Goal: Task Accomplishment & Management: Use online tool/utility

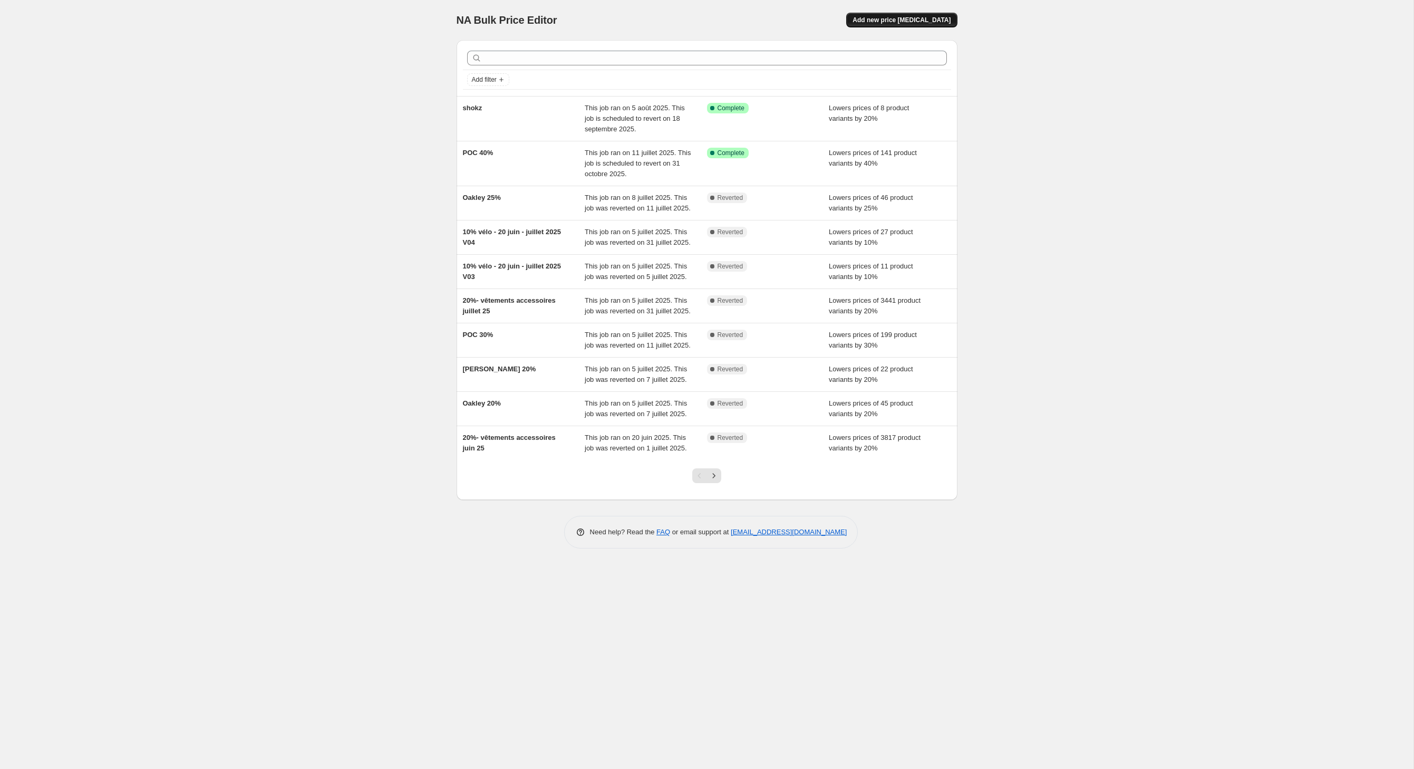
click at [920, 23] on span "Add new price [MEDICAL_DATA]" at bounding box center [902, 20] width 98 height 8
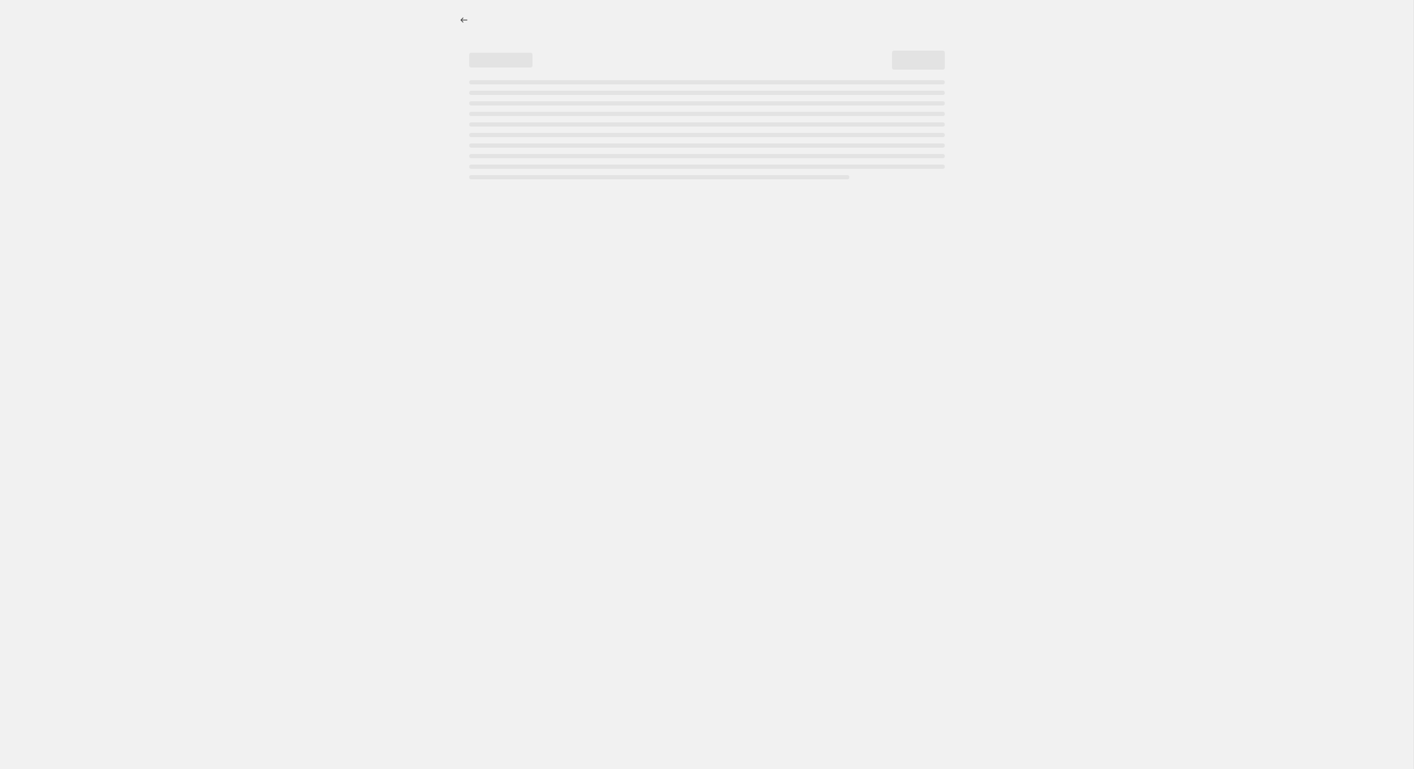
select select "percentage"
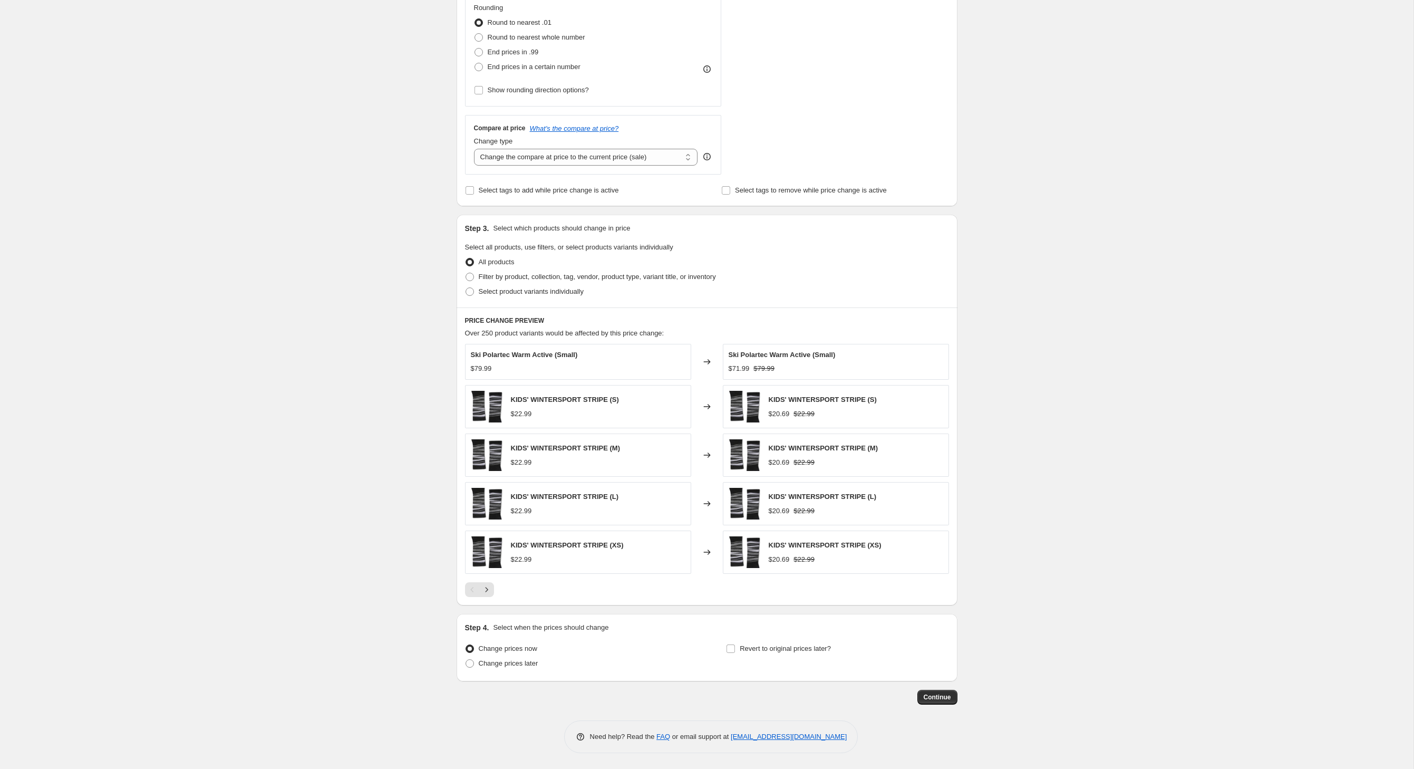
scroll to position [360, 0]
click at [466, 273] on span at bounding box center [470, 277] width 8 height 8
click at [466, 273] on input "Filter by product, collection, tag, vendor, product type, variant title, or inv…" at bounding box center [466, 273] width 1 height 1
radio input "true"
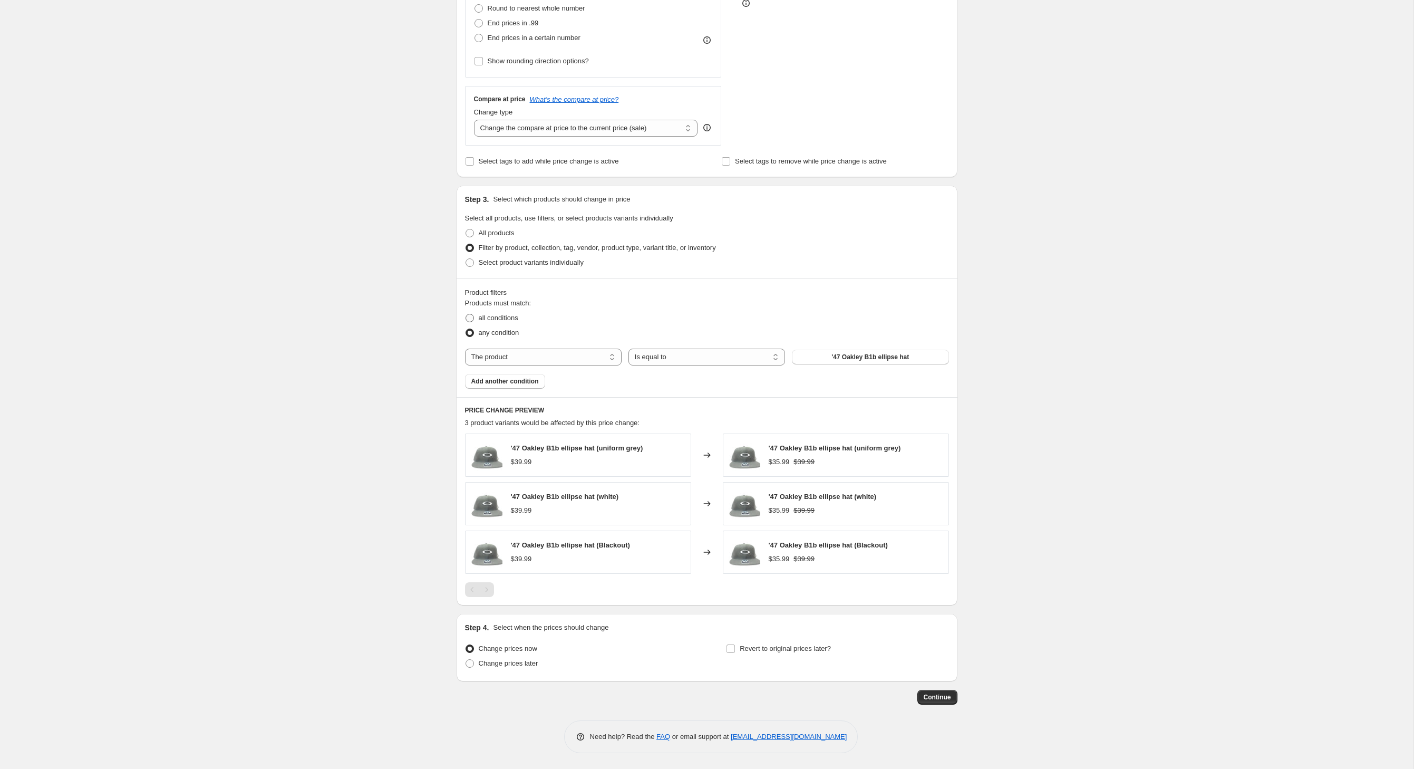
click at [479, 322] on span "all conditions" at bounding box center [499, 318] width 40 height 8
click at [466, 314] on input "all conditions" at bounding box center [466, 314] width 1 height 1
radio input "true"
select select "vendor"
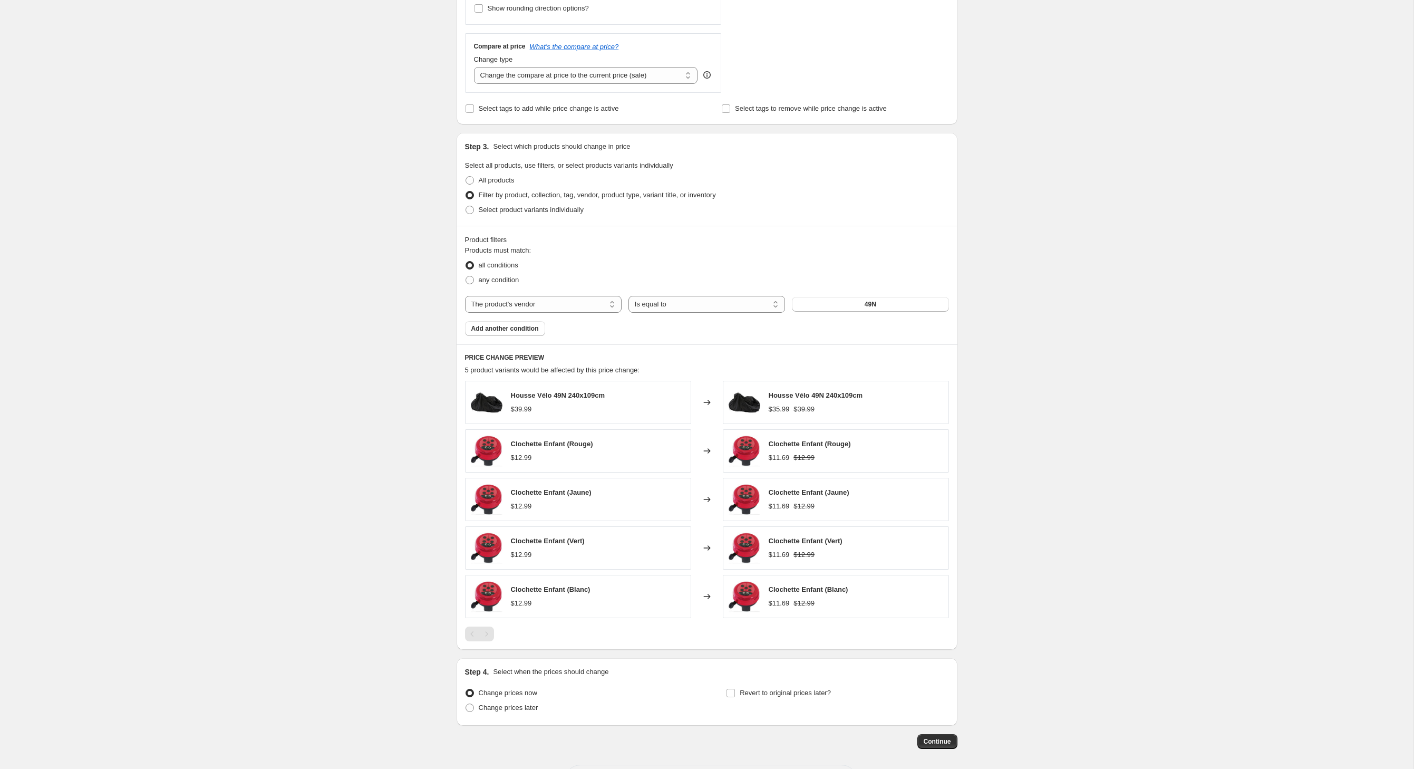
click at [873, 312] on button "49N" at bounding box center [870, 304] width 157 height 15
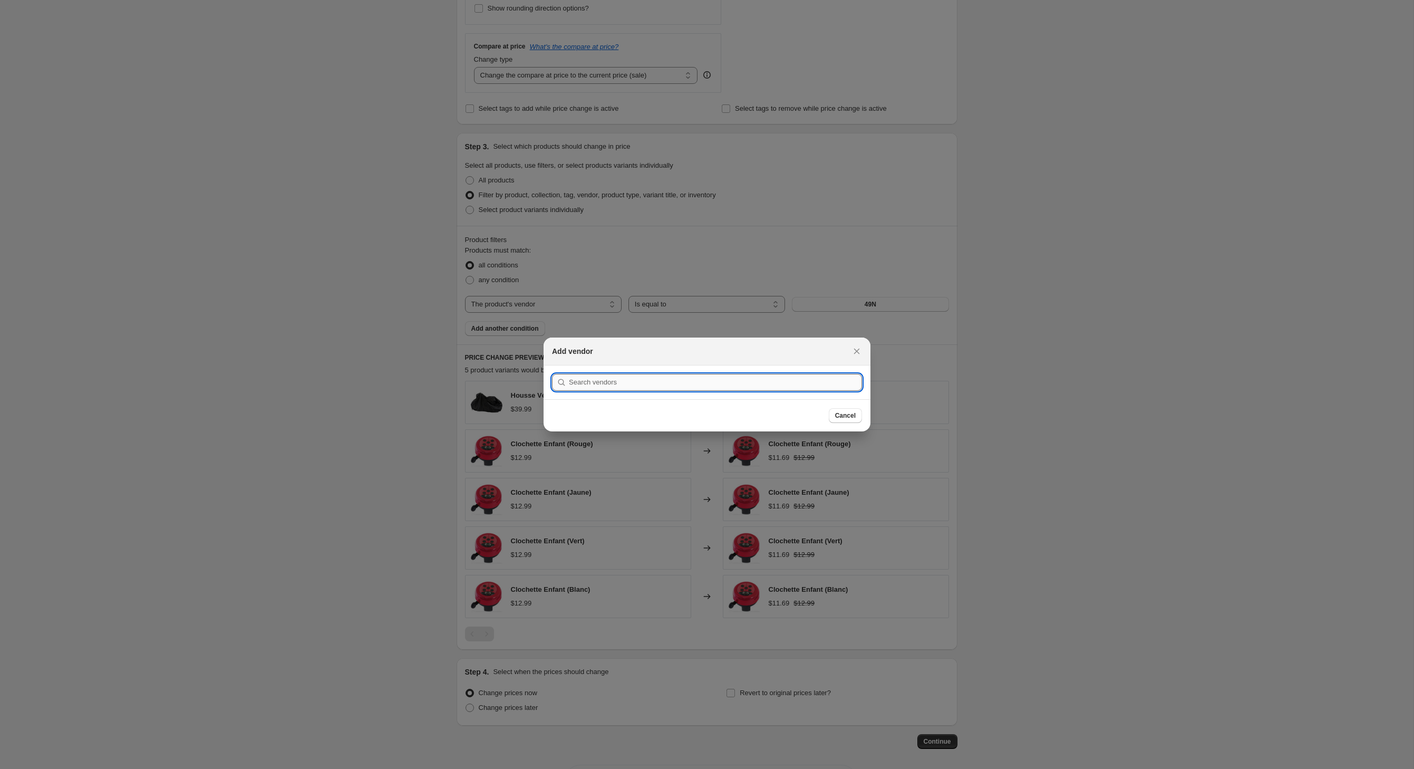
click at [702, 379] on input ":r2f:" at bounding box center [715, 382] width 293 height 17
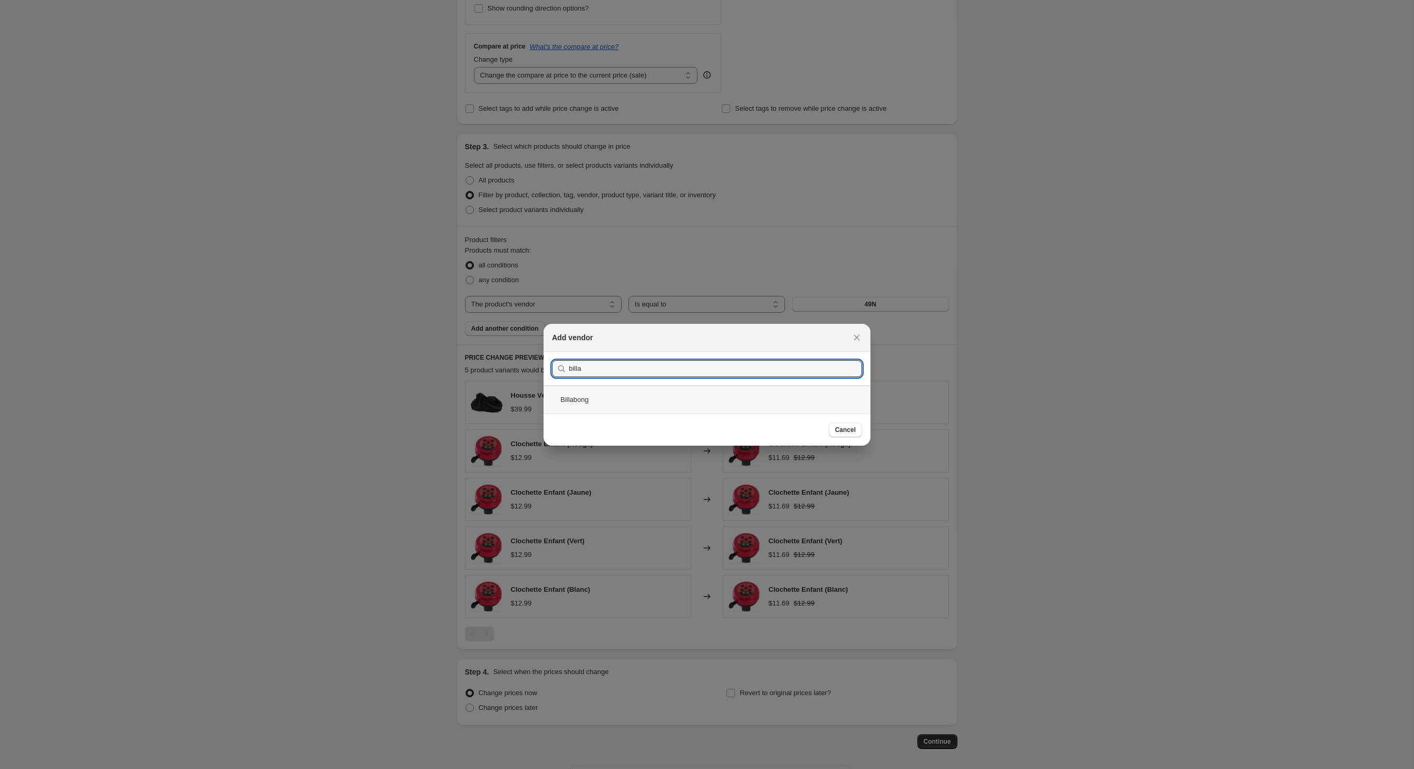
type input "billa"
click at [573, 394] on div "Billabong" at bounding box center [707, 399] width 327 height 28
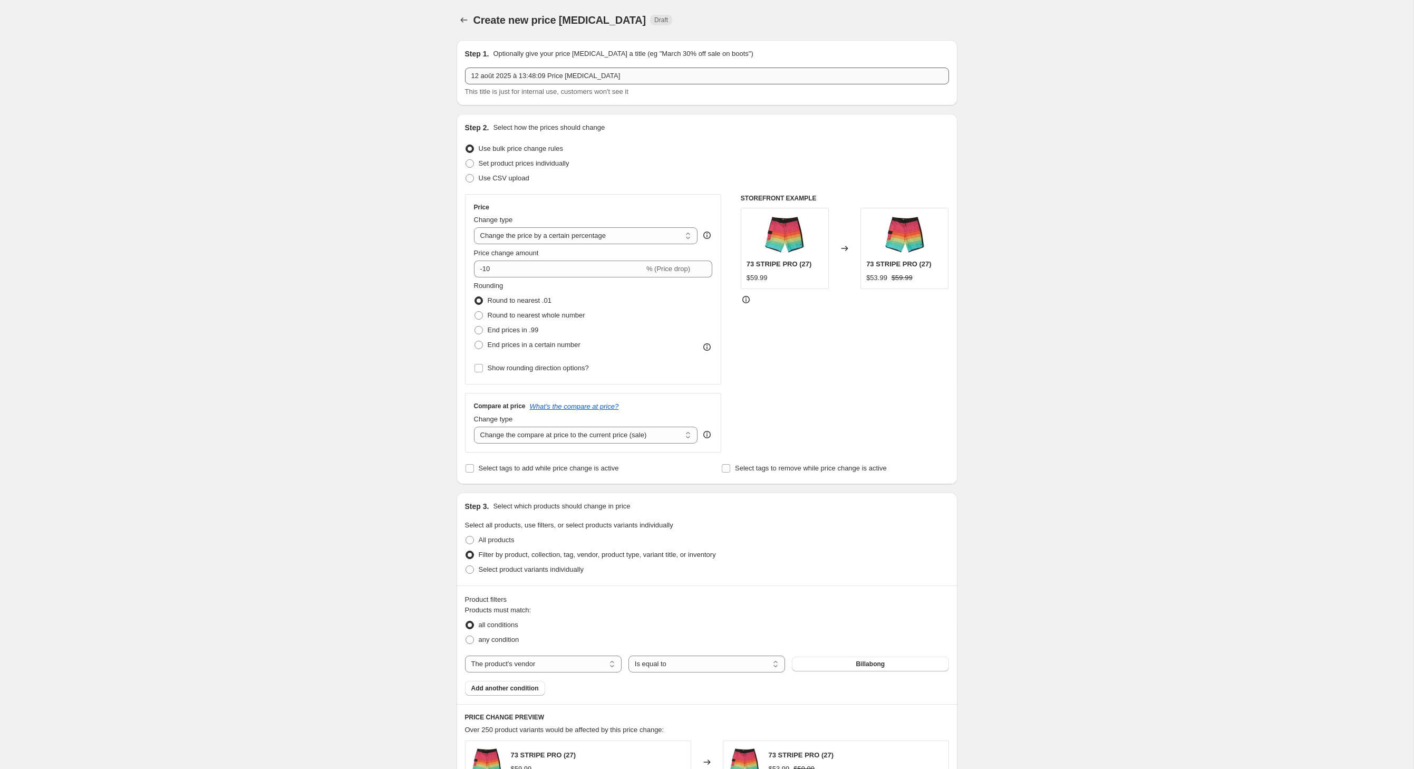
scroll to position [0, 0]
drag, startPoint x: 651, startPoint y: 83, endPoint x: 273, endPoint y: 83, distance: 377.5
click at [273, 83] on div "Create new price [MEDICAL_DATA]. This page is ready Create new price [MEDICAL_D…" at bounding box center [707, 586] width 1414 height 1173
type input "Billabong 40%"
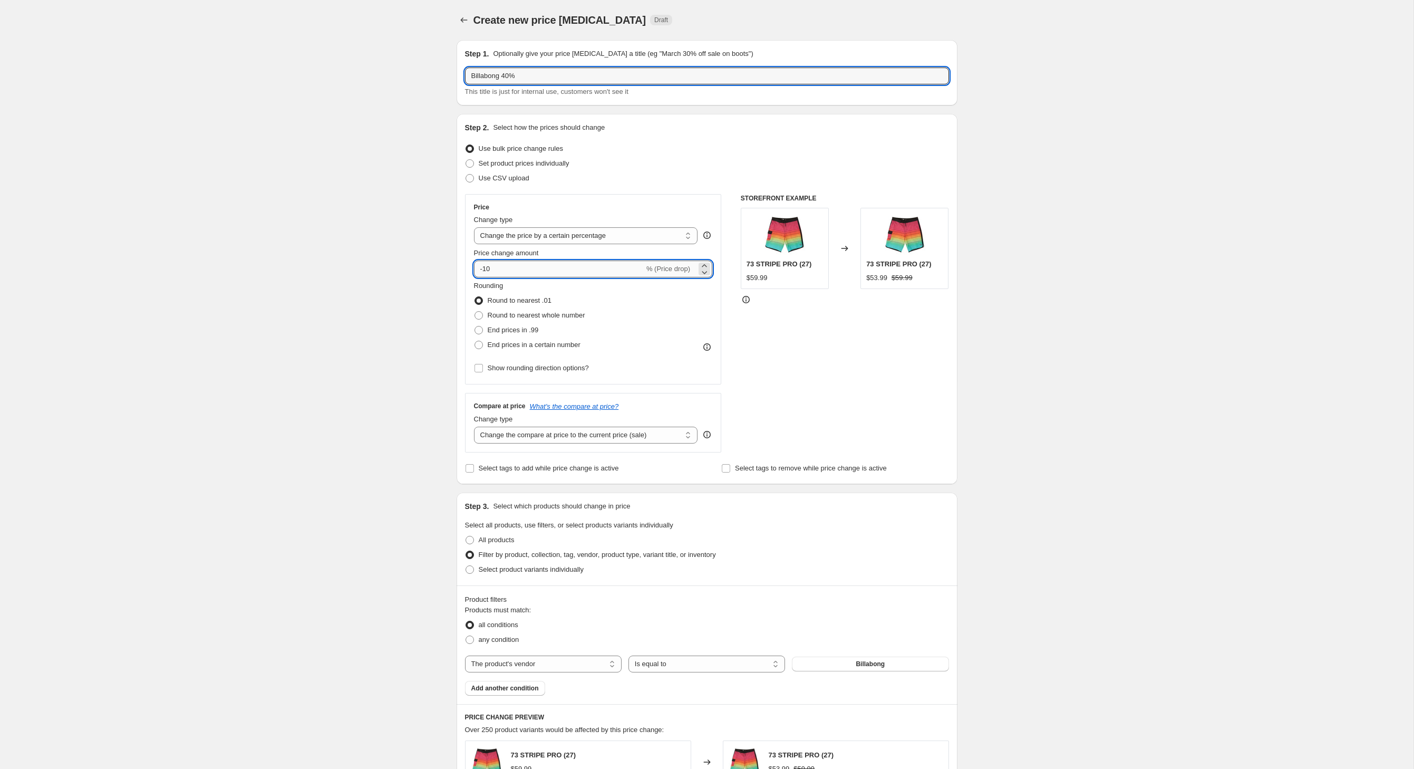
click at [502, 277] on input "-10" at bounding box center [559, 268] width 170 height 17
type input "-1"
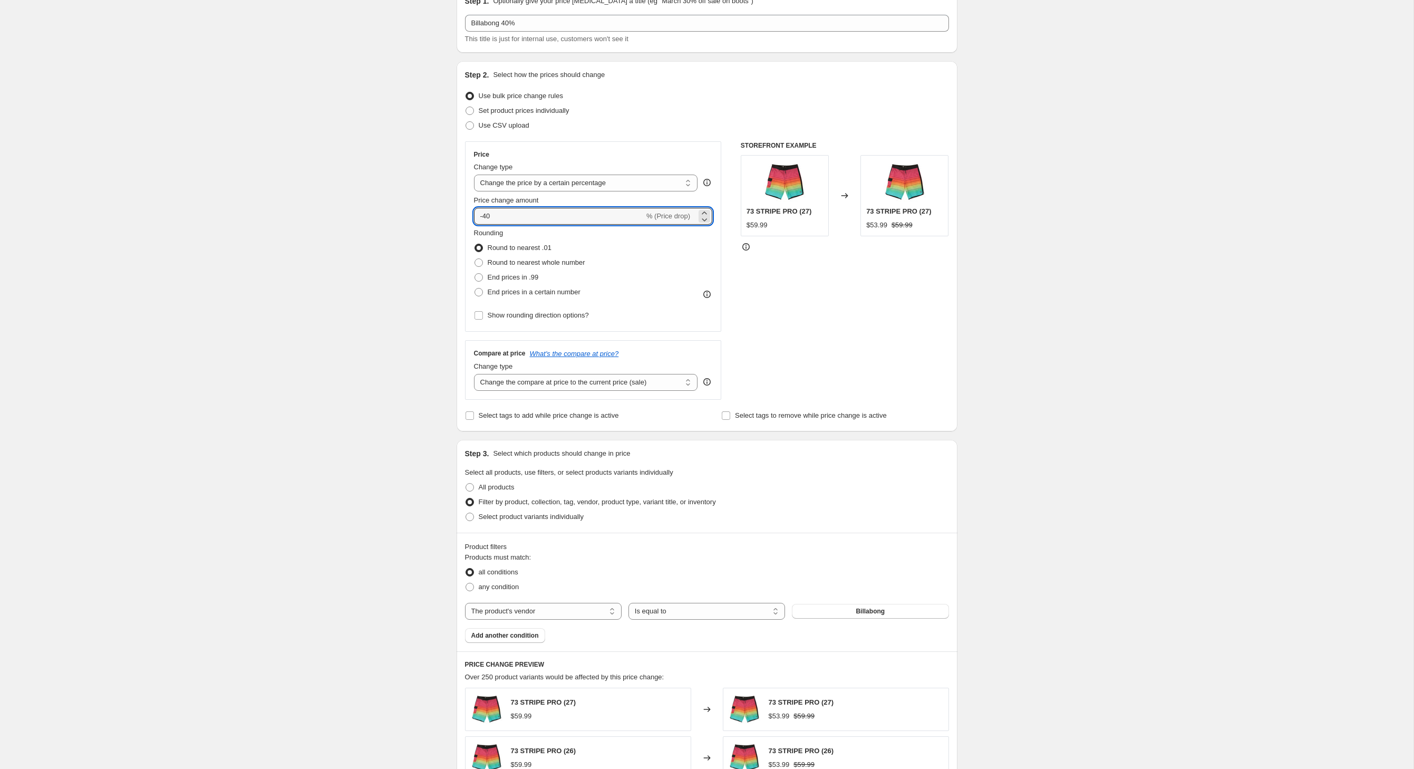
scroll to position [64, 0]
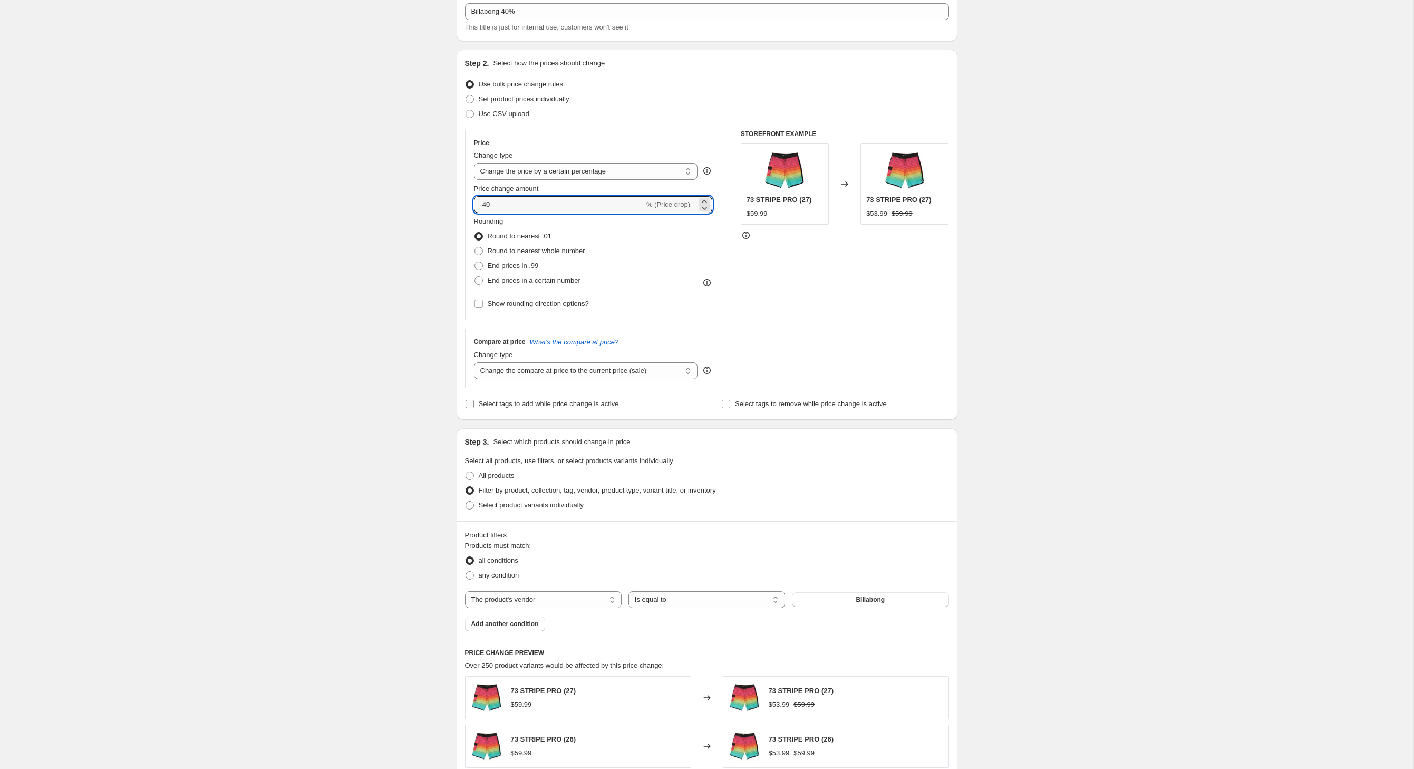
type input "-40"
click at [466, 408] on input "Select tags to add while price change is active" at bounding box center [470, 404] width 8 height 8
checkbox input "true"
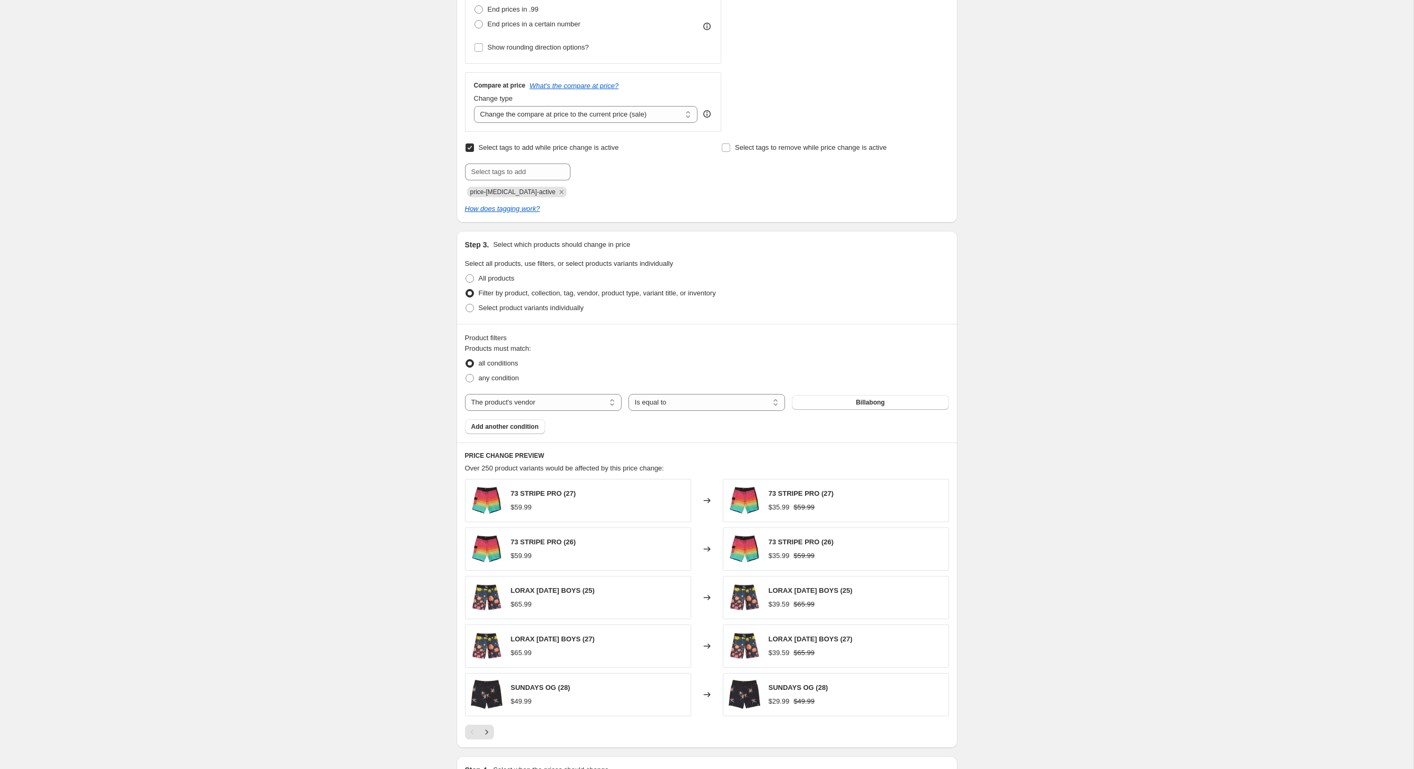
scroll to position [329, 0]
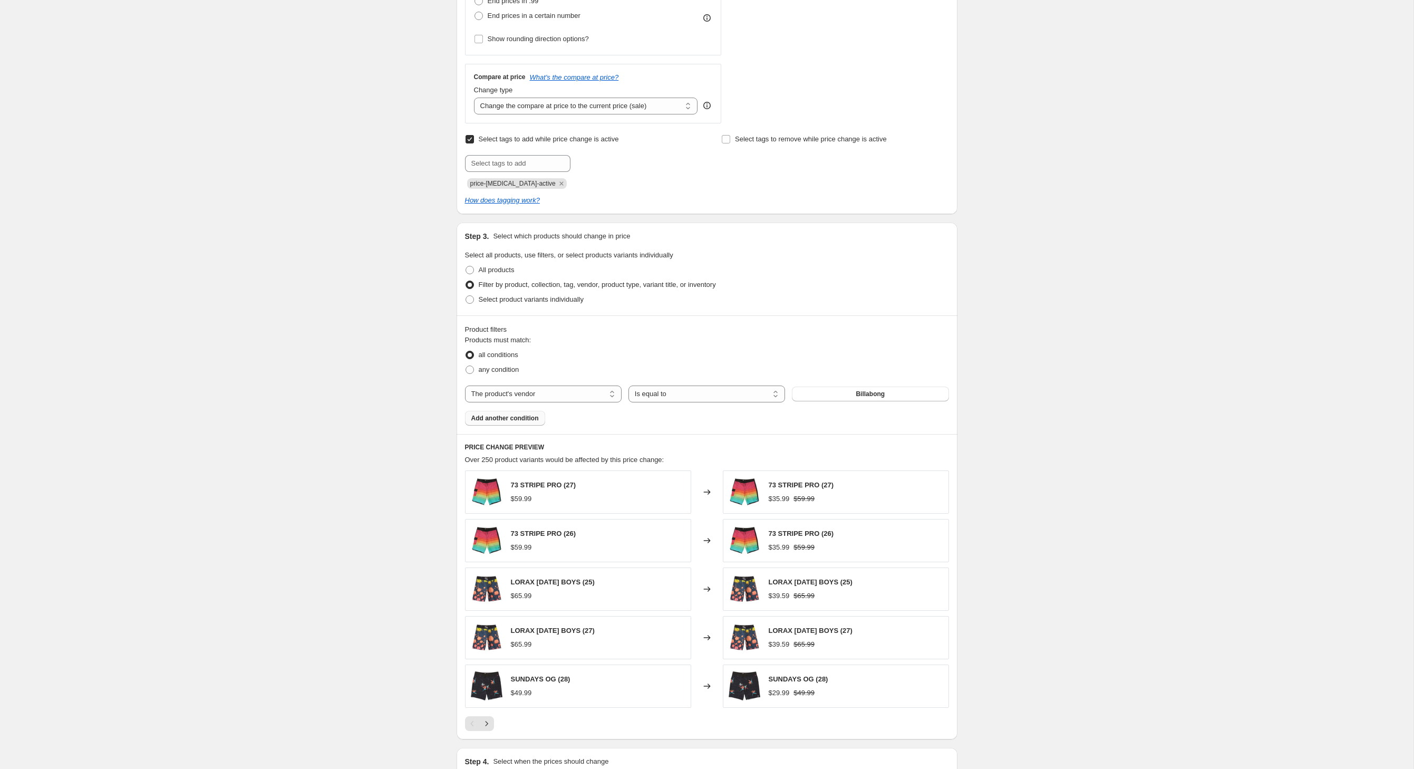
click at [524, 422] on span "Add another condition" at bounding box center [504, 418] width 67 height 8
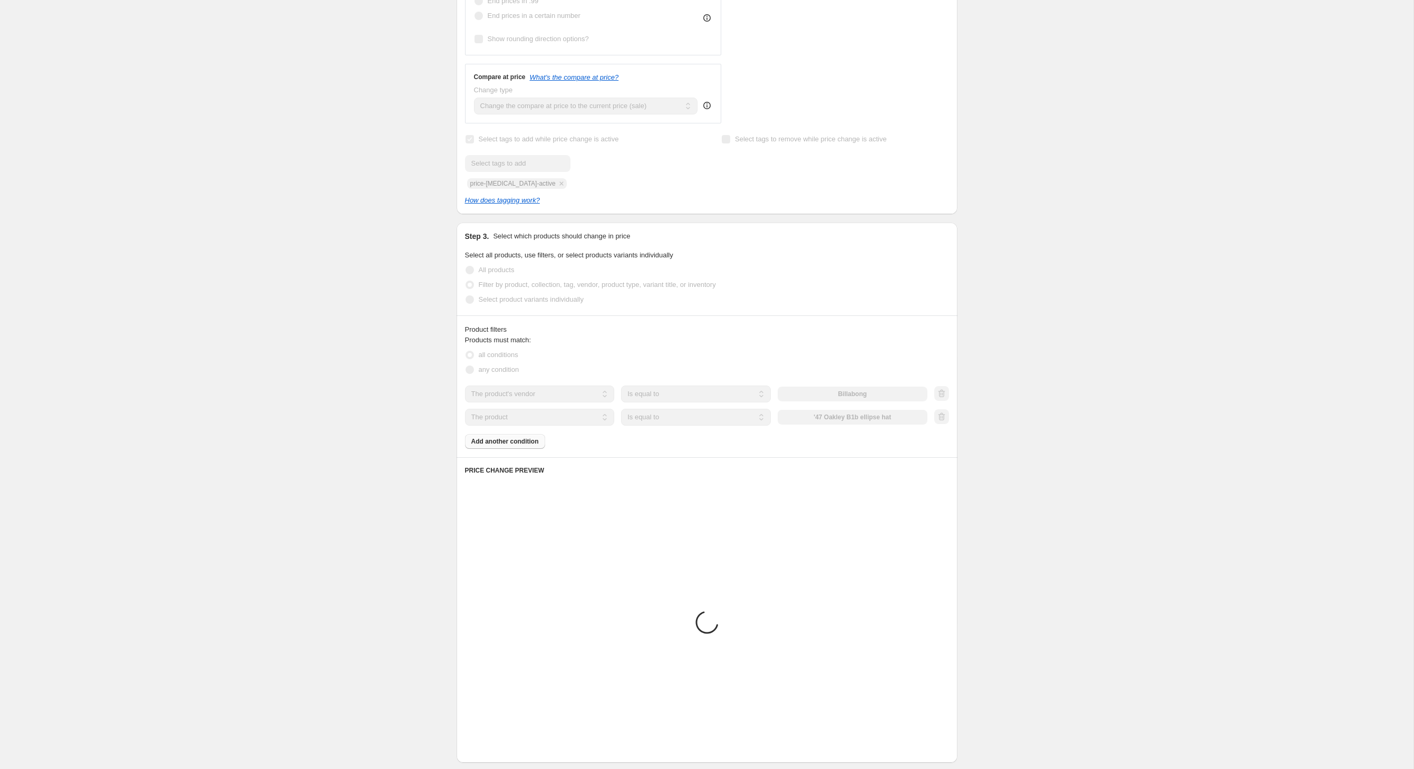
scroll to position [321, 0]
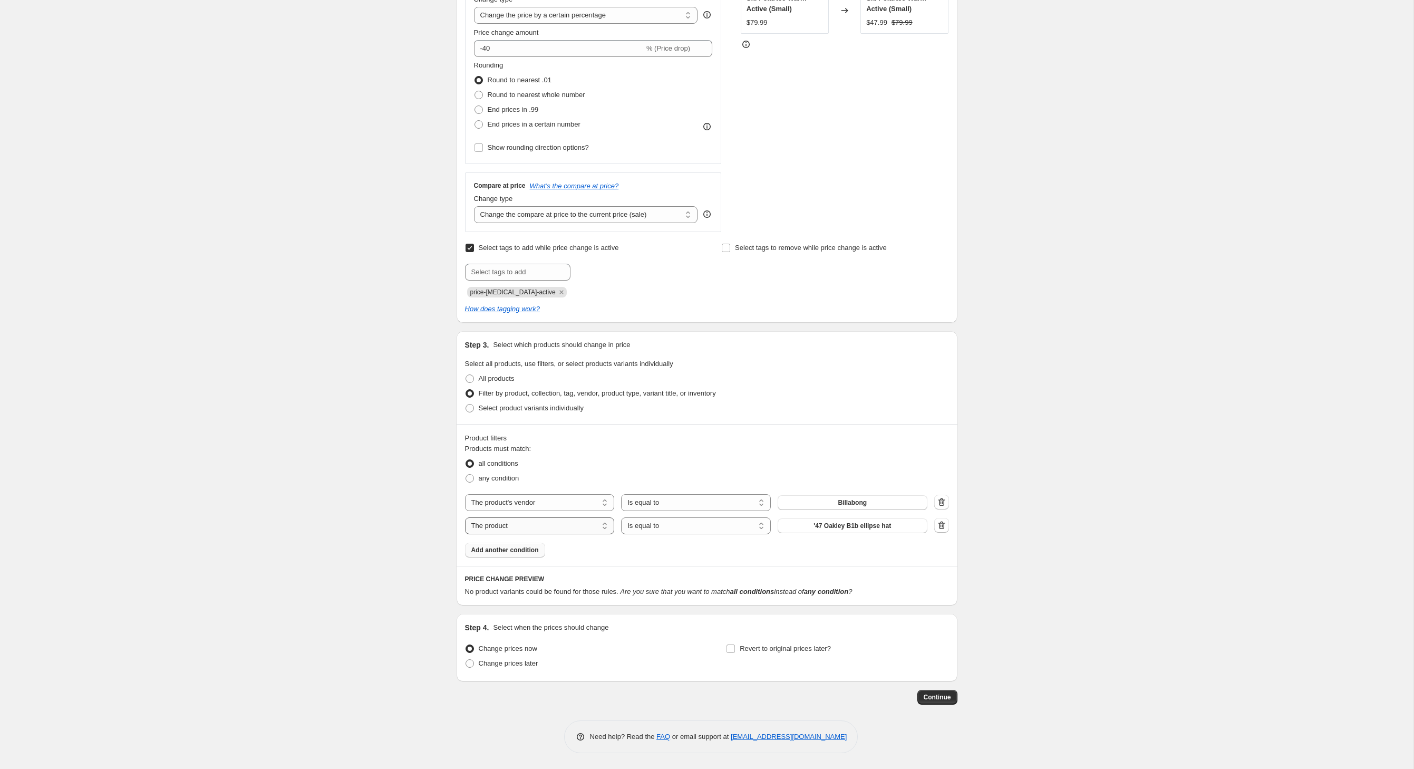
select select "product_type"
click at [844, 518] on button "14-15" at bounding box center [853, 525] width 150 height 15
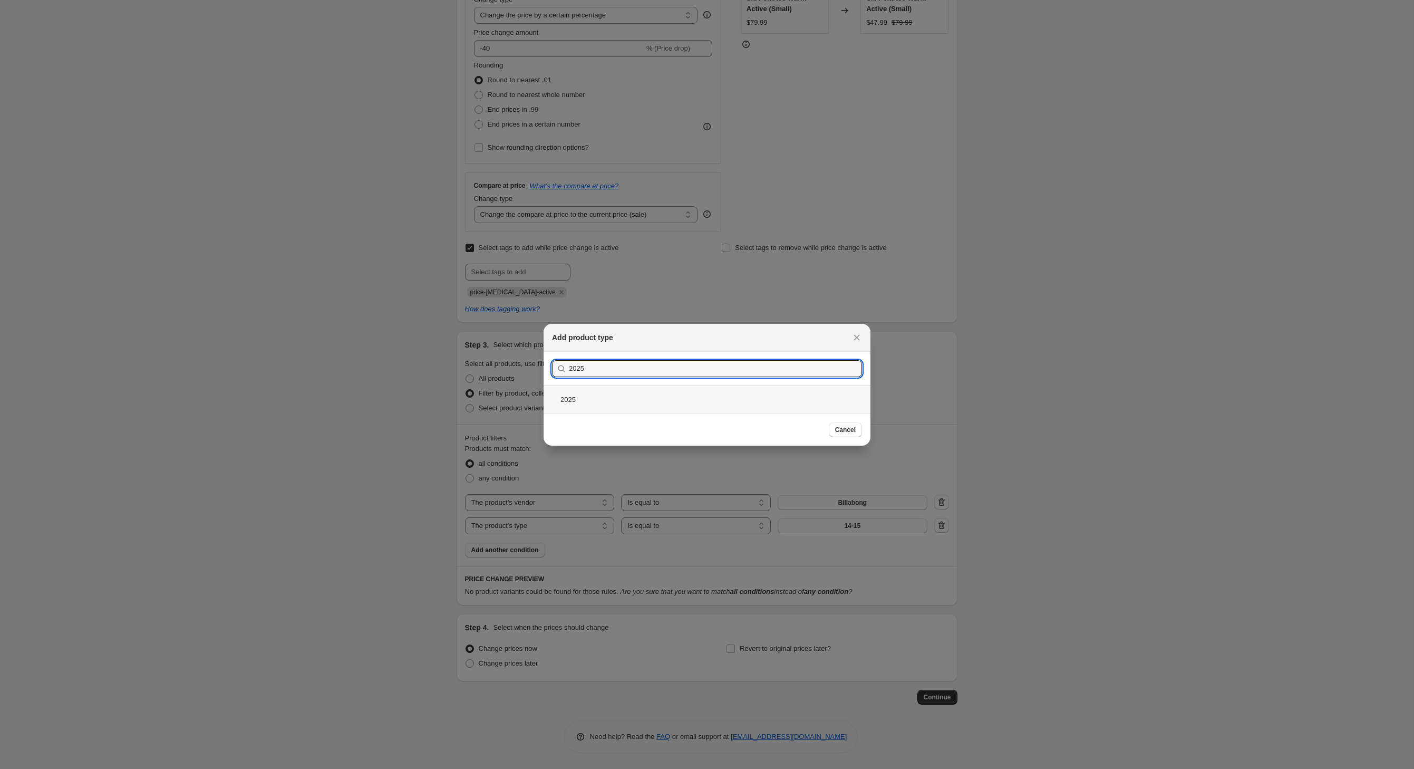
type input "2025"
click at [562, 405] on div "2025" at bounding box center [707, 399] width 327 height 28
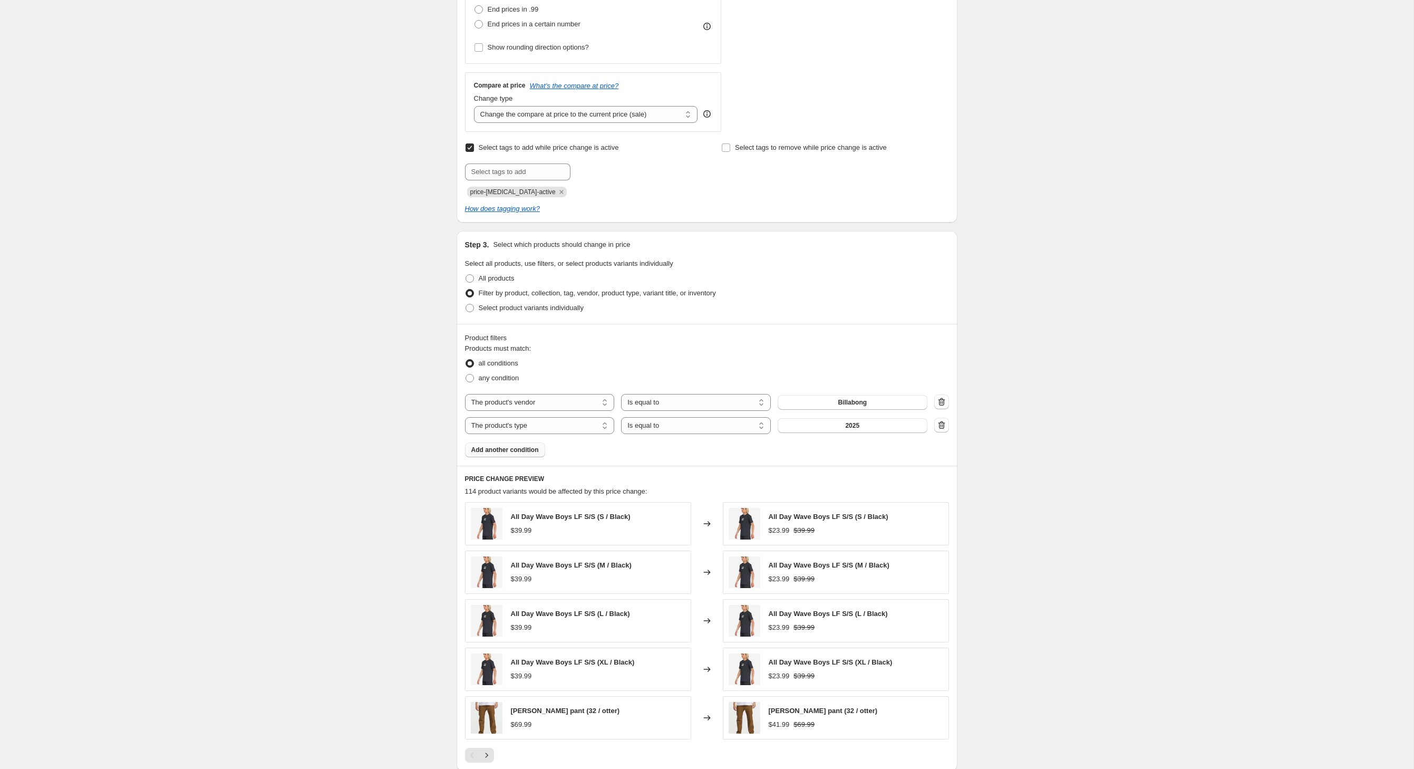
click at [514, 454] on span "Add another condition" at bounding box center [504, 450] width 67 height 8
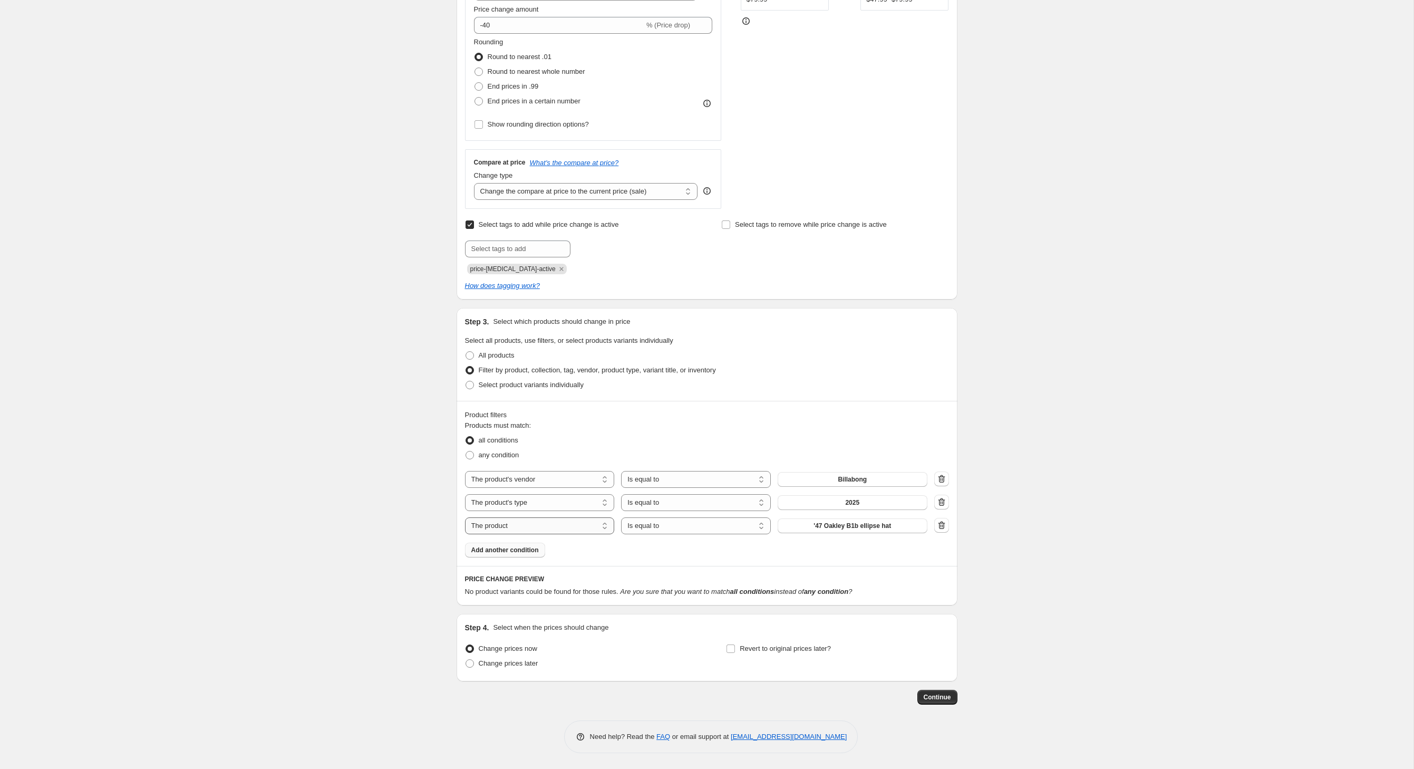
select select "inventory_quantity"
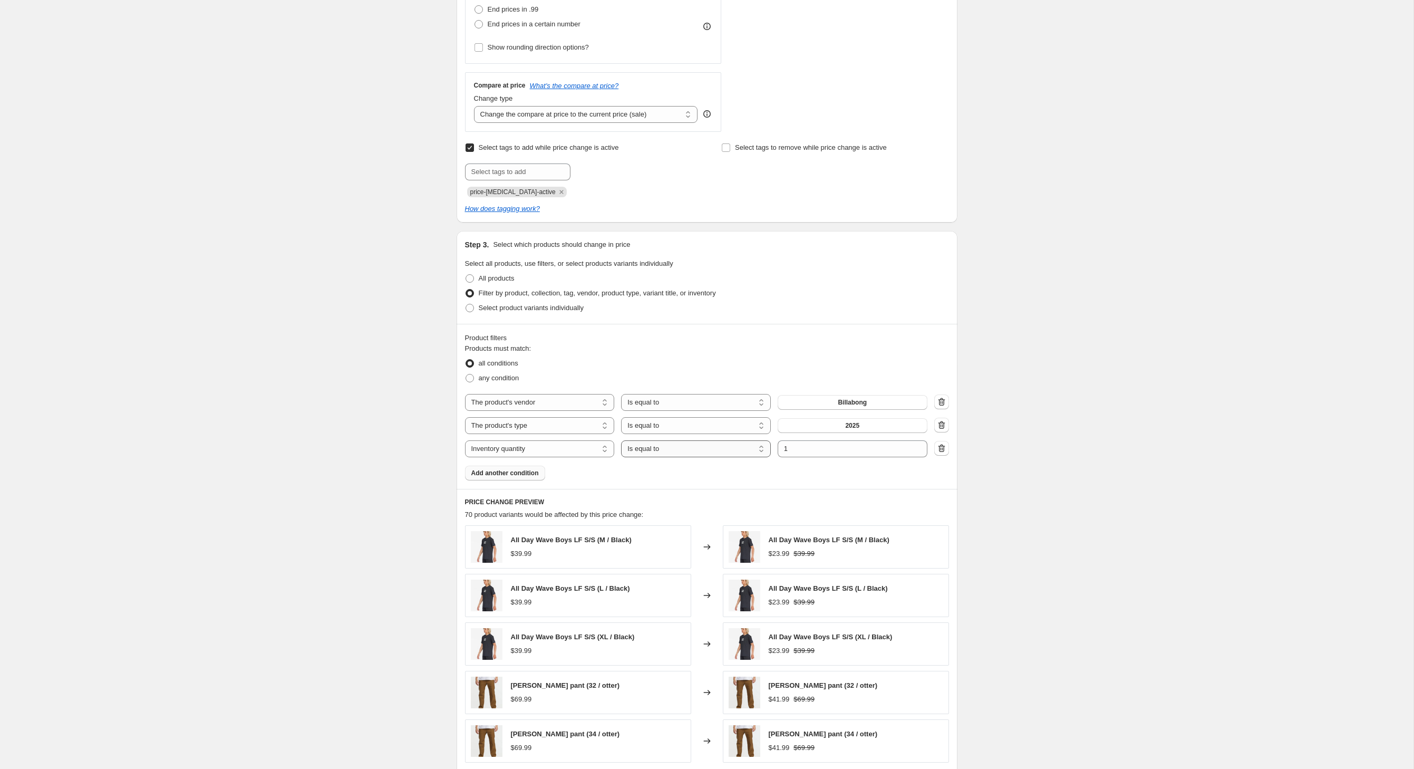
select select ">"
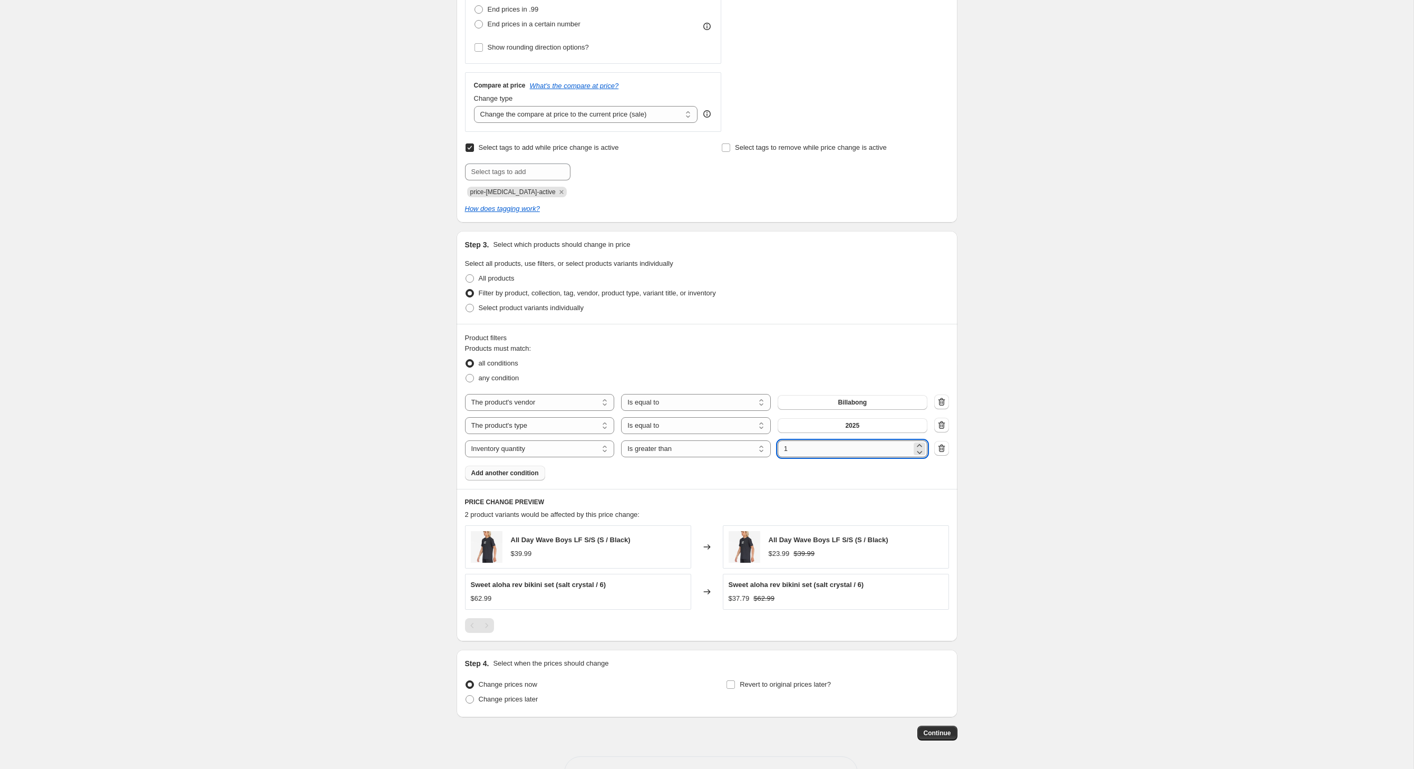
click at [833, 457] on input "1" at bounding box center [845, 448] width 134 height 17
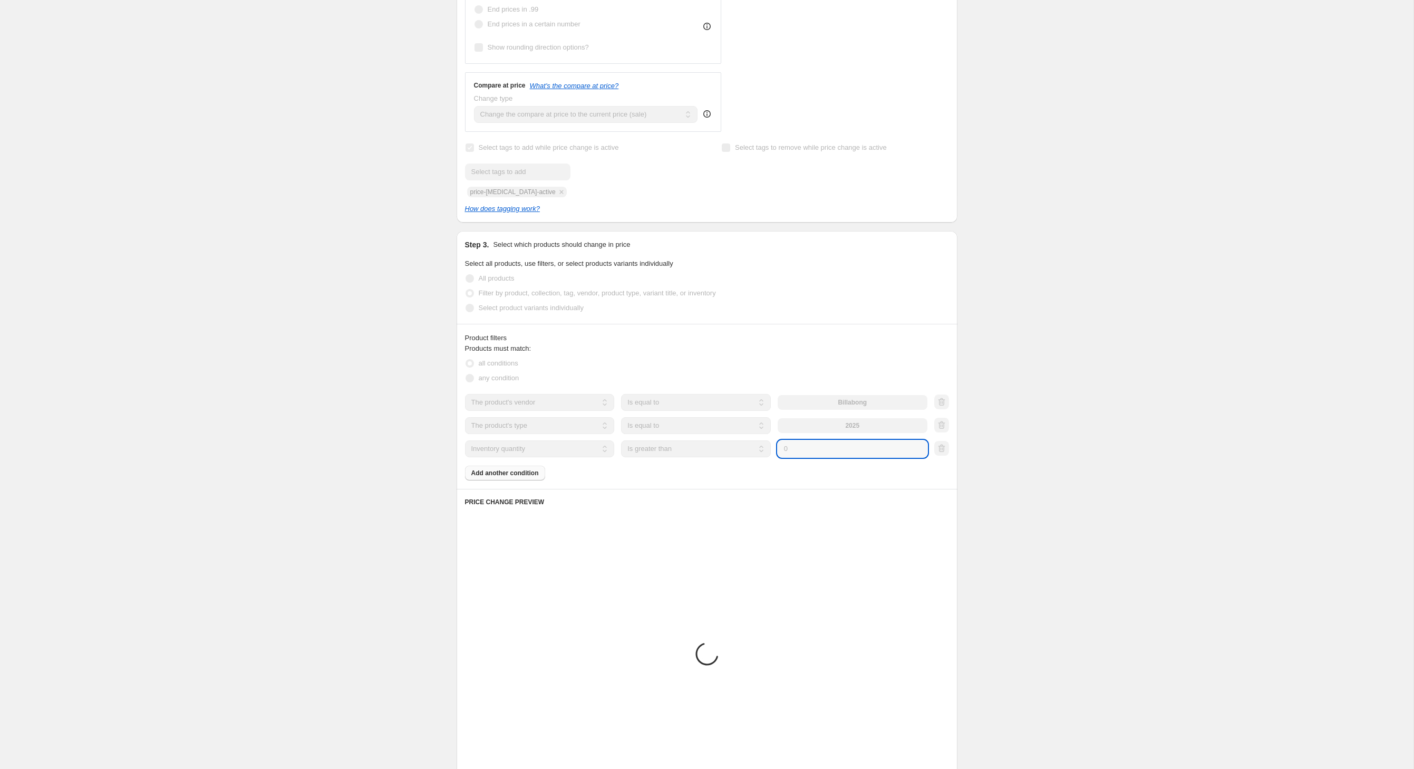
type input "0"
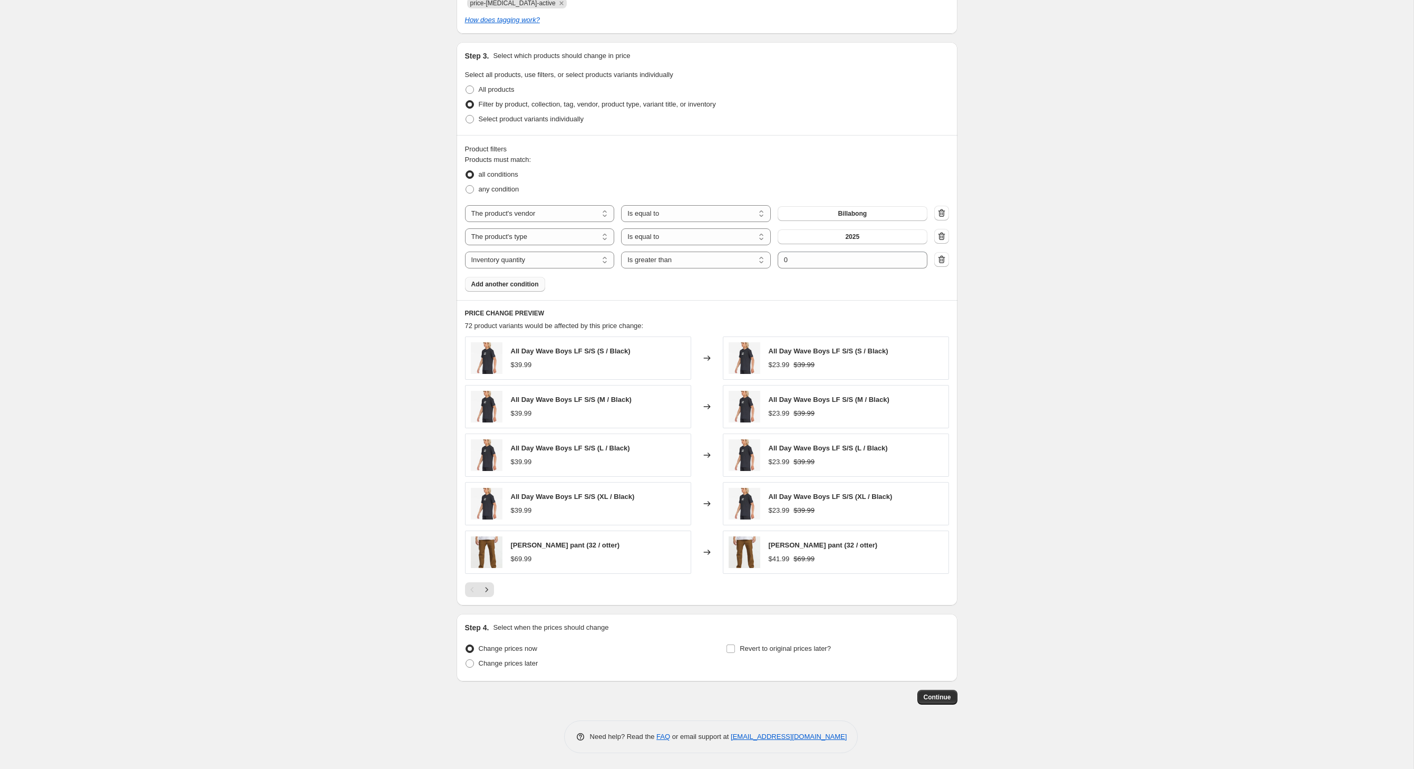
scroll to position [607, 0]
click at [734, 644] on input "Revert to original prices later?" at bounding box center [731, 648] width 8 height 8
checkbox input "true"
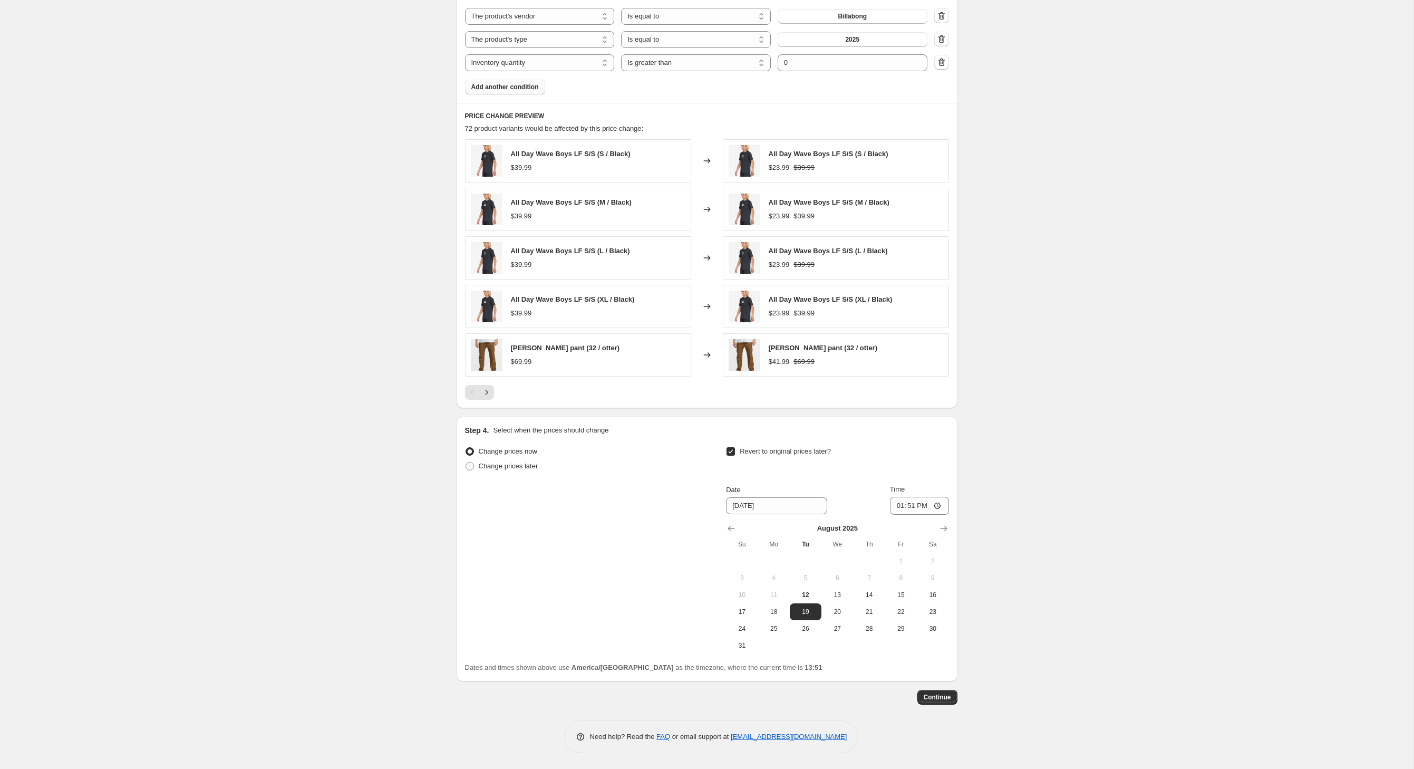
scroll to position [796, 0]
click at [949, 534] on icon "Show next month, September 2025" at bounding box center [944, 528] width 11 height 11
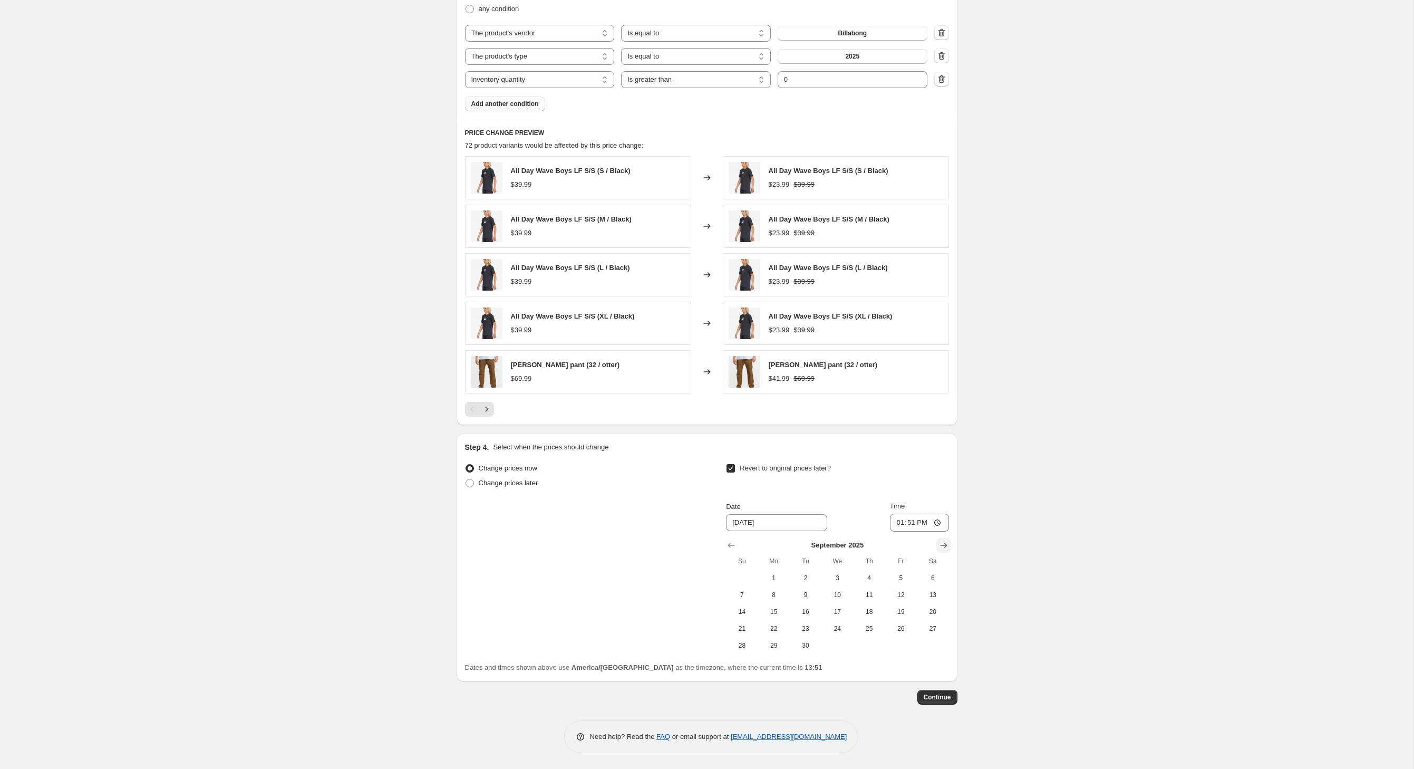
click at [949, 540] on icon "Show next month, October 2025" at bounding box center [944, 545] width 11 height 11
click at [949, 540] on icon "Show next month, November 2025" at bounding box center [944, 545] width 11 height 11
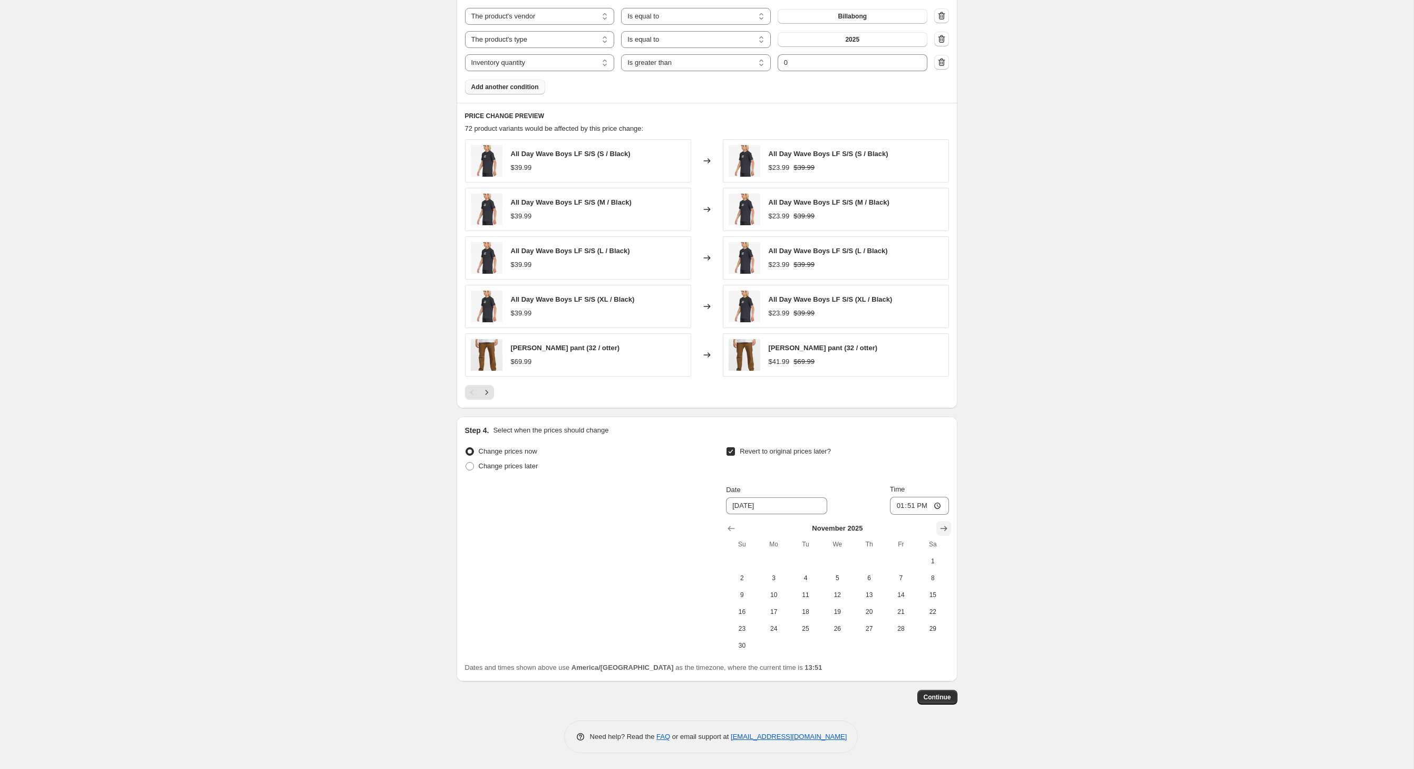
click at [949, 534] on icon "Show next month, December 2025" at bounding box center [944, 528] width 11 height 11
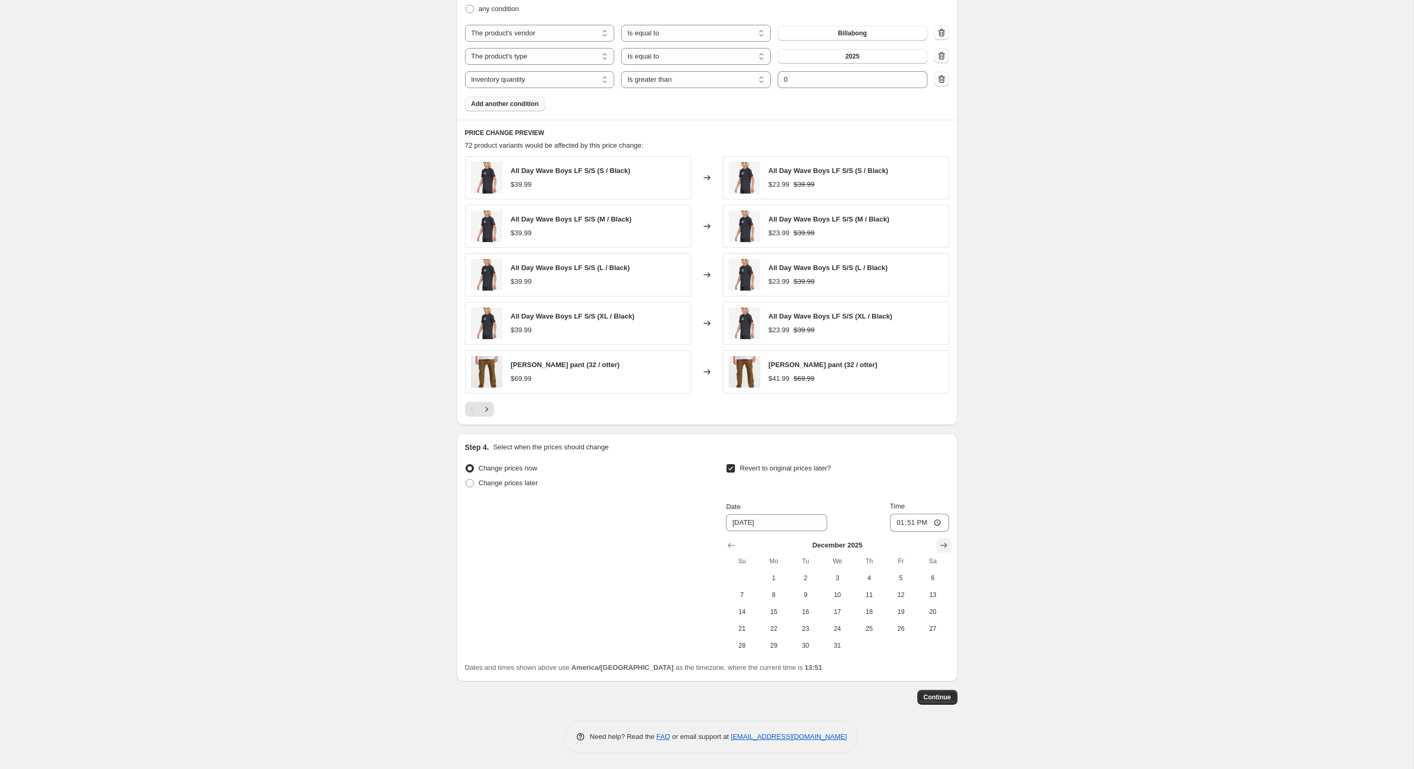
click at [949, 540] on icon "Show next month, January 2026" at bounding box center [944, 545] width 11 height 11
click at [949, 540] on icon "Show next month, February 2026" at bounding box center [944, 545] width 11 height 11
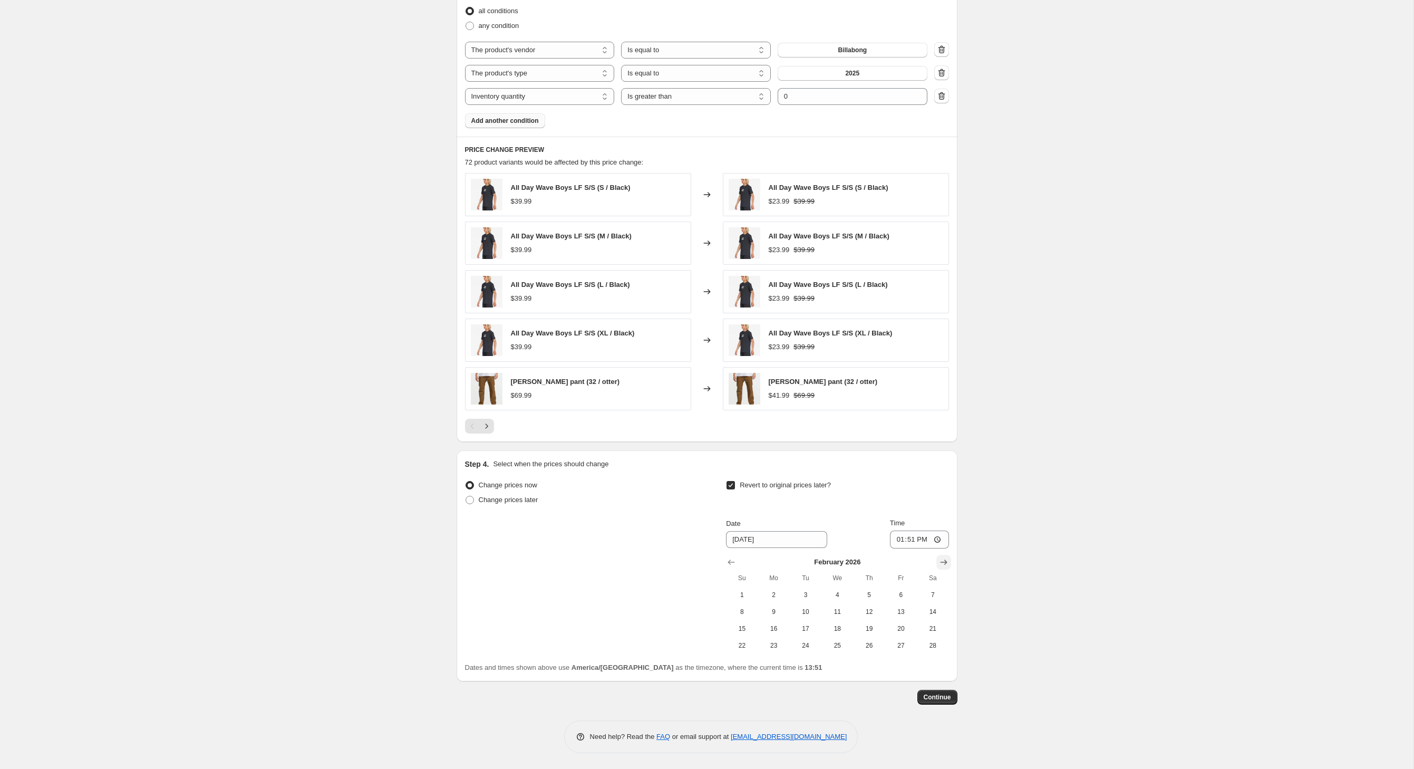
click at [947, 559] on icon "Show next month, March 2026" at bounding box center [943, 561] width 7 height 5
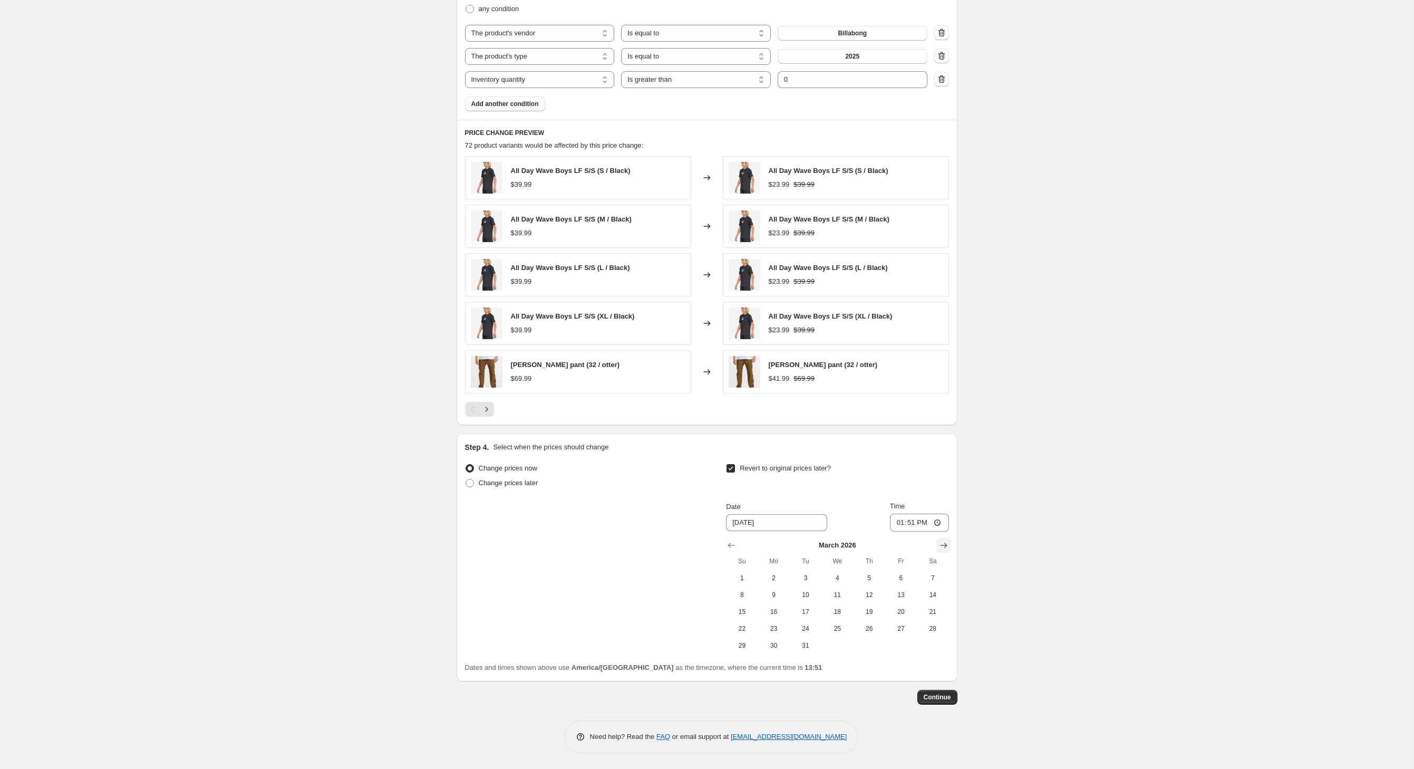
click at [947, 546] on icon "Show next month, April 2026" at bounding box center [943, 545] width 7 height 5
click at [849, 580] on span "1" at bounding box center [837, 578] width 23 height 8
type input "[DATE]"
click at [951, 701] on span "Continue" at bounding box center [937, 697] width 27 height 8
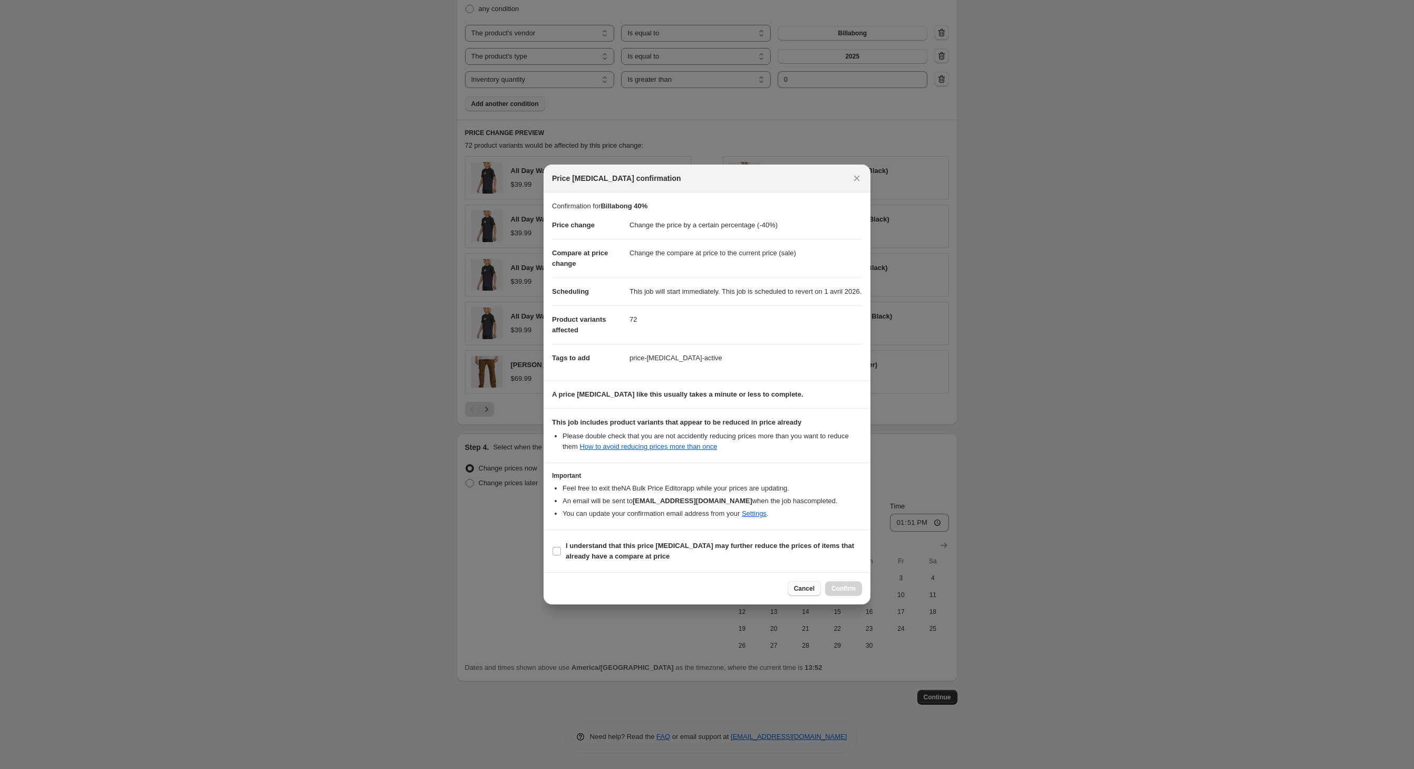
click at [801, 593] on span "Cancel" at bounding box center [804, 588] width 21 height 8
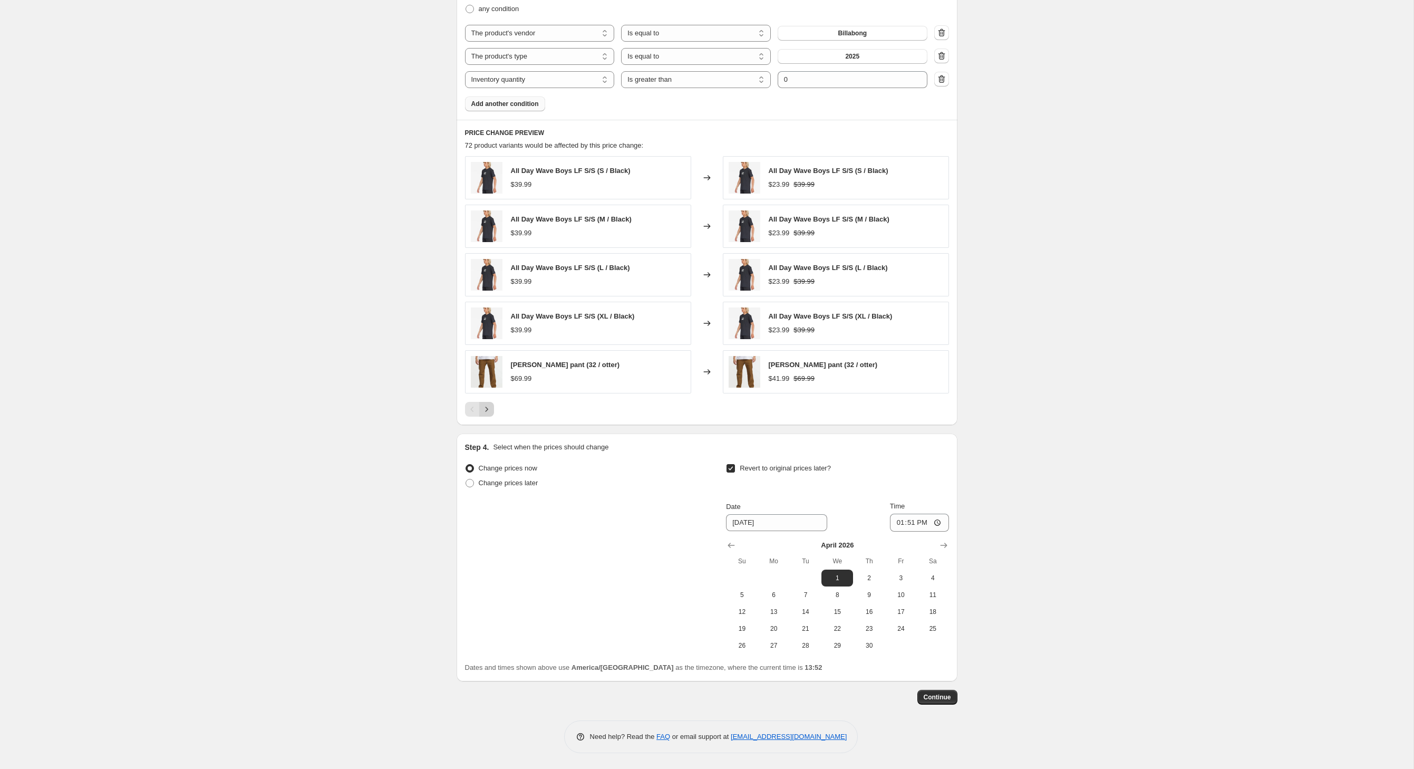
click at [481, 404] on icon "Next" at bounding box center [486, 409] width 11 height 11
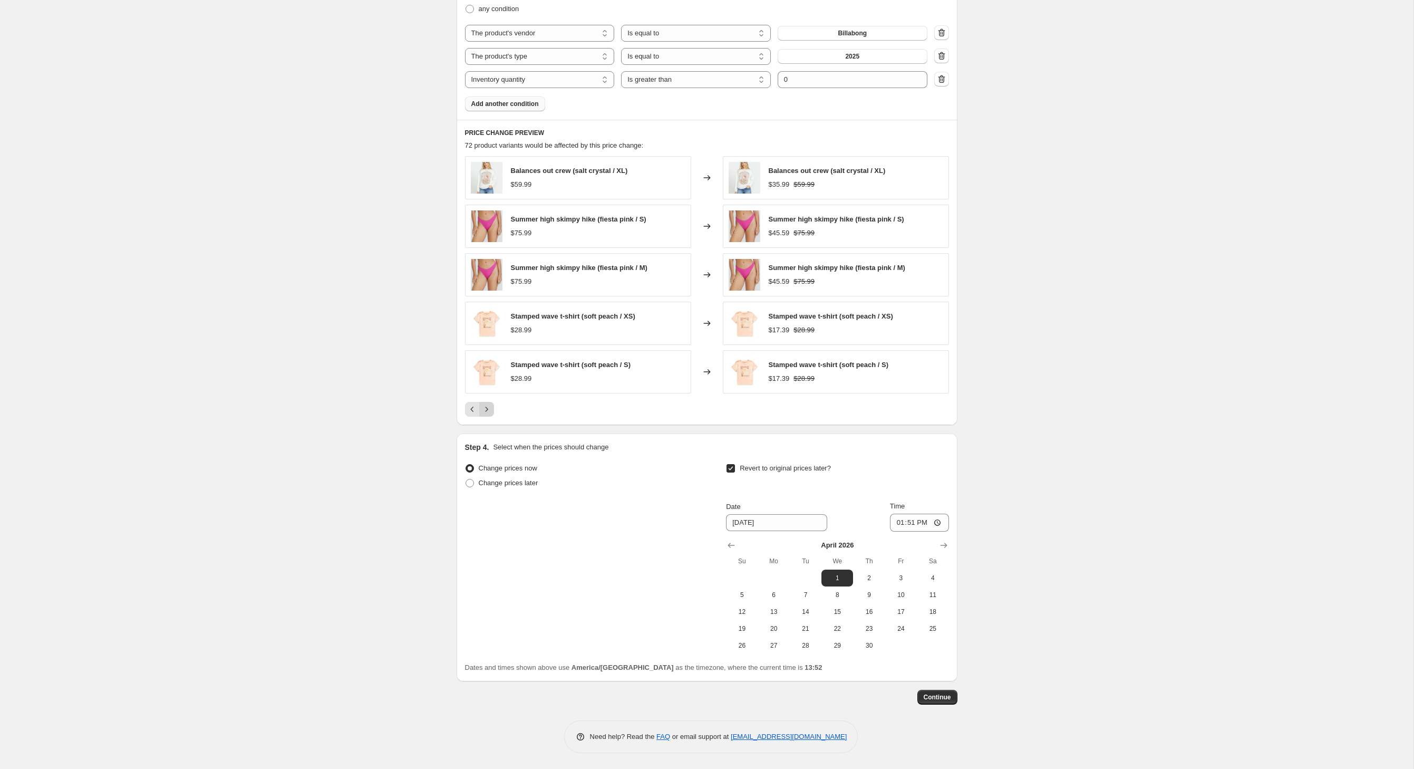
click at [479, 402] on button "Next" at bounding box center [486, 409] width 15 height 15
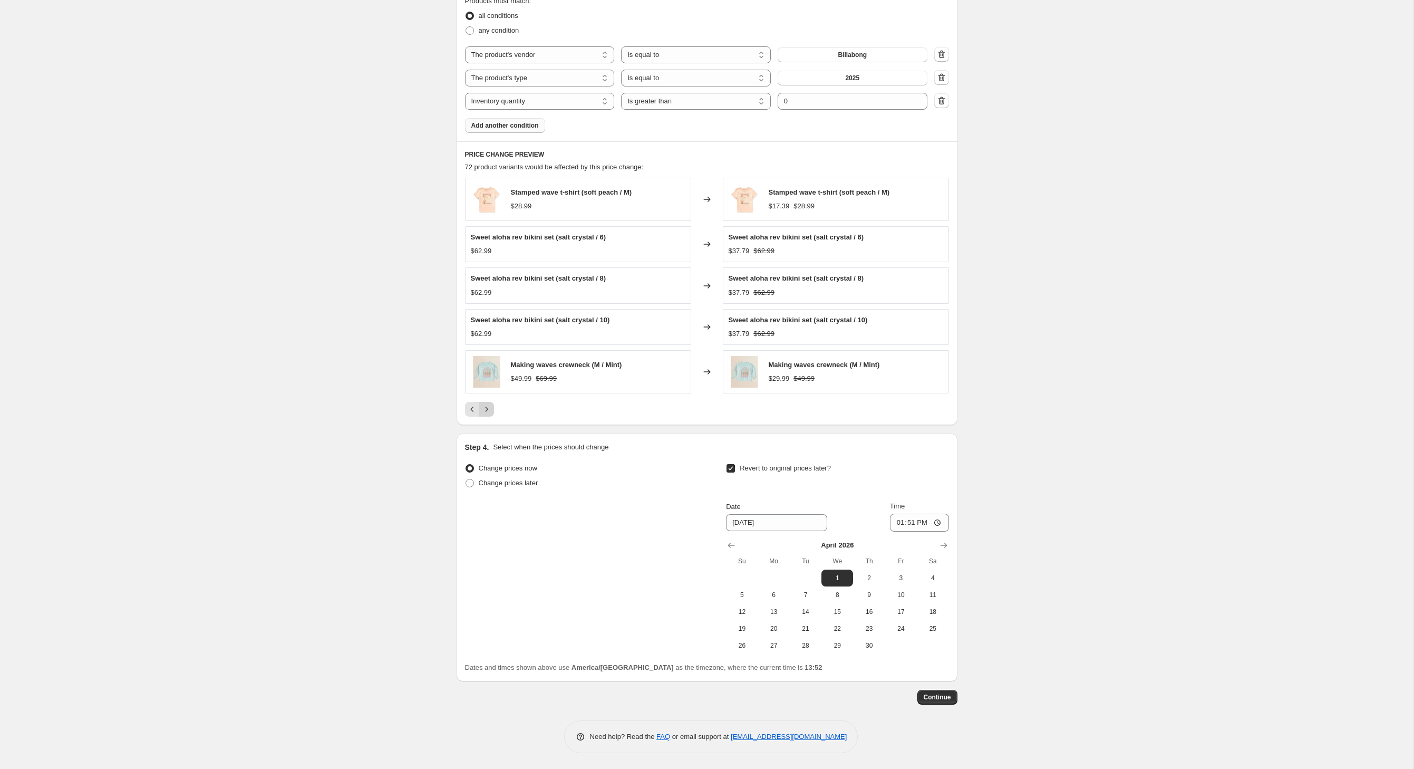
click at [481, 404] on icon "Next" at bounding box center [486, 409] width 11 height 11
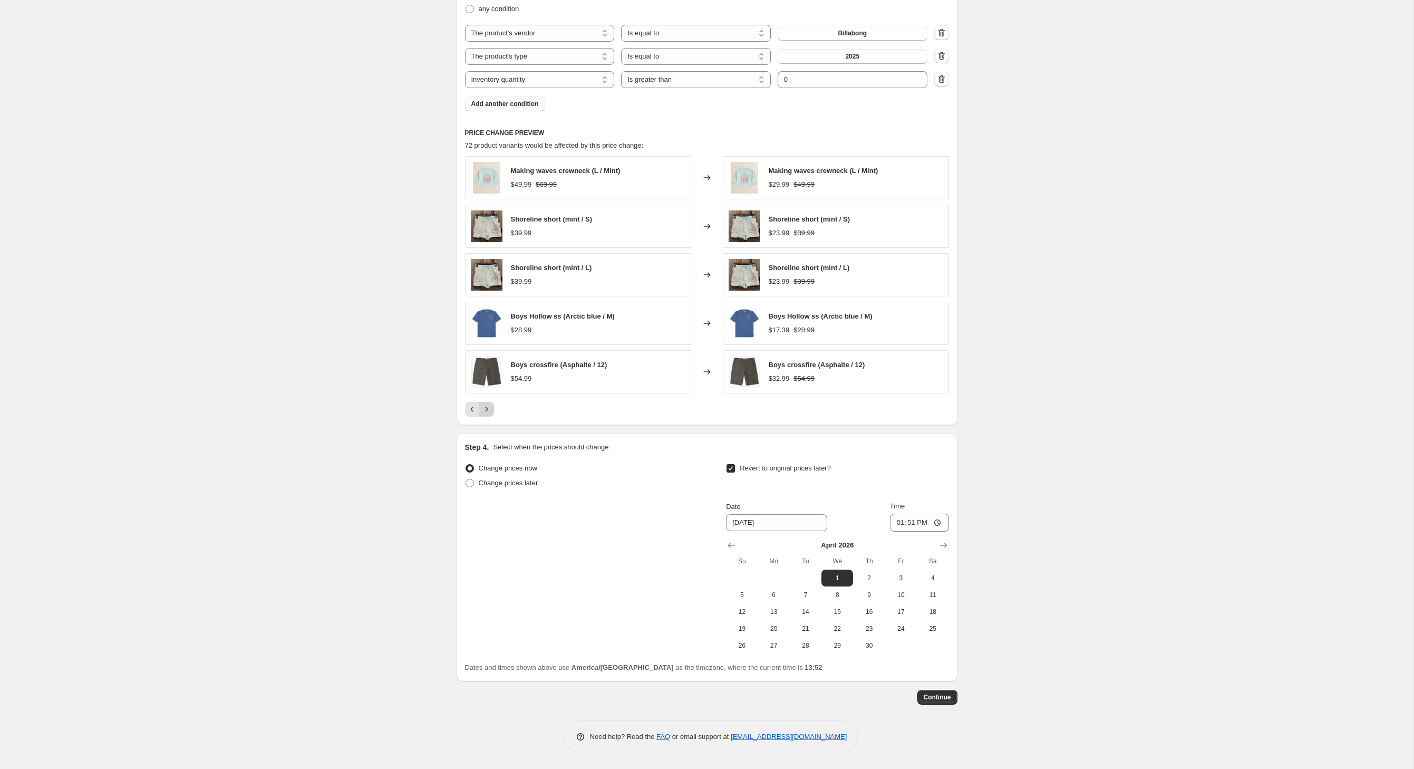
click at [481, 404] on icon "Next" at bounding box center [486, 409] width 11 height 11
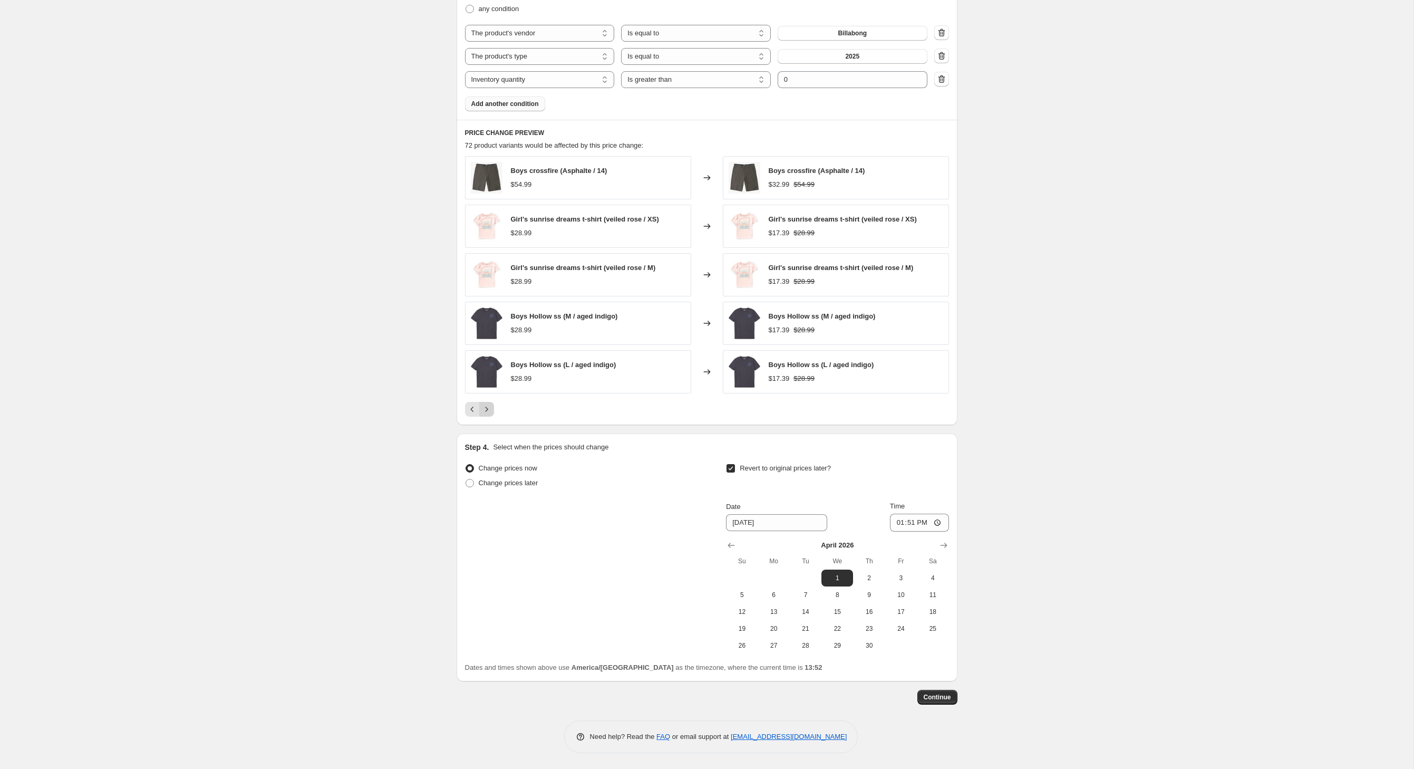
click at [465, 393] on div "Boys Hollow ss (L / aged indigo) $28.99" at bounding box center [578, 371] width 226 height 43
click at [479, 406] on button "Next" at bounding box center [486, 409] width 15 height 15
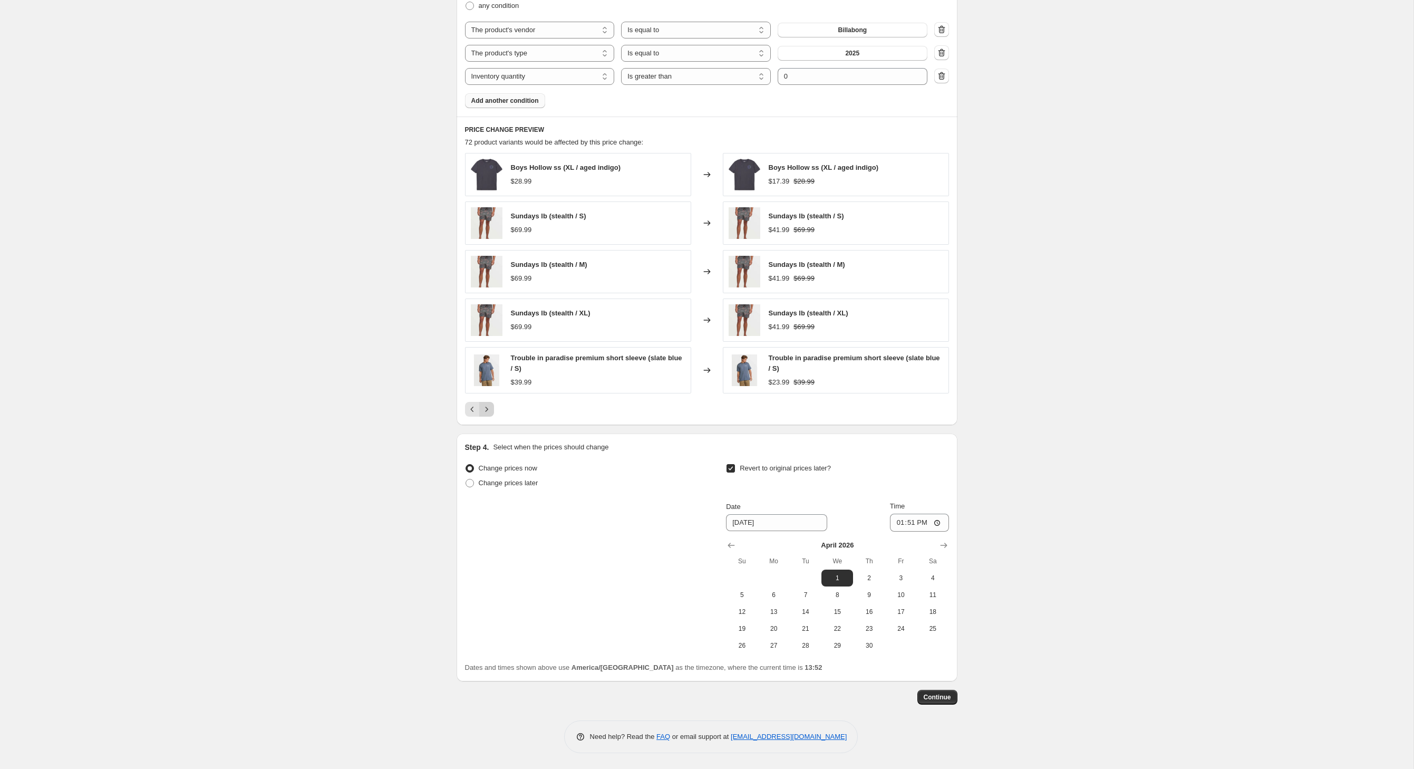
click at [479, 413] on button "Next" at bounding box center [486, 409] width 15 height 15
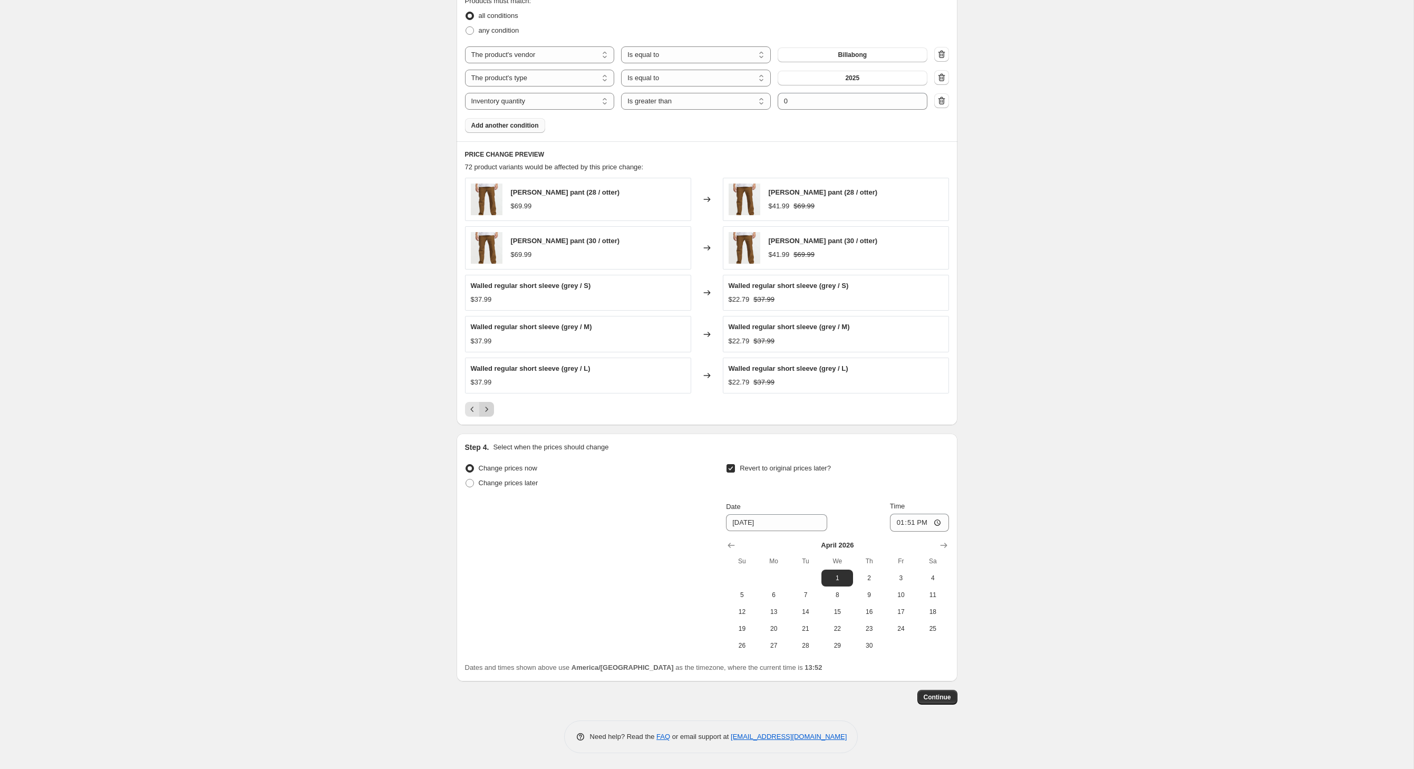
click at [479, 402] on button "Next" at bounding box center [486, 409] width 15 height 15
click at [481, 404] on icon "Next" at bounding box center [486, 409] width 11 height 11
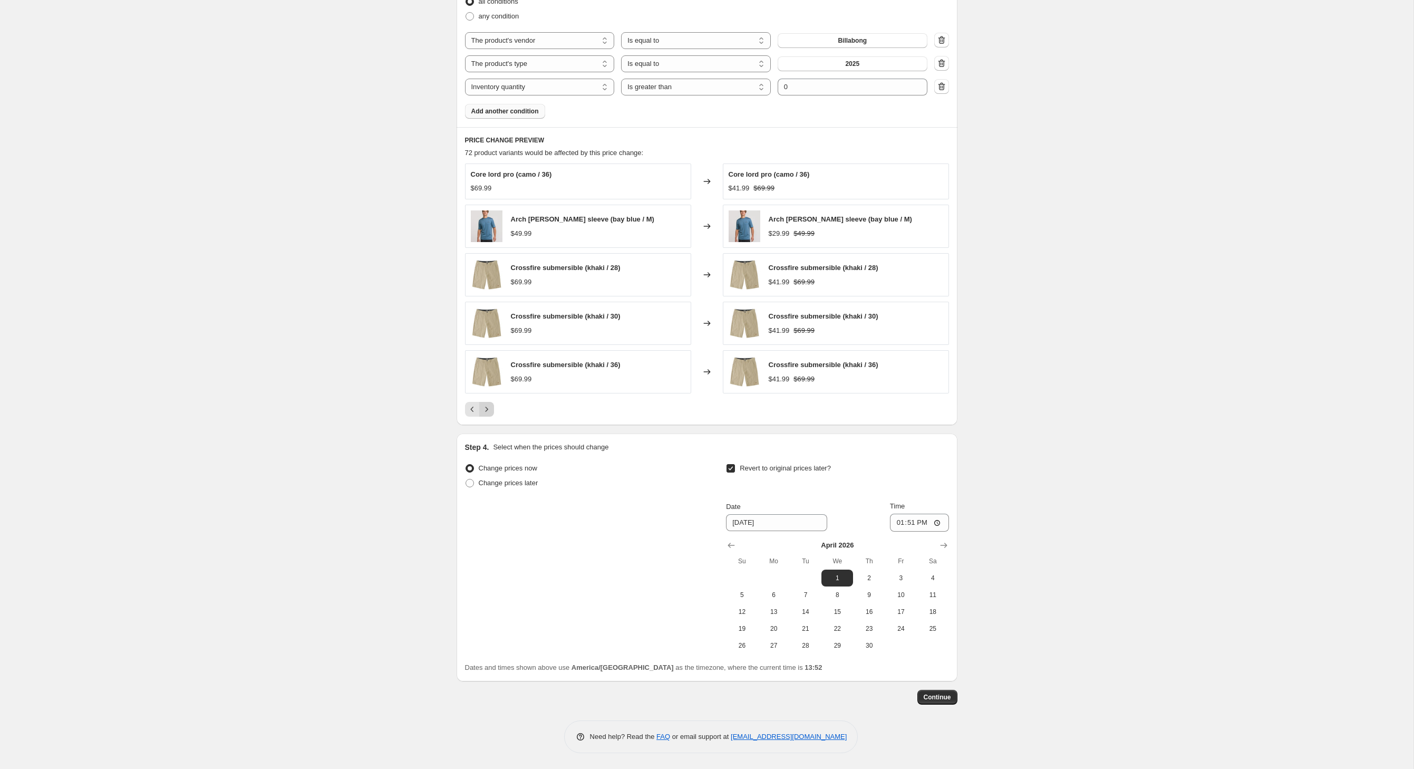
click at [479, 402] on button "Next" at bounding box center [486, 409] width 15 height 15
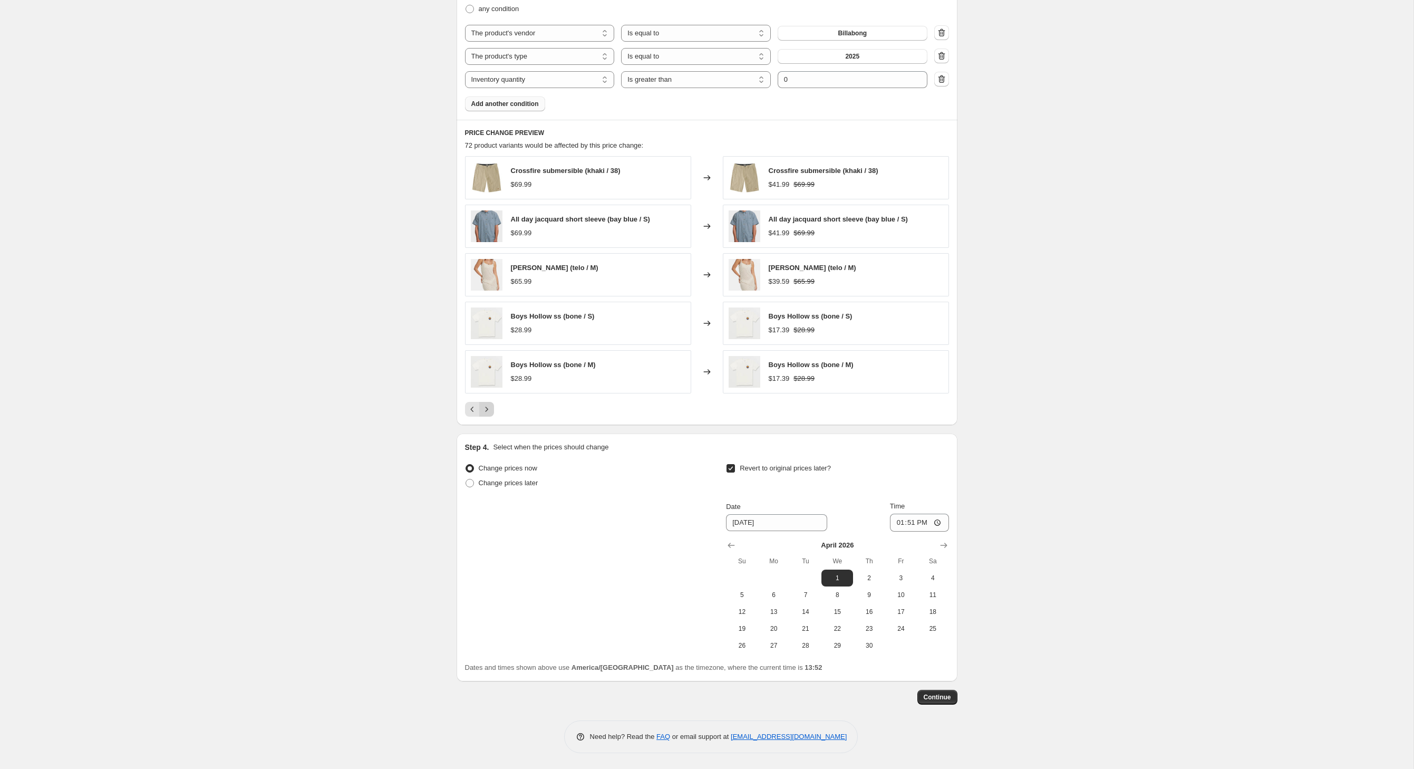
click at [481, 406] on icon "Next" at bounding box center [486, 409] width 11 height 11
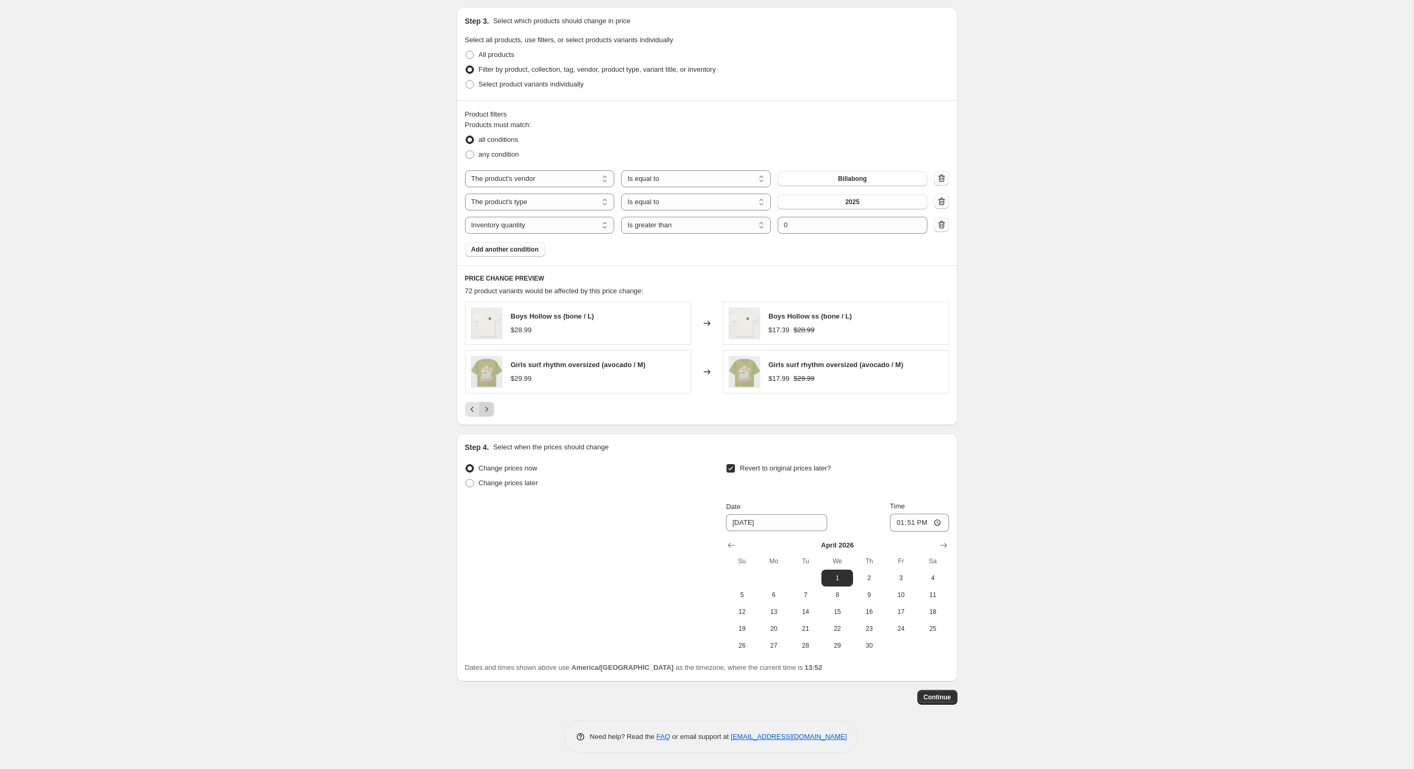
scroll to position [657, 0]
click at [460, 399] on div "Step 1. Optionally give your price [MEDICAL_DATA] a title (eg "March 30% off sa…" at bounding box center [702, 95] width 509 height 1217
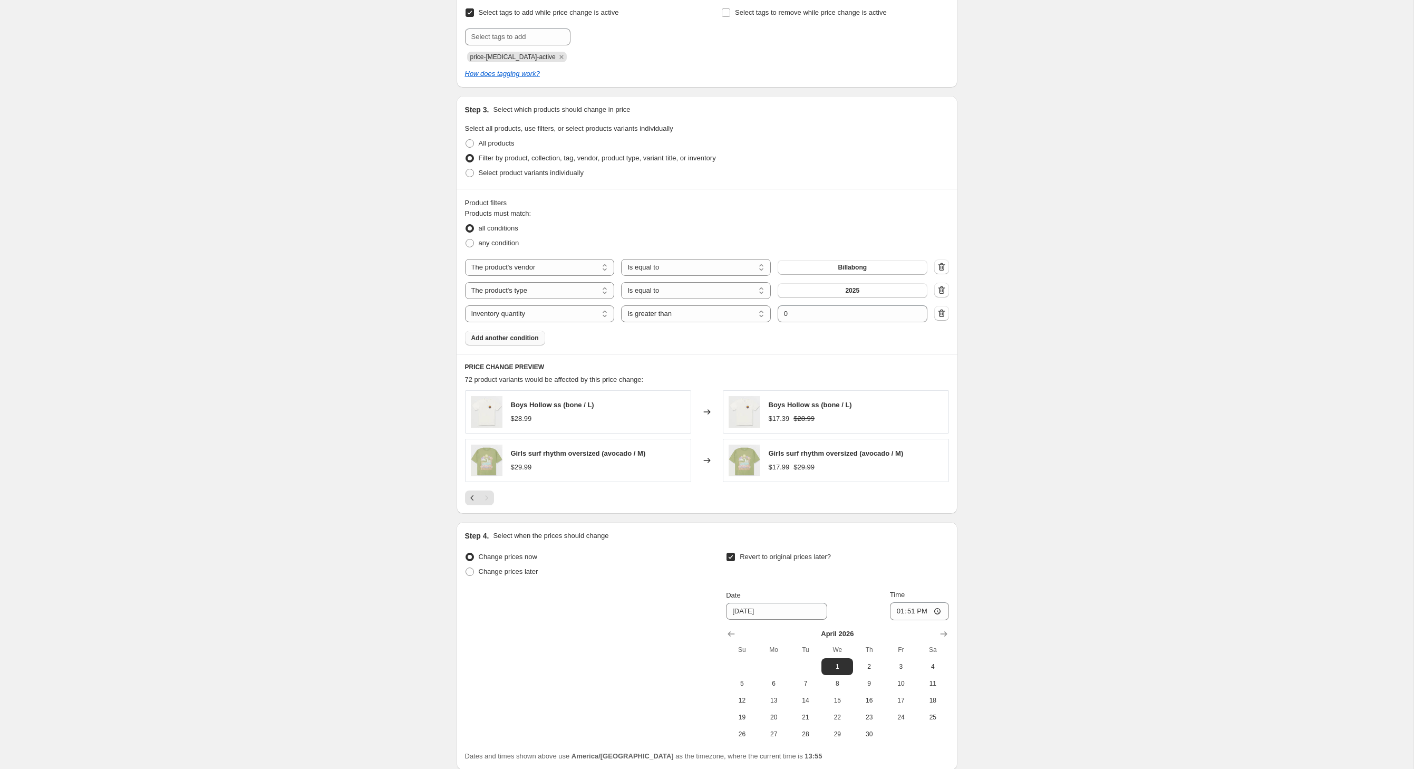
scroll to position [492, 0]
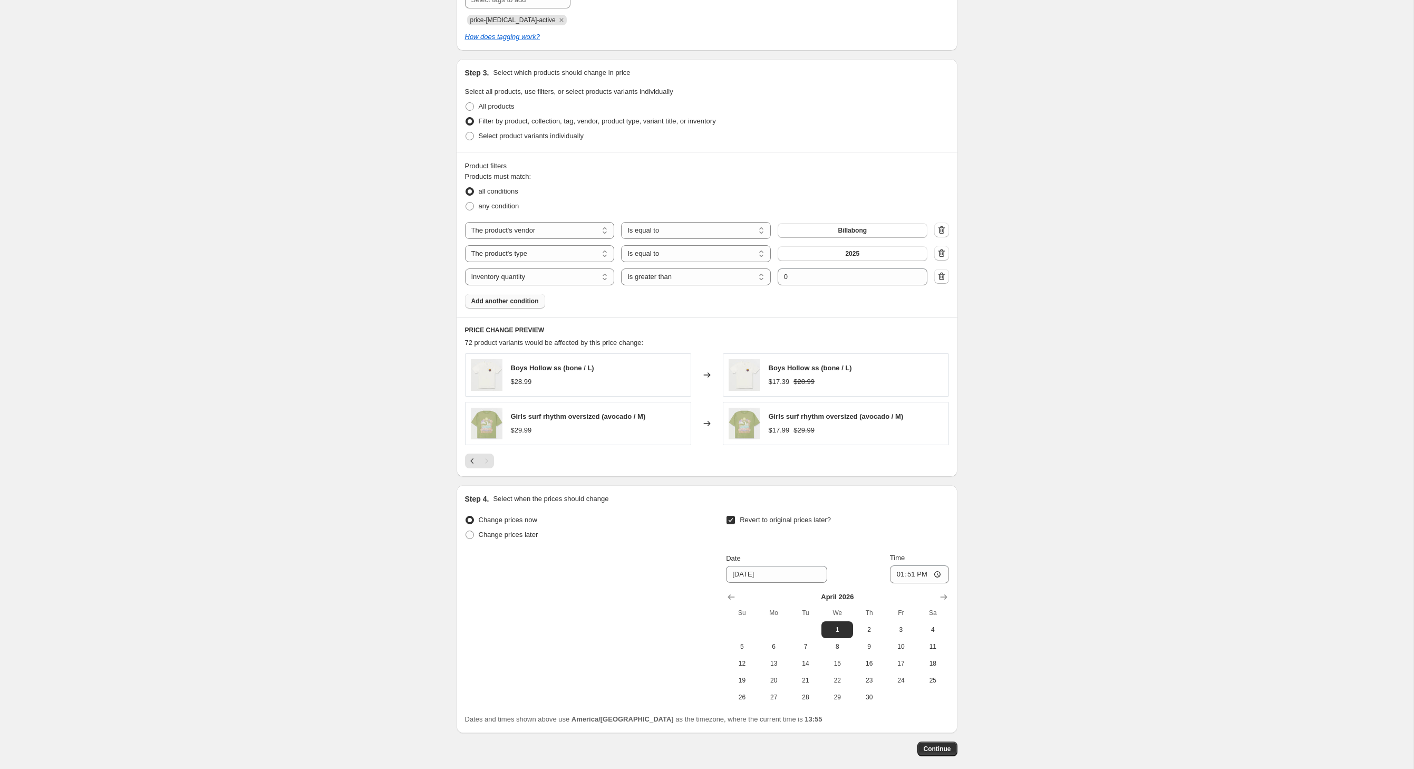
click at [845, 317] on div "Product filters Products must match: all conditions any condition The product T…" at bounding box center [707, 234] width 501 height 165
click at [945, 257] on icon "button" at bounding box center [941, 253] width 7 height 8
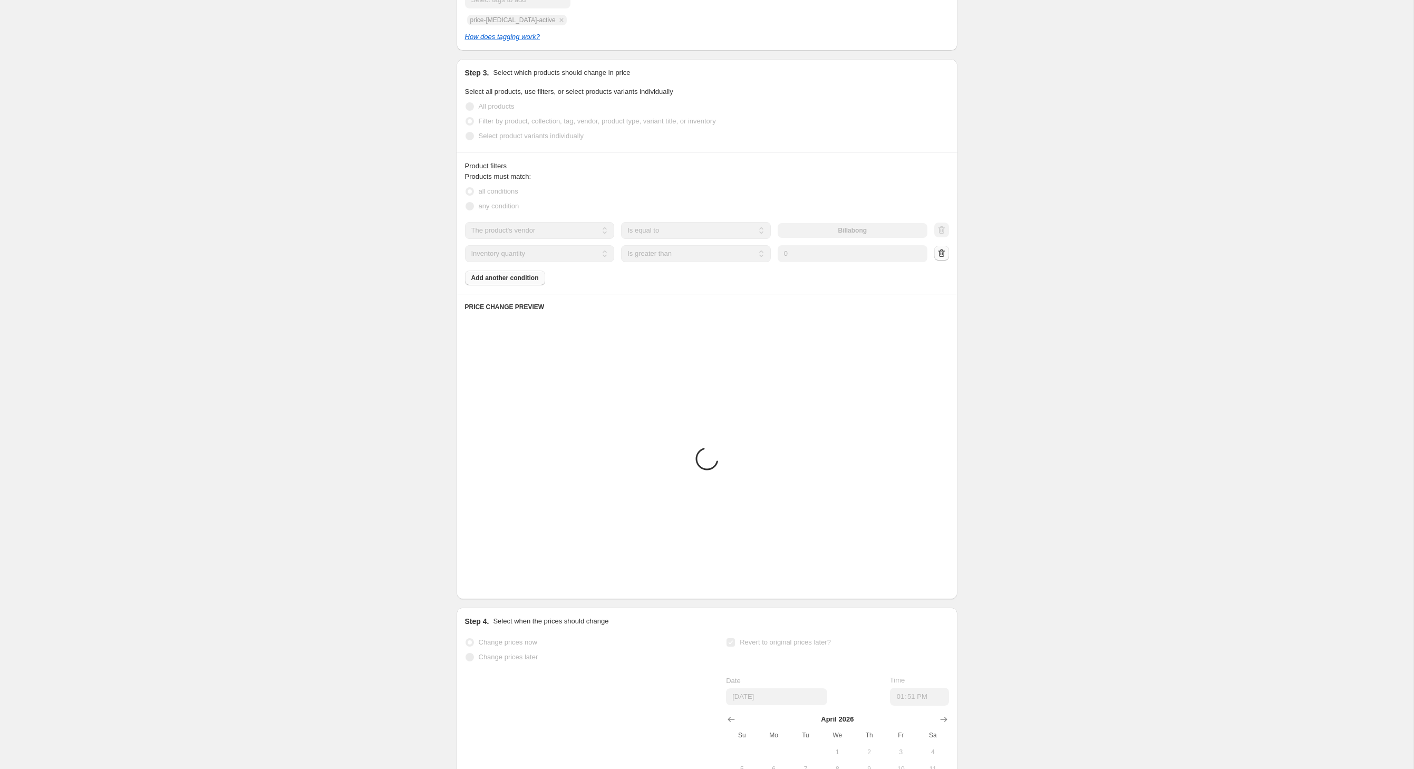
select select "inventory_quantity"
select select ">"
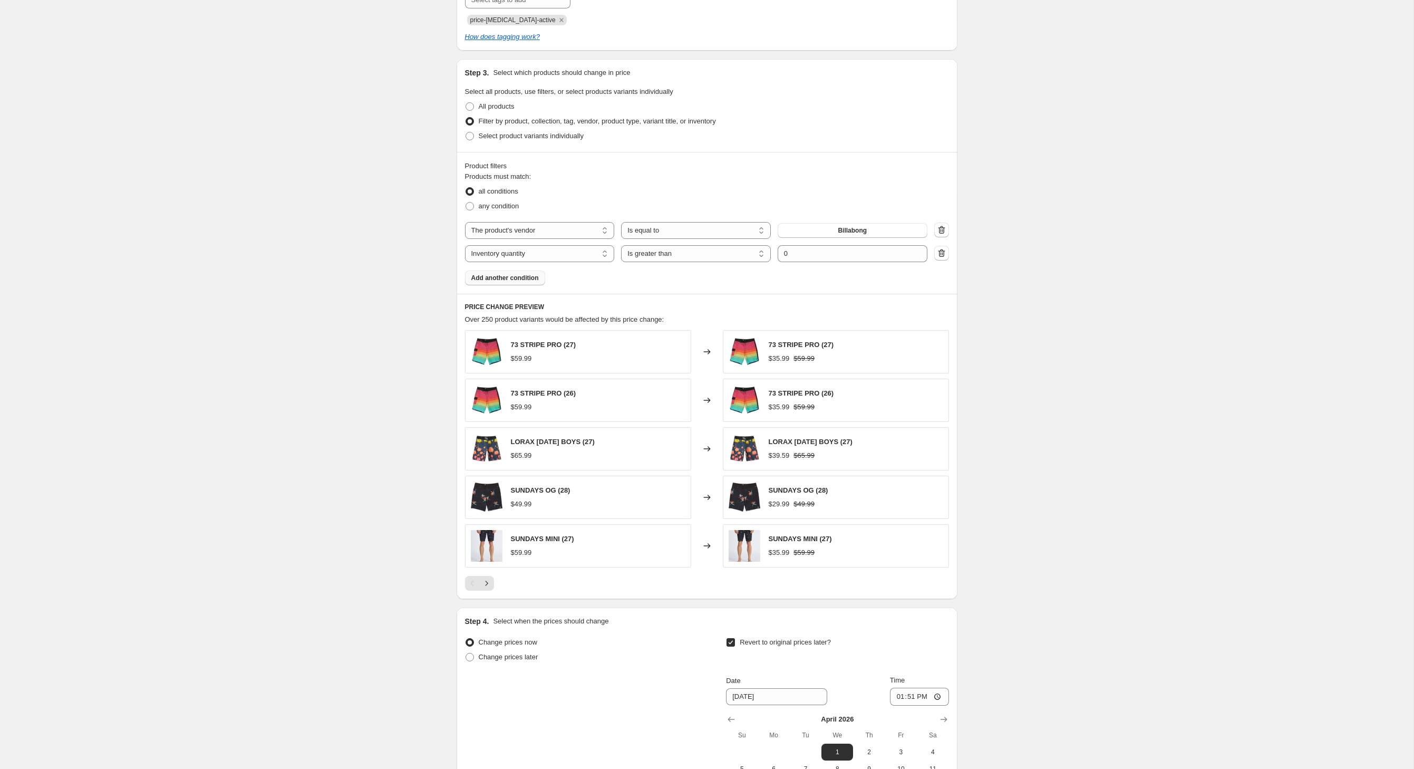
click at [516, 282] on span "Add another condition" at bounding box center [504, 278] width 67 height 8
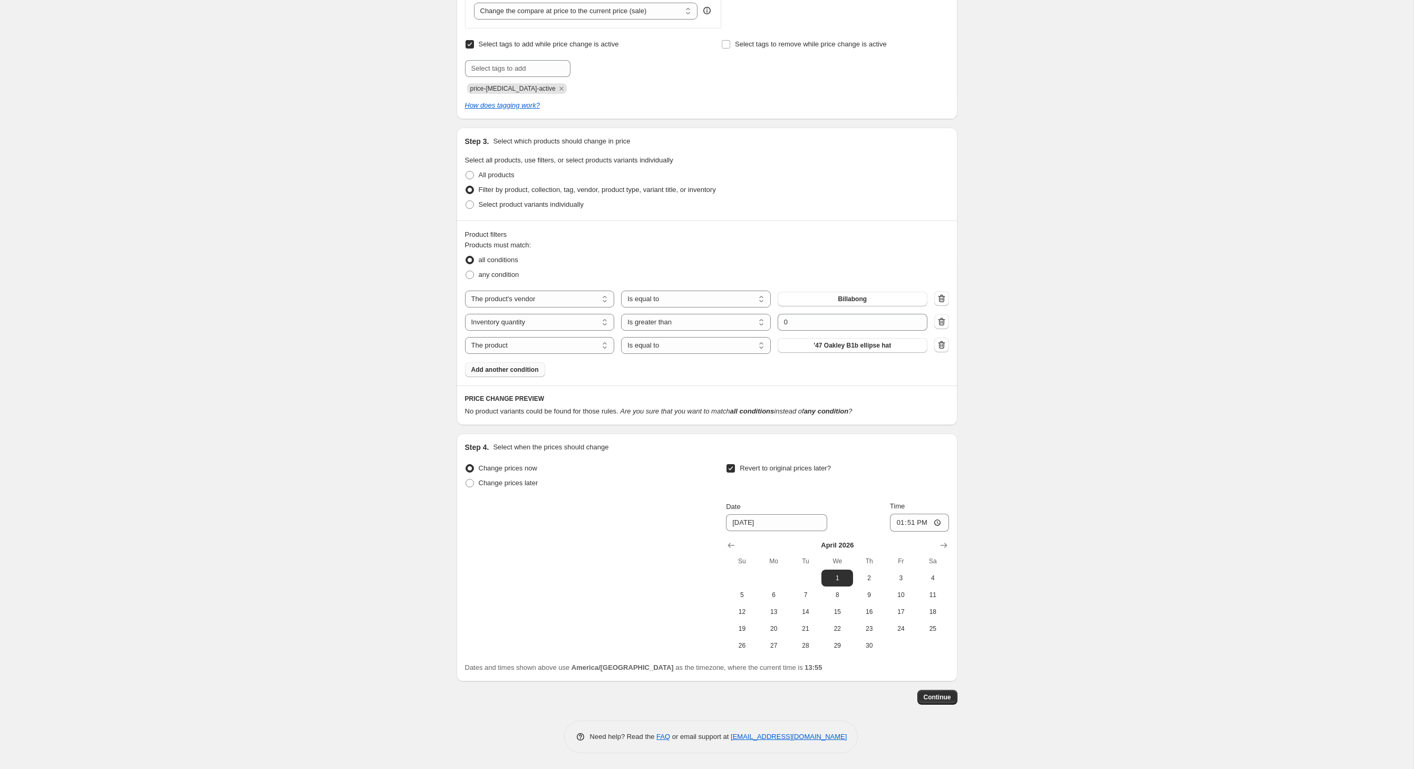
click at [503, 374] on span "Add another condition" at bounding box center [504, 369] width 67 height 8
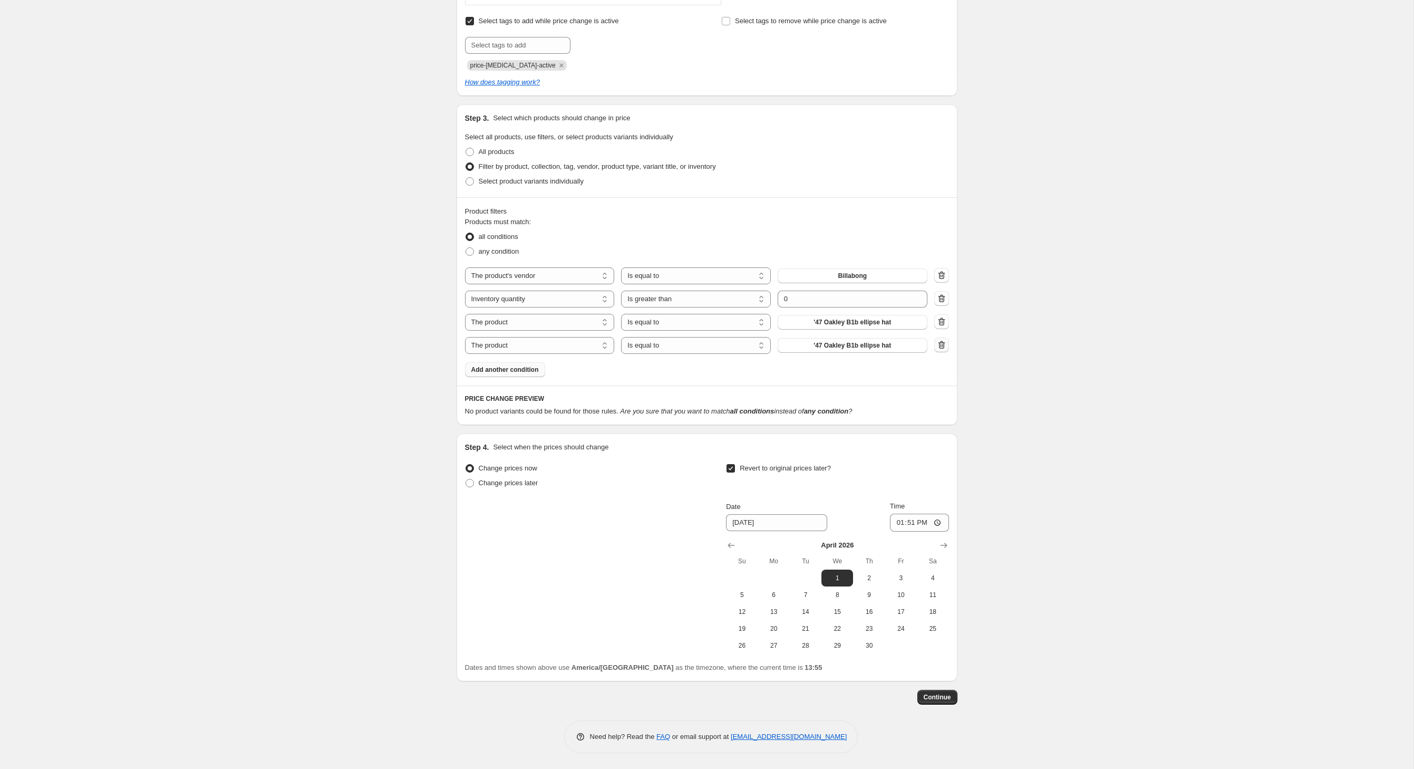
click at [947, 350] on icon "button" at bounding box center [941, 345] width 11 height 11
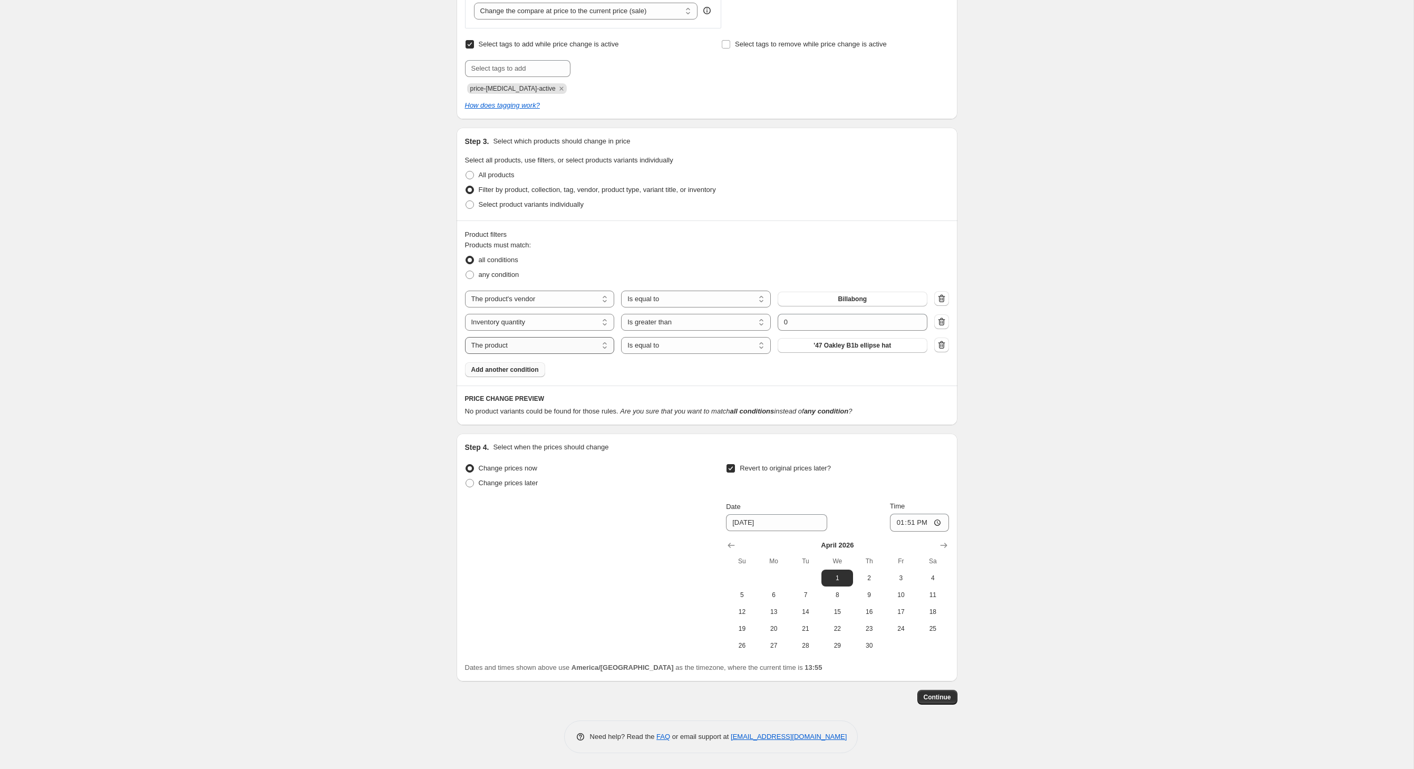
select select "product_type"
click at [839, 353] on button "14-15" at bounding box center [853, 345] width 150 height 15
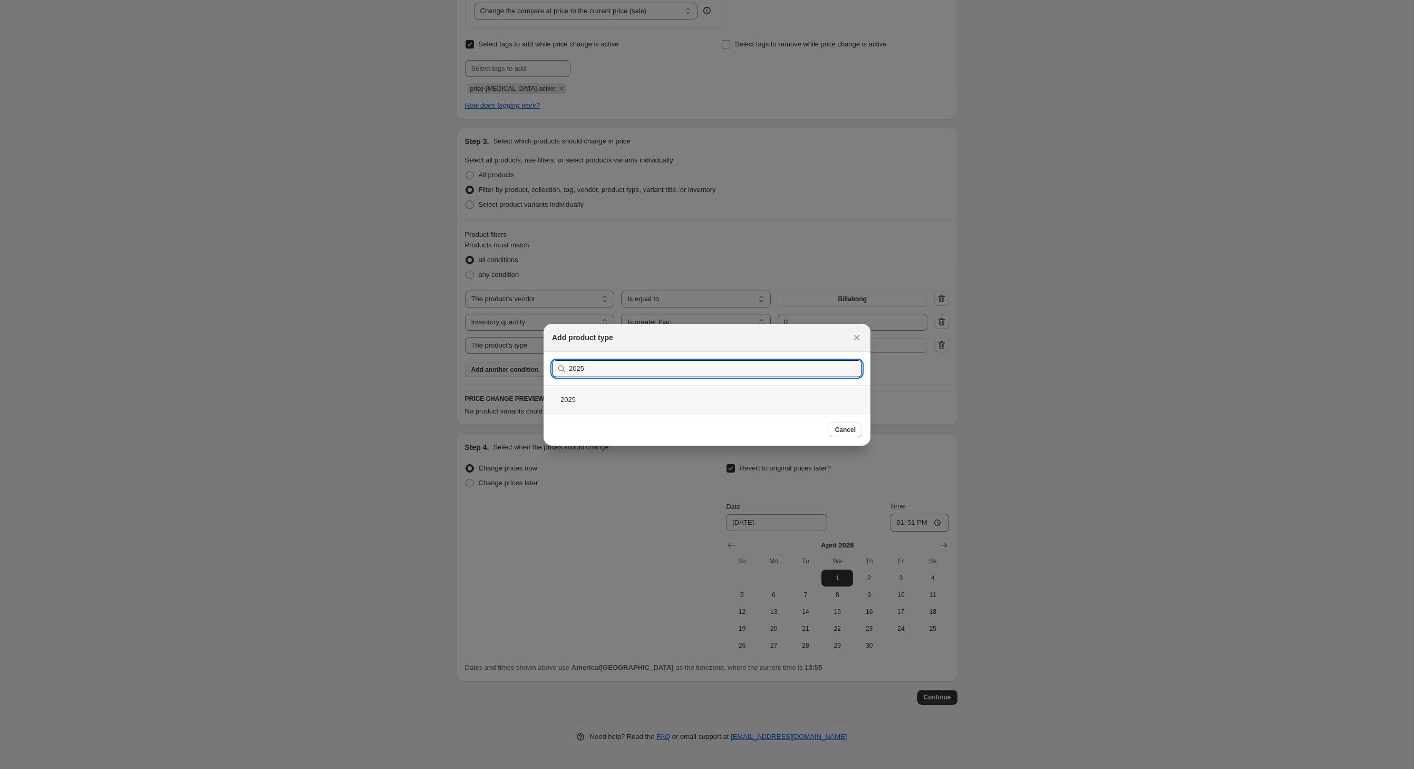
type input "2025"
click at [556, 405] on div "2025" at bounding box center [707, 399] width 327 height 28
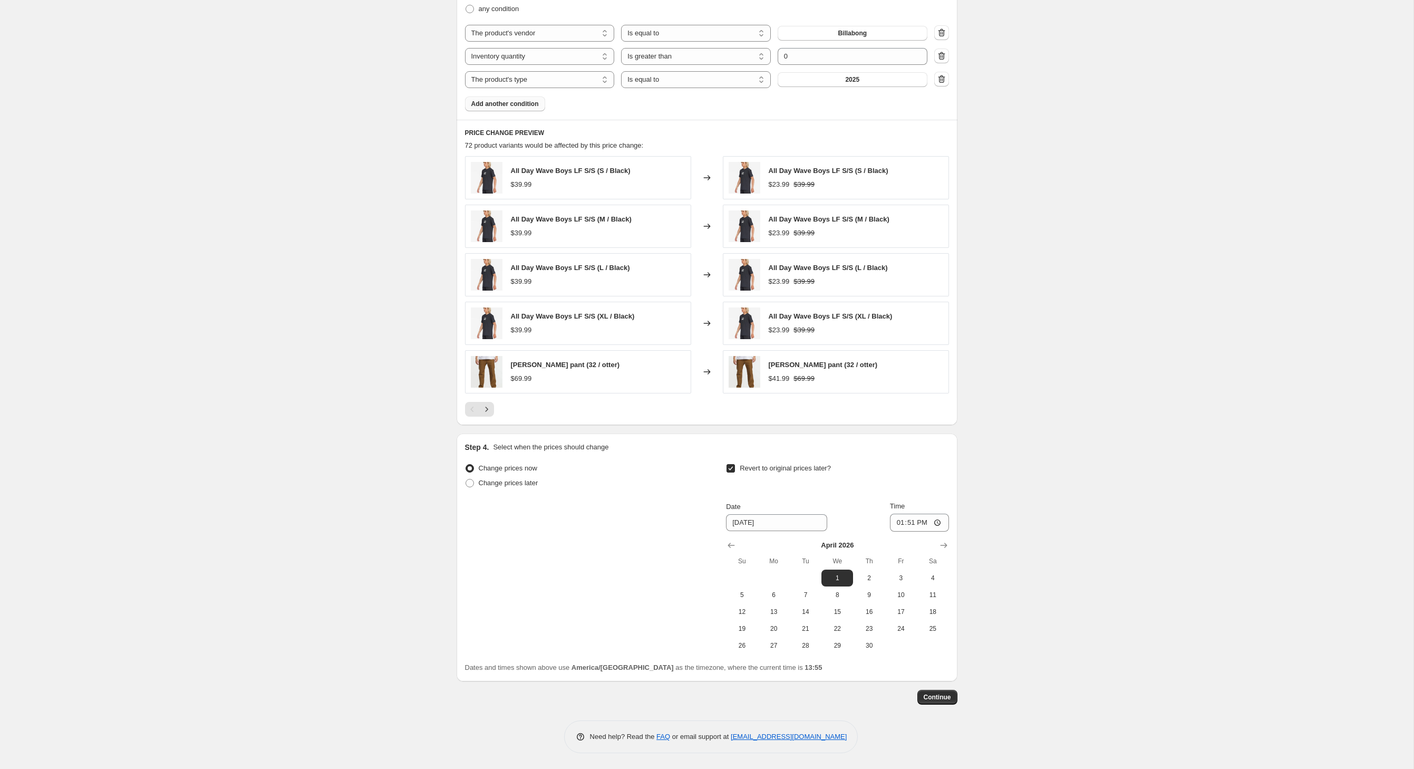
scroll to position [806, 0]
click at [951, 693] on span "Continue" at bounding box center [937, 697] width 27 height 8
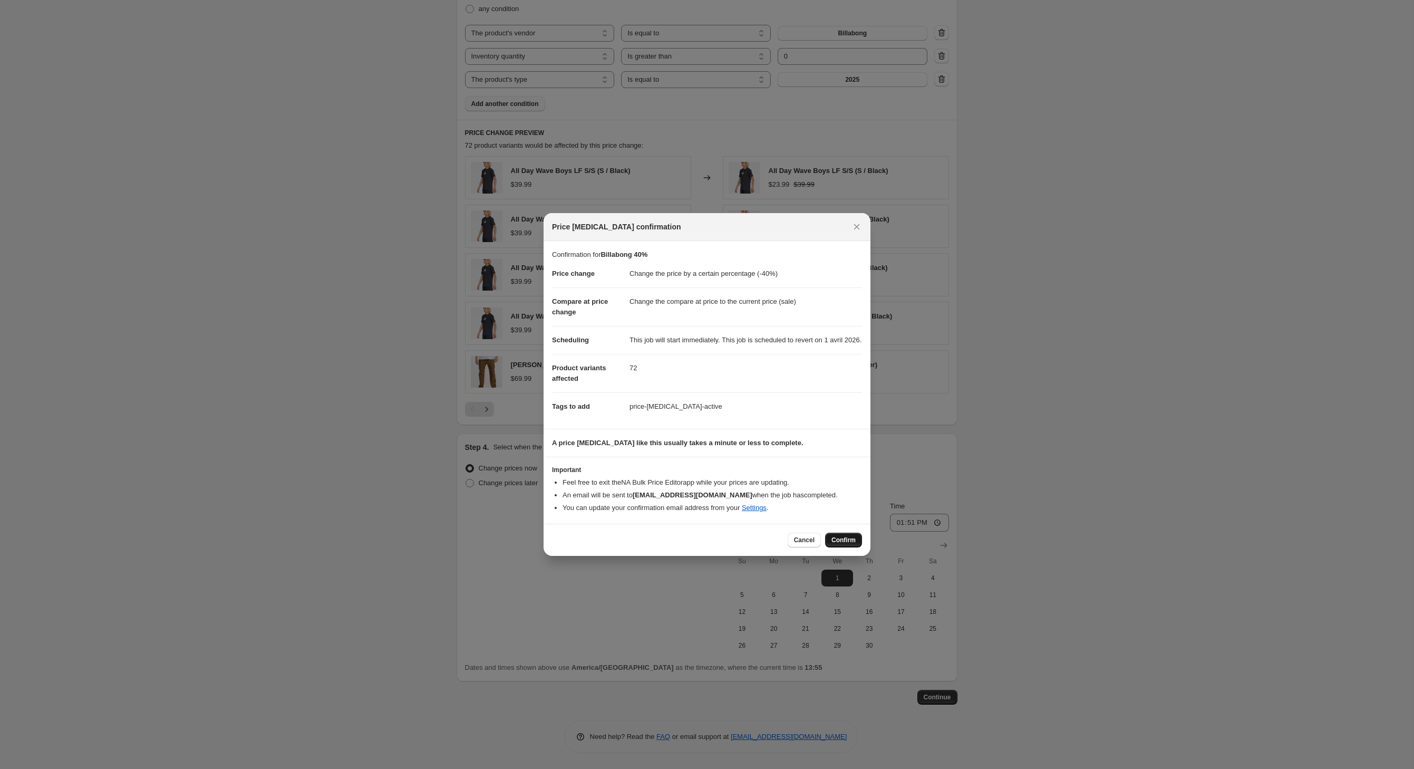
click at [862, 547] on button "Confirm" at bounding box center [843, 540] width 37 height 15
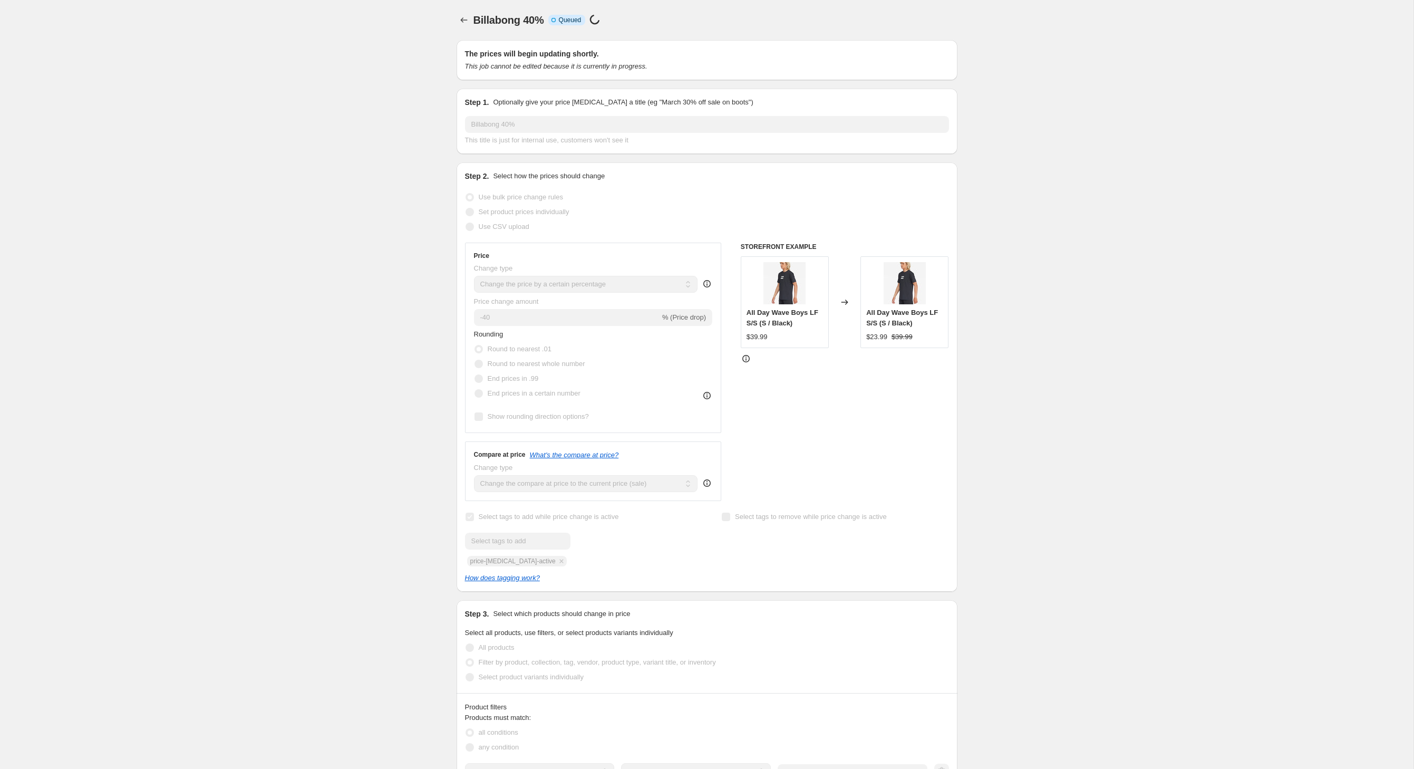
scroll to position [806, 0]
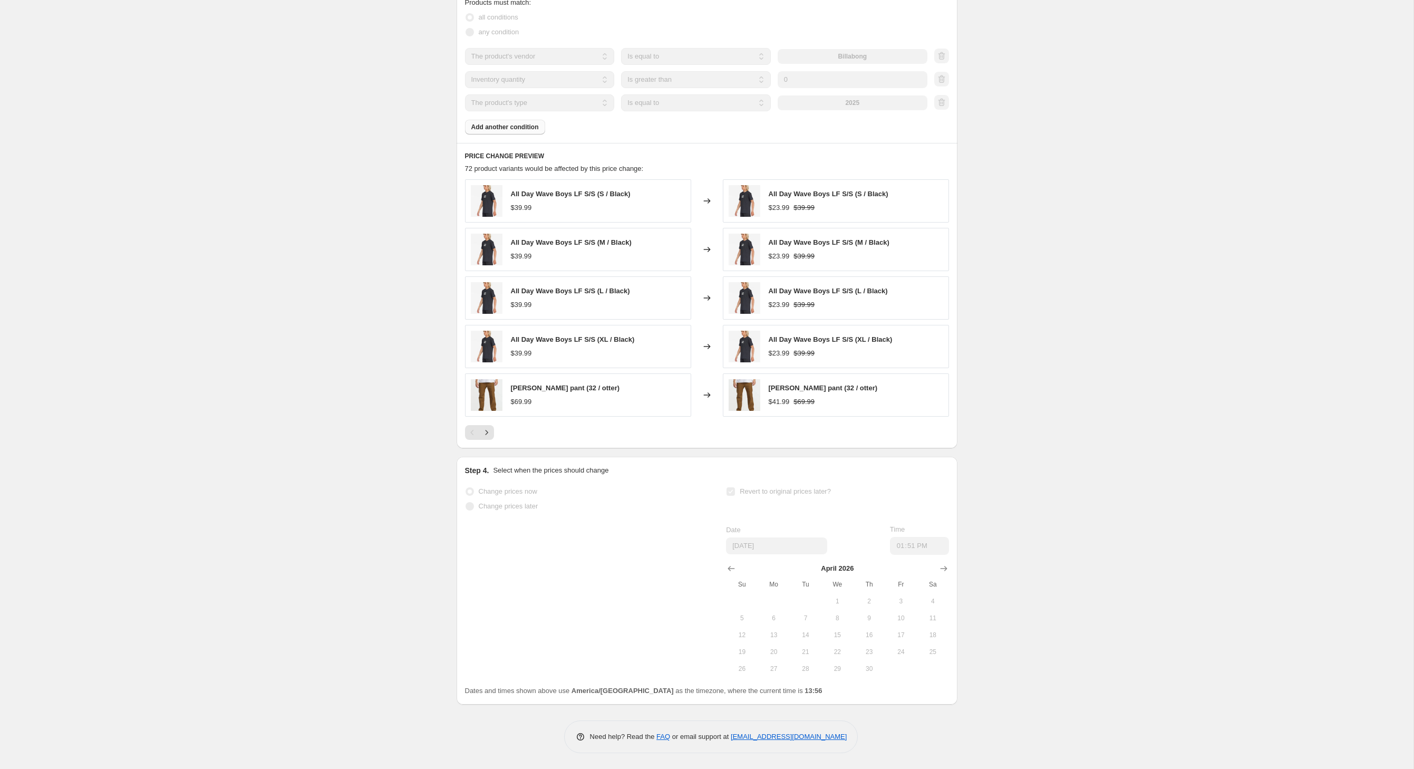
select select "percentage"
select select "vendor"
select select "inventory_quantity"
select select ">"
select select "product_type"
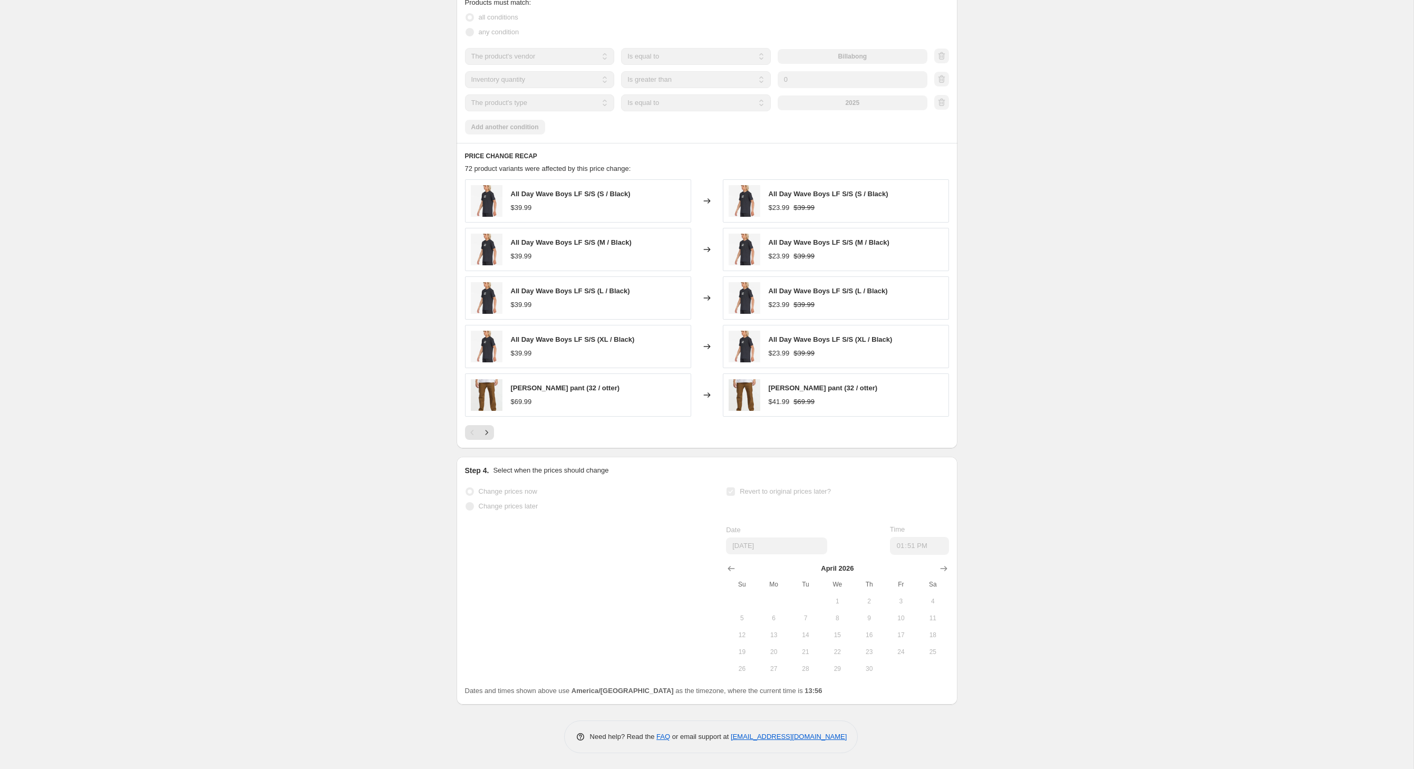
scroll to position [0, 0]
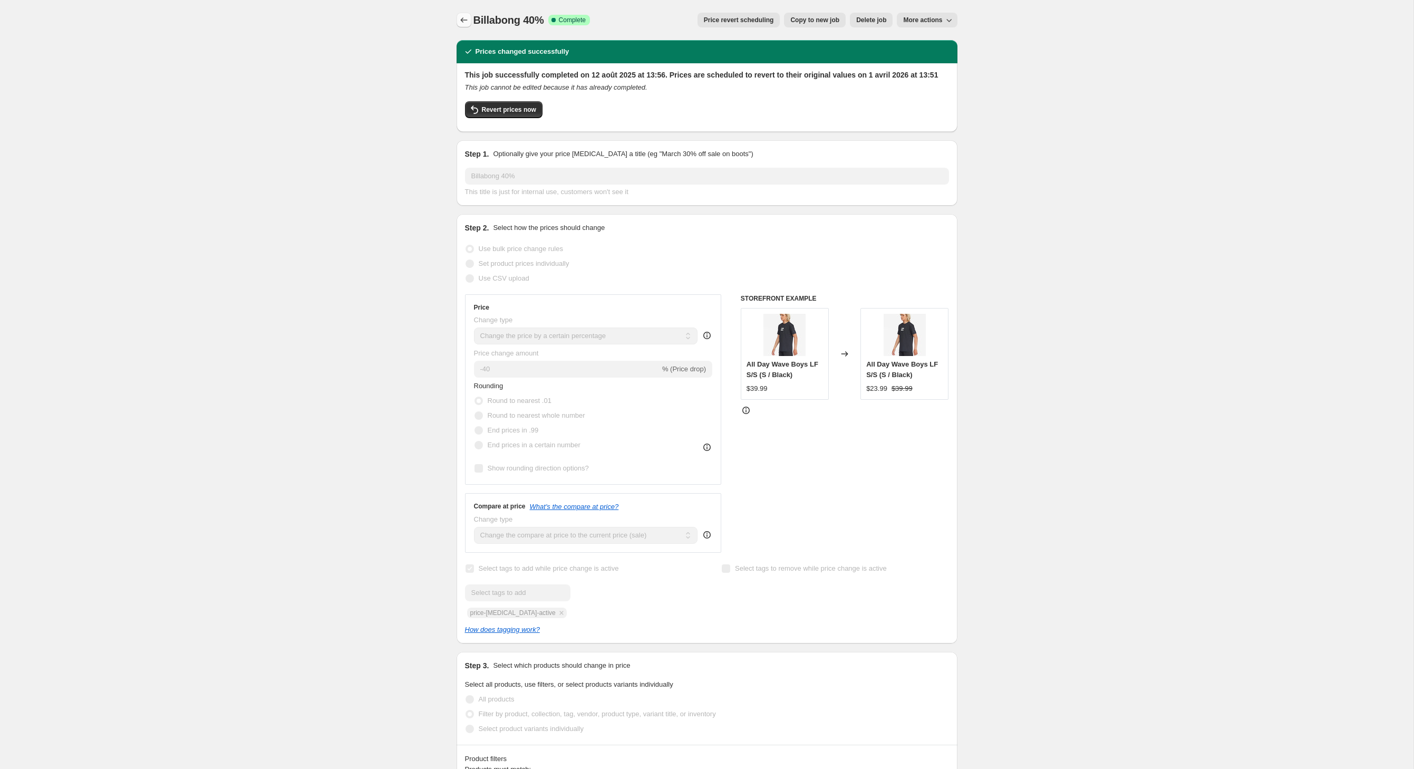
click at [459, 19] on icon "Price change jobs" at bounding box center [464, 20] width 11 height 11
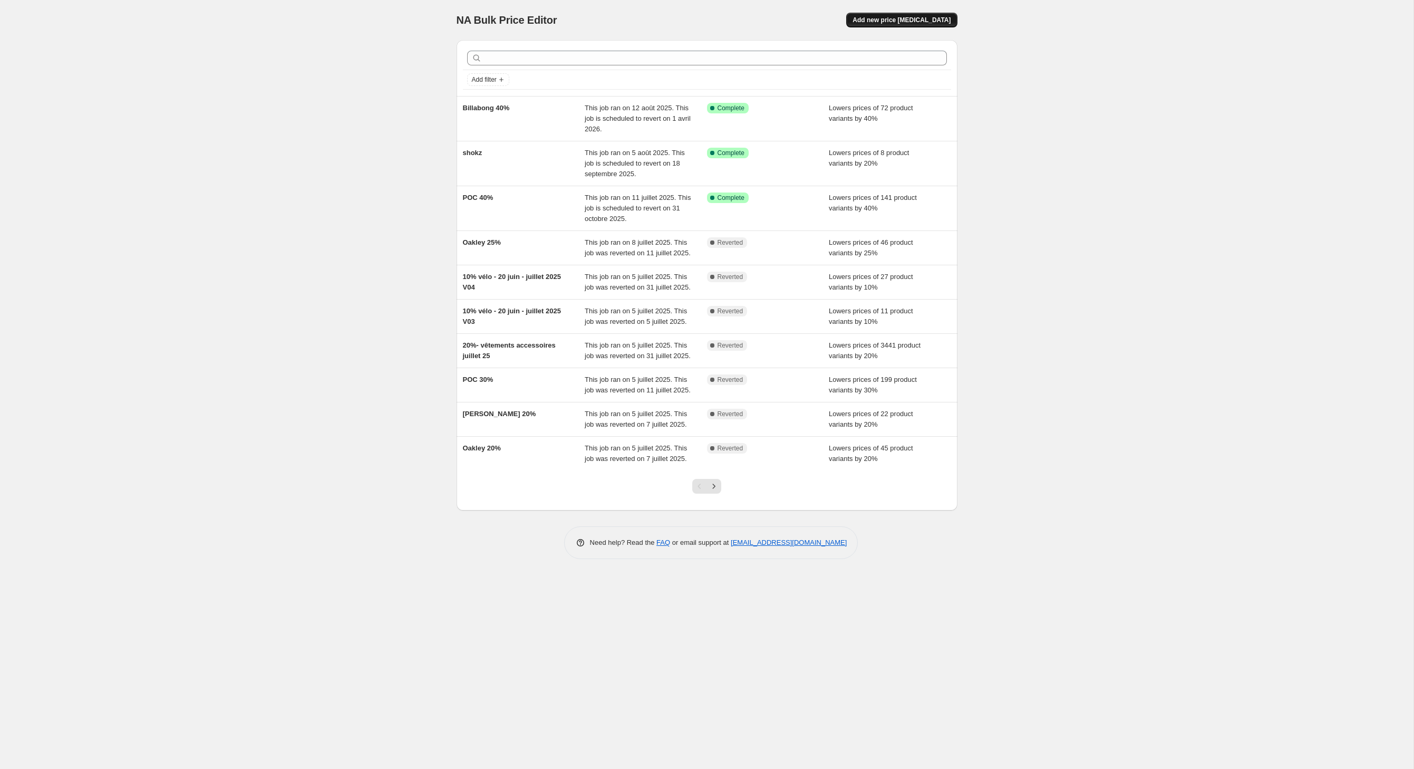
click at [901, 22] on span "Add new price [MEDICAL_DATA]" at bounding box center [902, 20] width 98 height 8
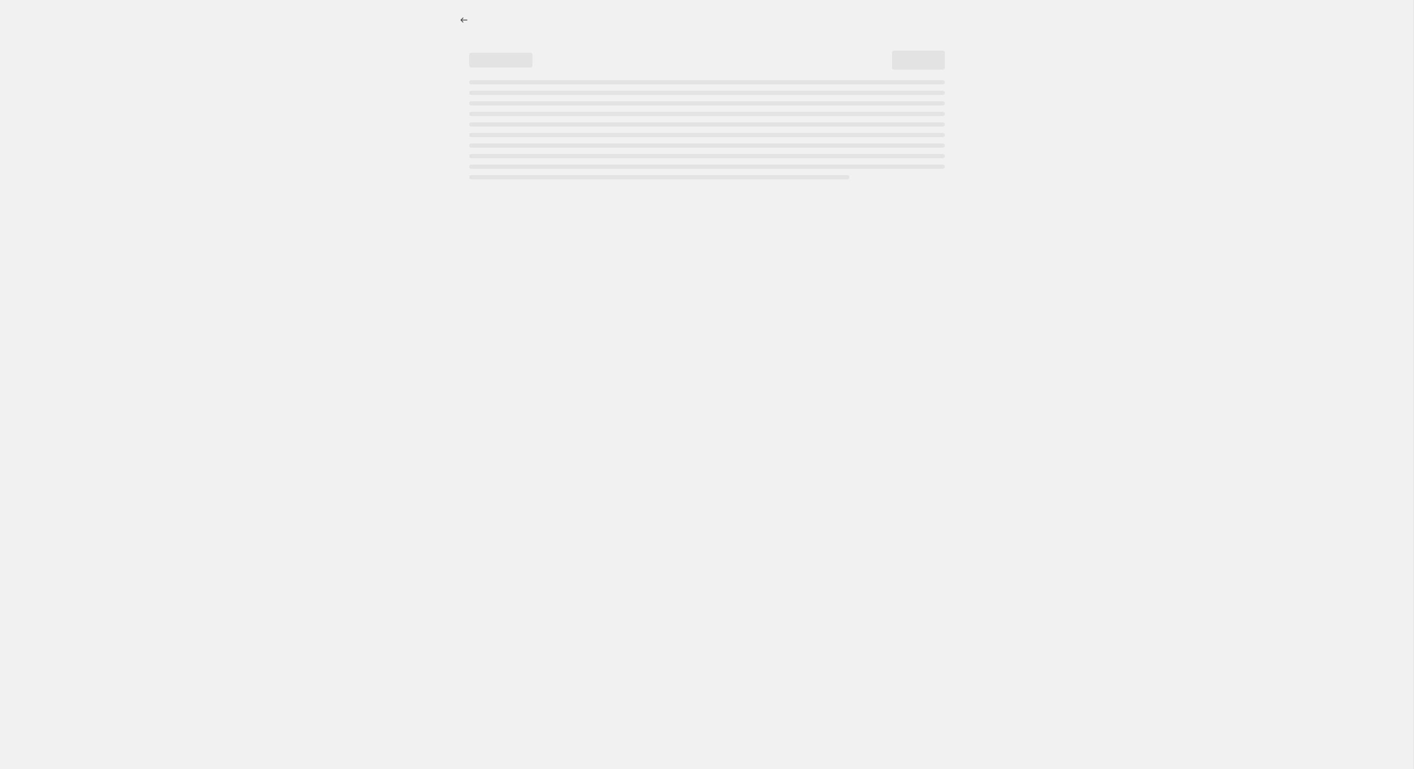
select select "percentage"
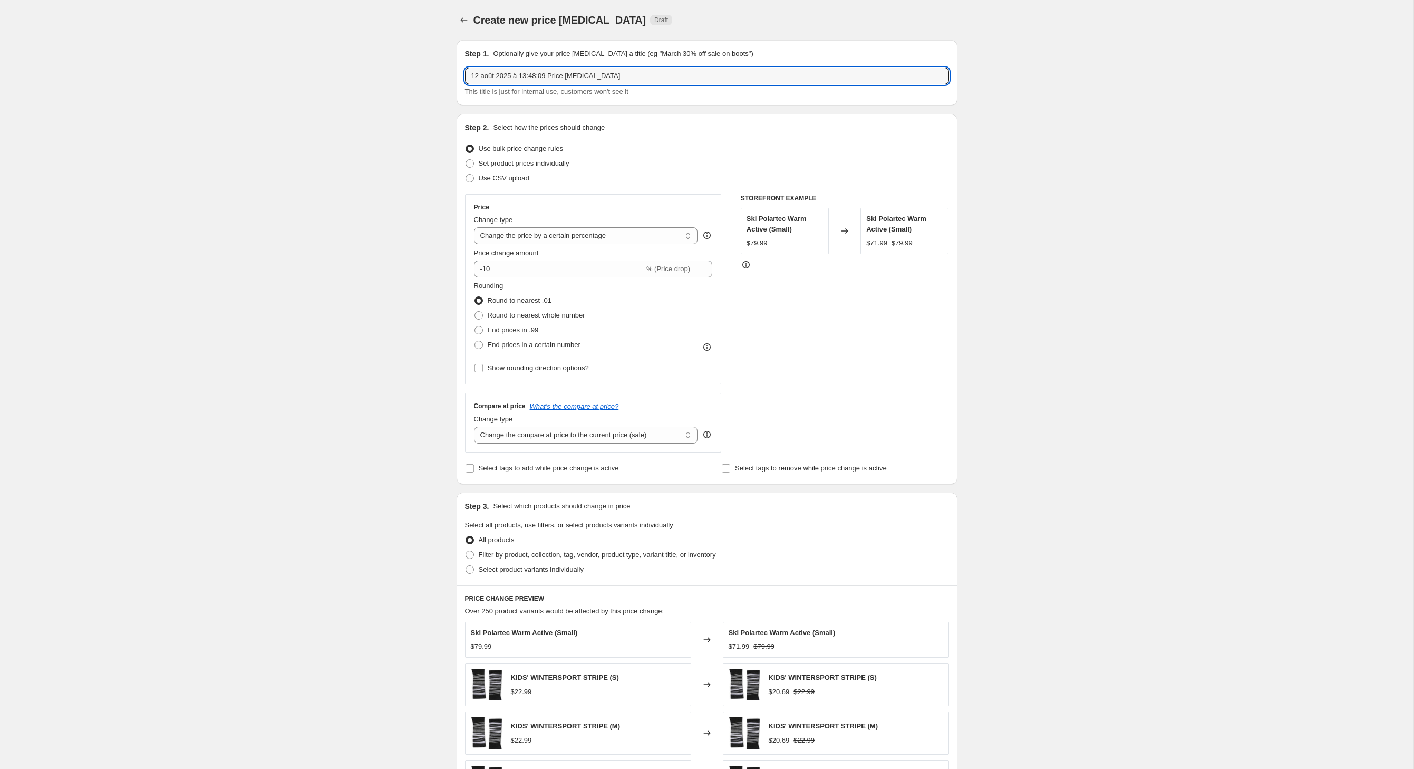
drag, startPoint x: 668, startPoint y: 81, endPoint x: 182, endPoint y: 79, distance: 485.1
click at [182, 79] on div "Create new price [MEDICAL_DATA]. This page is ready Create new price [MEDICAL_D…" at bounding box center [707, 523] width 1414 height 1047
type input "Black Diamond 30%"
click at [490, 277] on input "-10" at bounding box center [559, 268] width 170 height 17
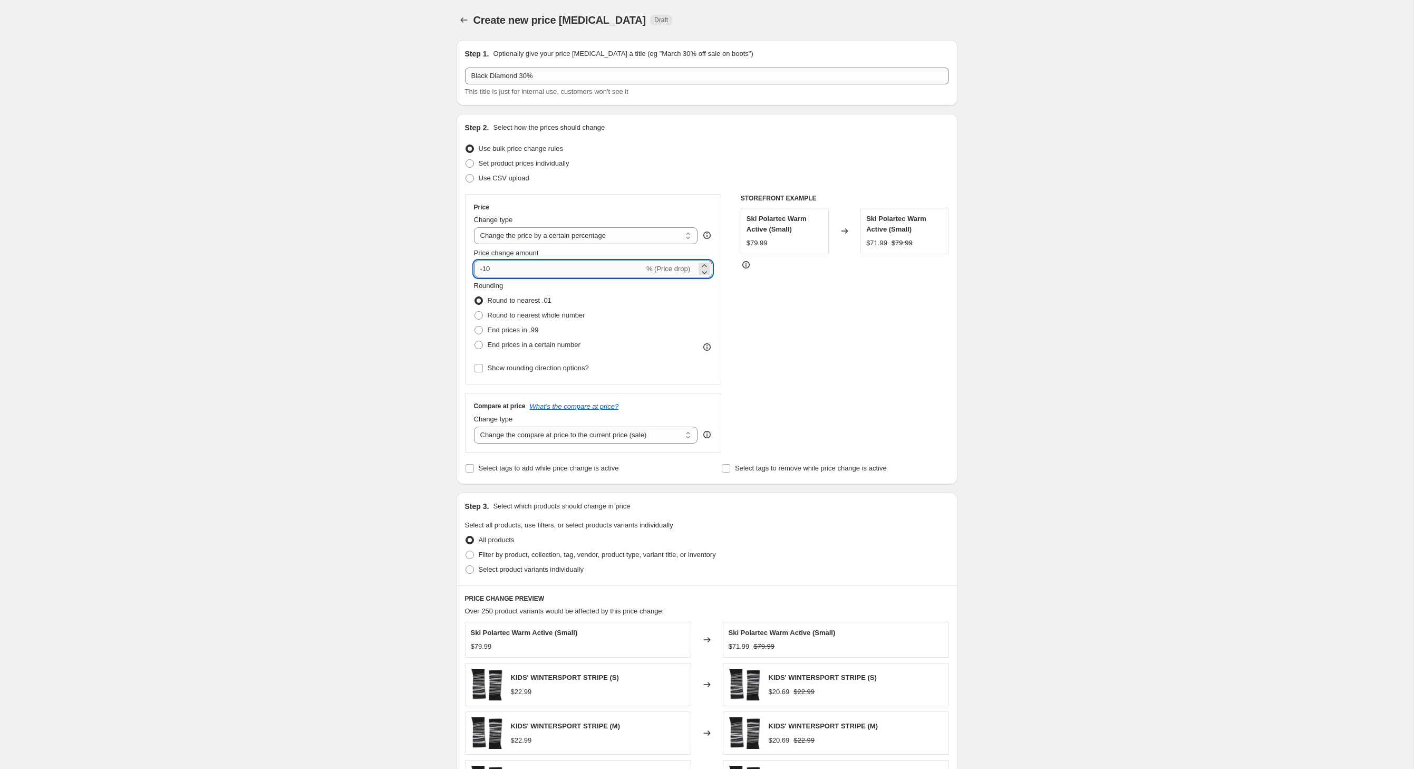
type input "-1"
type input "-30"
click at [374, 274] on div "Create new price [MEDICAL_DATA]. This page is ready Create new price [MEDICAL_D…" at bounding box center [707, 523] width 1414 height 1047
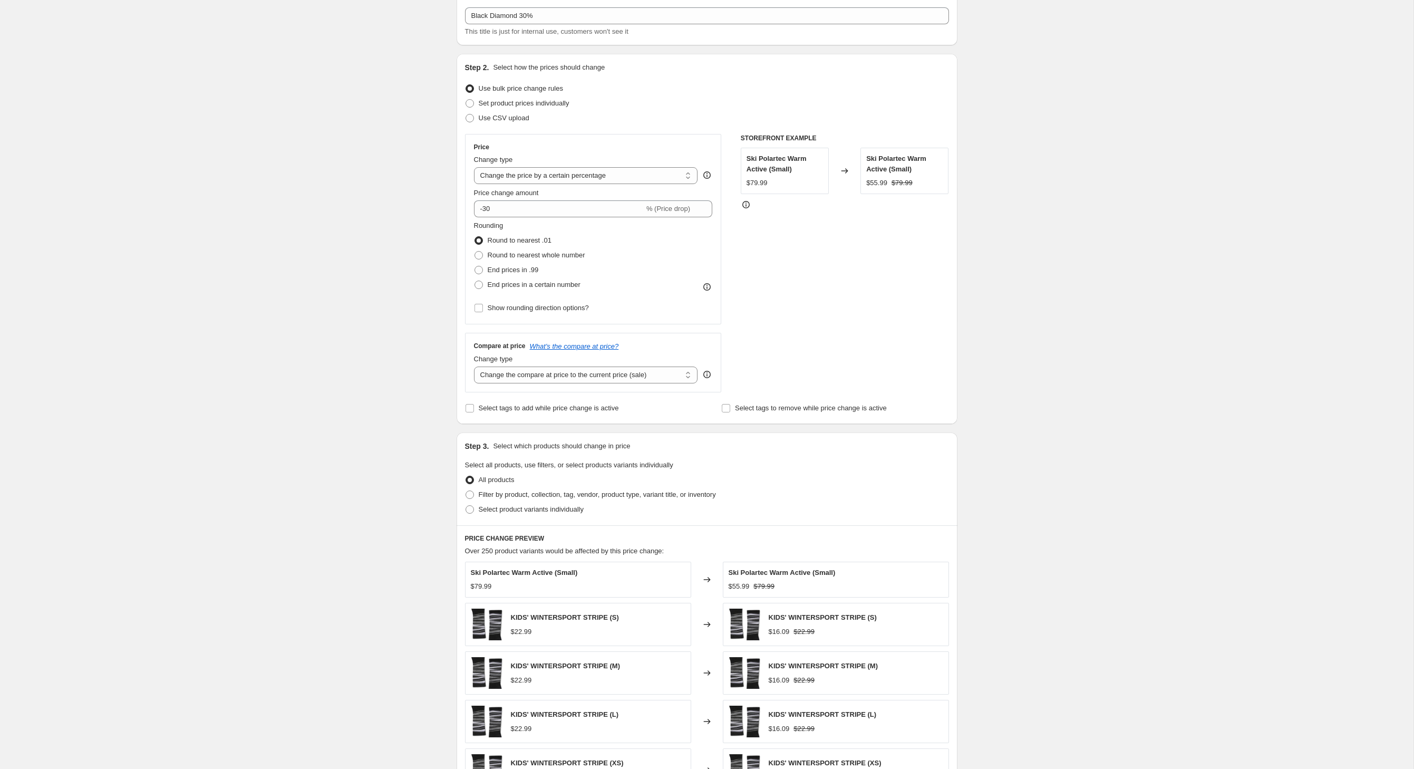
scroll to position [64, 0]
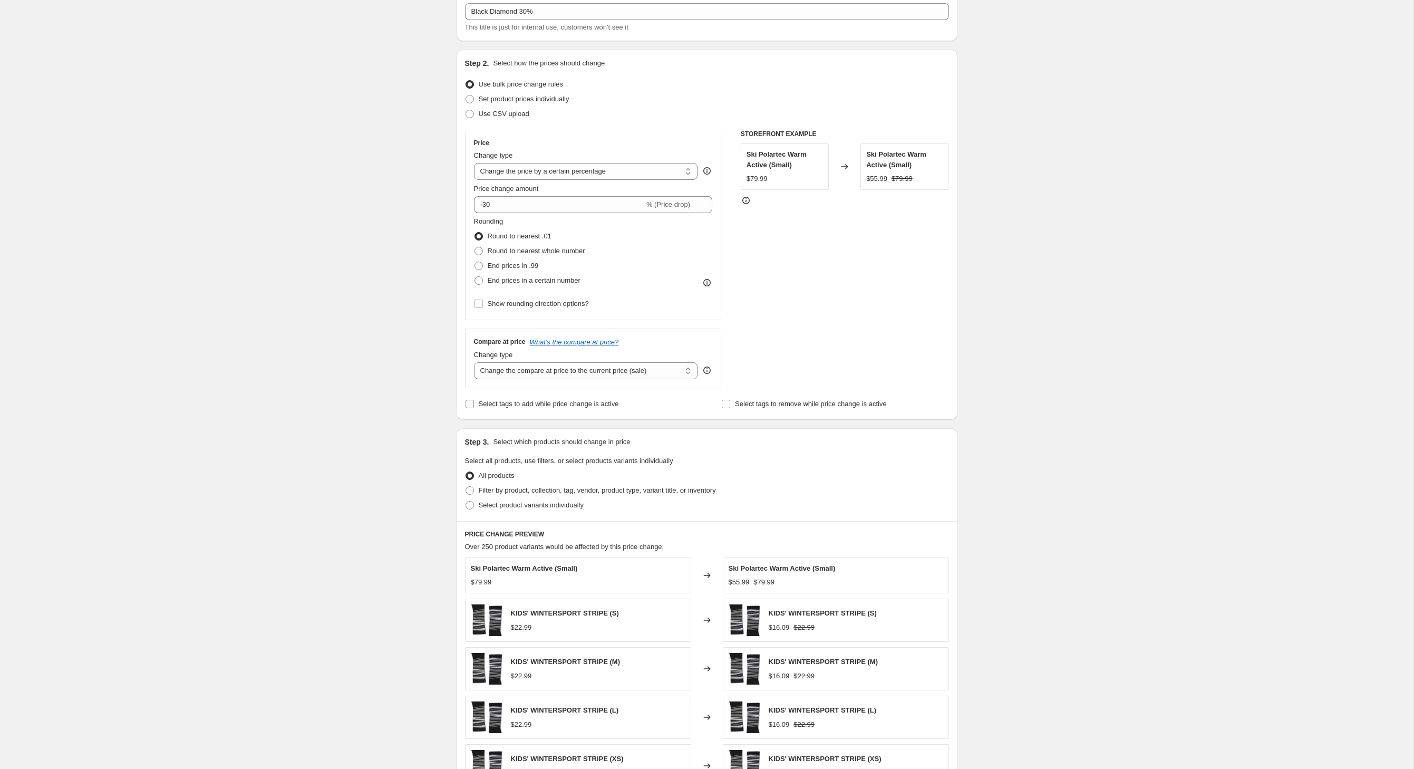
click at [466, 408] on input "Select tags to add while price change is active" at bounding box center [470, 404] width 8 height 8
checkbox input "true"
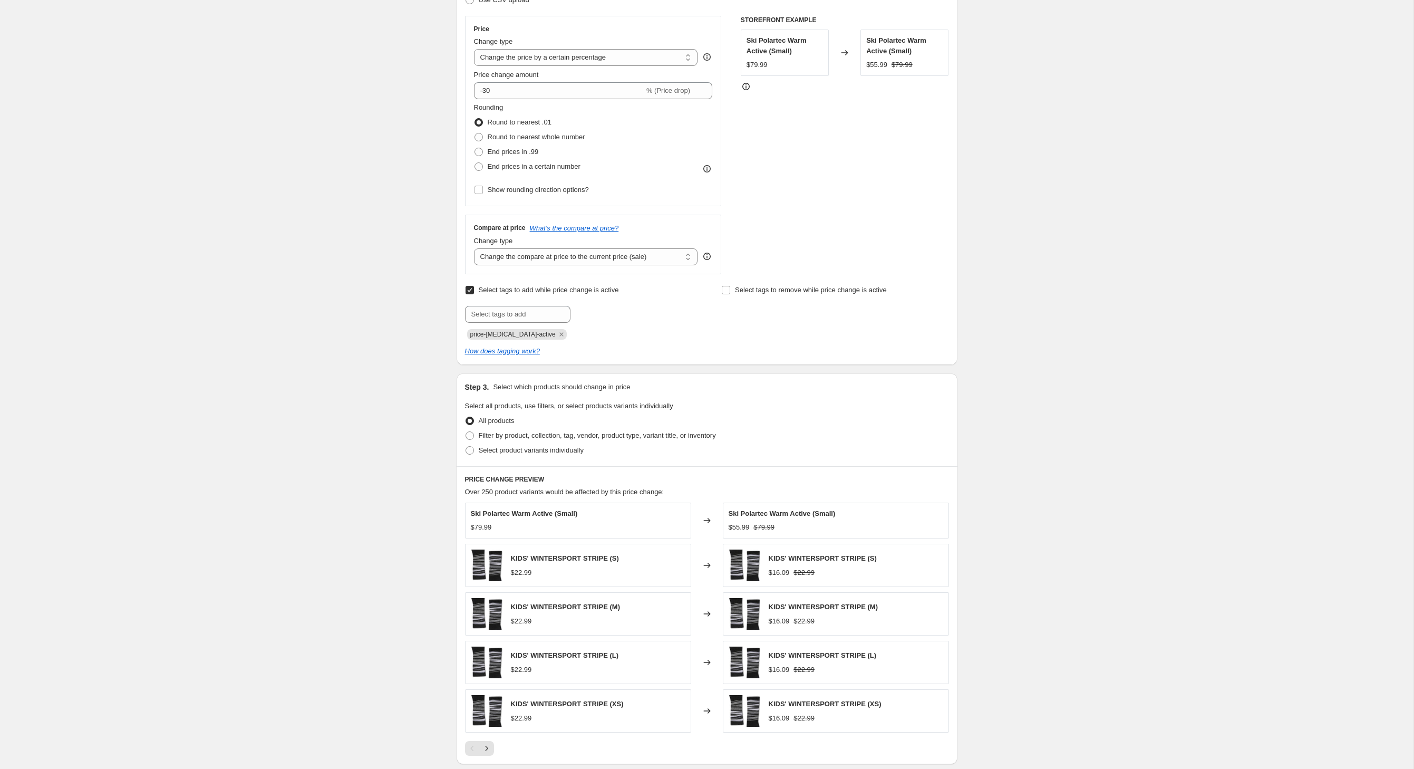
scroll to position [187, 0]
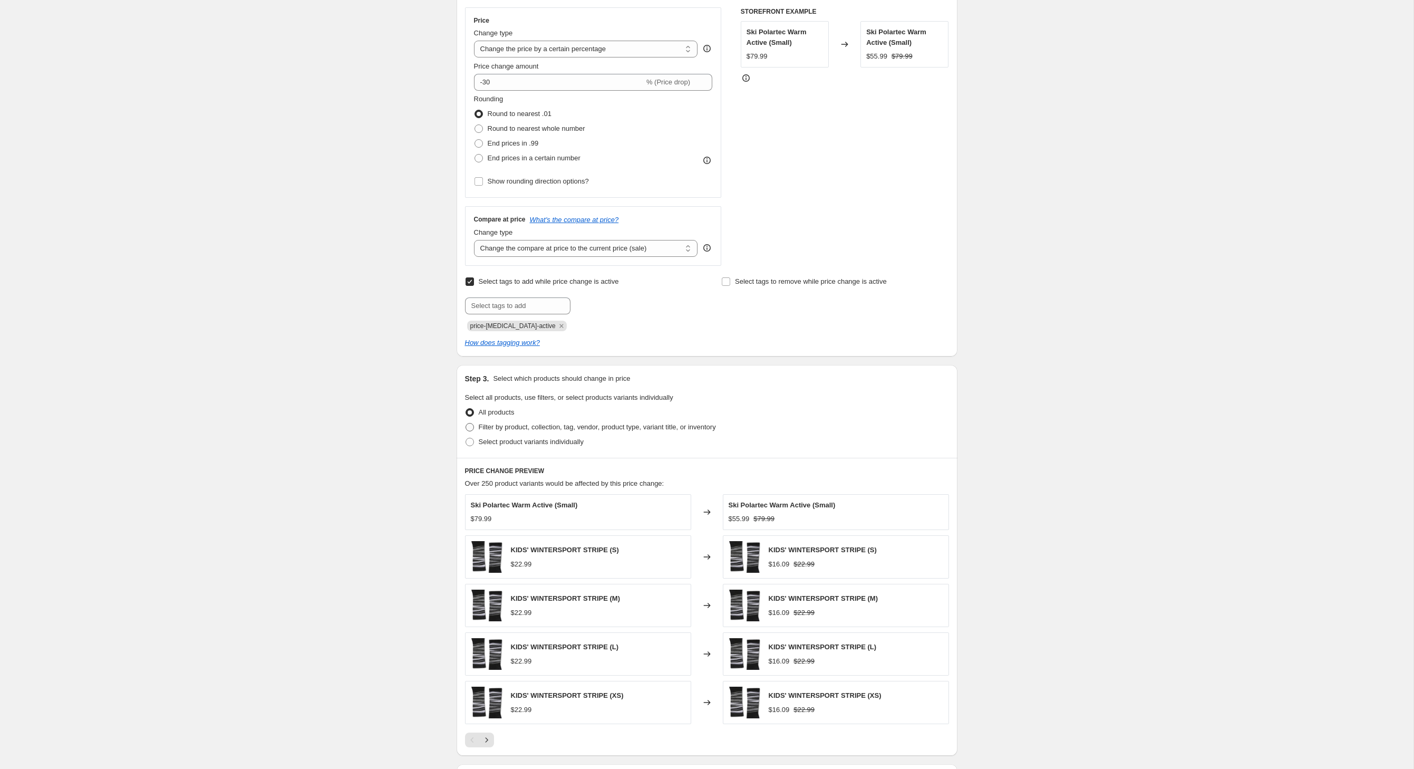
click at [466, 431] on span at bounding box center [470, 427] width 8 height 8
click at [466, 423] on input "Filter by product, collection, tag, vendor, product type, variant title, or inv…" at bounding box center [466, 423] width 1 height 1
radio input "true"
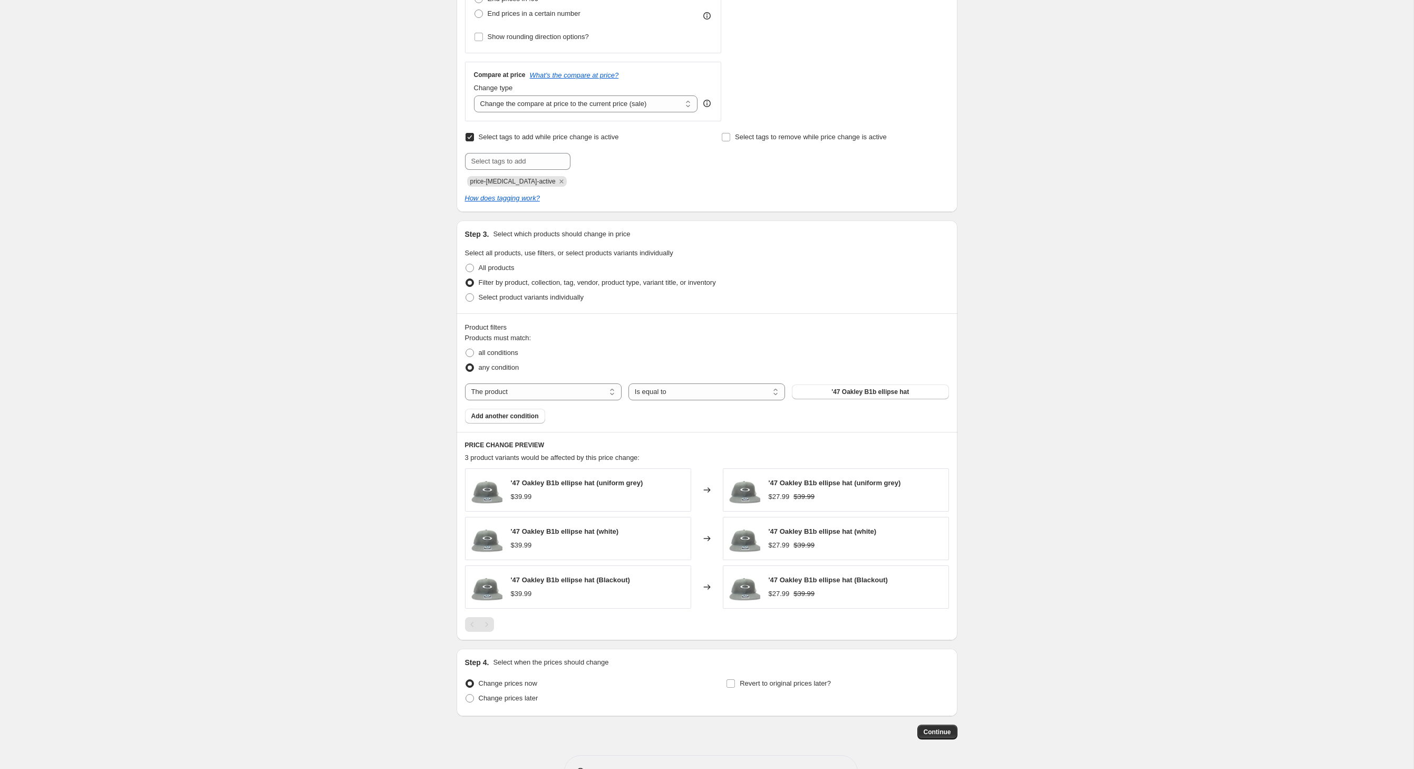
scroll to position [342, 0]
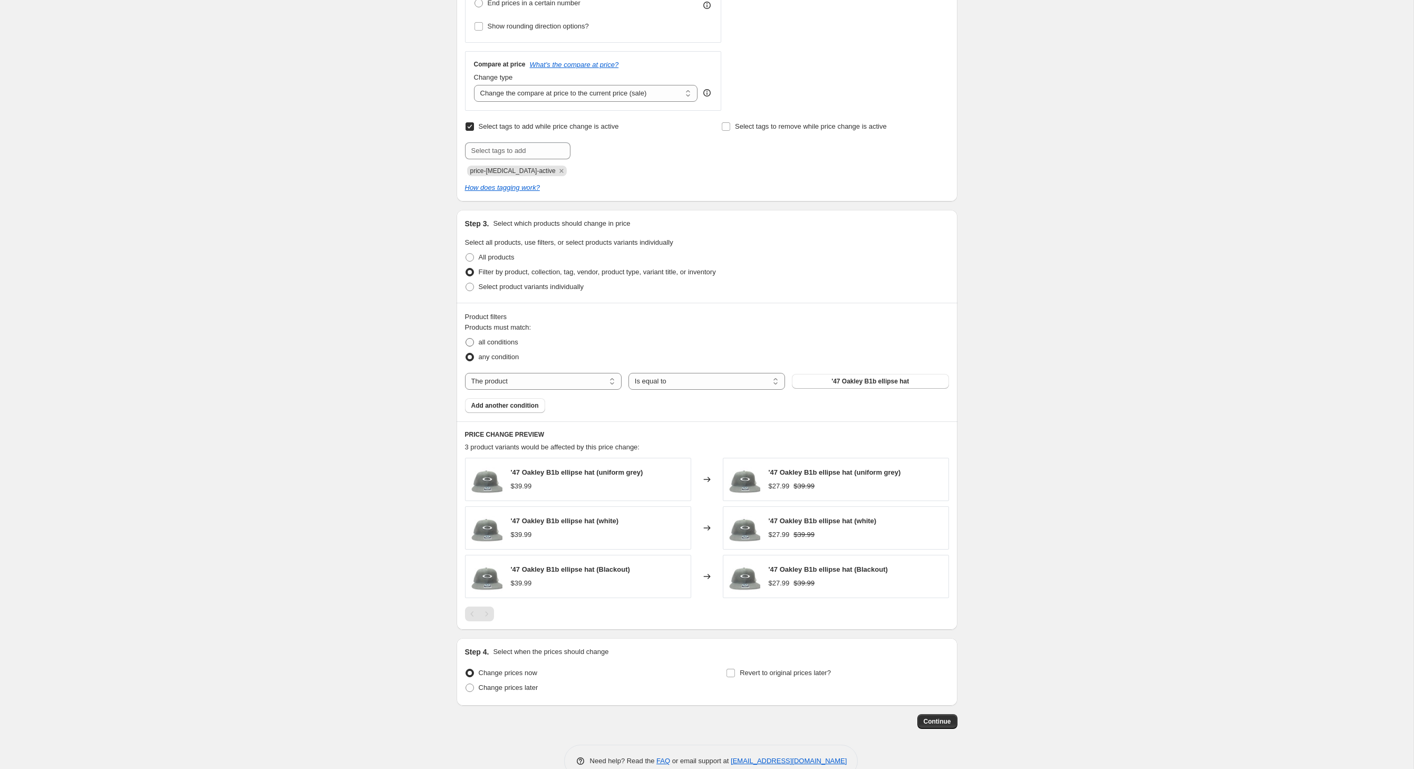
click at [466, 346] on span at bounding box center [470, 342] width 8 height 8
click at [466, 339] on input "all conditions" at bounding box center [466, 338] width 1 height 1
radio input "true"
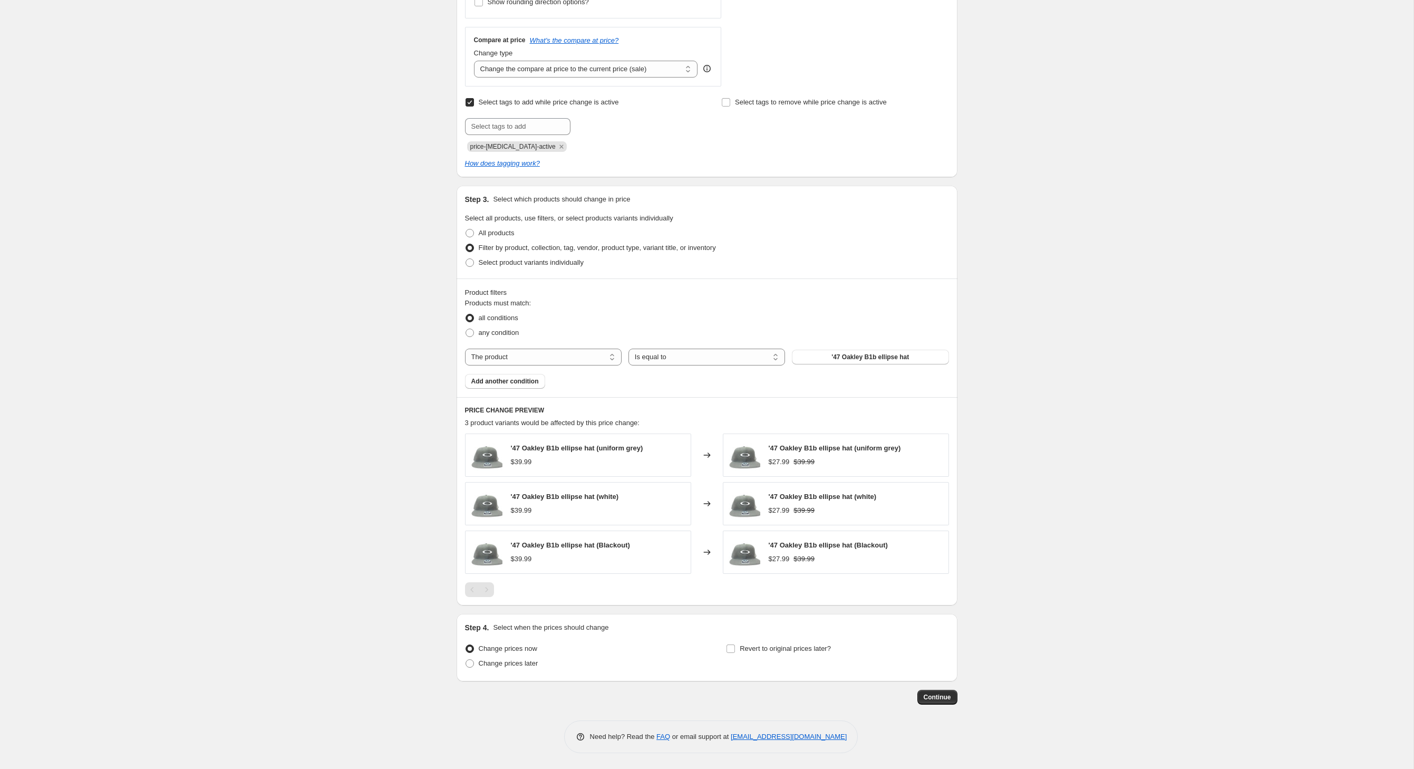
scroll to position [384, 0]
select select "vendor"
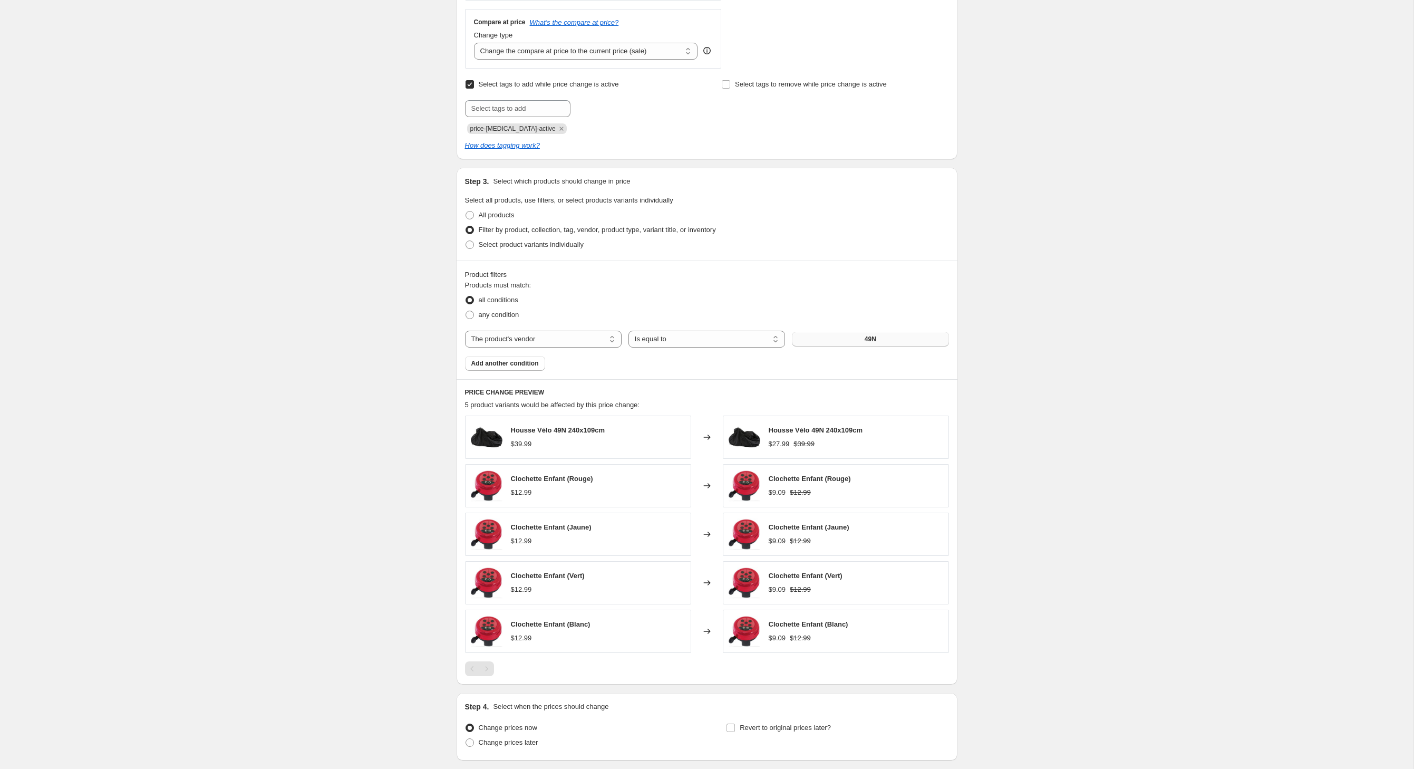
click at [858, 346] on button "49N" at bounding box center [870, 339] width 157 height 15
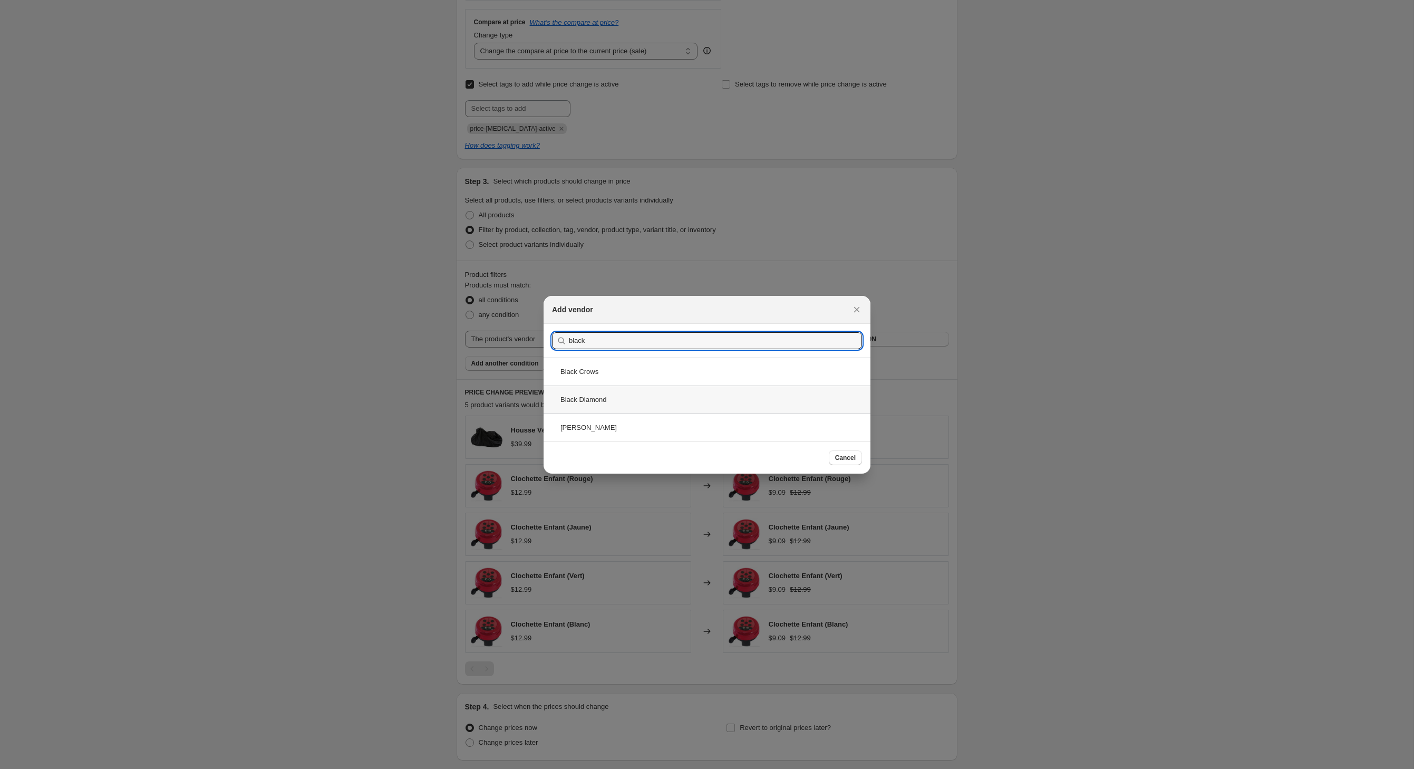
type input "black"
click at [578, 406] on div "Black Diamond" at bounding box center [707, 399] width 327 height 28
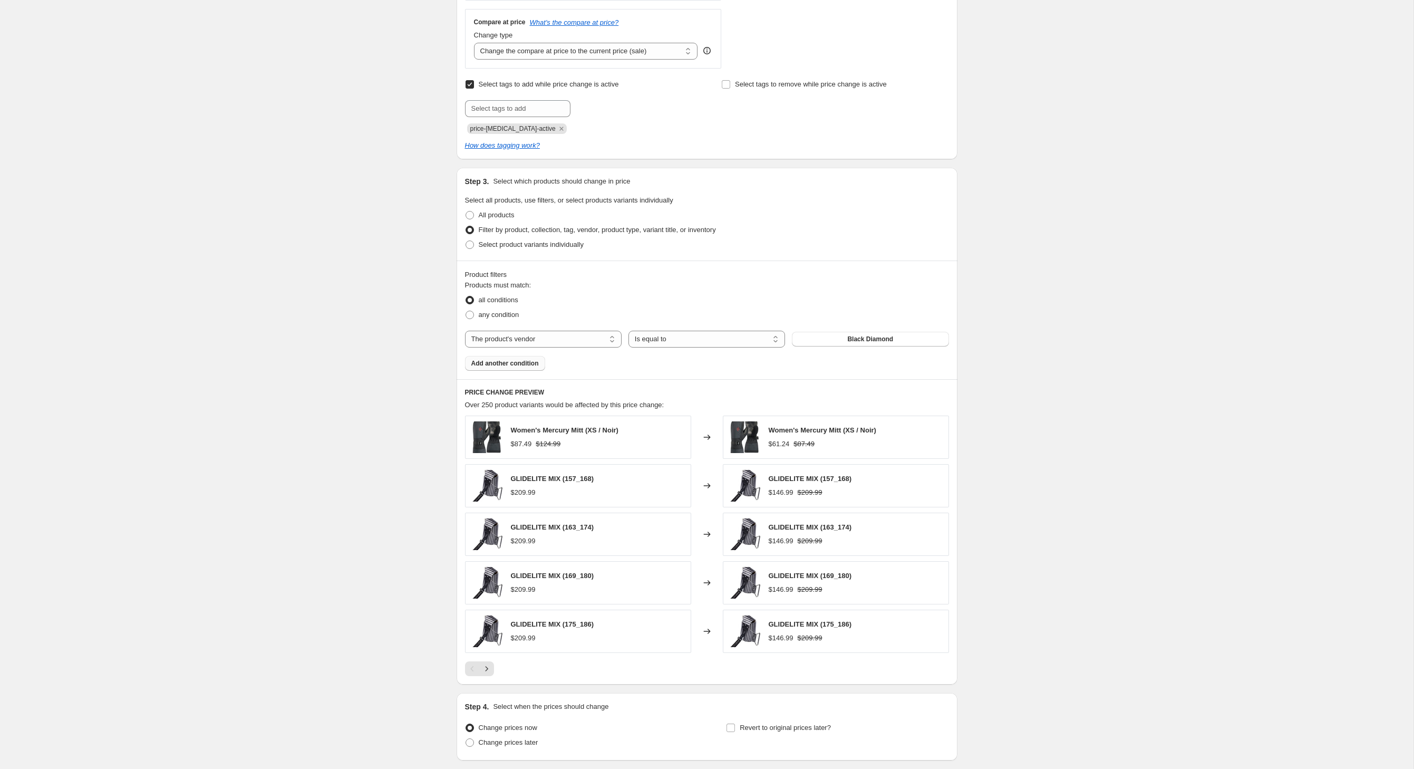
click at [513, 368] on span "Add another condition" at bounding box center [504, 363] width 67 height 8
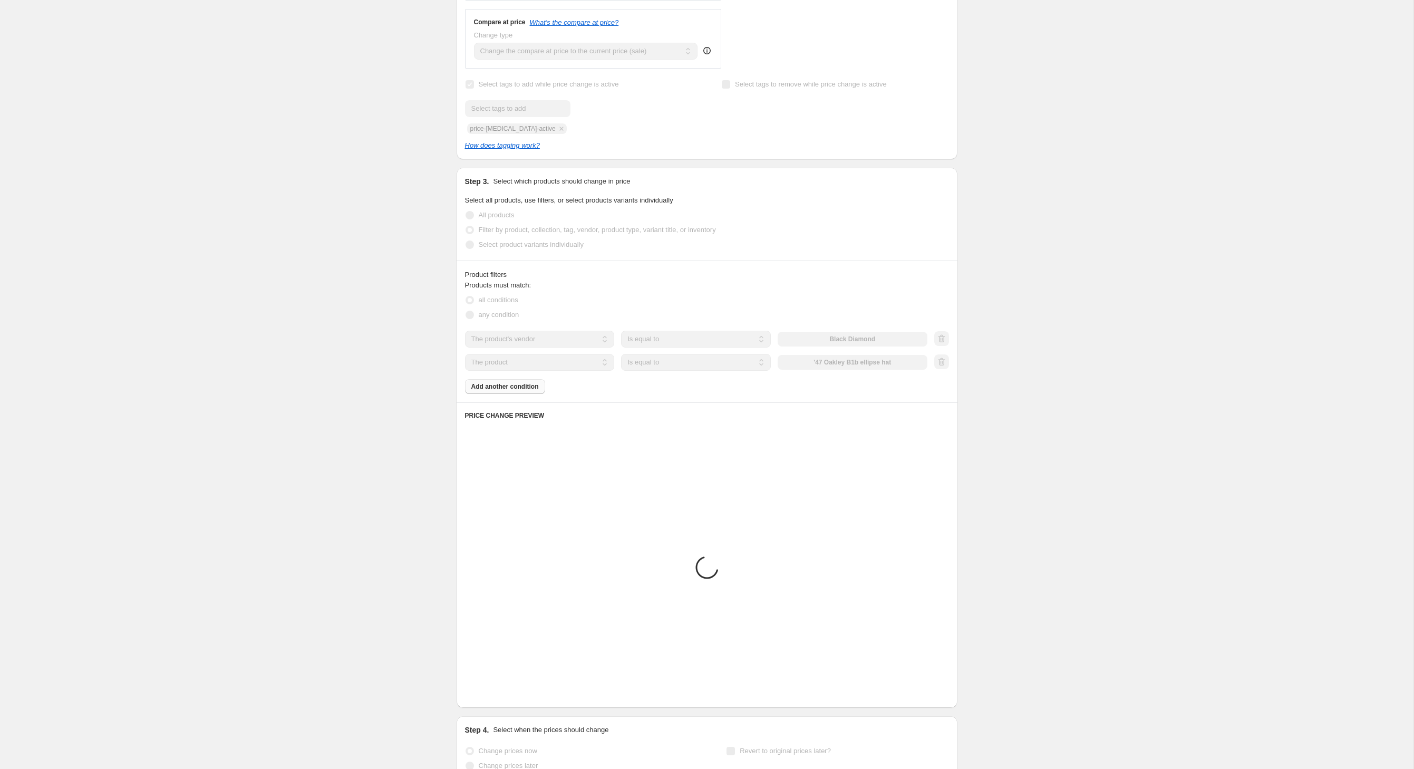
scroll to position [321, 0]
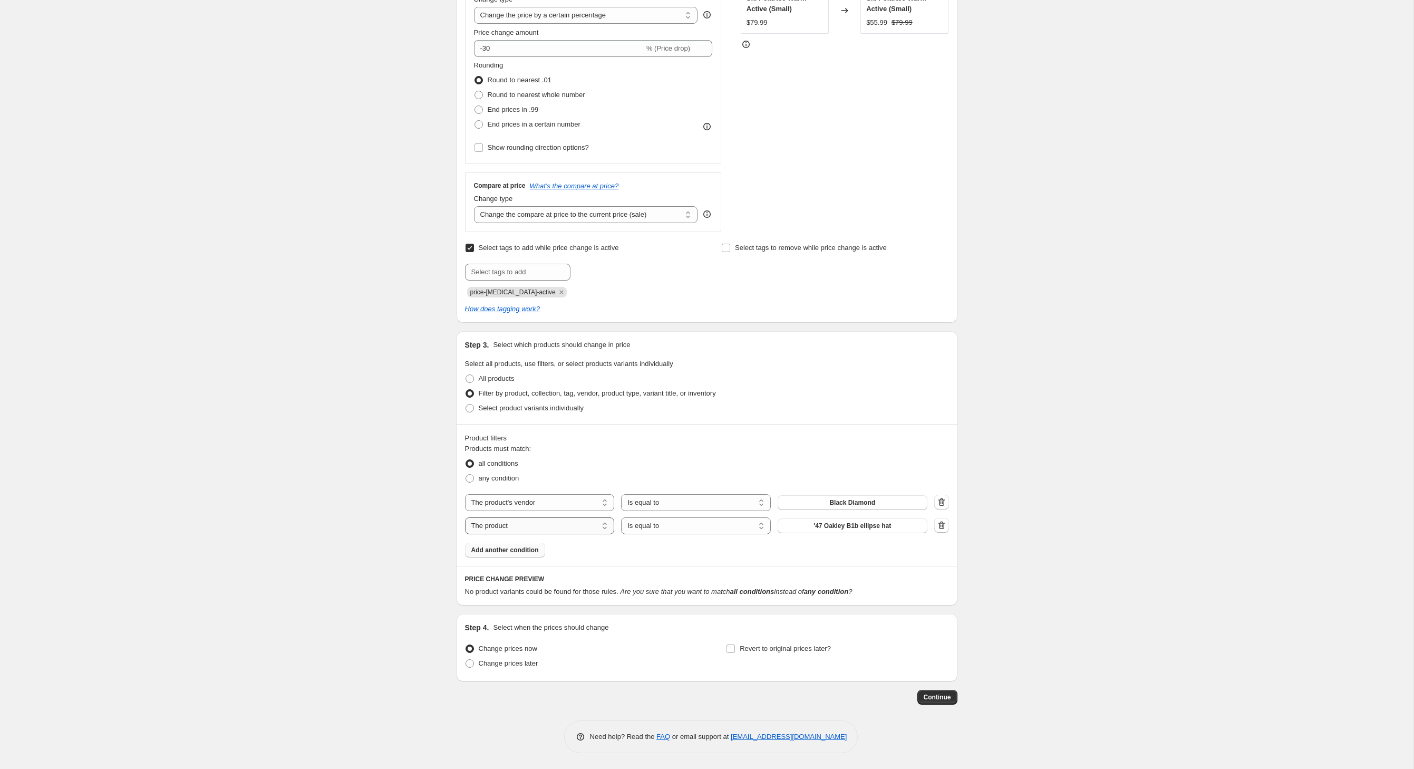
select select "product_type"
click at [830, 518] on button "14-15" at bounding box center [853, 525] width 150 height 15
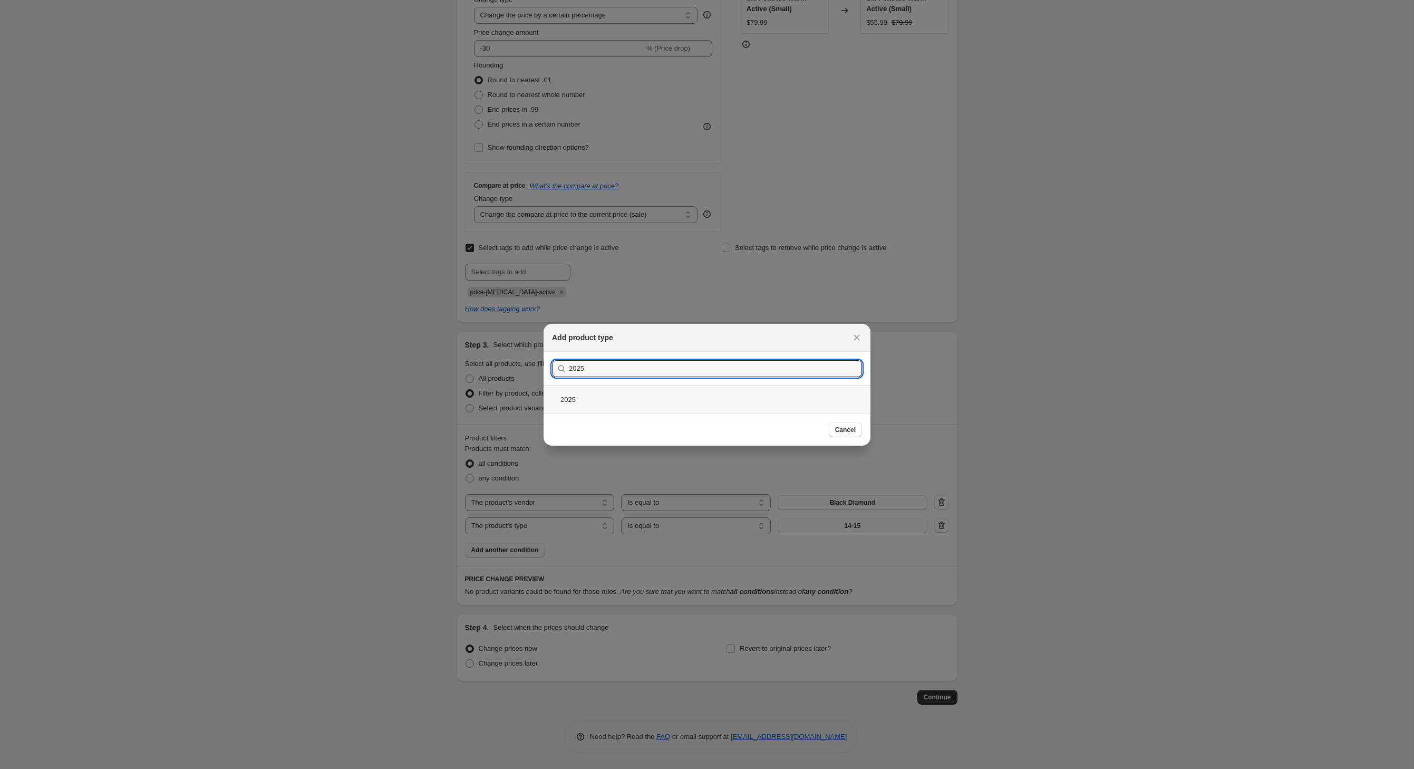
type input "2025"
click at [552, 403] on div "2025" at bounding box center [707, 399] width 327 height 28
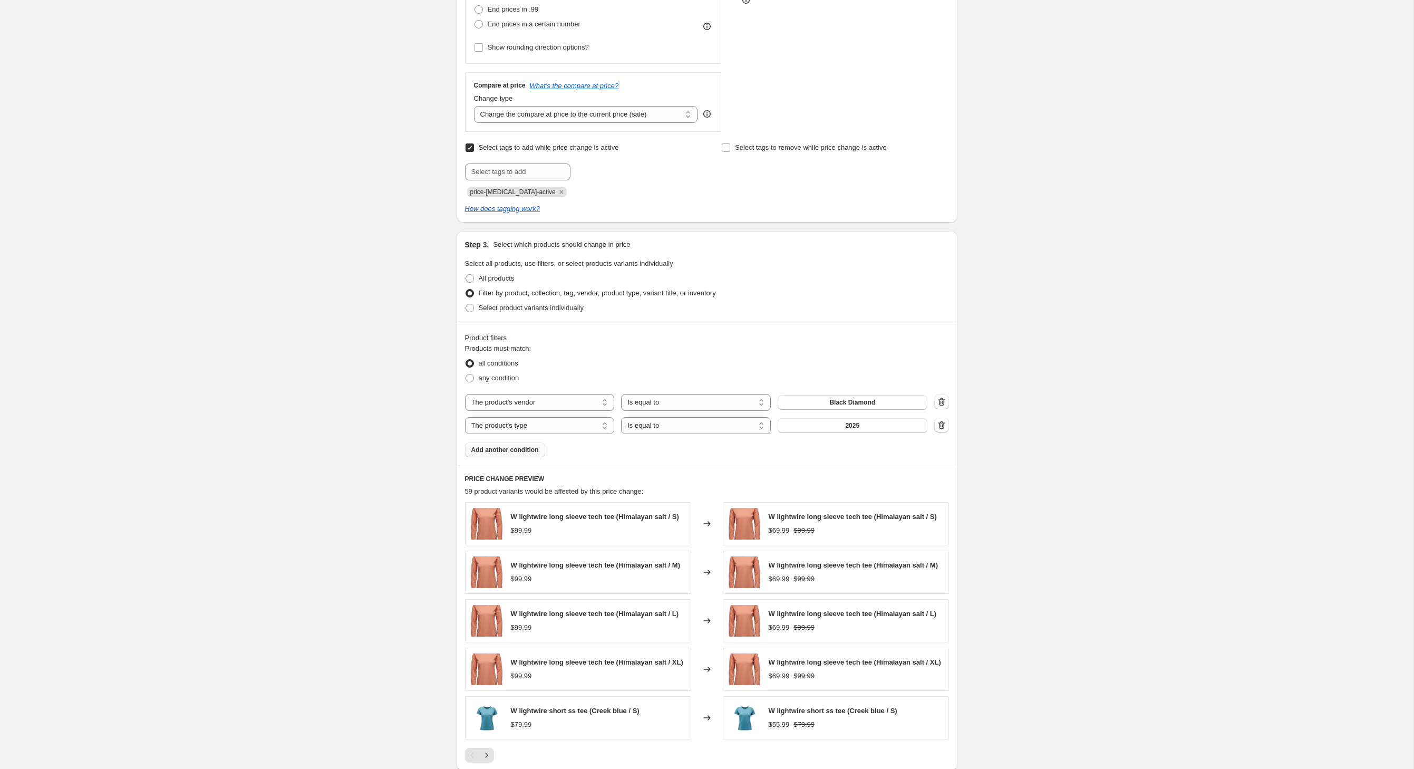
click at [515, 454] on span "Add another condition" at bounding box center [504, 450] width 67 height 8
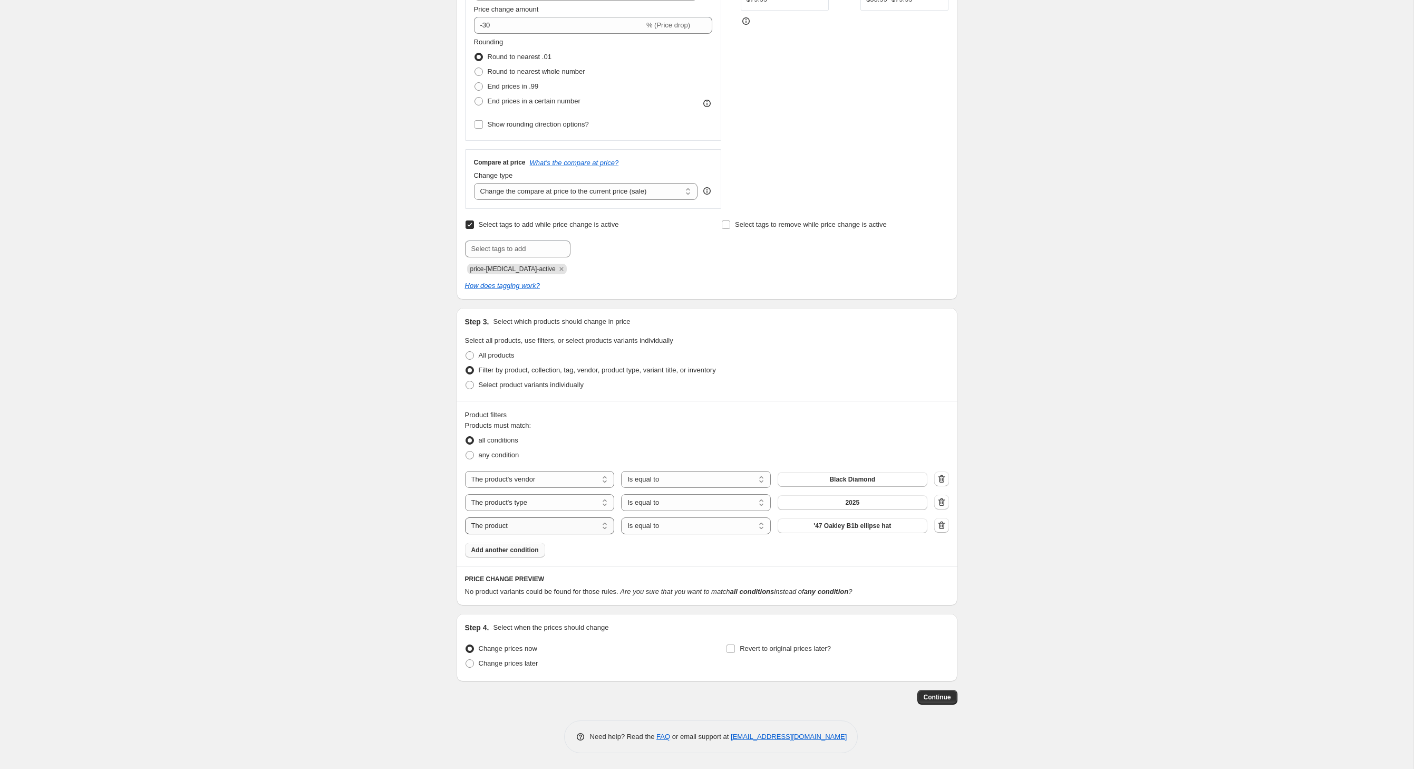
select select "inventory_quantity"
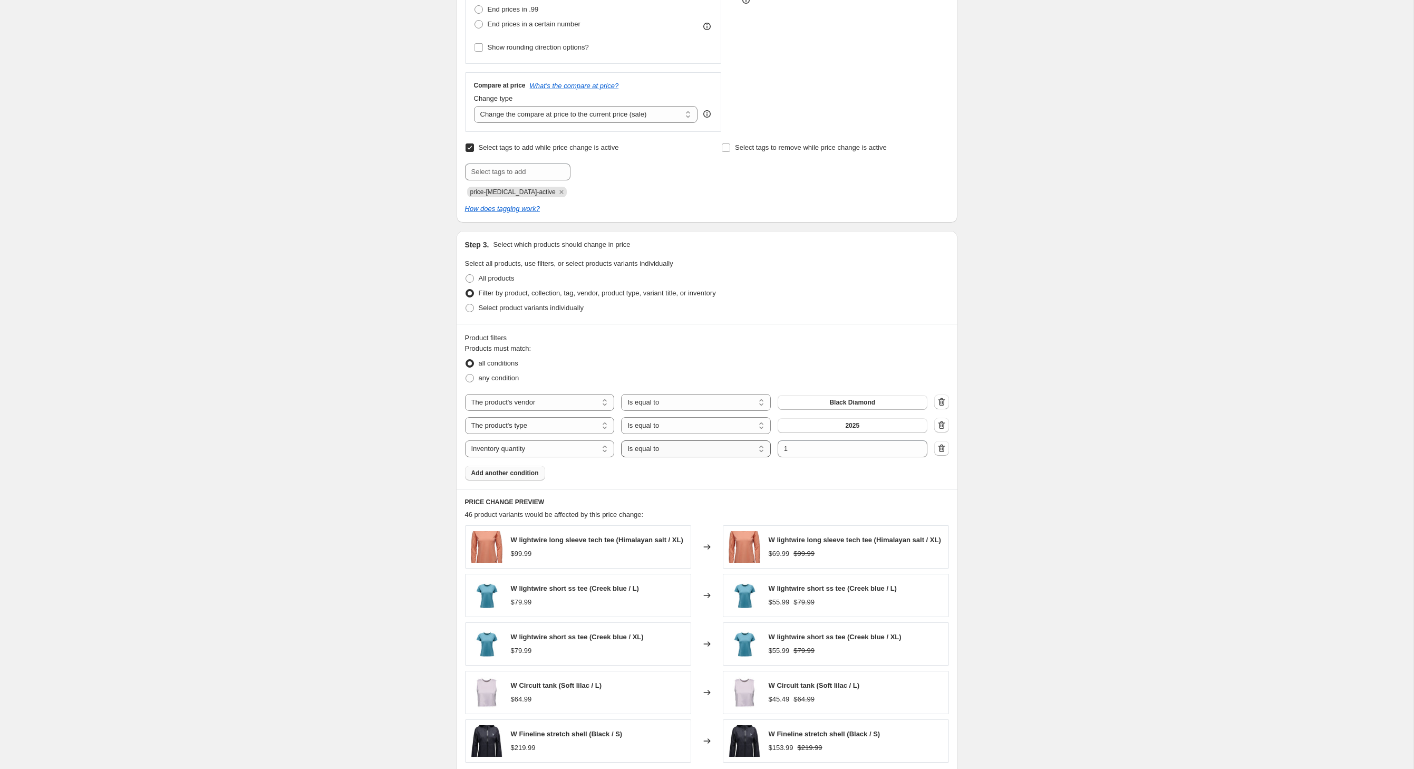
select select ">"
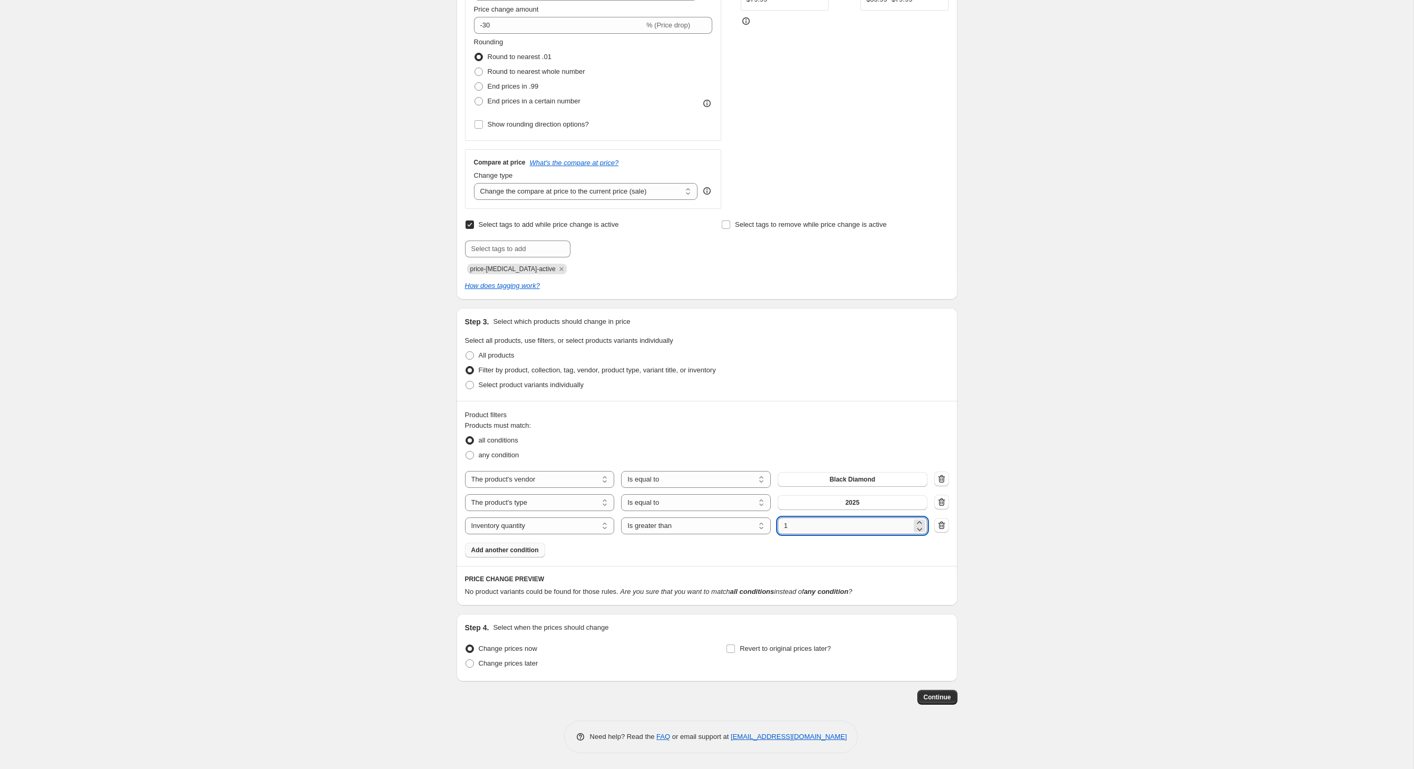
click at [828, 526] on input "1" at bounding box center [845, 525] width 134 height 17
type input "0"
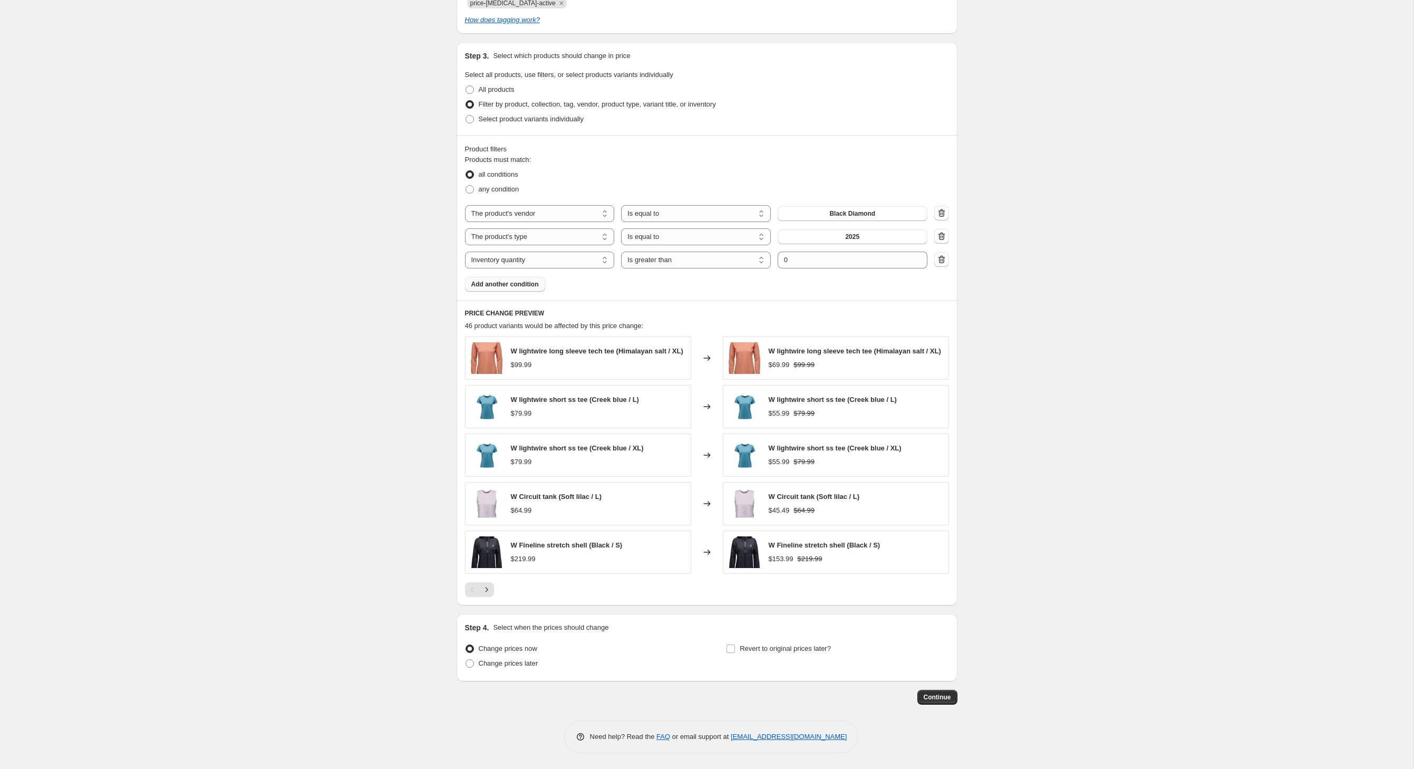
scroll to position [0, 0]
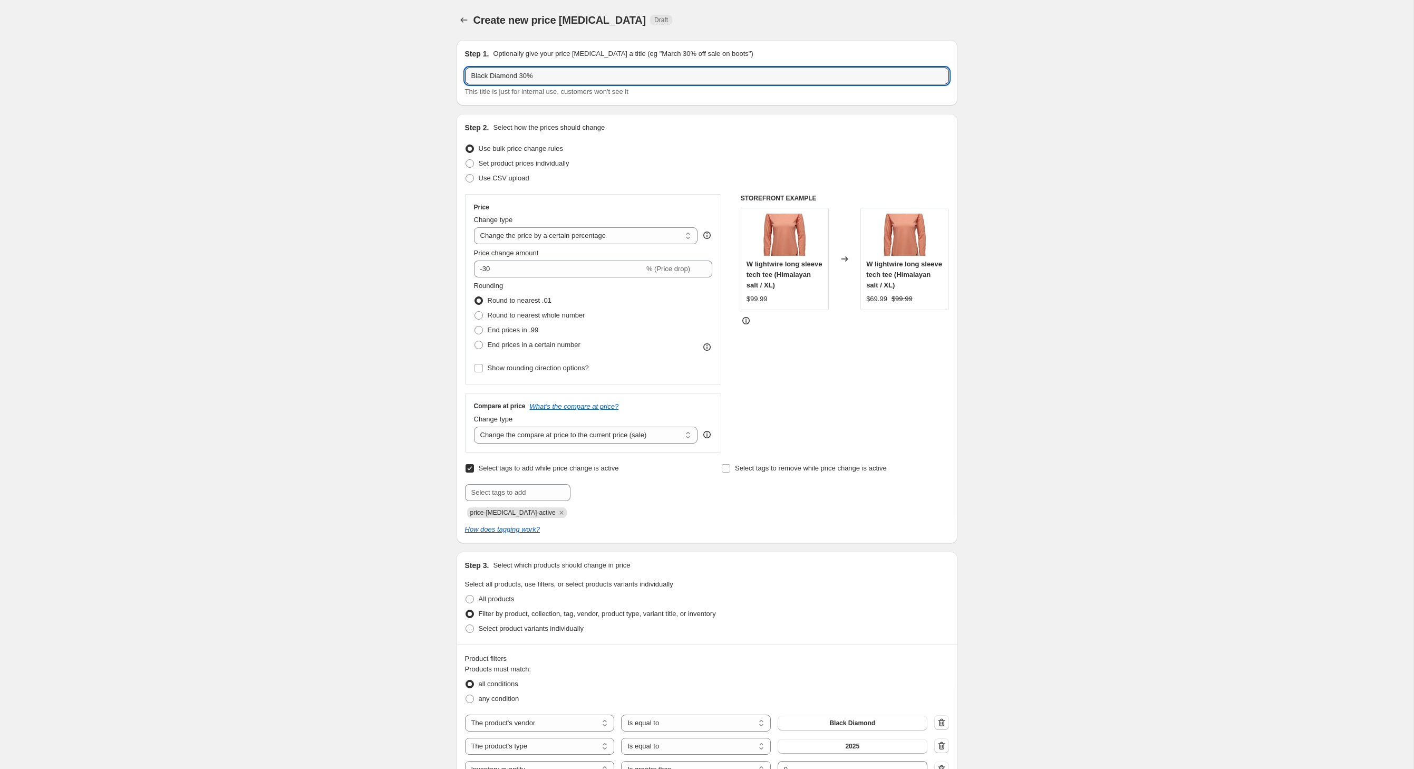
click at [719, 171] on div "Set product prices individually" at bounding box center [707, 163] width 484 height 15
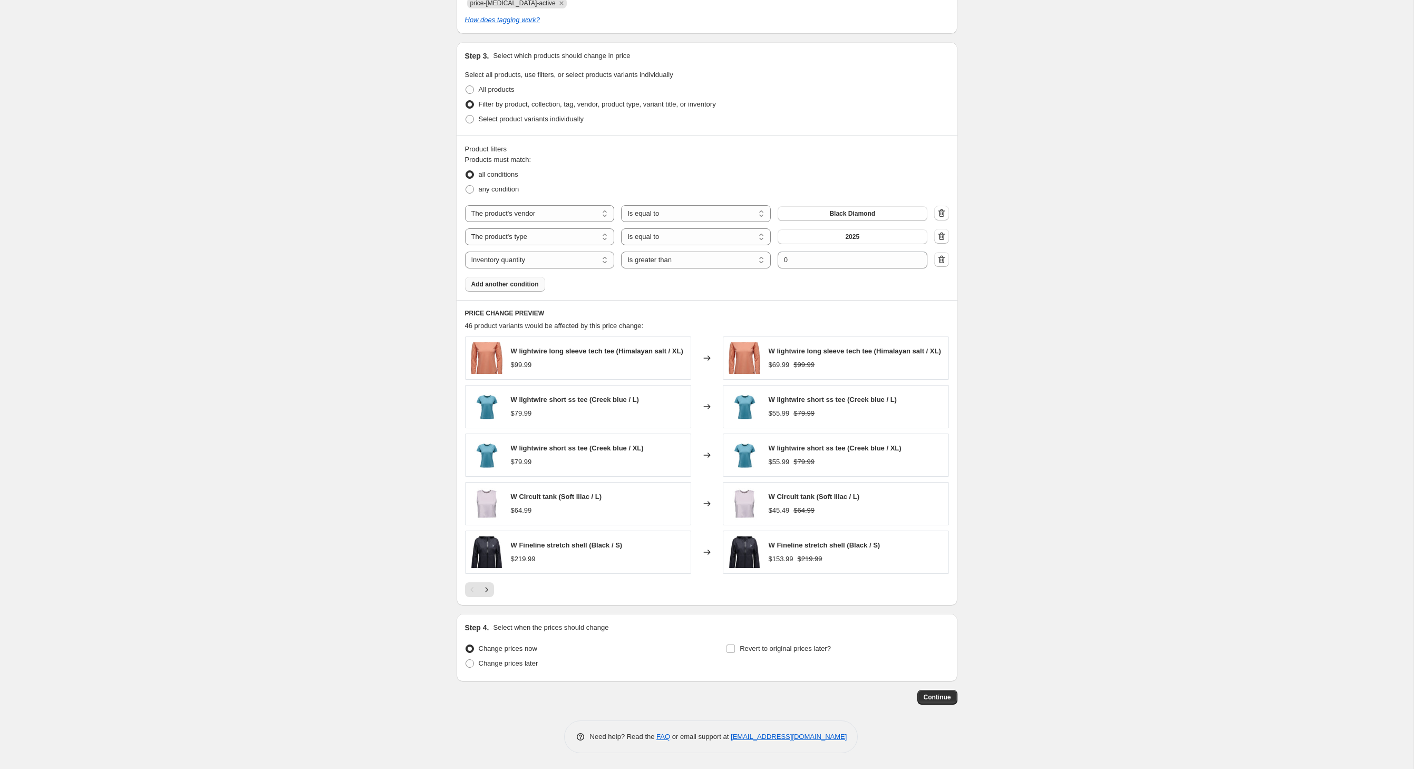
scroll to position [615, 0]
click at [730, 644] on input "Revert to original prices later?" at bounding box center [731, 648] width 8 height 8
checkbox input "true"
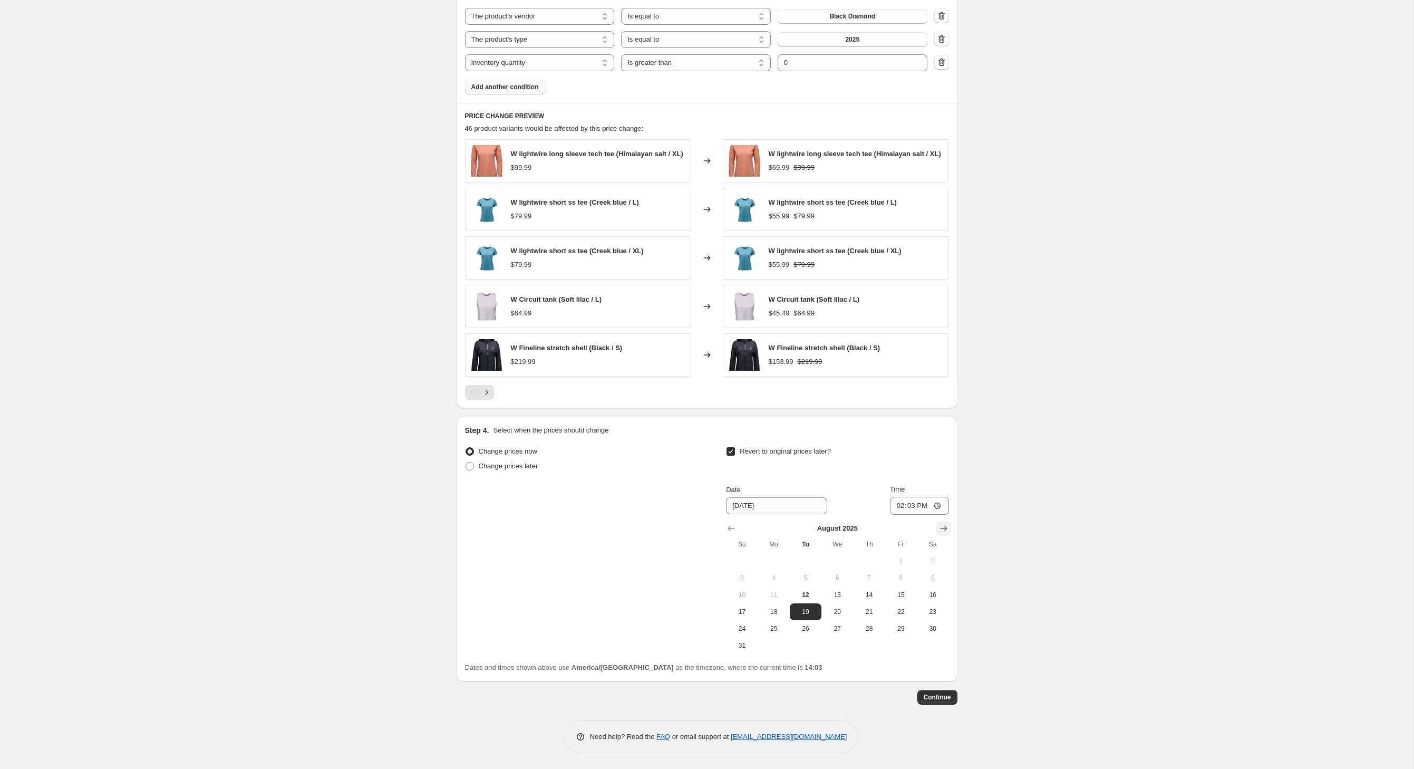
click at [949, 523] on icon "Show next month, September 2025" at bounding box center [944, 528] width 11 height 11
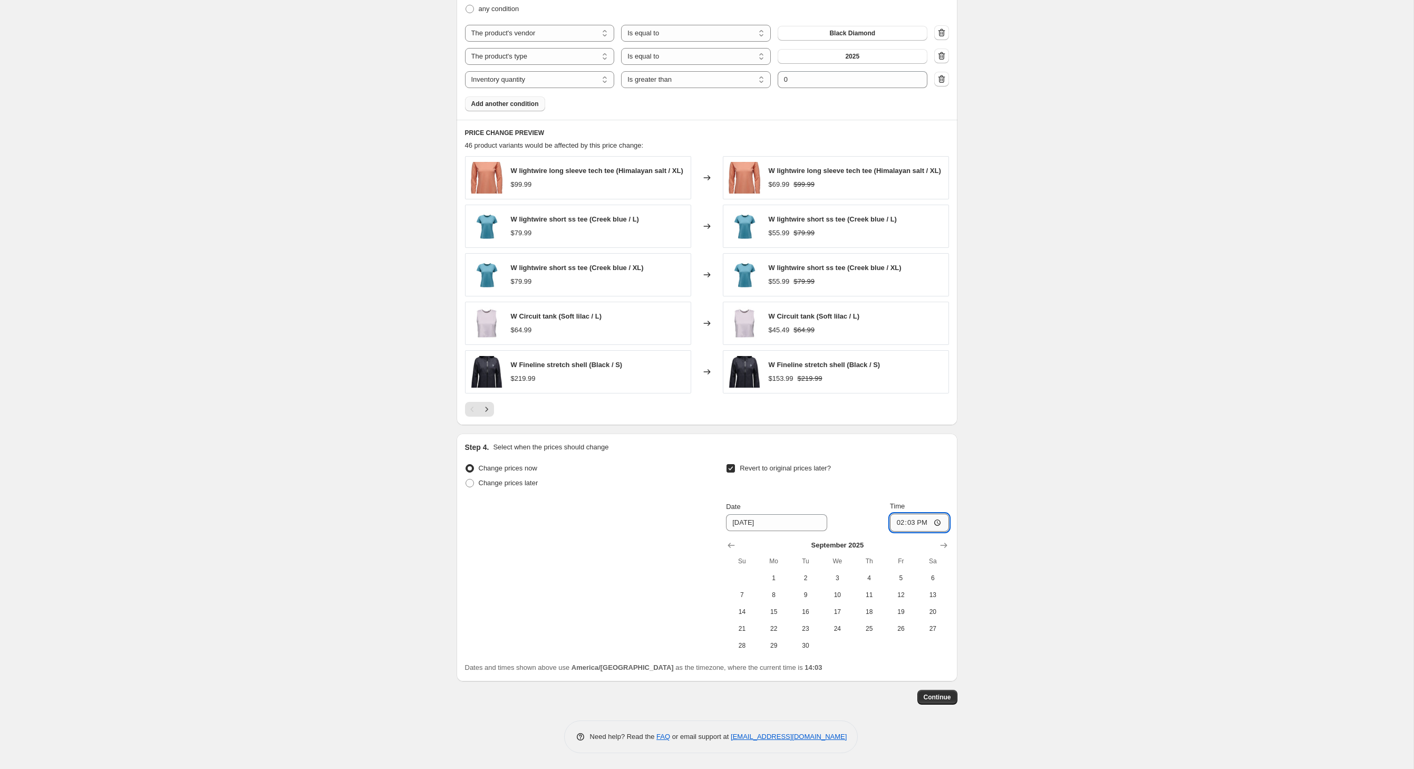
click at [949, 514] on input "14:03" at bounding box center [919, 523] width 59 height 18
click at [949, 540] on icon "Show next month, October 2025" at bounding box center [944, 545] width 11 height 11
click at [947, 543] on icon "Show next month, November 2025" at bounding box center [943, 545] width 7 height 5
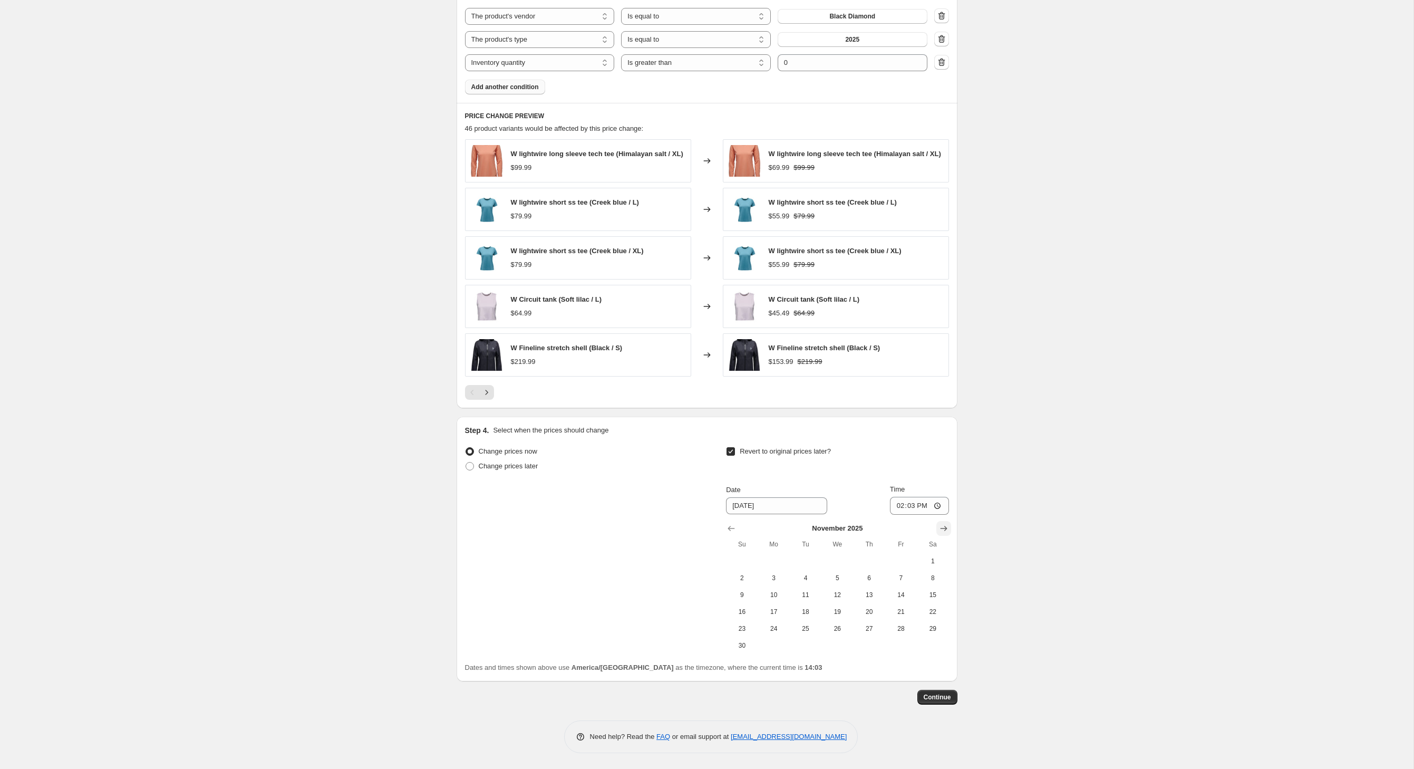
click at [947, 526] on icon "Show next month, December 2025" at bounding box center [943, 528] width 7 height 5
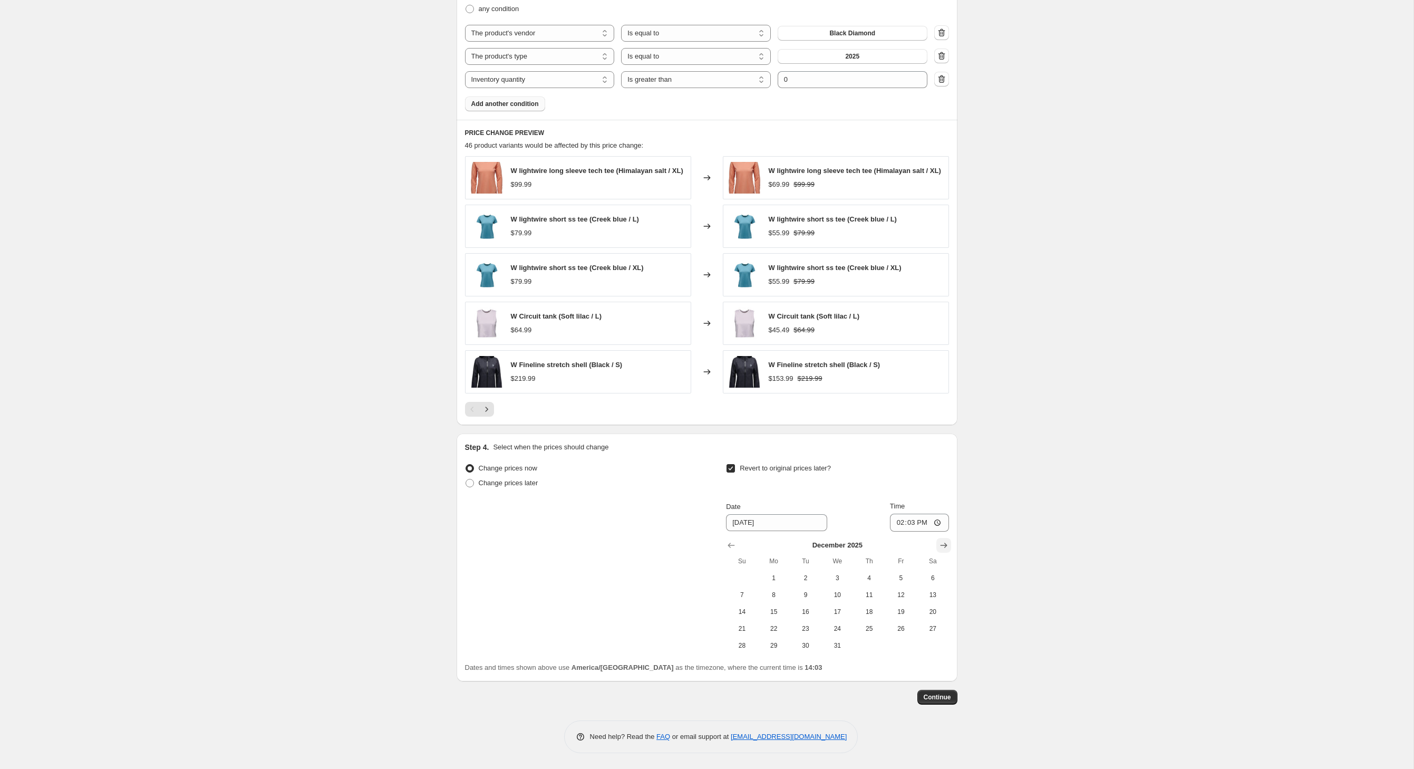
click at [947, 543] on icon "Show next month, January 2026" at bounding box center [943, 545] width 7 height 5
click at [947, 543] on icon "Show next month, February 2026" at bounding box center [943, 545] width 7 height 5
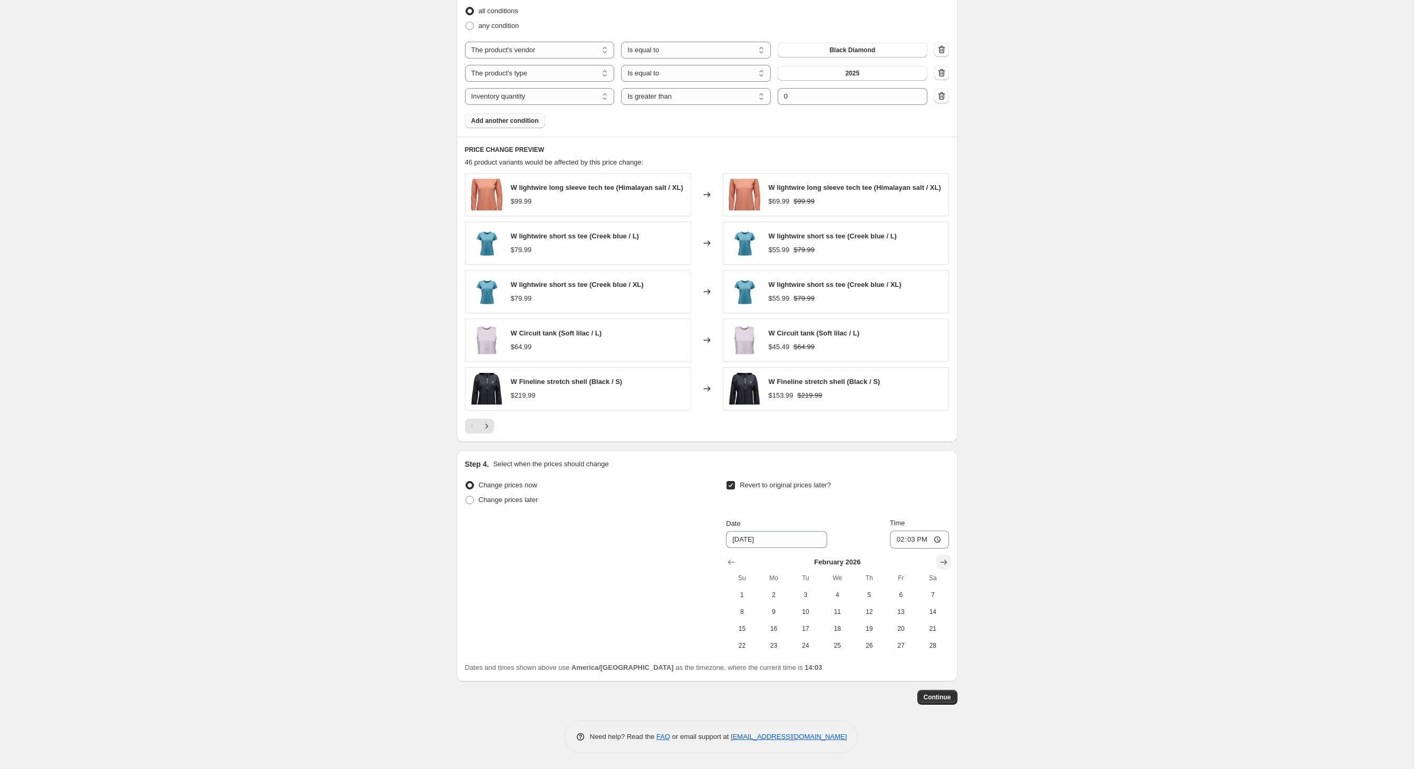
scroll to position [794, 0]
click at [949, 530] on input "14:03" at bounding box center [919, 539] width 59 height 18
click at [951, 555] on button "Show next month, March 2026" at bounding box center [943, 562] width 15 height 15
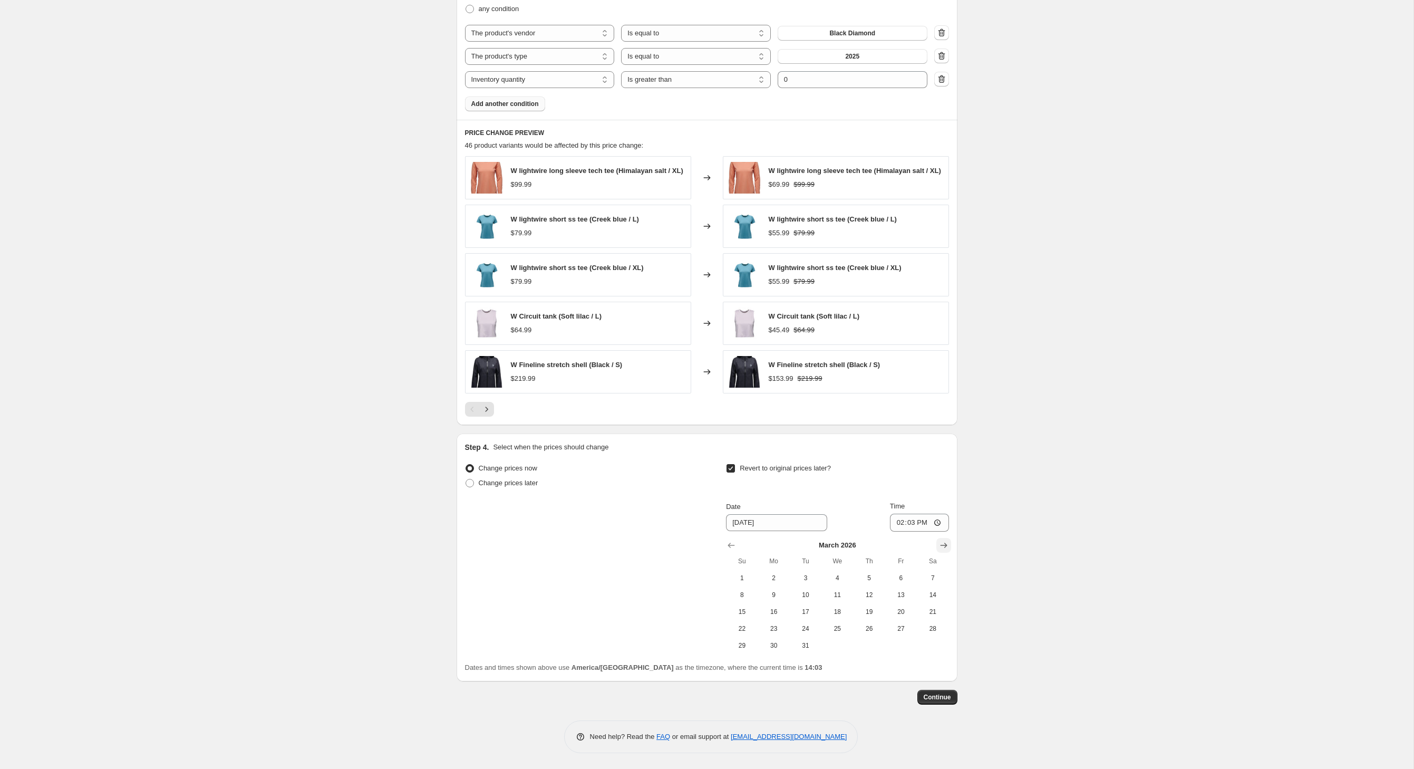
click at [947, 543] on icon "Show next month, April 2026" at bounding box center [943, 545] width 7 height 5
click at [849, 580] on span "1" at bounding box center [837, 578] width 23 height 8
type input "[DATE]"
click at [951, 701] on span "Continue" at bounding box center [937, 697] width 27 height 8
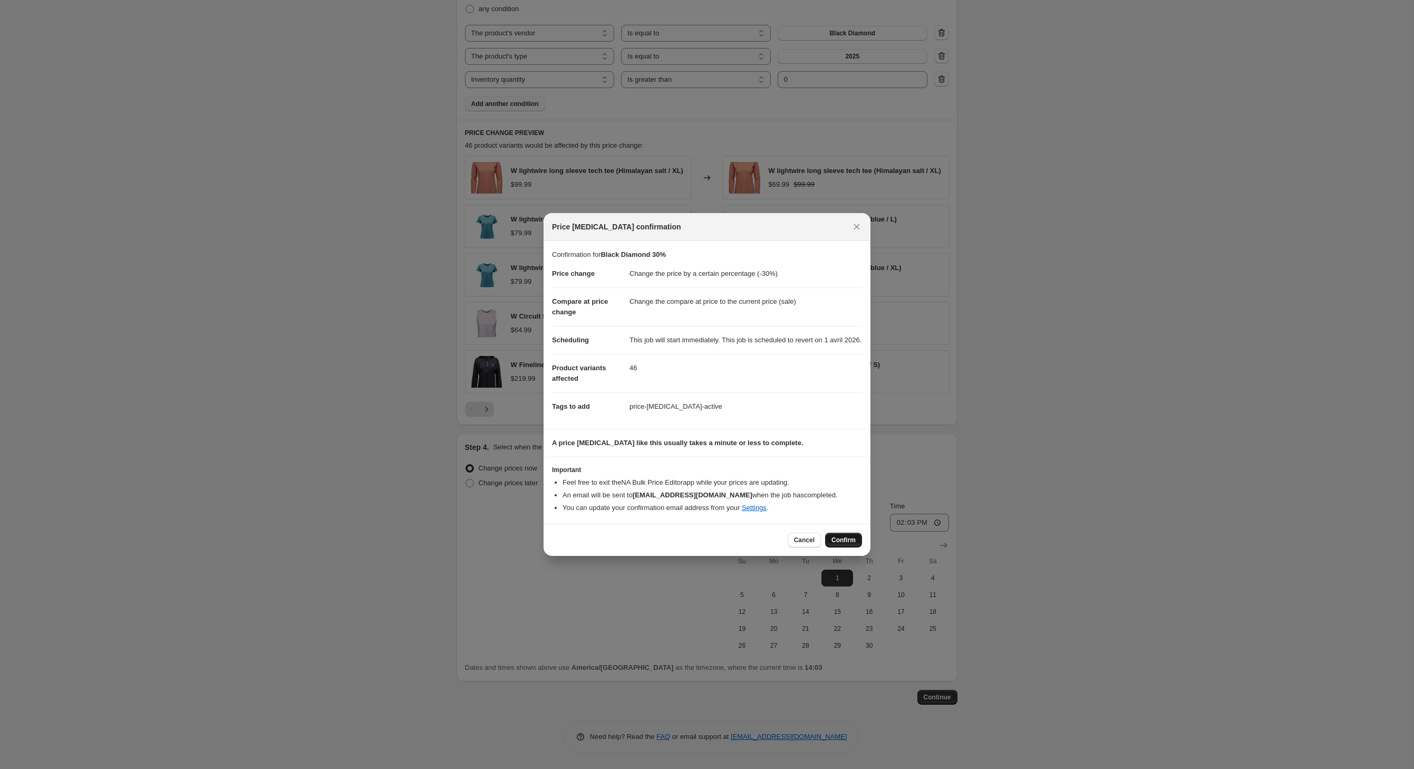
click at [856, 544] on span "Confirm" at bounding box center [844, 540] width 24 height 8
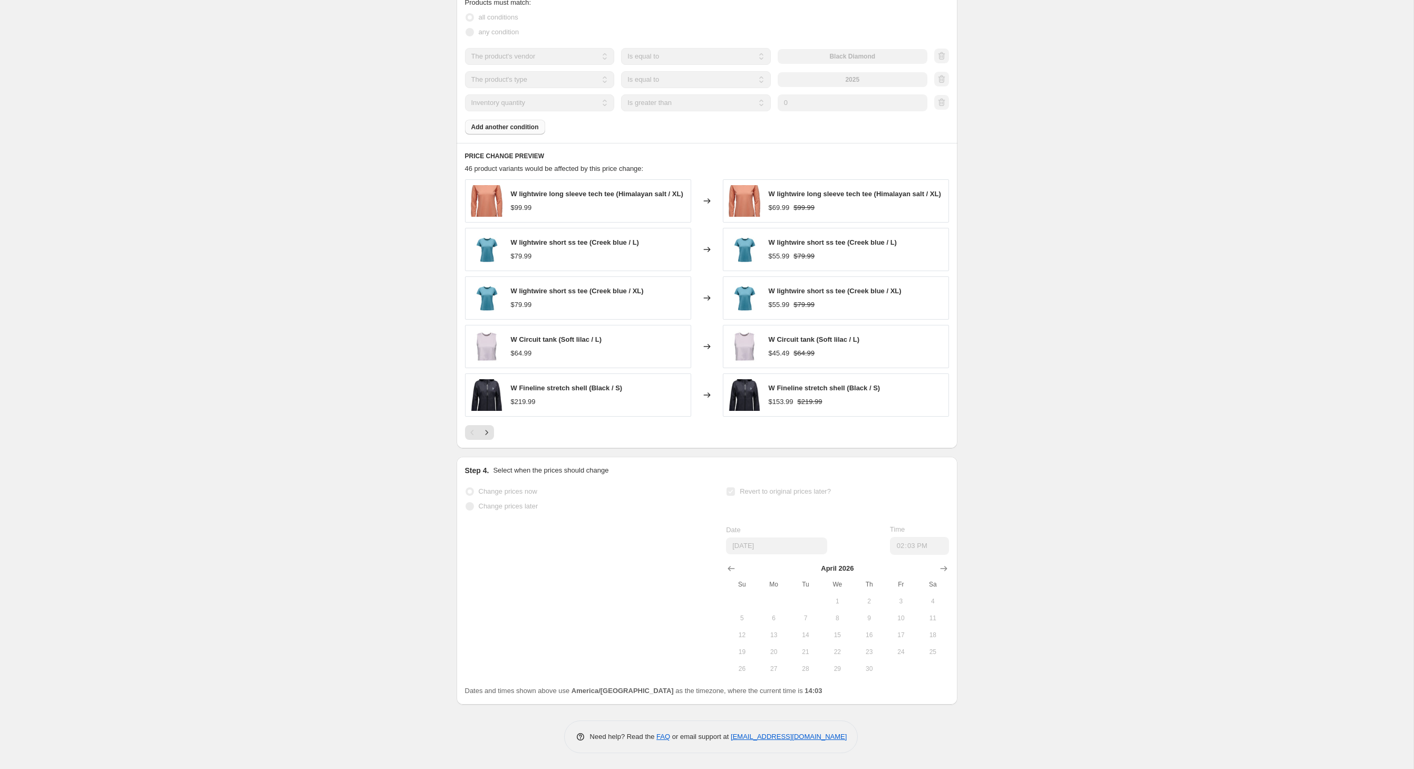
select select "percentage"
select select "vendor"
select select "product_type"
select select "inventory_quantity"
select select ">"
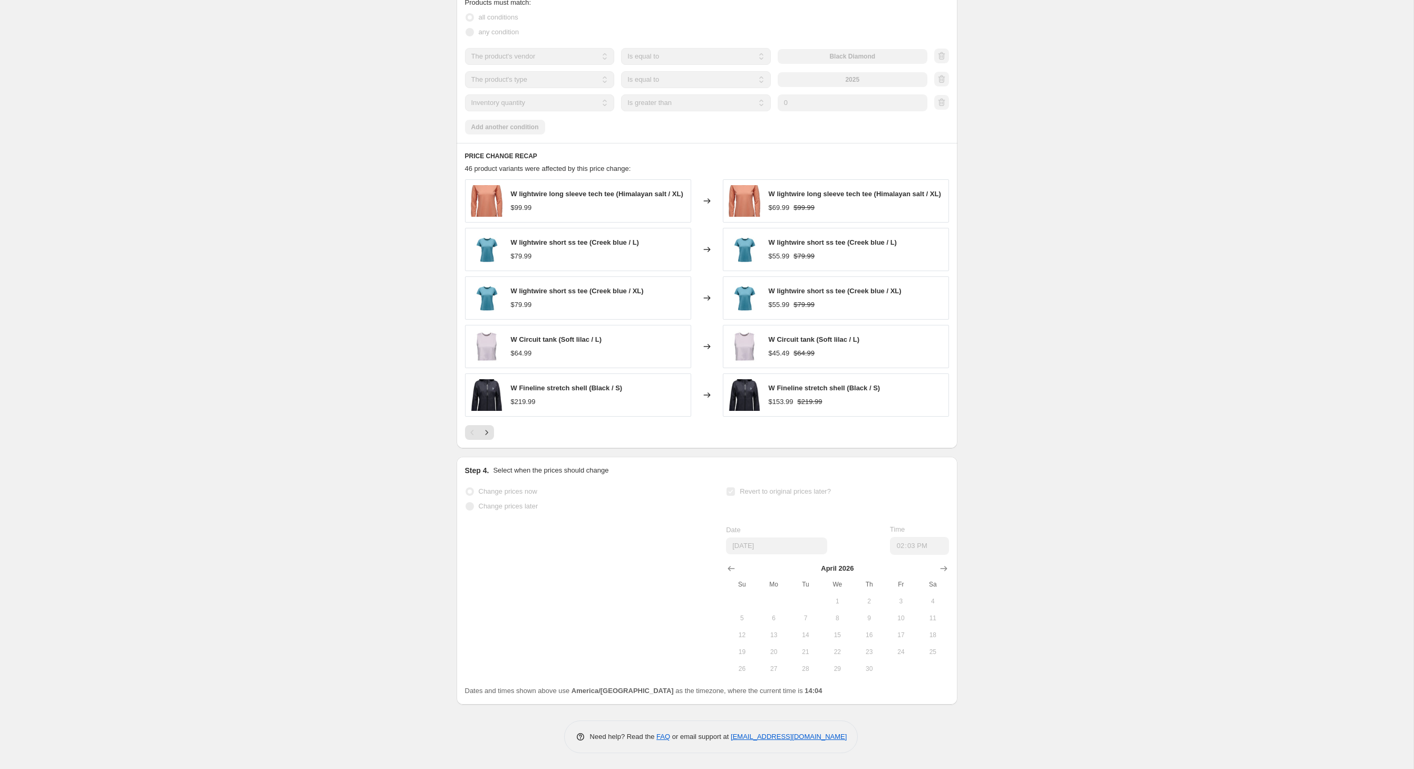
scroll to position [0, 0]
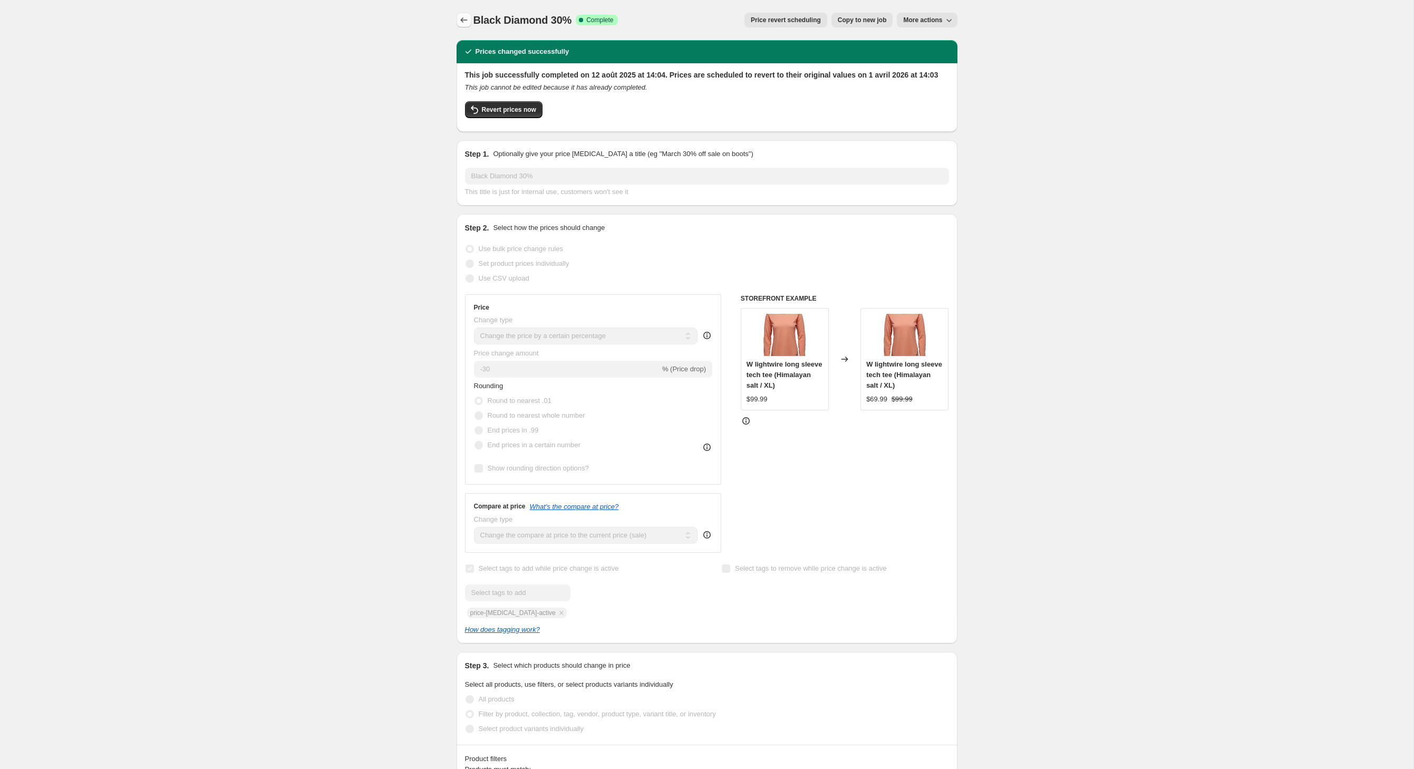
click at [459, 25] on icon "Price change jobs" at bounding box center [464, 20] width 11 height 11
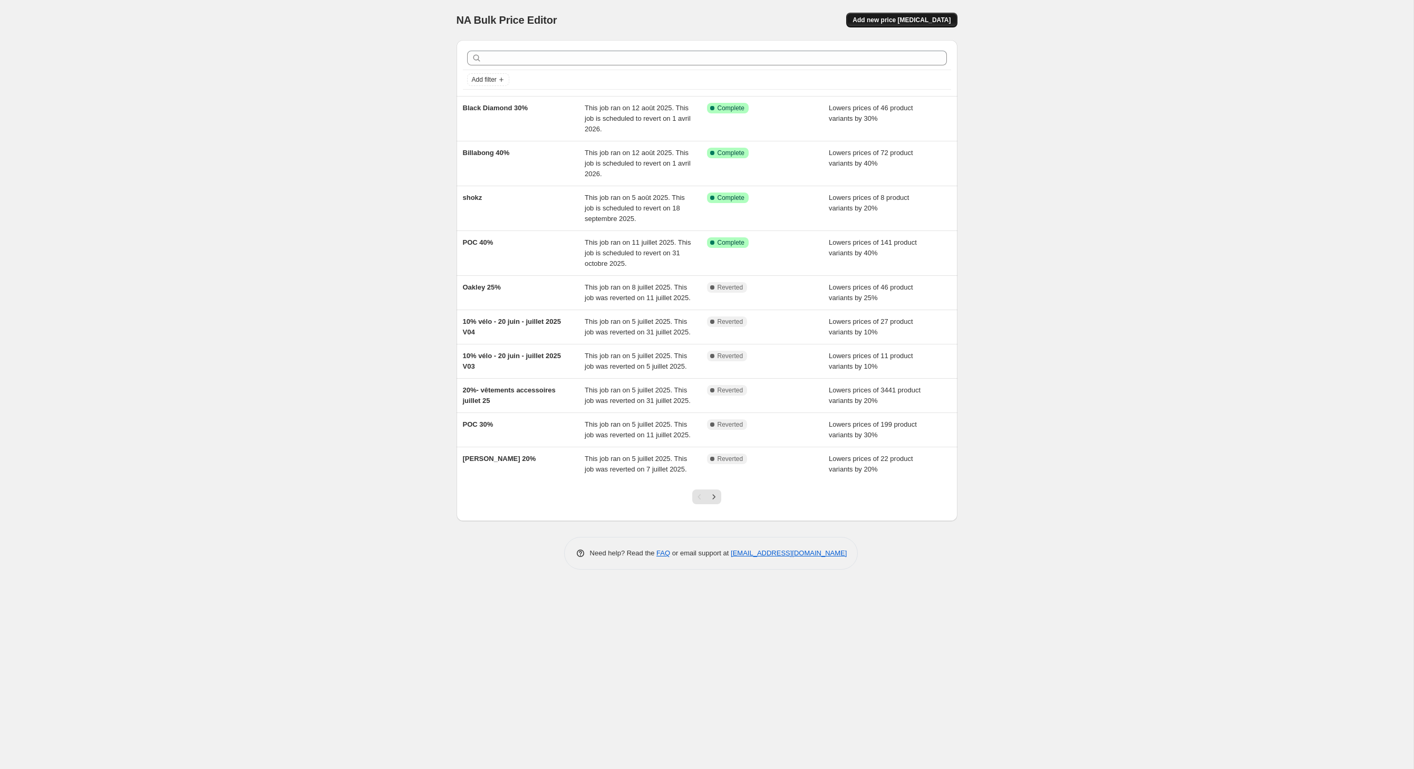
click at [909, 21] on span "Add new price [MEDICAL_DATA]" at bounding box center [902, 20] width 98 height 8
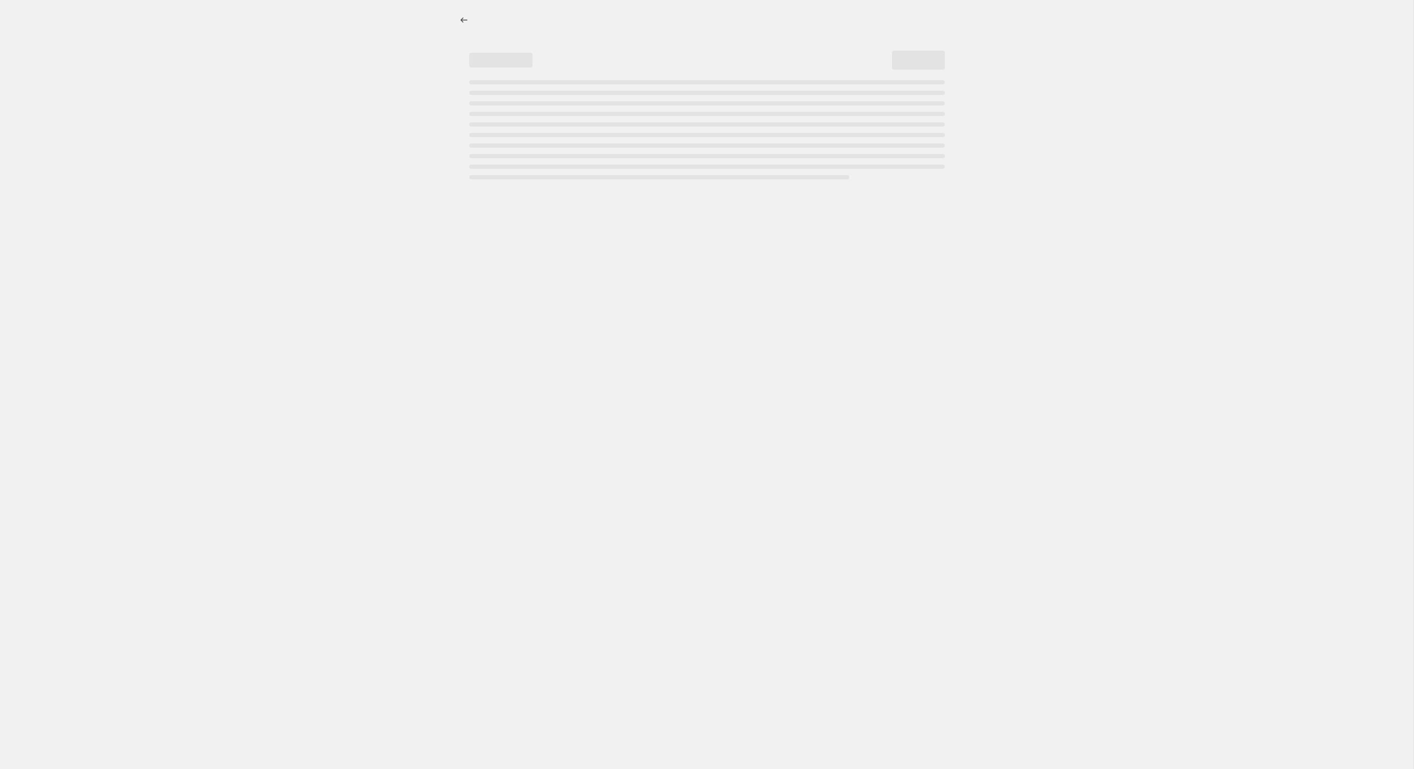
select select "percentage"
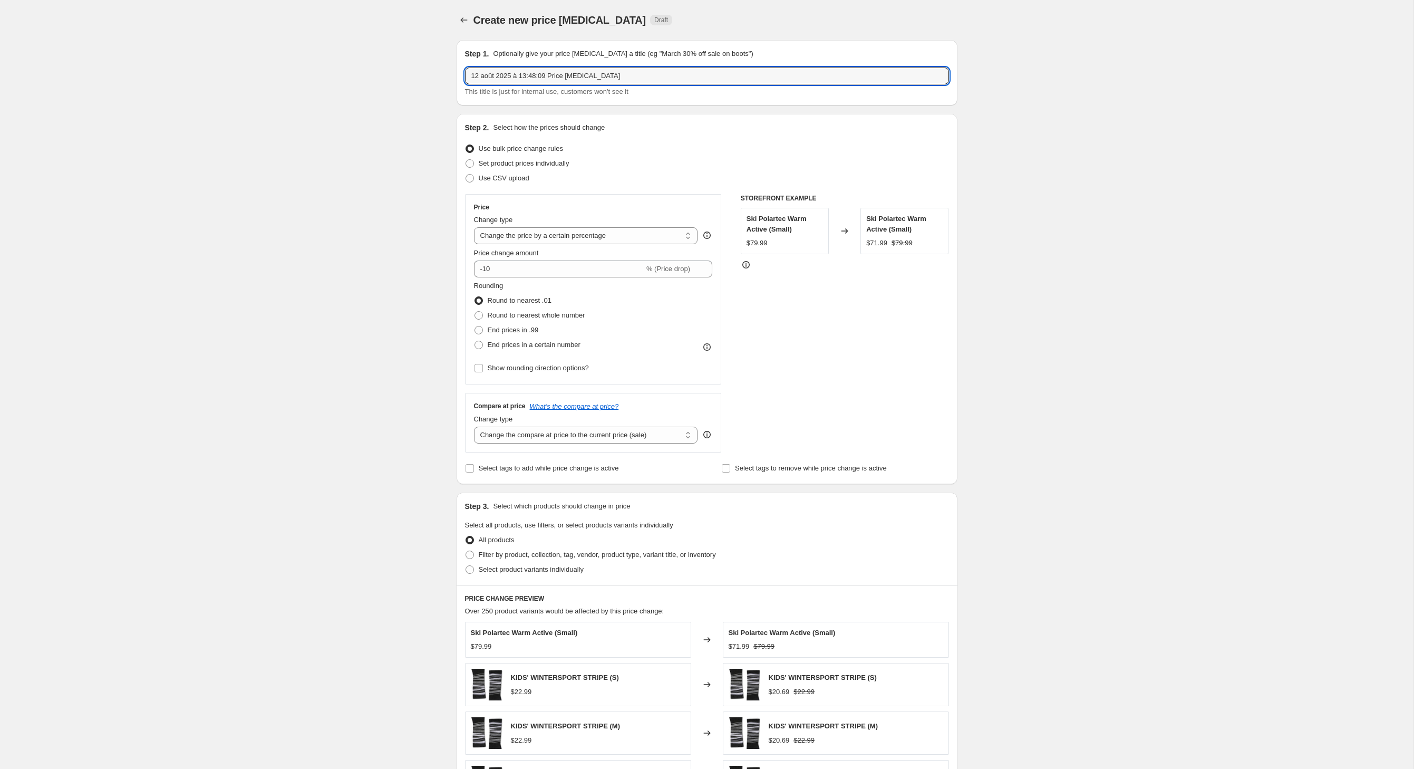
drag, startPoint x: 670, startPoint y: 80, endPoint x: 321, endPoint y: 79, distance: 349.1
click at [321, 79] on div "Create new price [MEDICAL_DATA]. This page is ready Create new price [MEDICAL_D…" at bounding box center [707, 523] width 1414 height 1047
type input "Ciele 30%"
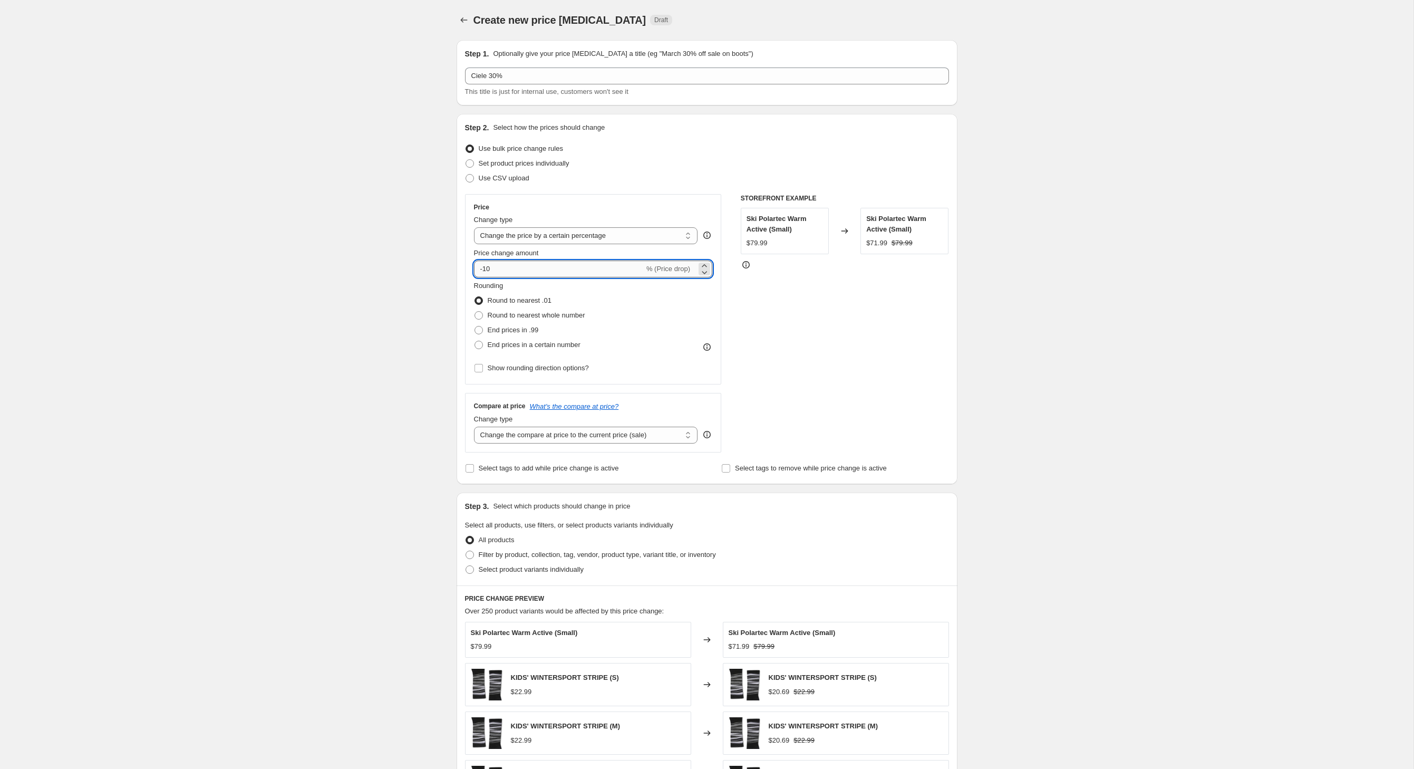
click at [500, 277] on input "-10" at bounding box center [559, 268] width 170 height 17
type input "-1"
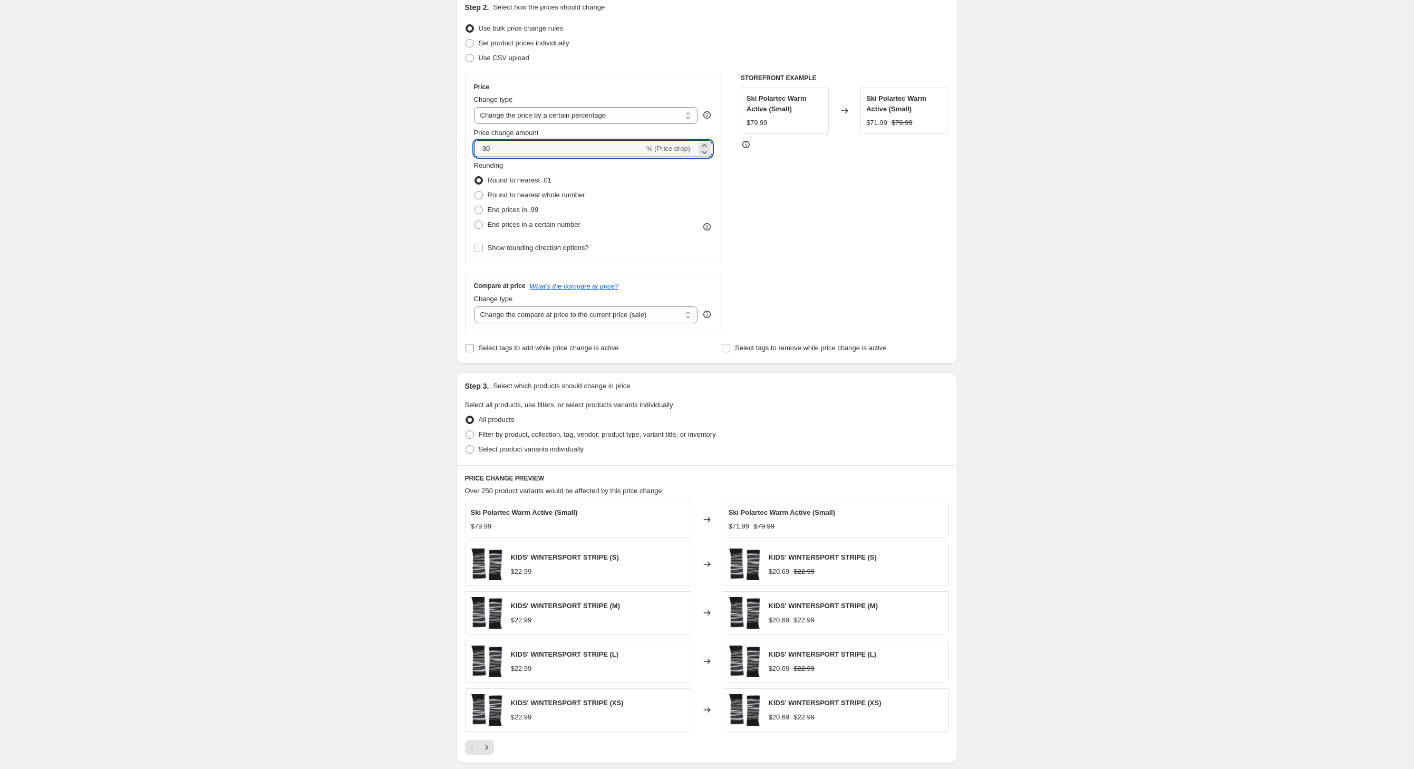
type input "-30"
click at [466, 352] on input "Select tags to add while price change is active" at bounding box center [470, 348] width 8 height 8
checkbox input "true"
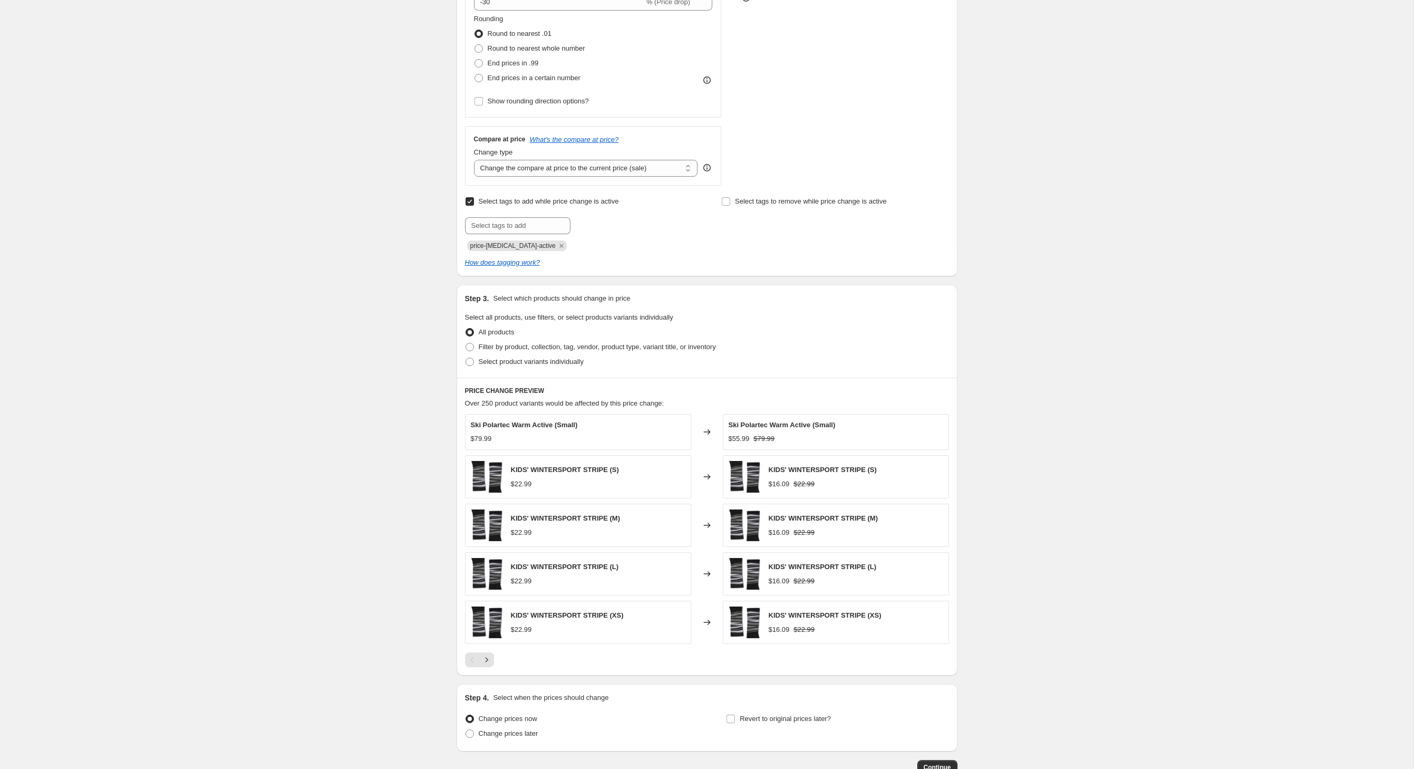
scroll to position [284, 0]
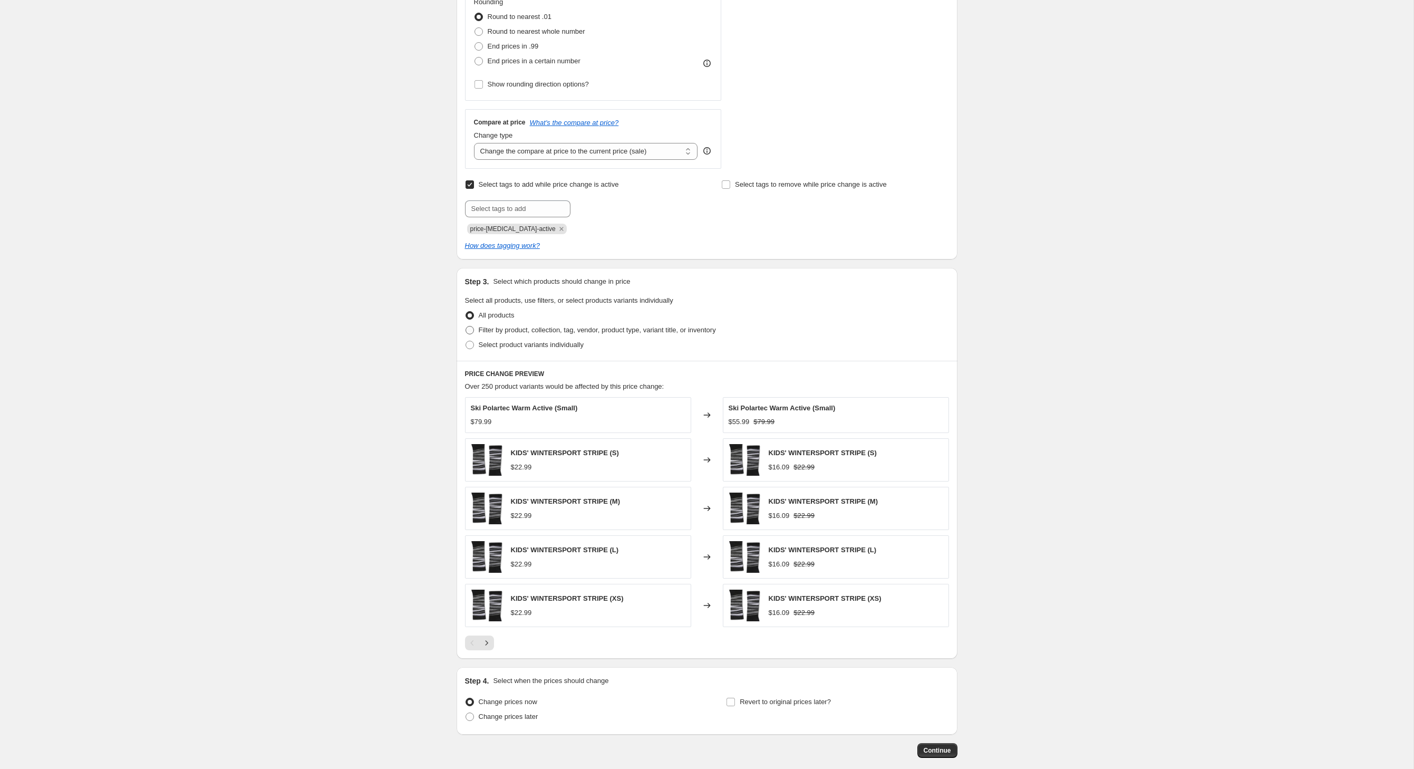
click at [466, 334] on span at bounding box center [470, 330] width 8 height 8
click at [466, 326] on input "Filter by product, collection, tag, vendor, product type, variant title, or inv…" at bounding box center [466, 326] width 1 height 1
radio input "true"
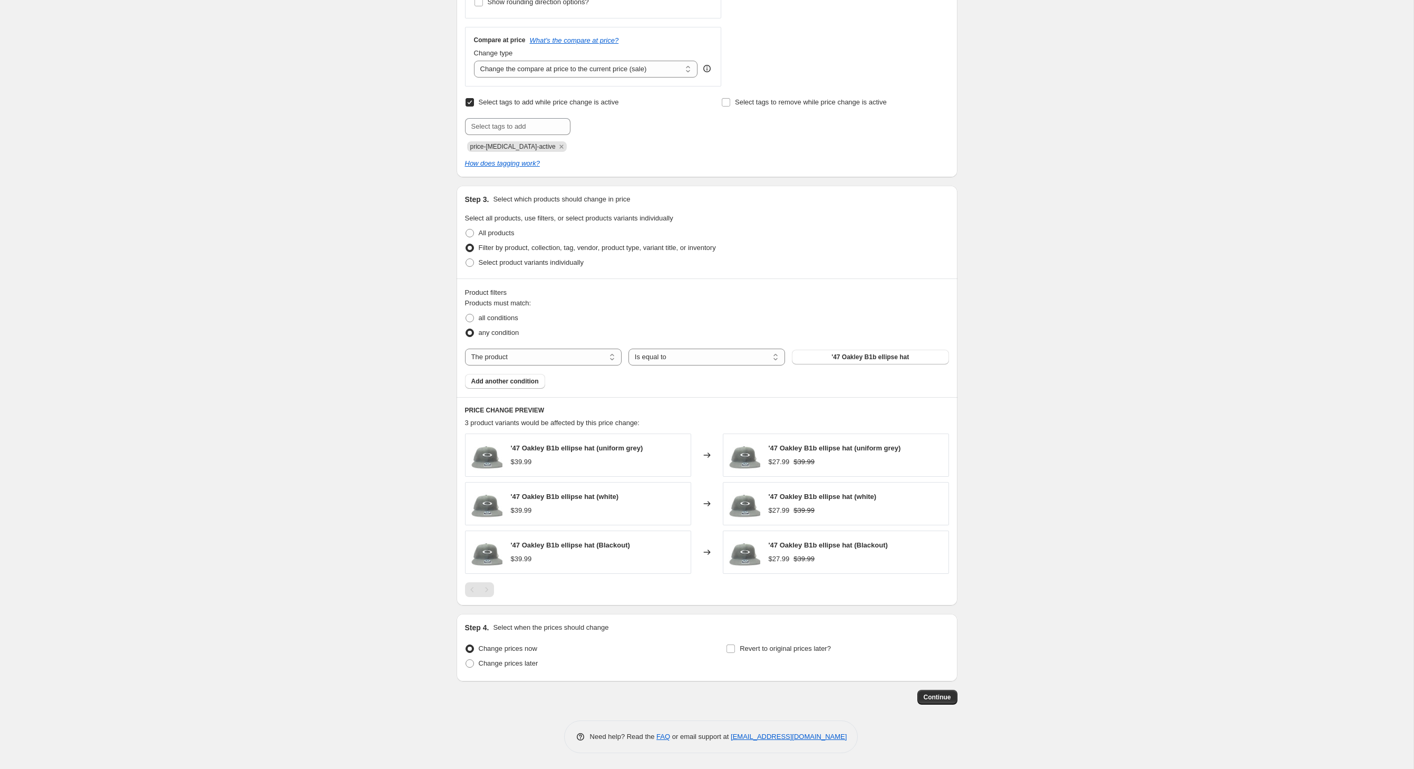
scroll to position [414, 0]
click at [494, 322] on span "all conditions" at bounding box center [499, 318] width 40 height 8
click at [466, 314] on input "all conditions" at bounding box center [466, 314] width 1 height 1
radio input "true"
select select "vendor"
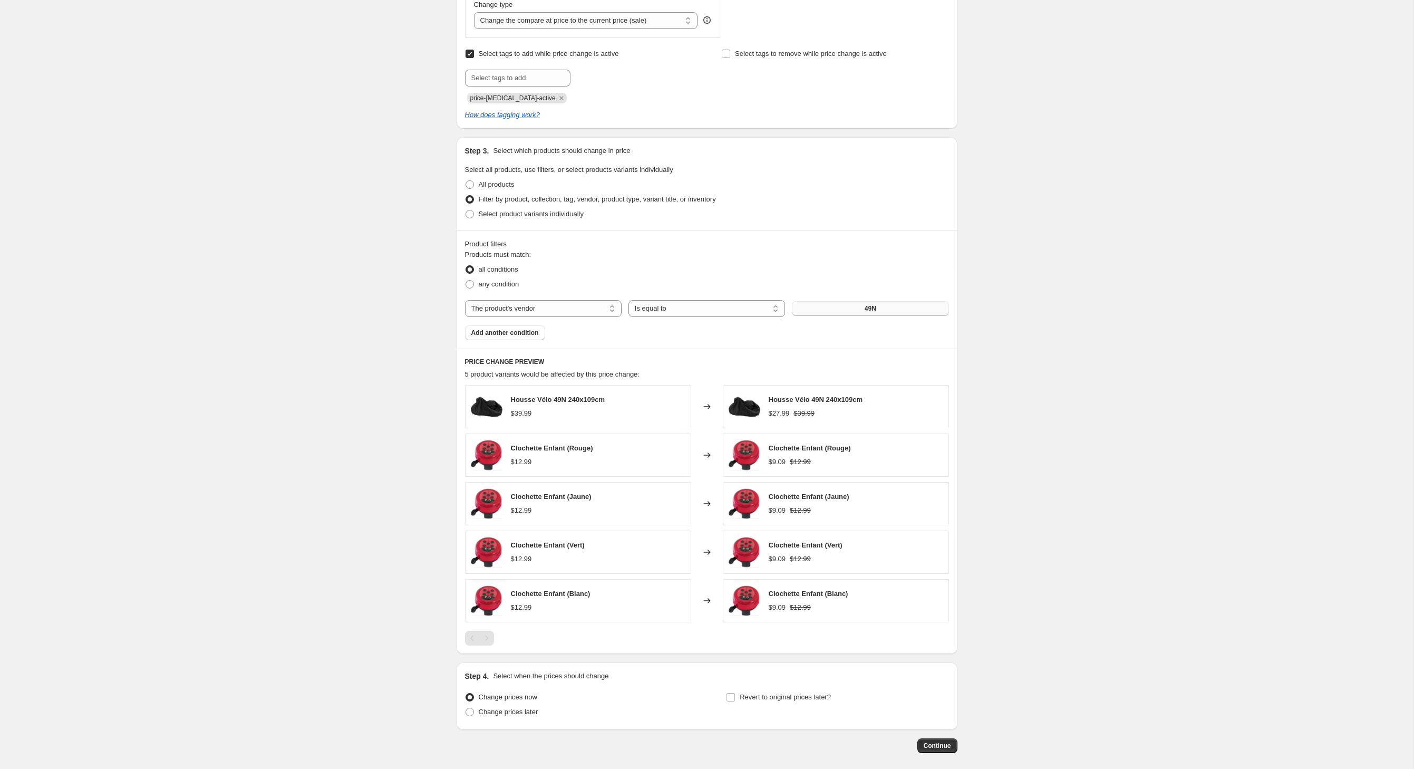
click at [853, 316] on button "49N" at bounding box center [870, 308] width 157 height 15
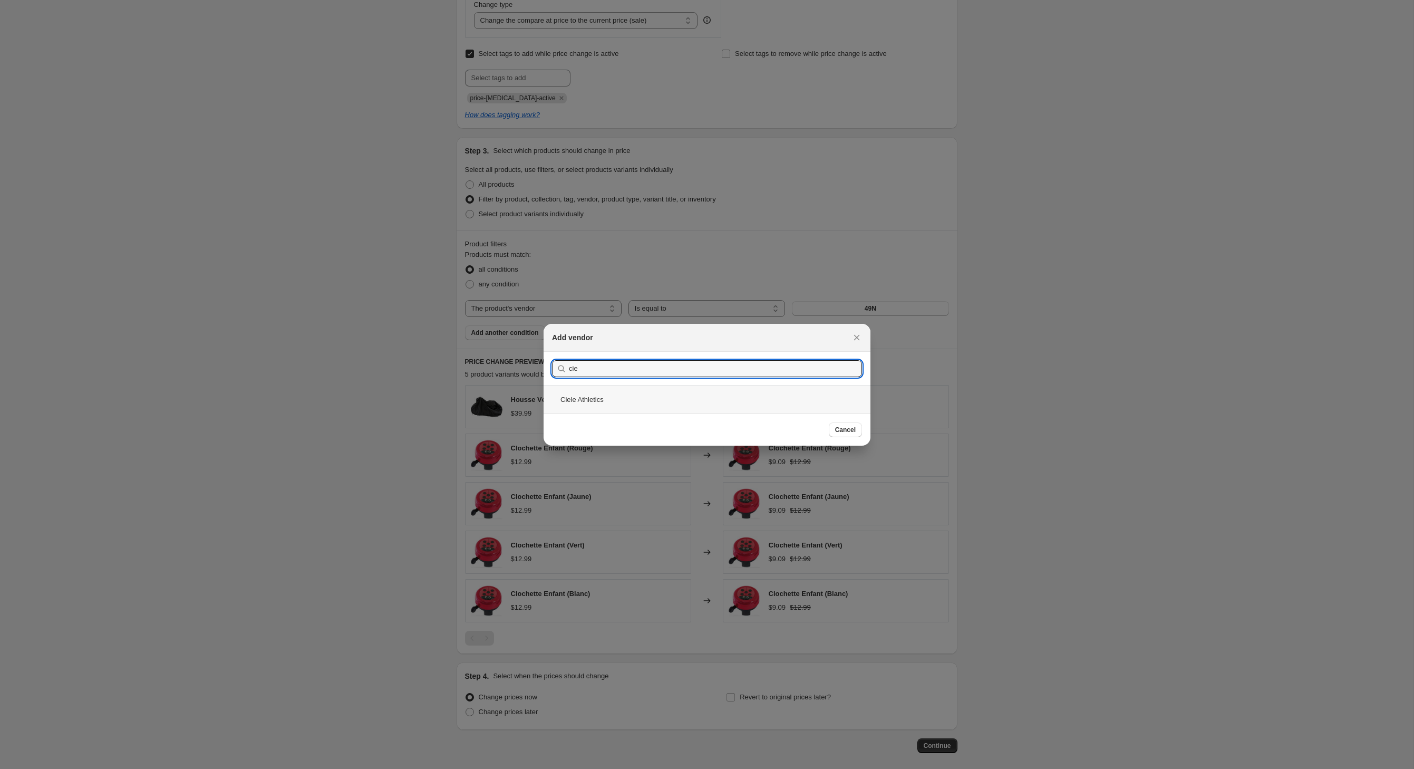
type input "cie"
click at [555, 402] on div "Ciele Athletics" at bounding box center [707, 399] width 327 height 28
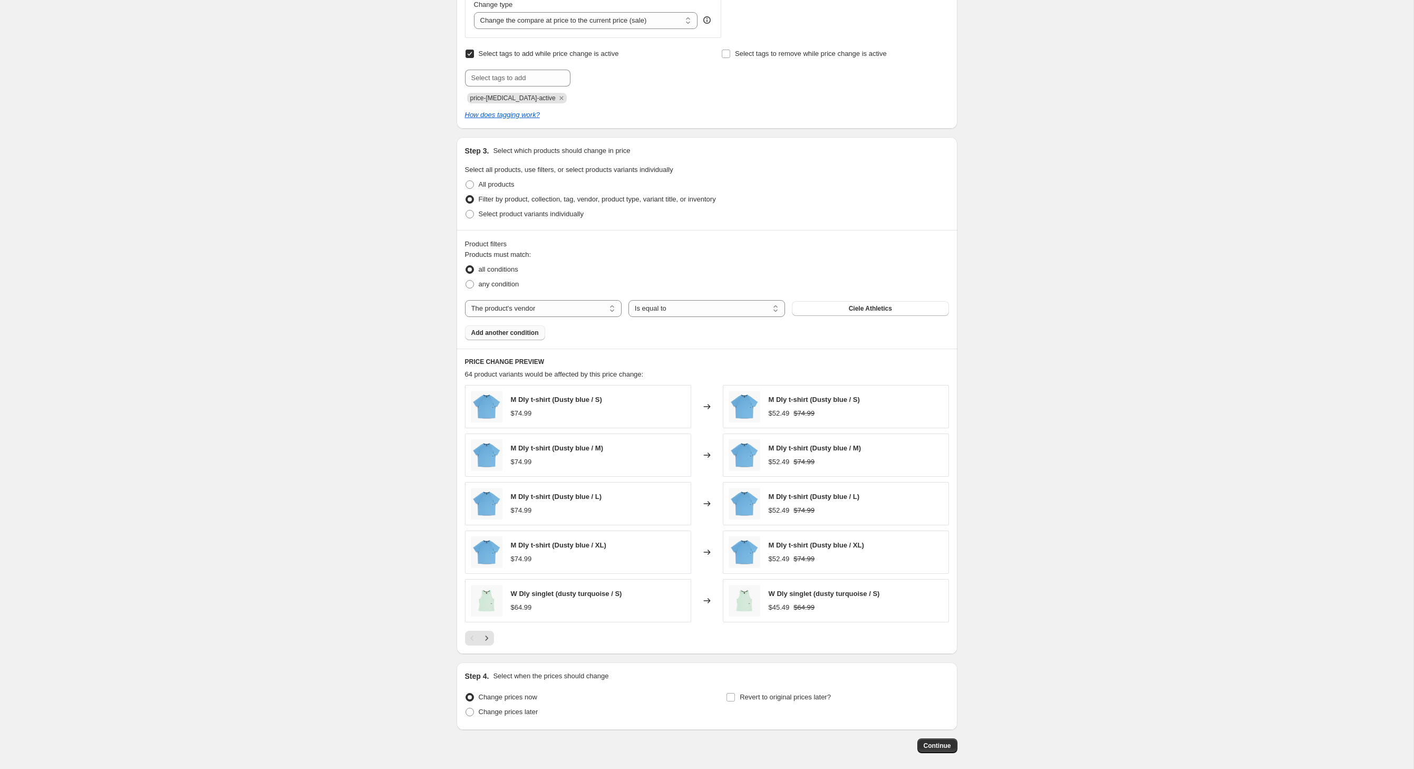
click at [506, 337] on span "Add another condition" at bounding box center [504, 333] width 67 height 8
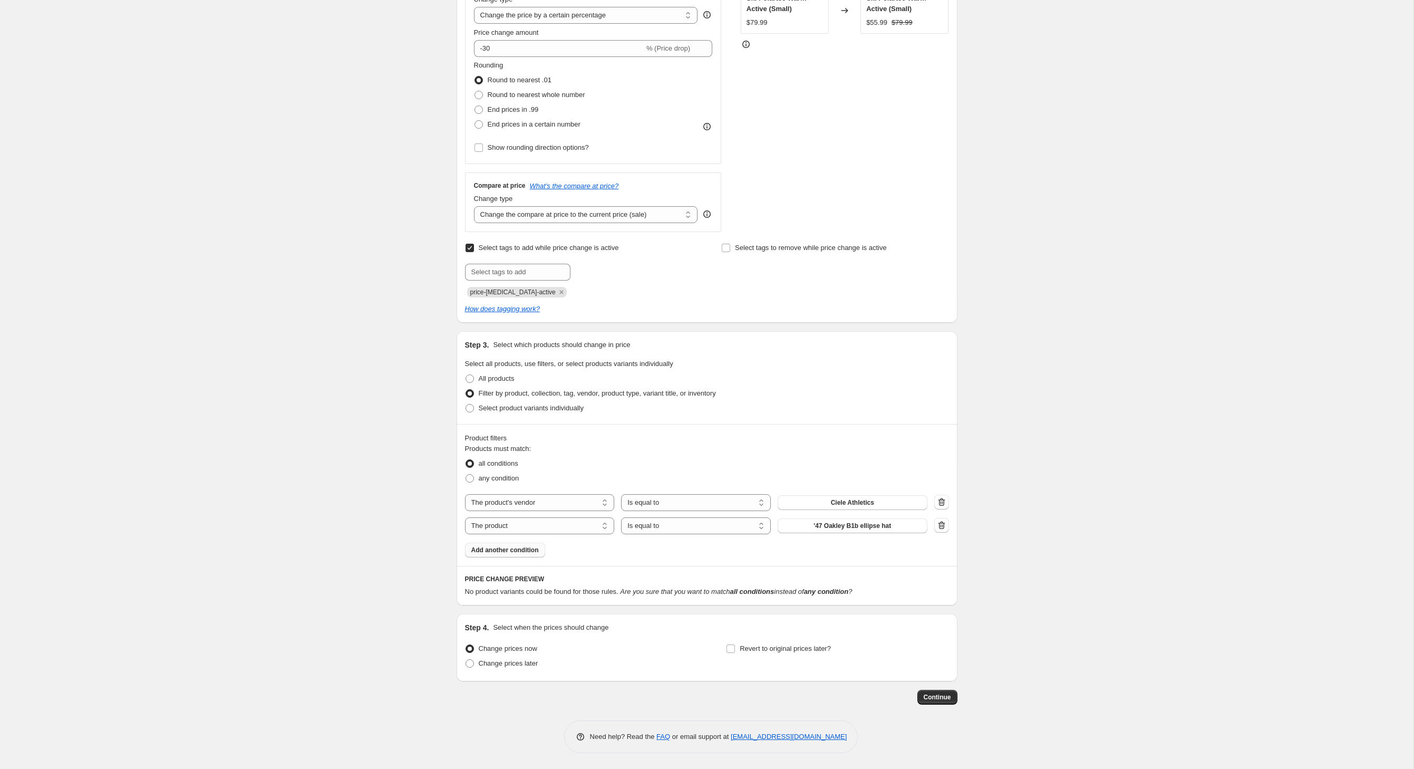
scroll to position [321, 0]
select select "product_type"
click at [842, 518] on button "14-15" at bounding box center [853, 525] width 150 height 15
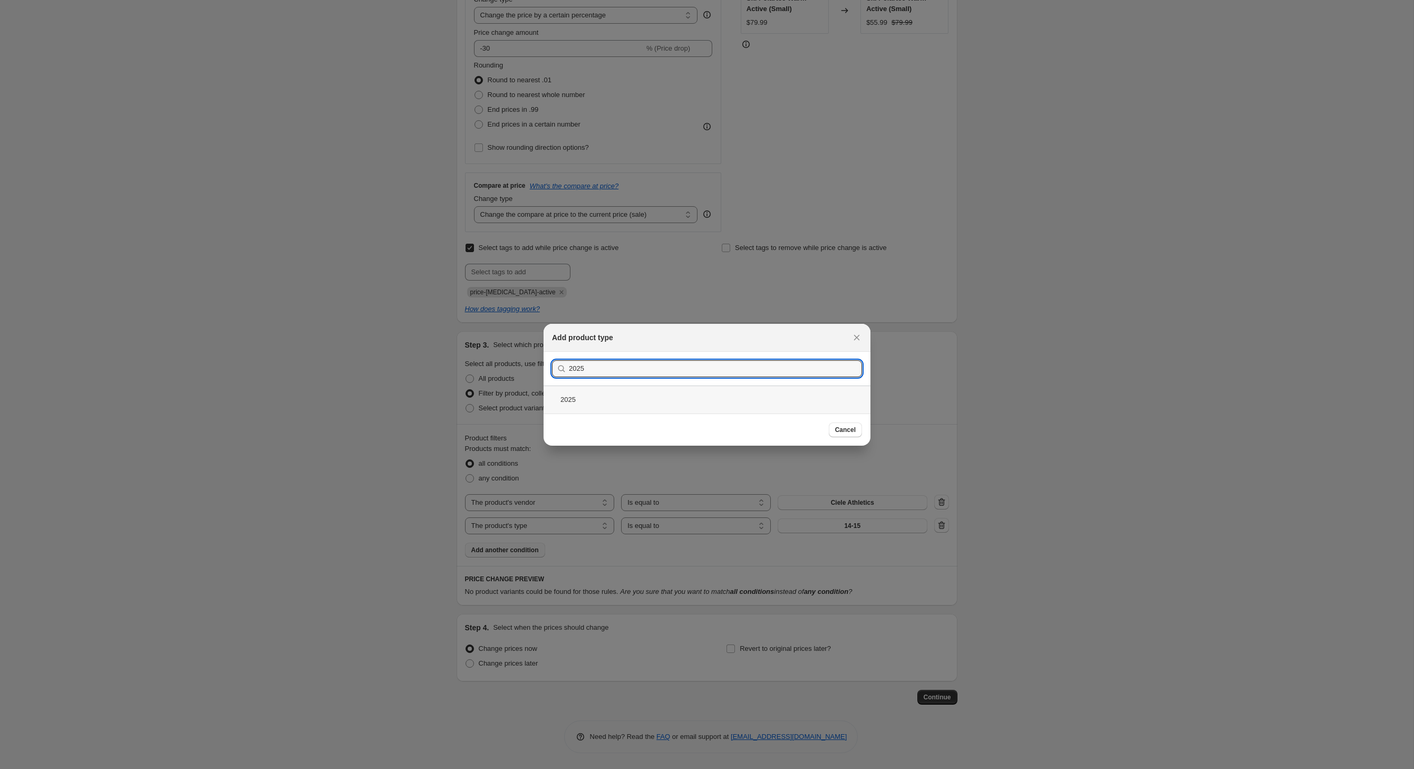
type input "2025"
click at [556, 403] on div "2025" at bounding box center [707, 399] width 327 height 28
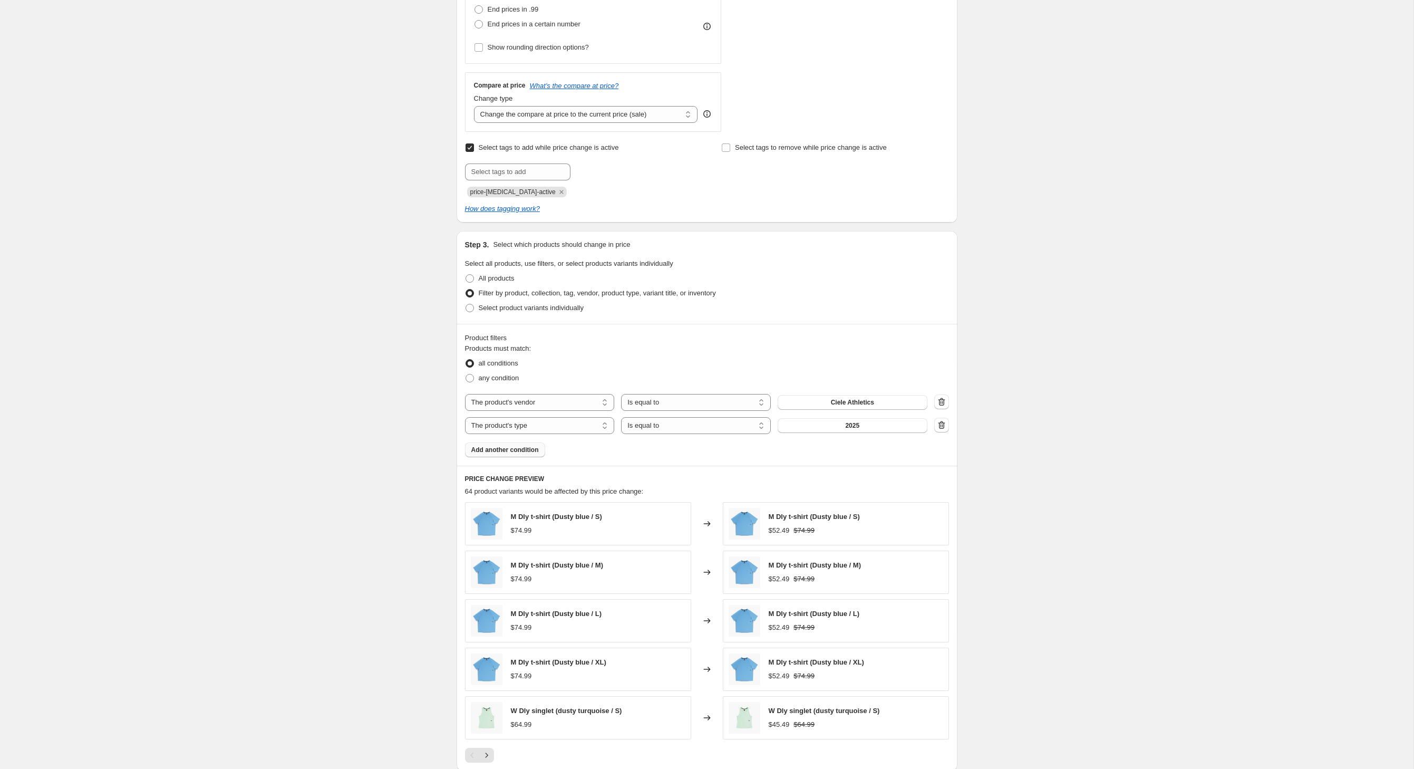
click at [508, 457] on button "Add another condition" at bounding box center [505, 449] width 80 height 15
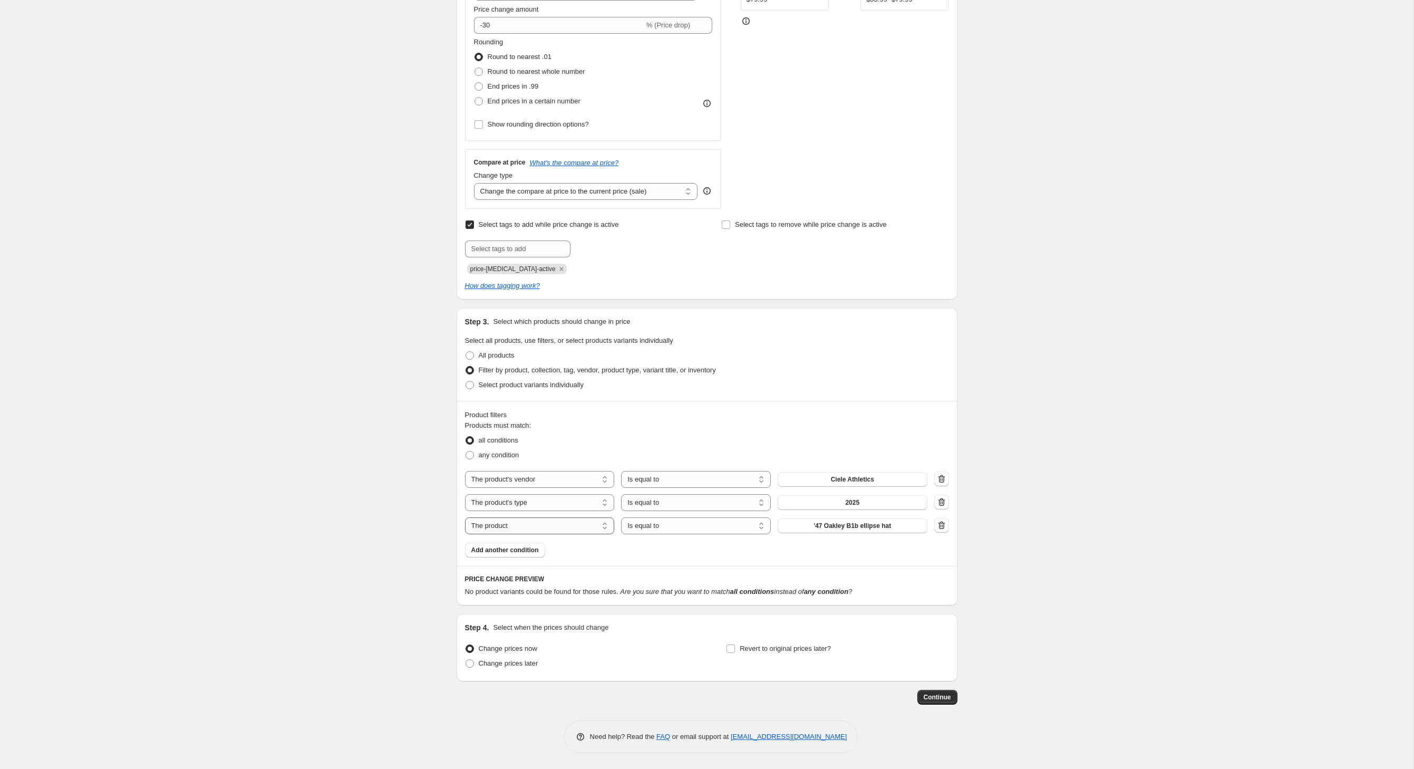
select select "inventory_quantity"
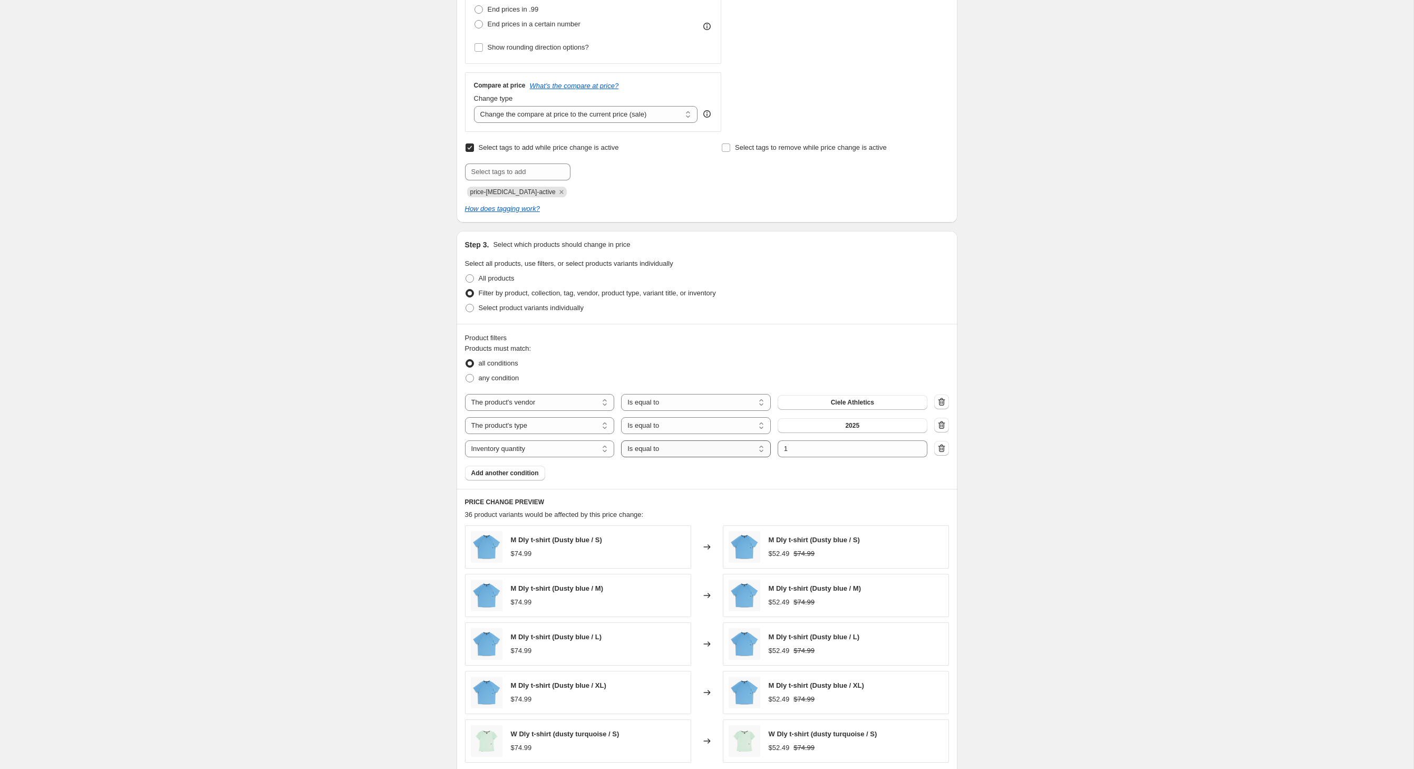
select select ">"
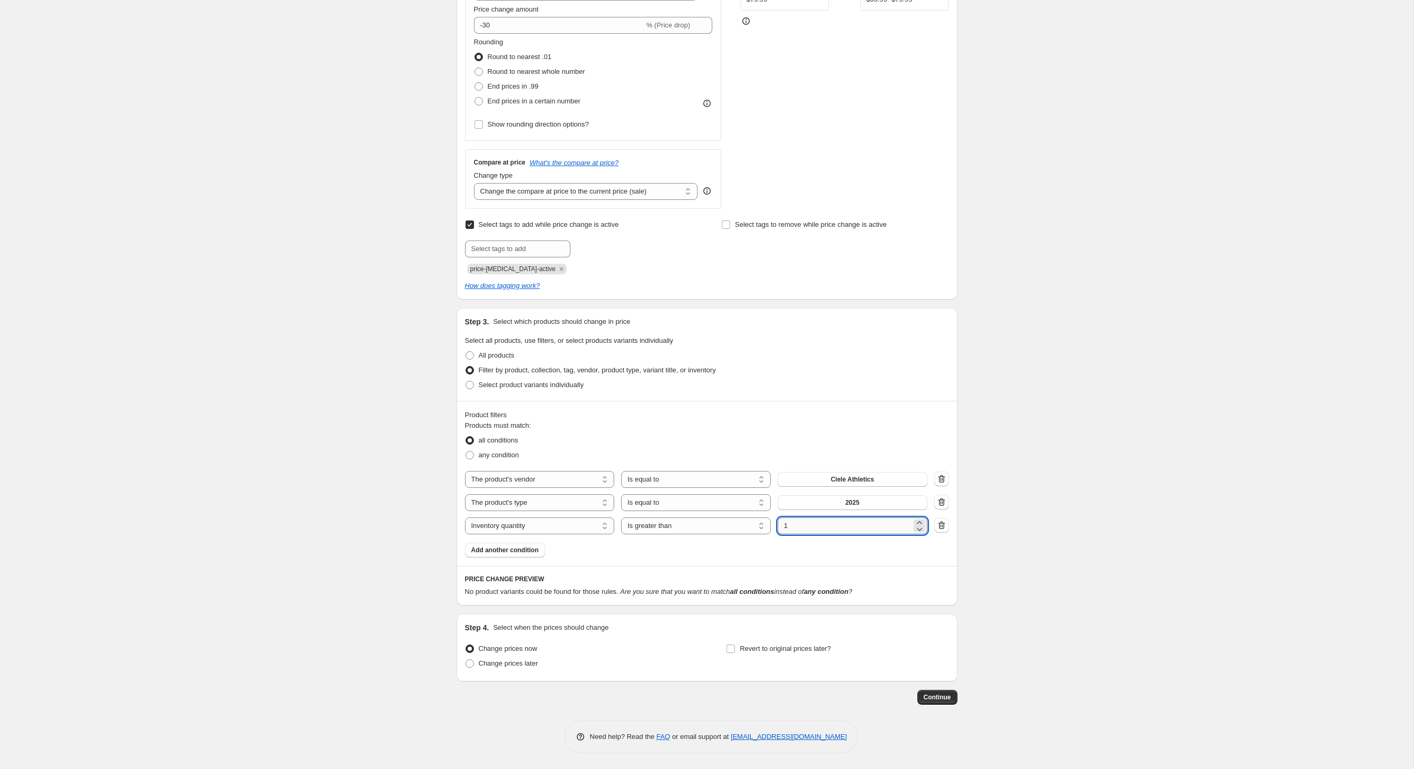
click at [823, 524] on input "1" at bounding box center [845, 525] width 134 height 17
type input "0"
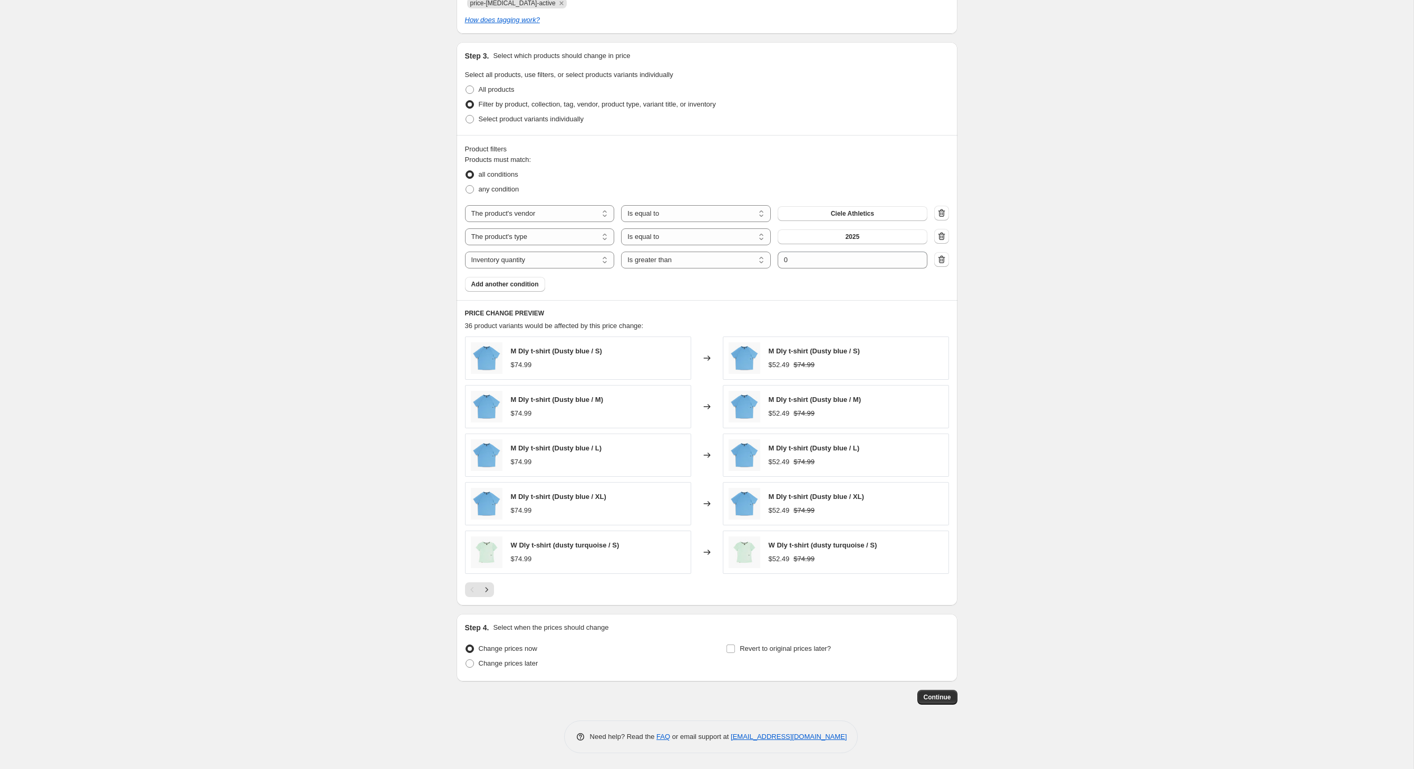
scroll to position [607, 0]
click at [734, 644] on input "Revert to original prices later?" at bounding box center [731, 648] width 8 height 8
checkbox input "true"
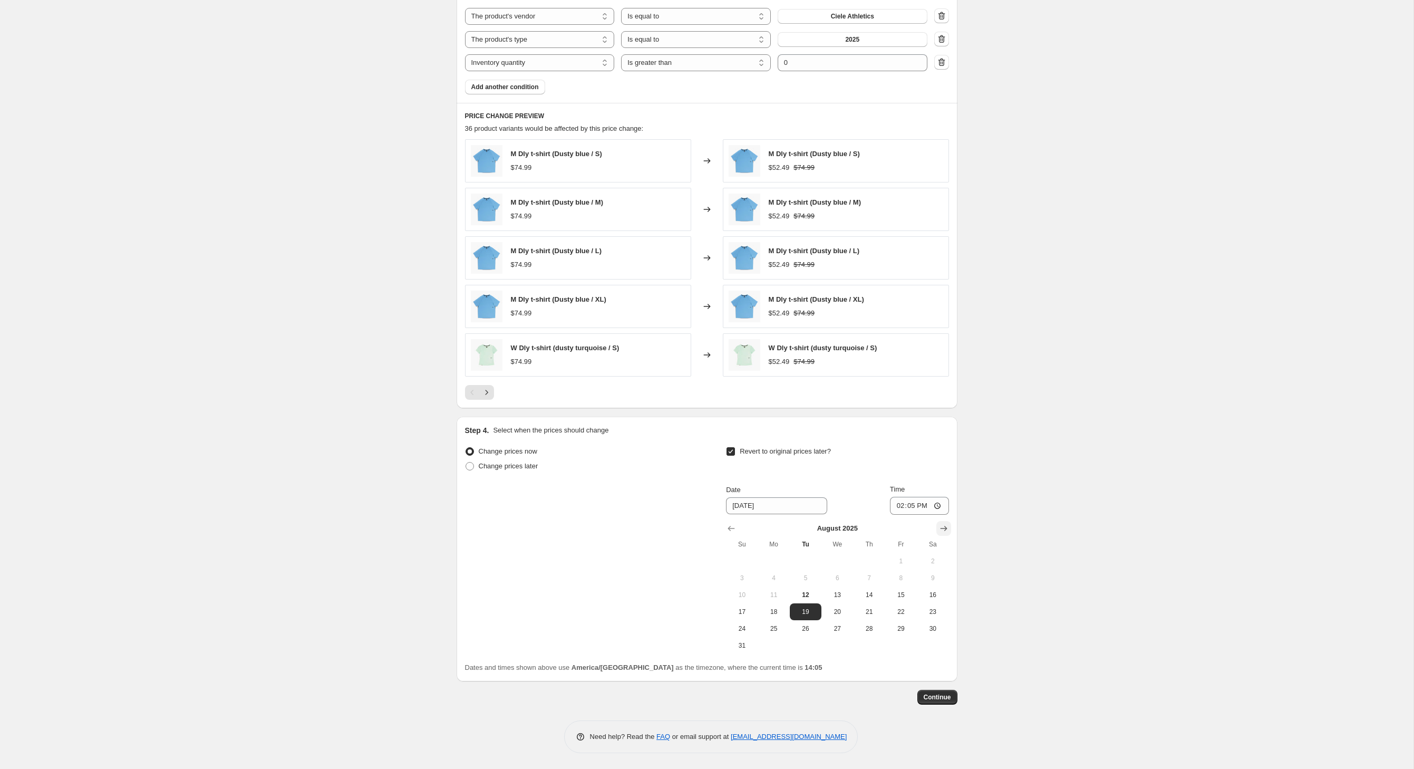
click at [949, 523] on icon "Show next month, September 2025" at bounding box center [944, 528] width 11 height 11
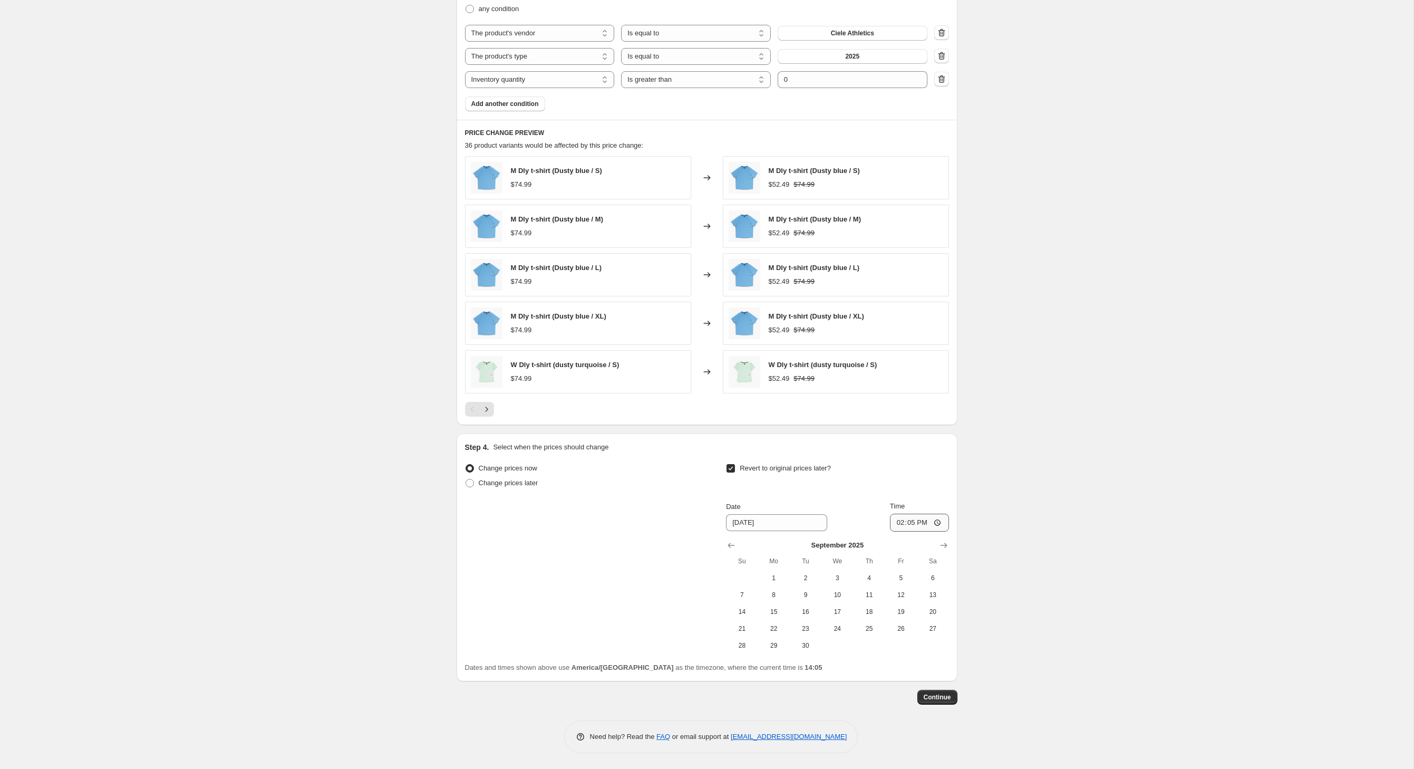
scroll to position [806, 0]
click at [949, 540] on icon "Show next month, October 2025" at bounding box center [944, 545] width 11 height 11
click at [949, 540] on icon "Show next month, November 2025" at bounding box center [944, 545] width 11 height 11
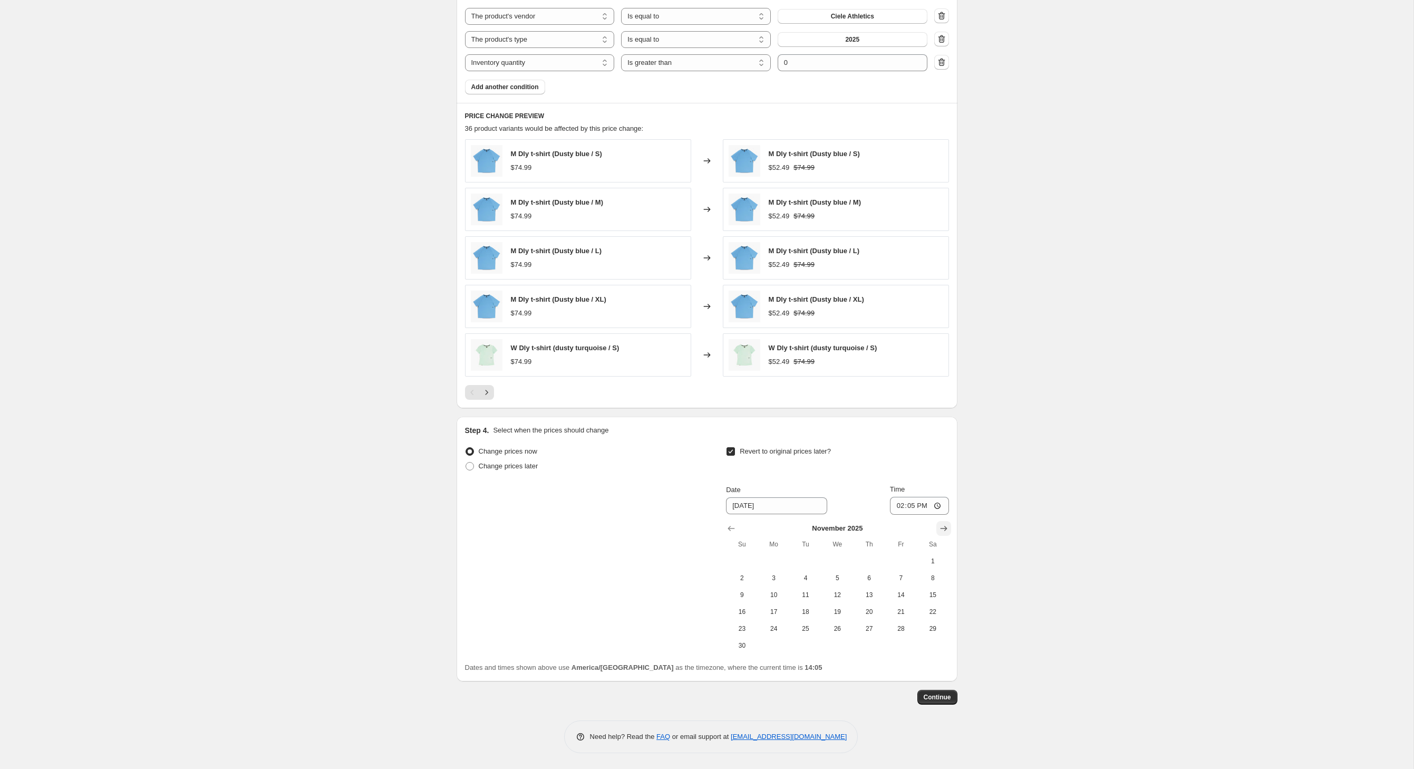
click at [949, 529] on icon "Show next month, December 2025" at bounding box center [944, 528] width 11 height 11
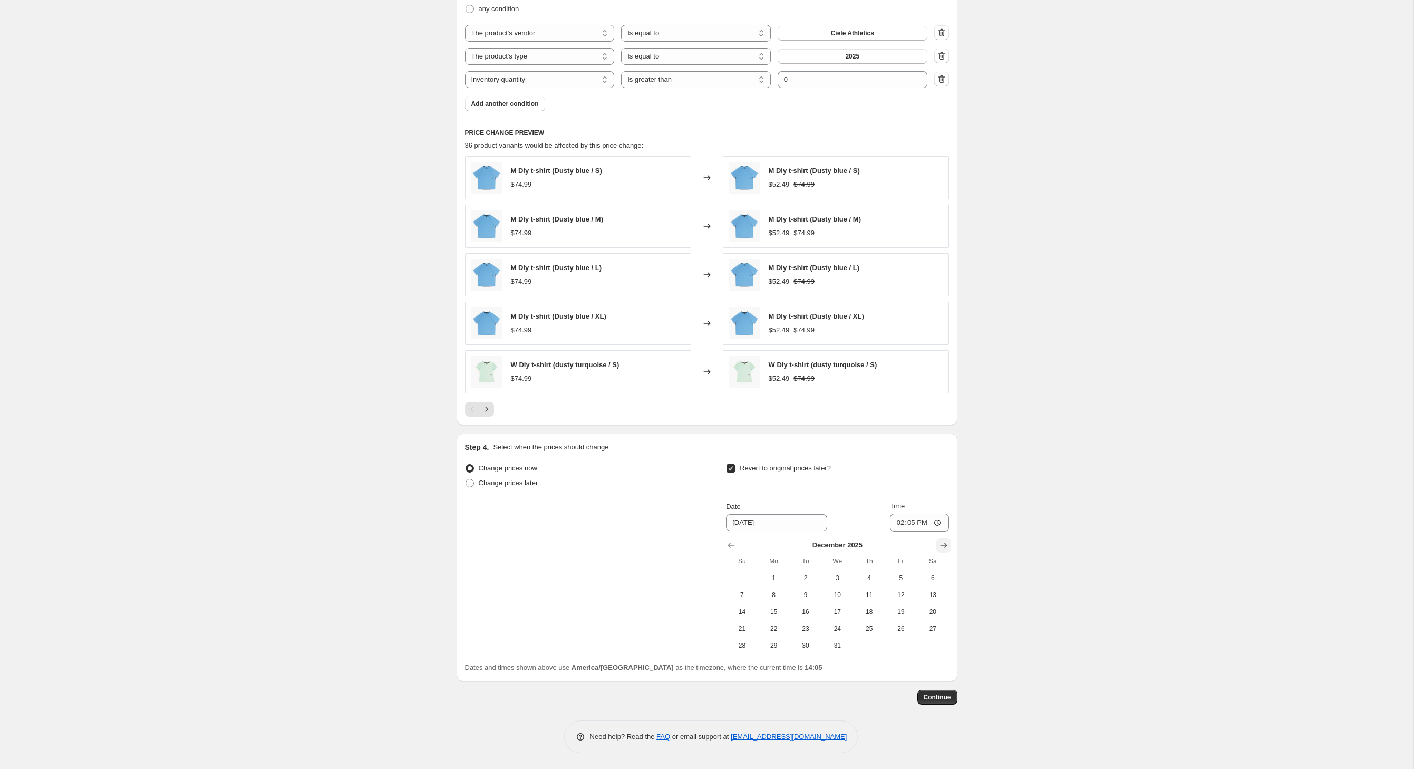
click at [949, 540] on icon "Show next month, January 2026" at bounding box center [944, 545] width 11 height 11
click at [949, 540] on icon "Show next month, February 2026" at bounding box center [944, 545] width 11 height 11
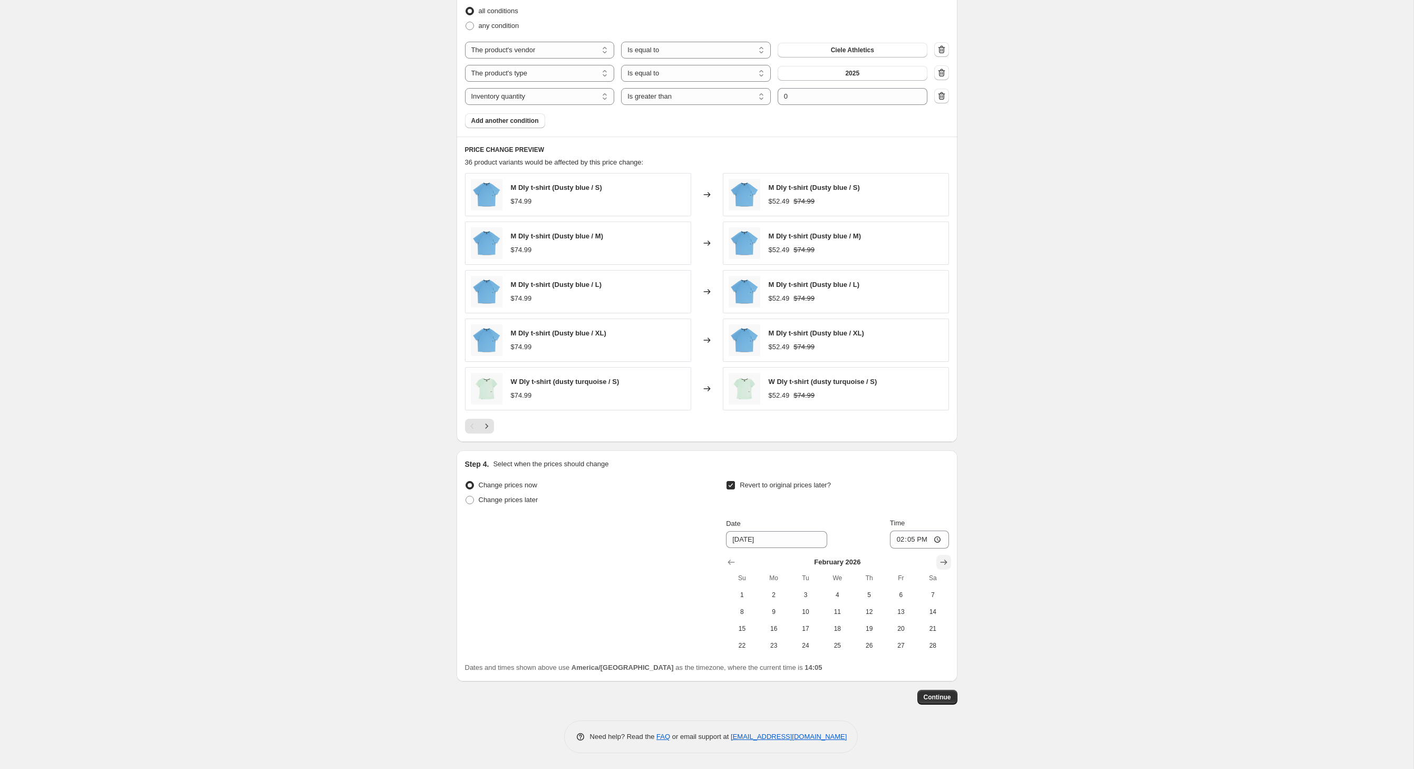
click at [947, 559] on icon "Show next month, March 2026" at bounding box center [943, 561] width 7 height 5
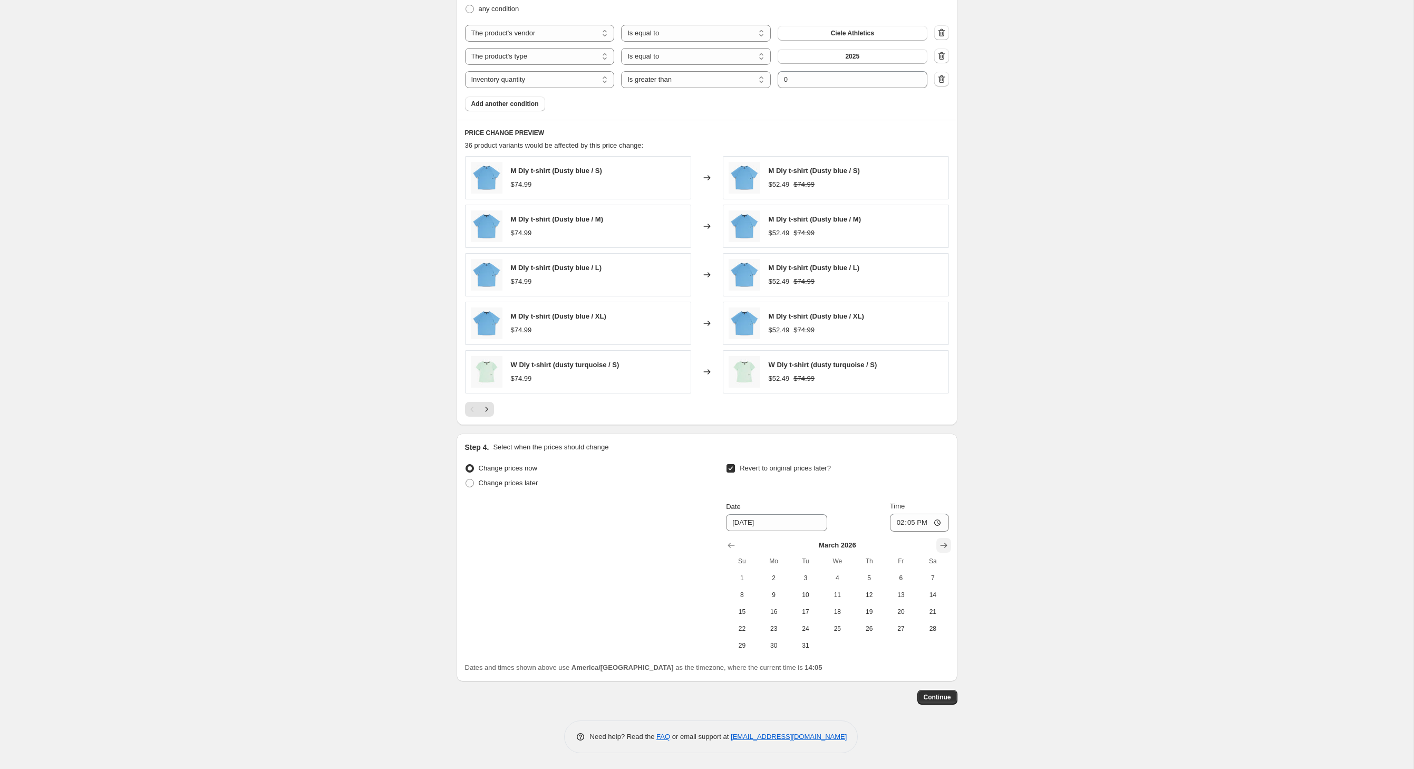
click at [947, 544] on icon "Show next month, April 2026" at bounding box center [943, 545] width 7 height 5
click at [849, 581] on span "1" at bounding box center [837, 578] width 23 height 8
type input "[DATE]"
click at [955, 690] on button "Continue" at bounding box center [938, 697] width 40 height 15
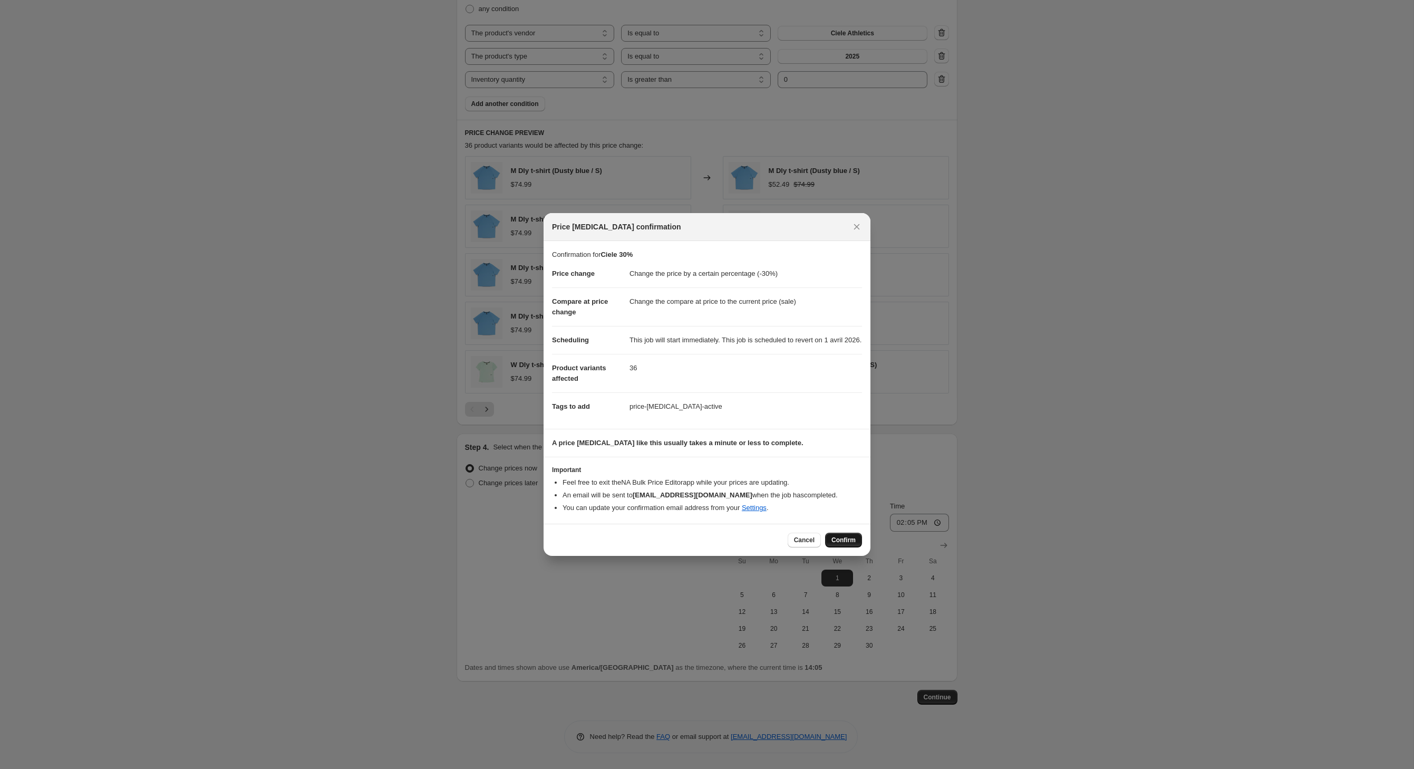
click at [855, 544] on span "Confirm" at bounding box center [844, 540] width 24 height 8
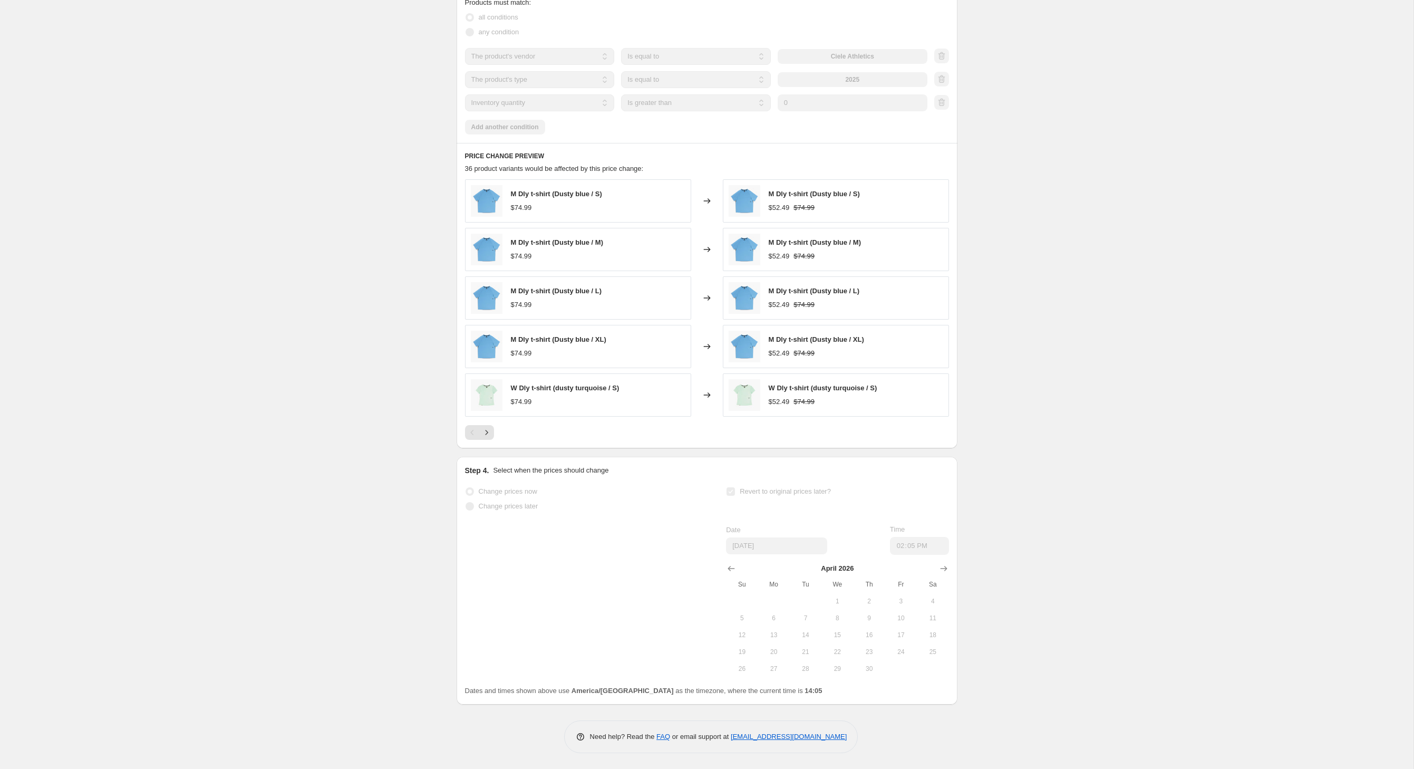
select select "percentage"
select select "vendor"
select select "product_type"
select select "inventory_quantity"
select select ">"
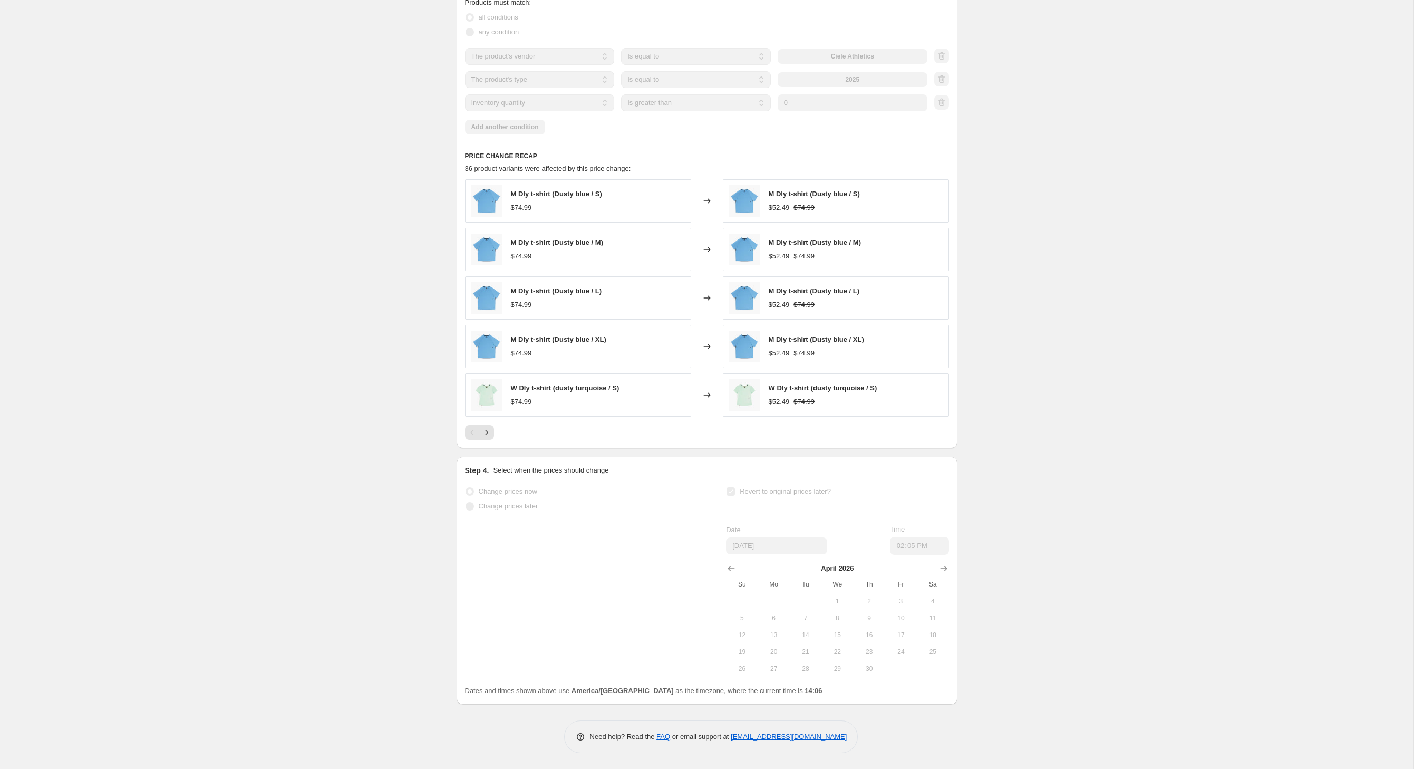
scroll to position [0, 0]
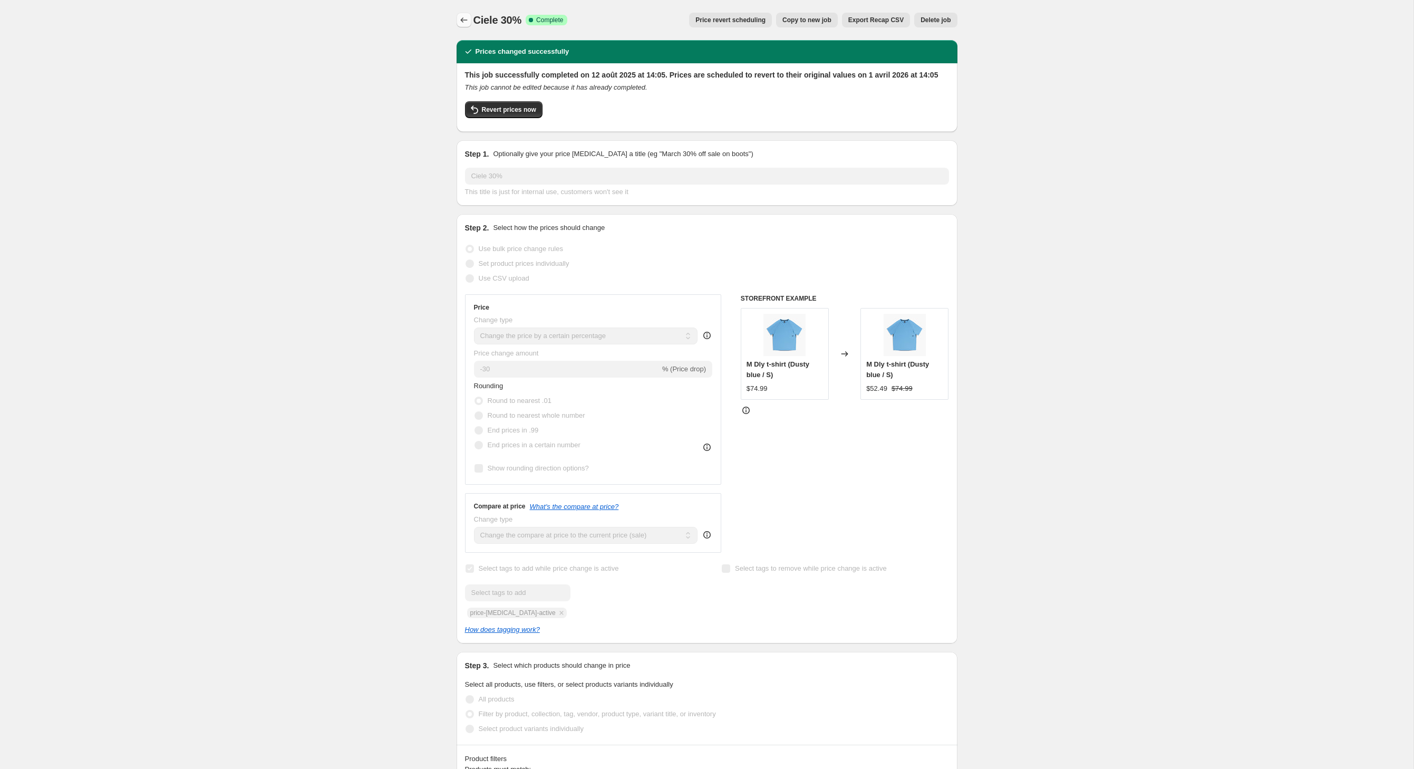
click at [459, 21] on icon "Price change jobs" at bounding box center [464, 20] width 11 height 11
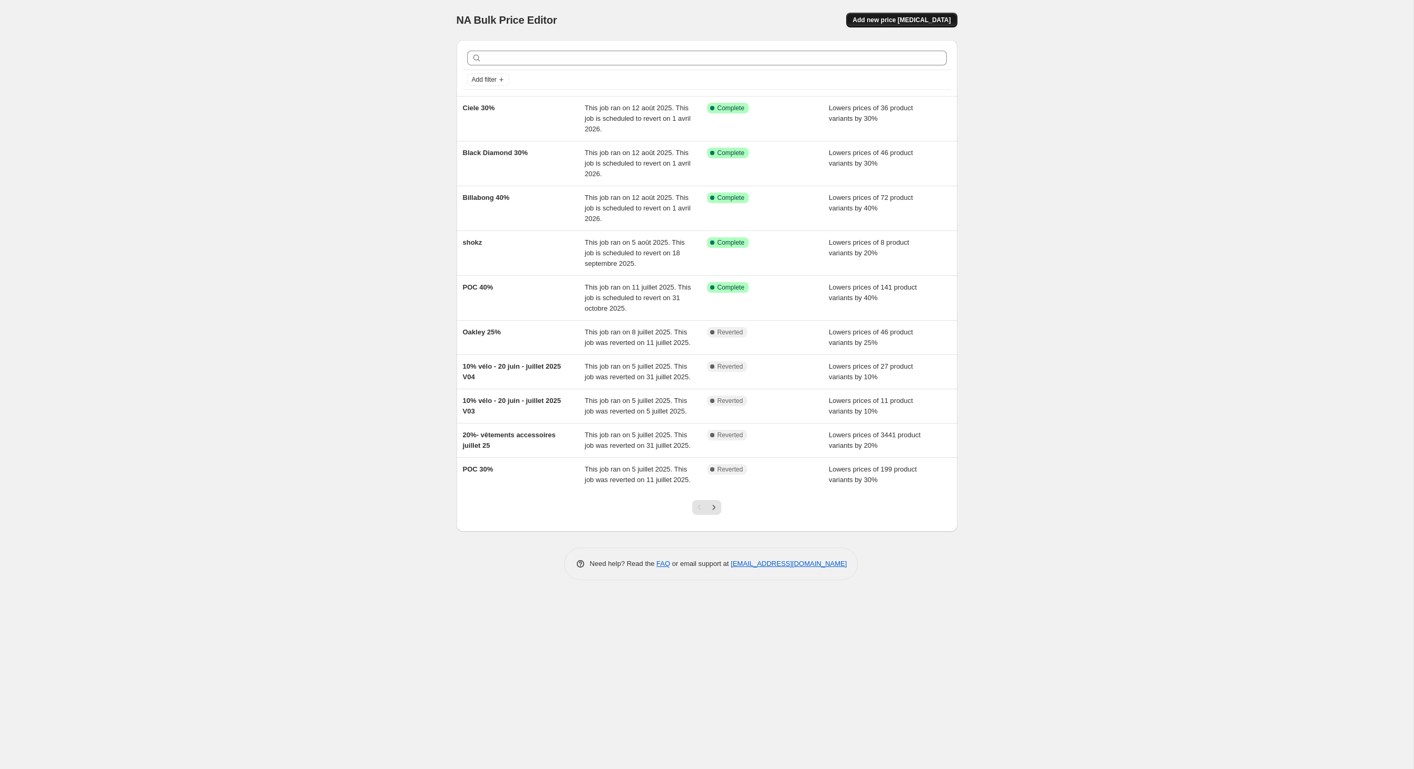
click at [925, 22] on span "Add new price [MEDICAL_DATA]" at bounding box center [902, 20] width 98 height 8
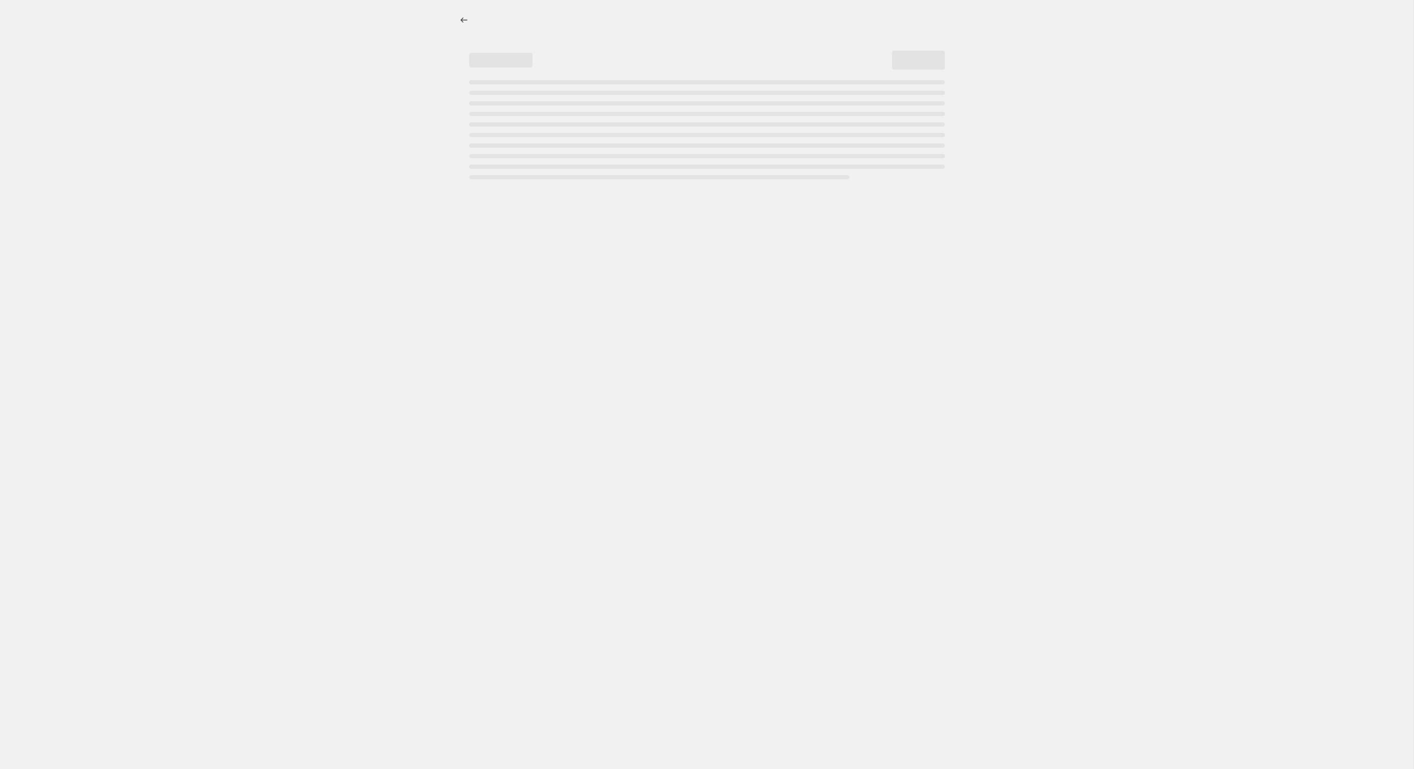
select select "percentage"
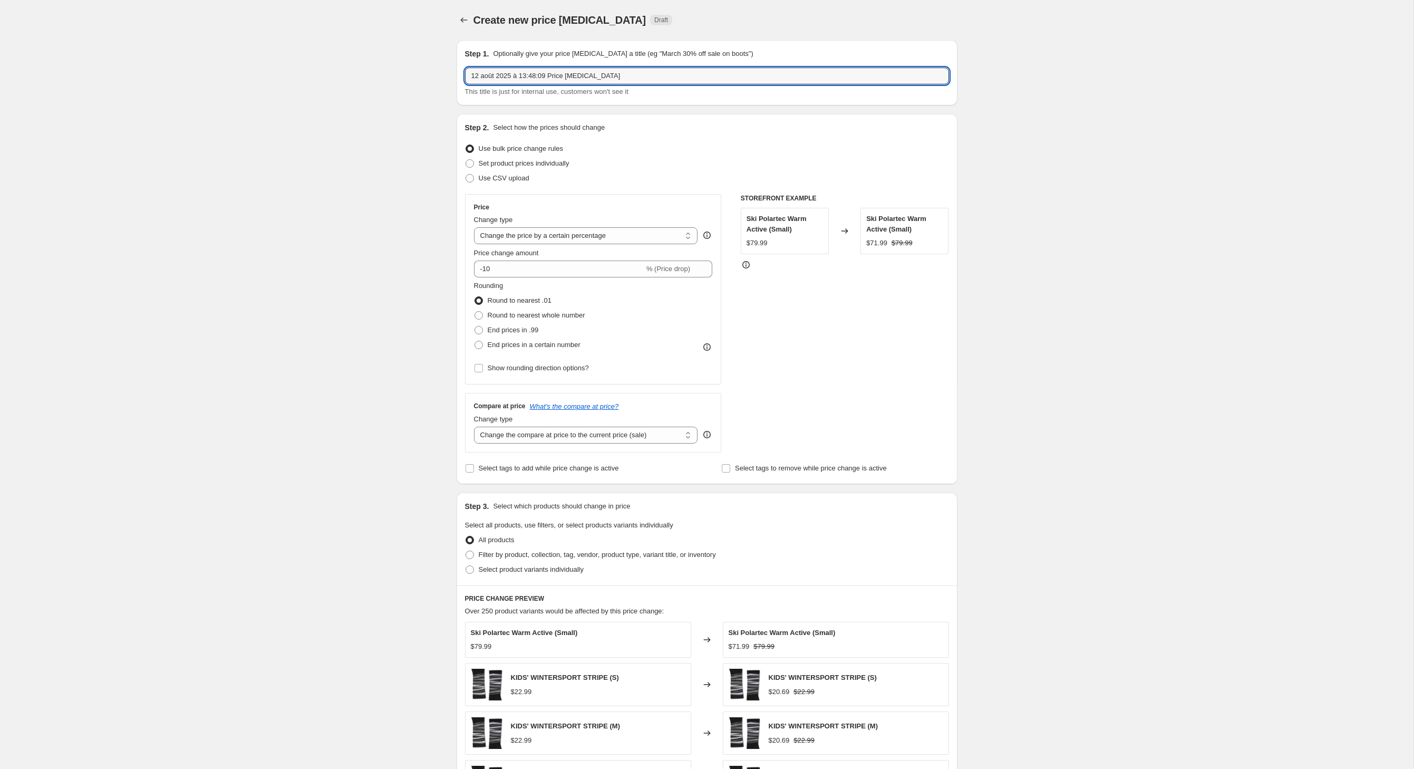
drag, startPoint x: 654, startPoint y: 82, endPoint x: 408, endPoint y: 76, distance: 245.8
click at [408, 76] on div "Create new price [MEDICAL_DATA]. This page is ready Create new price [MEDICAL_D…" at bounding box center [707, 523] width 1414 height 1047
type input "Everyday [DATE] 40%"
click at [504, 277] on input "-10" at bounding box center [559, 268] width 170 height 17
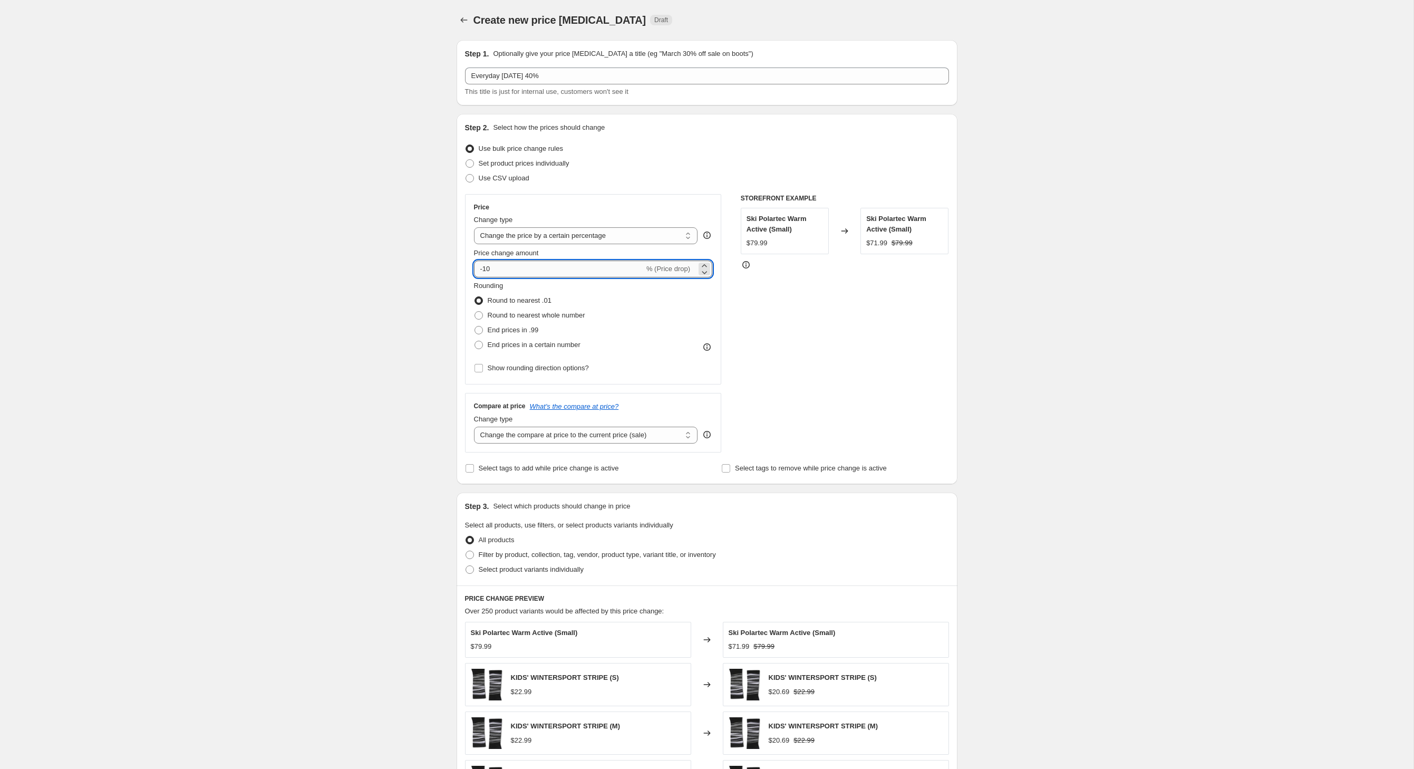
type input "-1"
type input "-40"
click at [339, 288] on div "Create new price [MEDICAL_DATA]. This page is ready Create new price [MEDICAL_D…" at bounding box center [707, 523] width 1414 height 1047
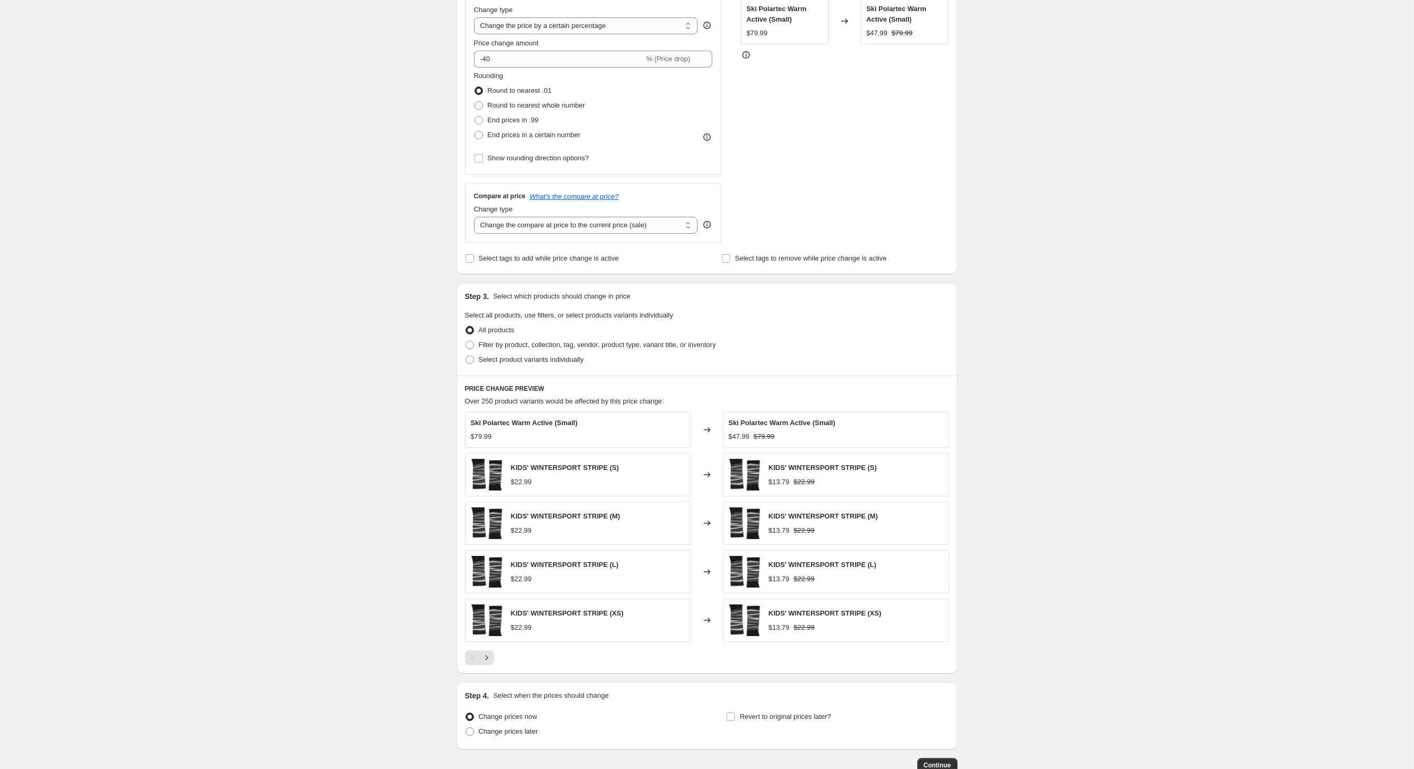
scroll to position [214, 0]
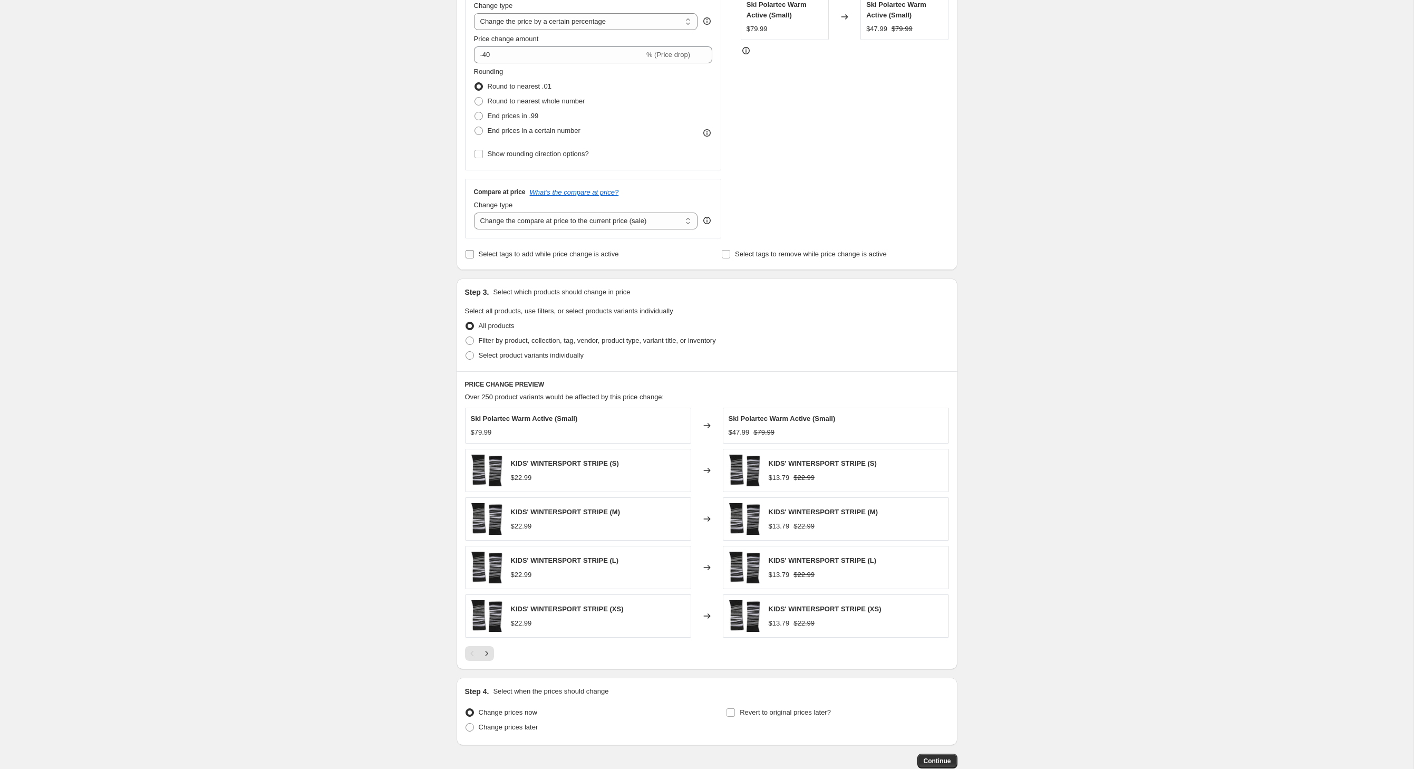
click at [466, 258] on input "Select tags to add while price change is active" at bounding box center [470, 254] width 8 height 8
checkbox input "true"
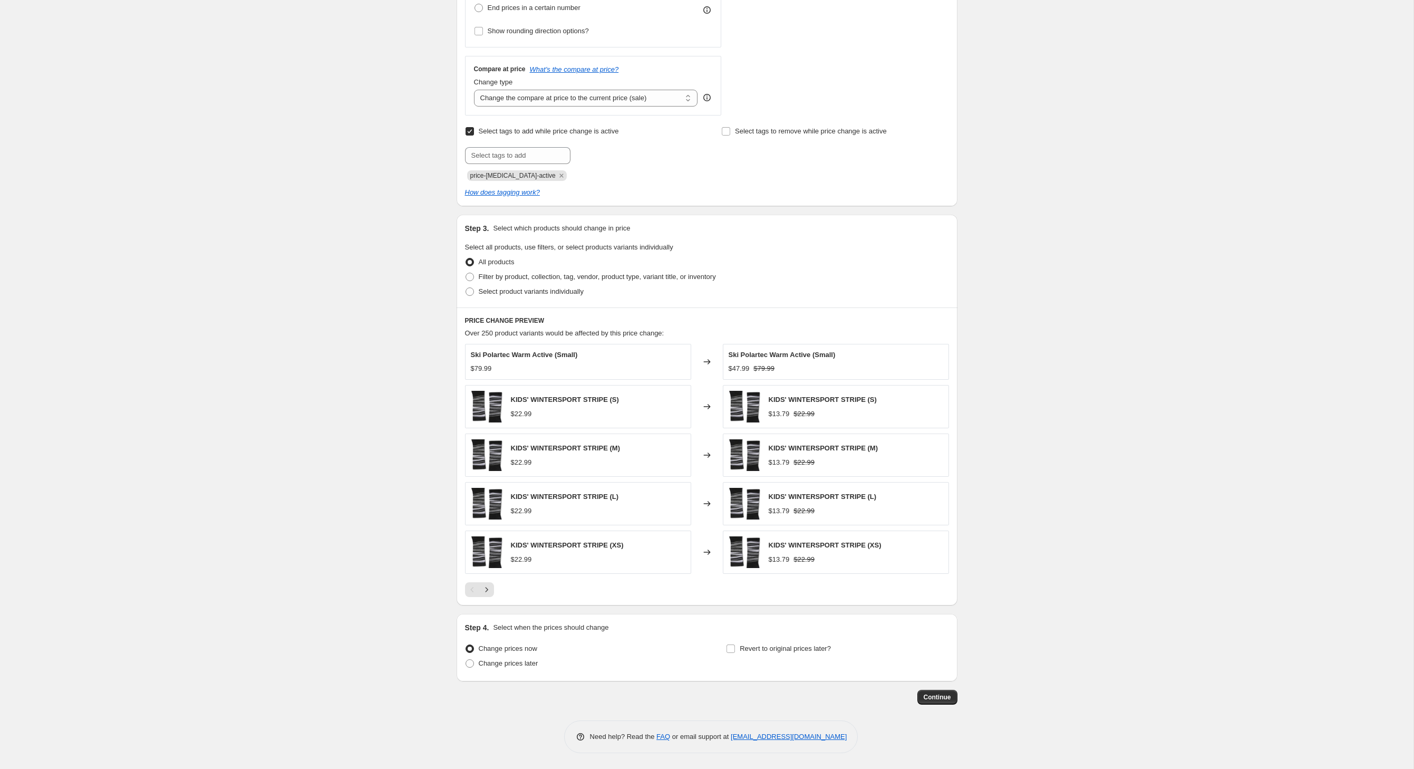
scroll to position [414, 0]
click at [466, 273] on span at bounding box center [470, 277] width 8 height 8
click at [466, 273] on input "Filter by product, collection, tag, vendor, product type, variant title, or inv…" at bounding box center [466, 273] width 1 height 1
radio input "true"
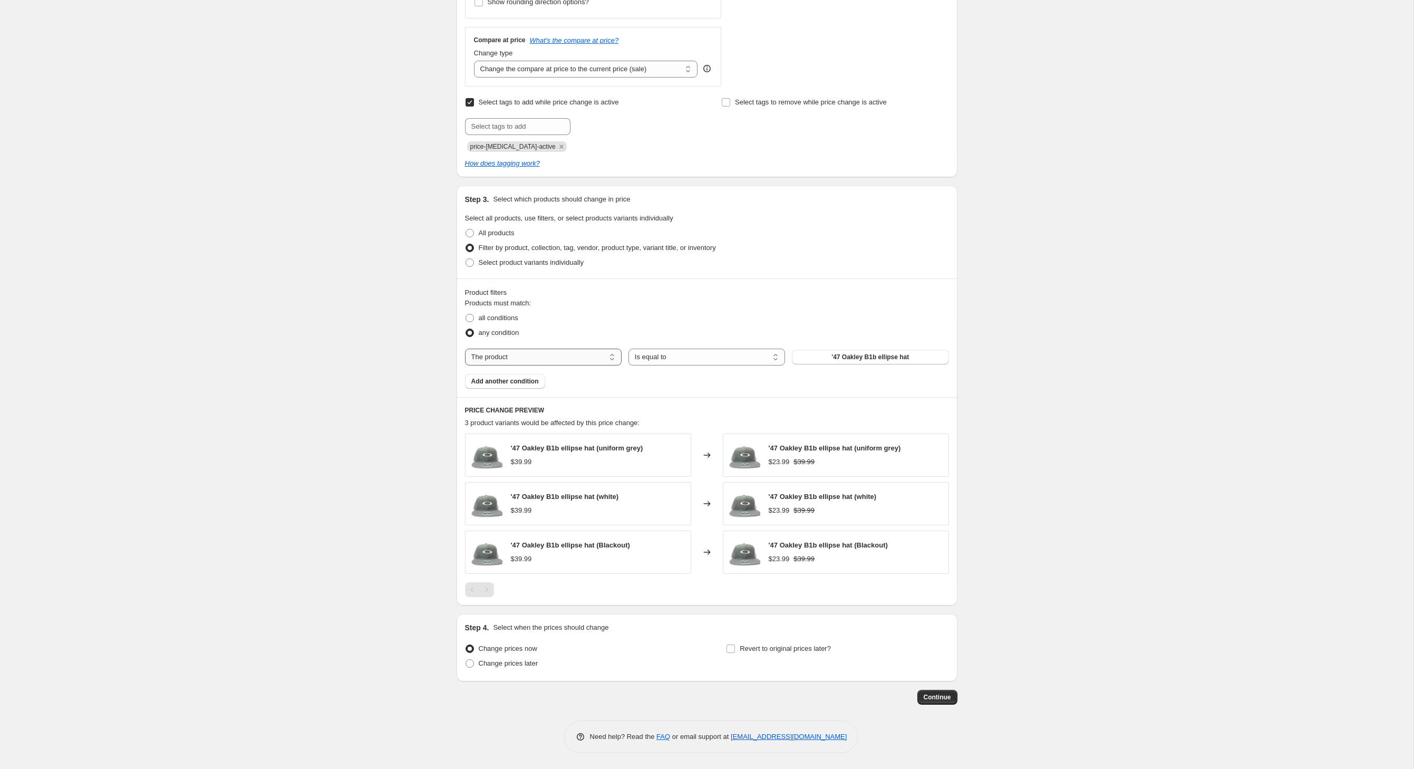
select select "vendor"
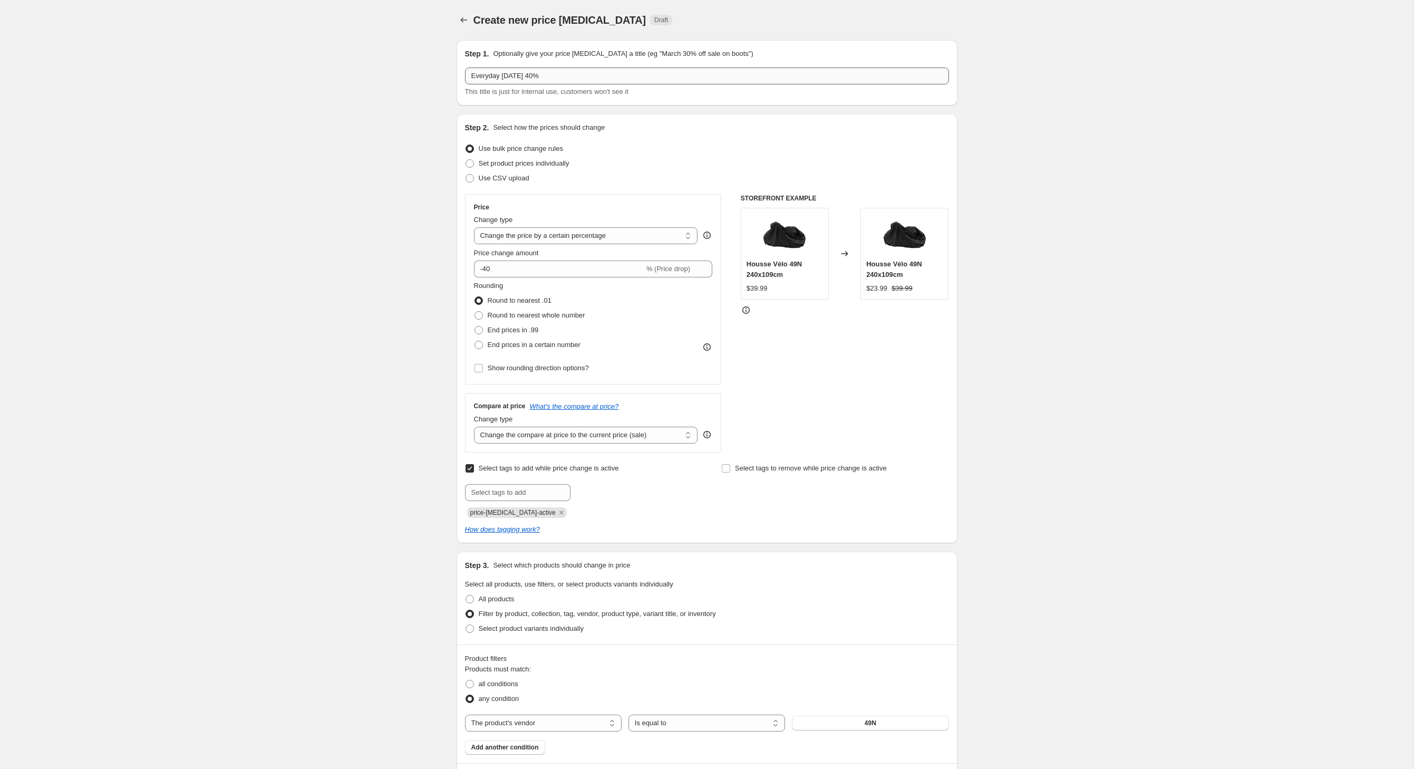
scroll to position [0, 0]
click at [530, 84] on input "Everyday [DATE] 40%" at bounding box center [707, 75] width 484 height 17
type input "Everyday [DATE] 30%"
click at [474, 277] on input "-40" at bounding box center [559, 268] width 170 height 17
type input "-30"
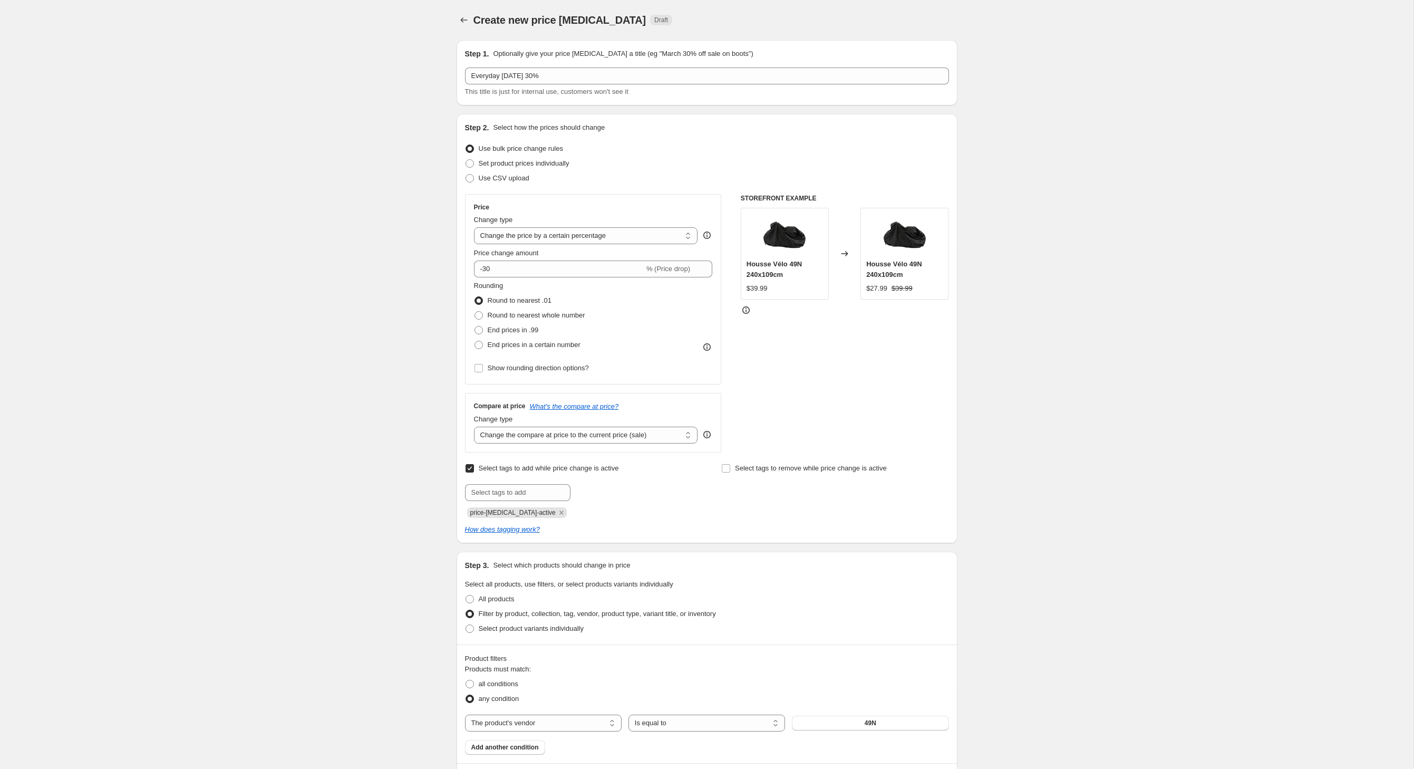
click at [387, 308] on div "Create new price [MEDICAL_DATA]. This page is ready Create new price [MEDICAL_D…" at bounding box center [707, 616] width 1414 height 1232
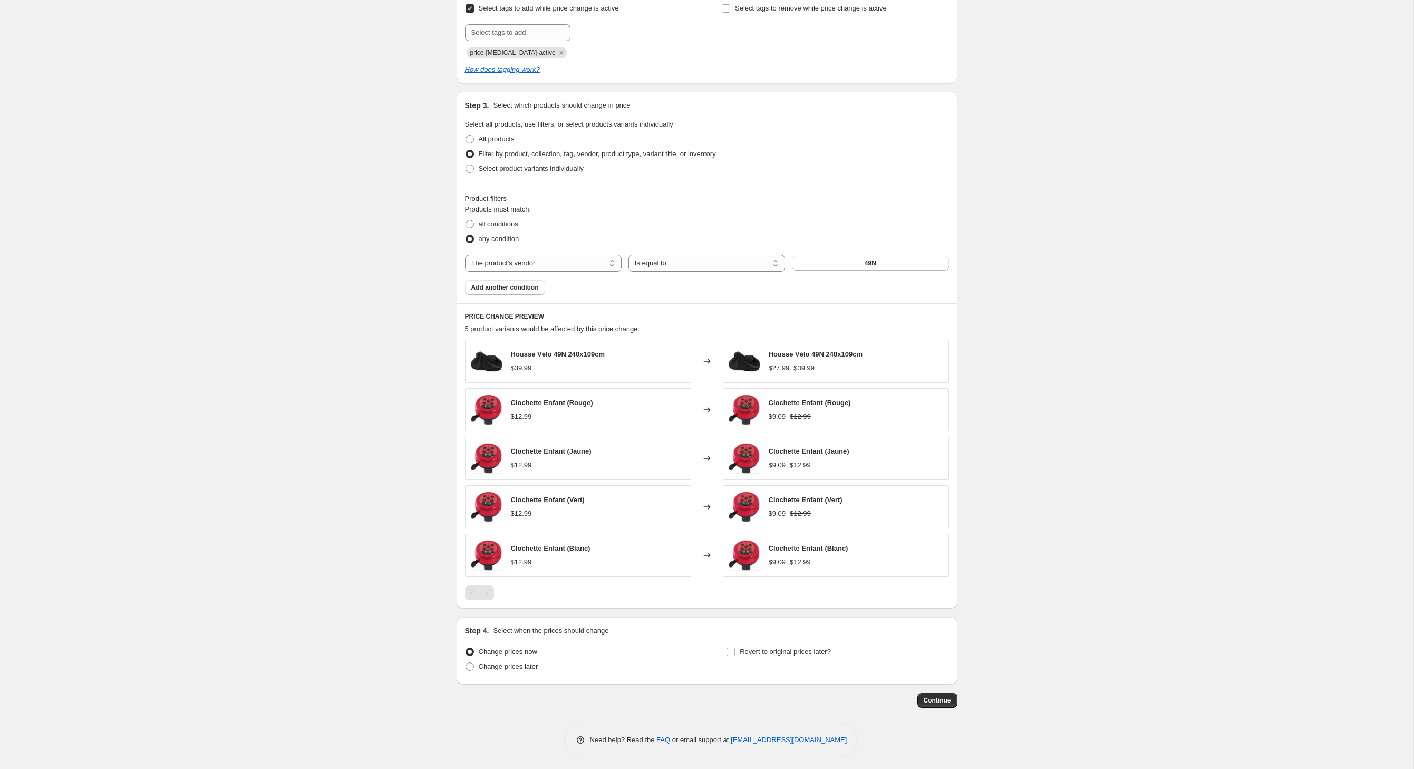
scroll to position [464, 0]
click at [861, 267] on button "49N" at bounding box center [870, 260] width 157 height 15
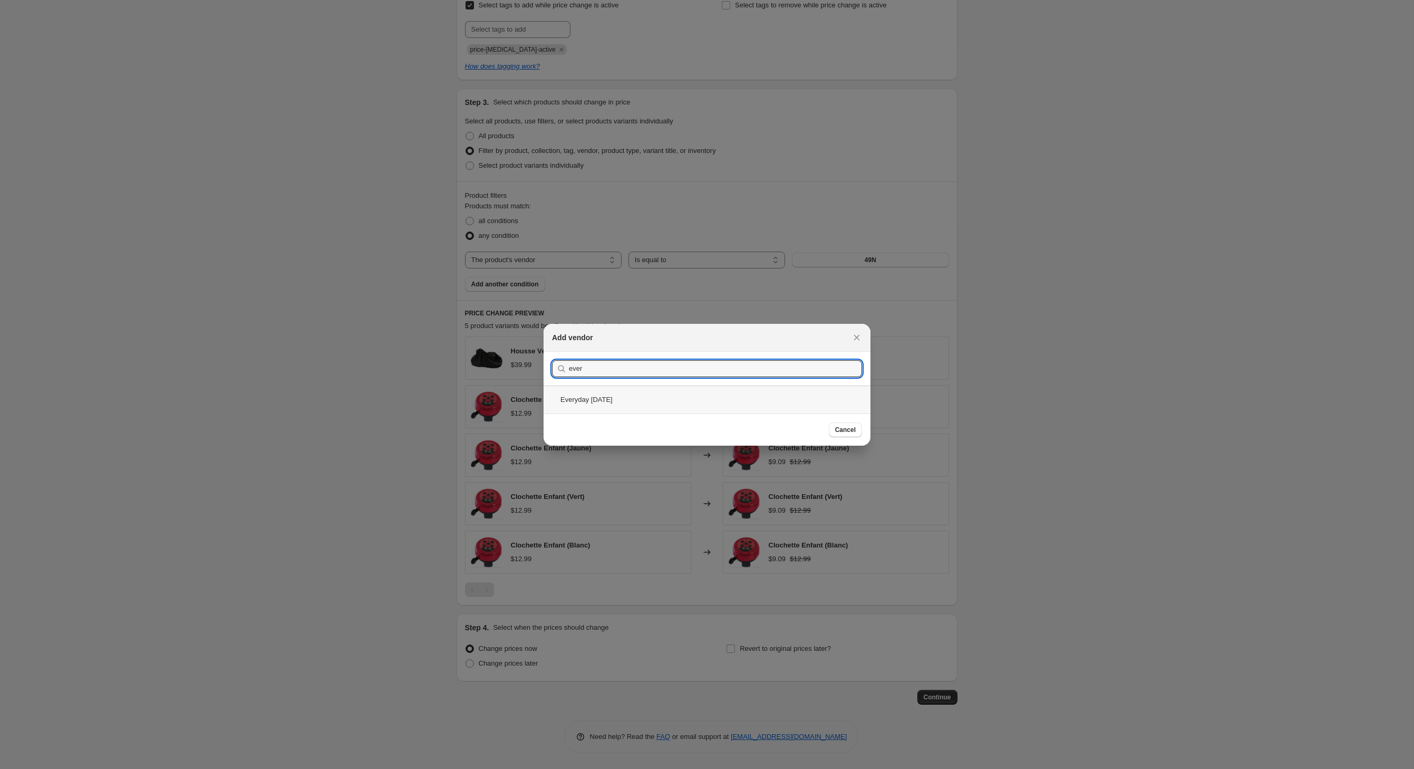
type input "ever"
click at [565, 404] on div "Everyday [DATE]" at bounding box center [707, 399] width 327 height 28
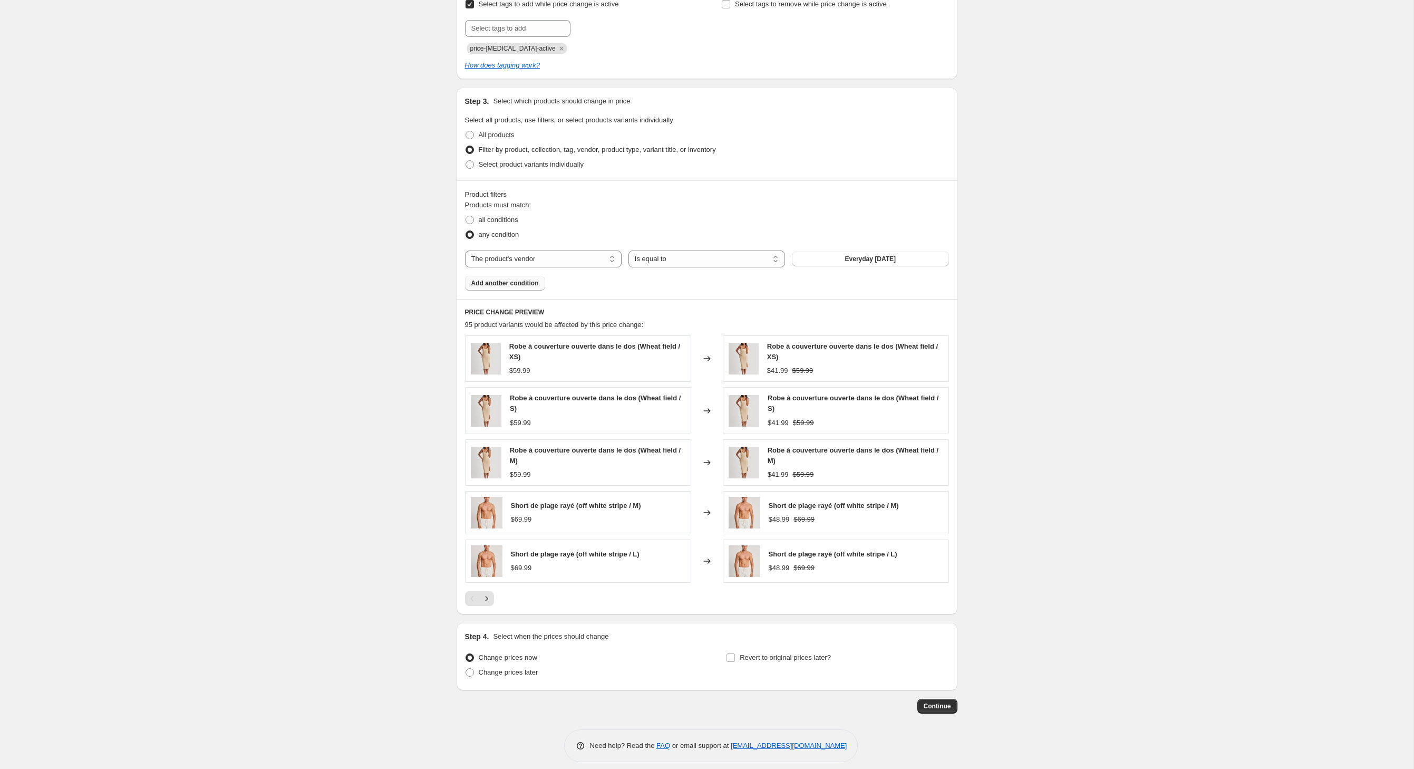
click at [518, 287] on span "Add another condition" at bounding box center [504, 283] width 67 height 8
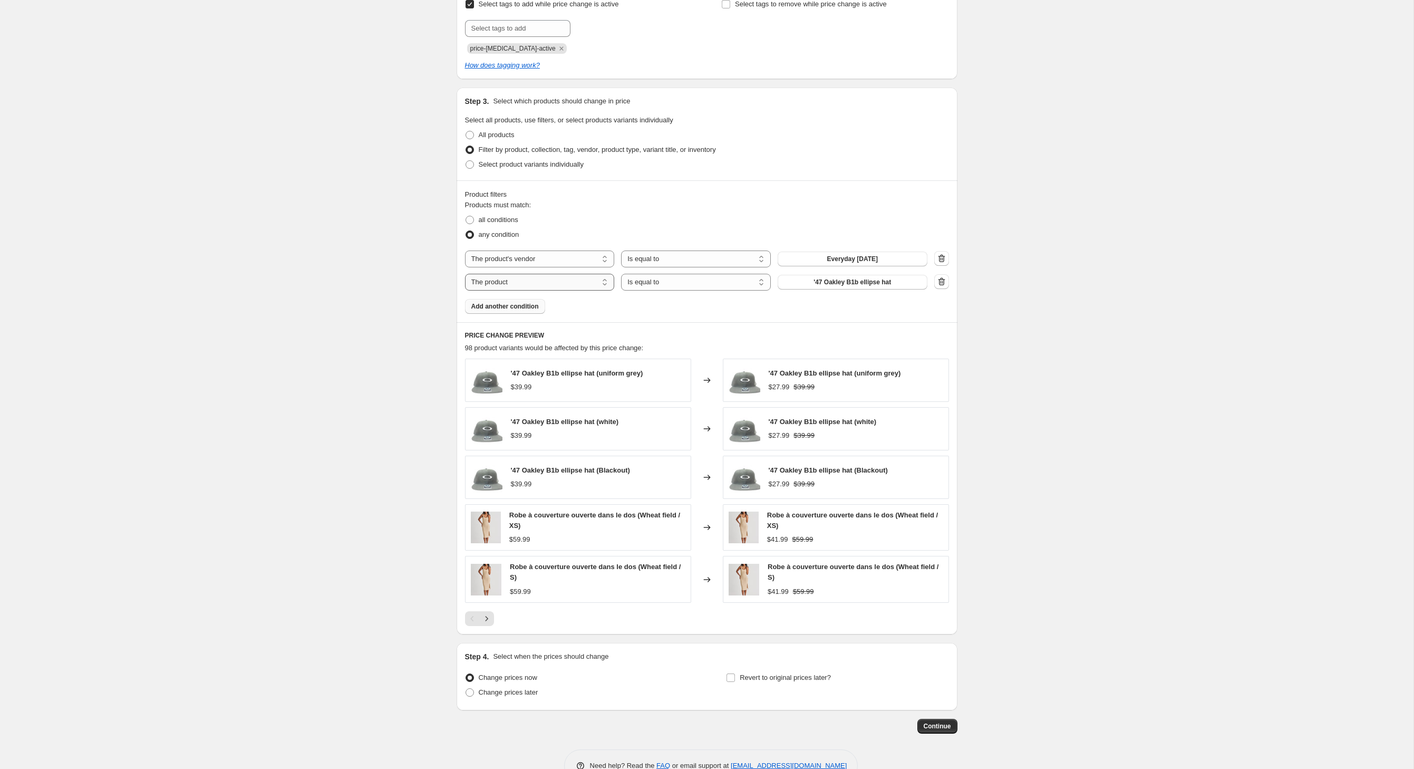
select select "product_type"
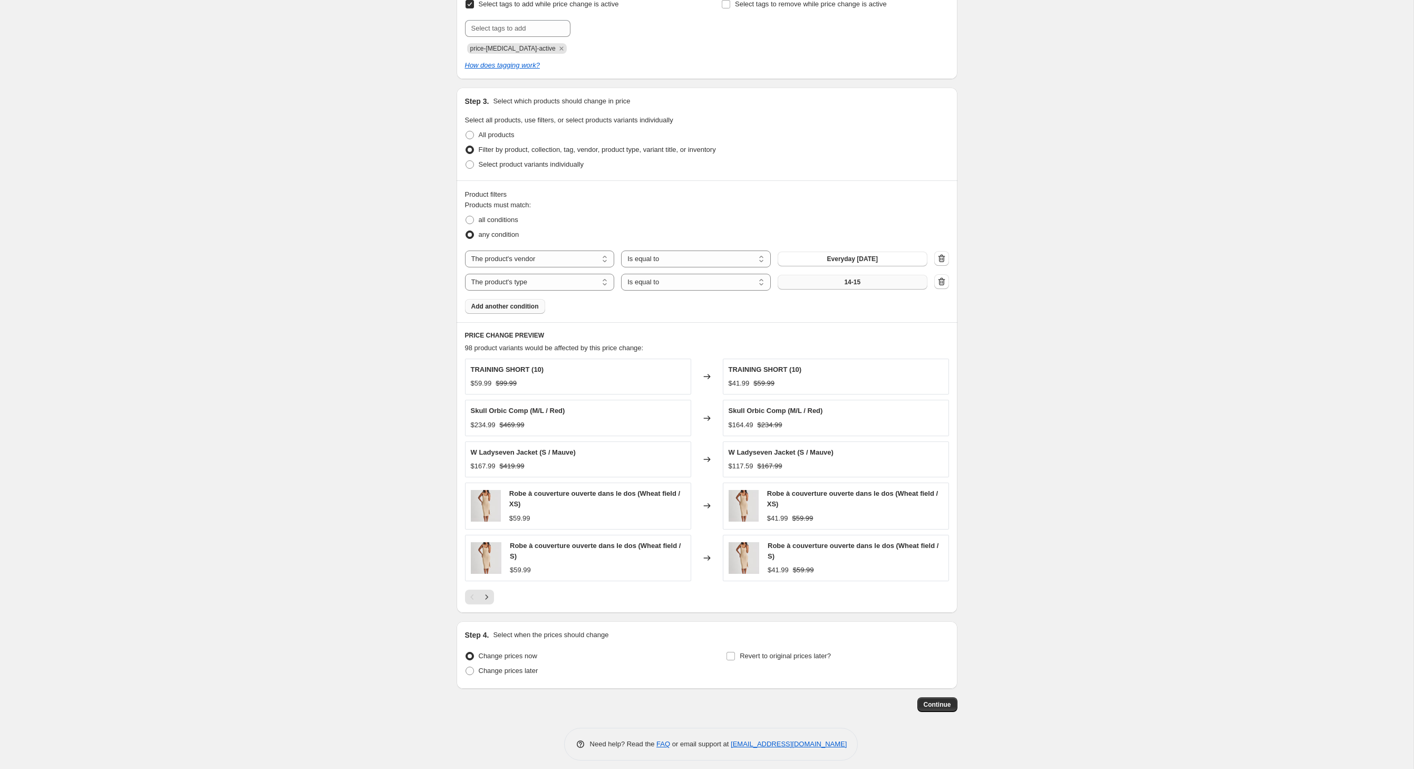
click at [846, 289] on button "14-15" at bounding box center [853, 282] width 150 height 15
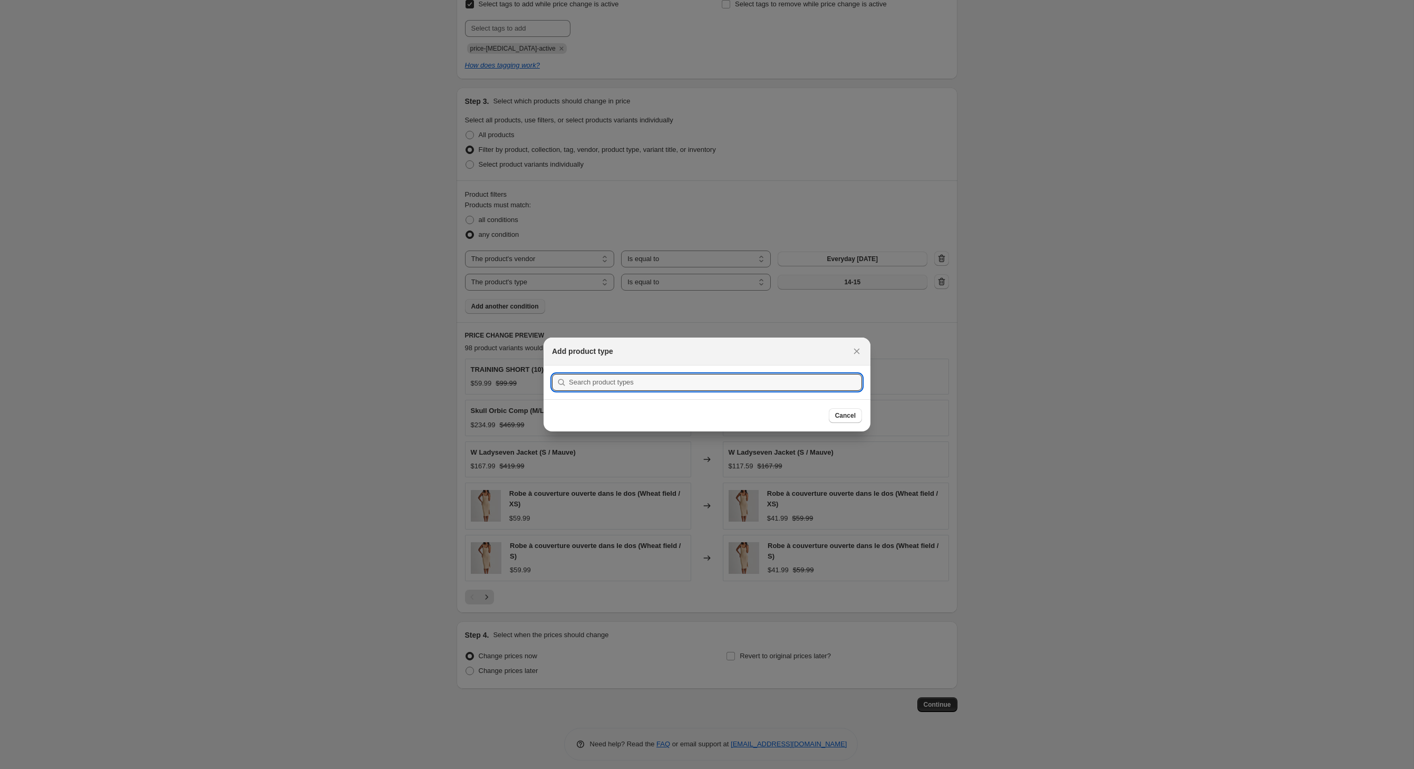
scroll to position [0, 0]
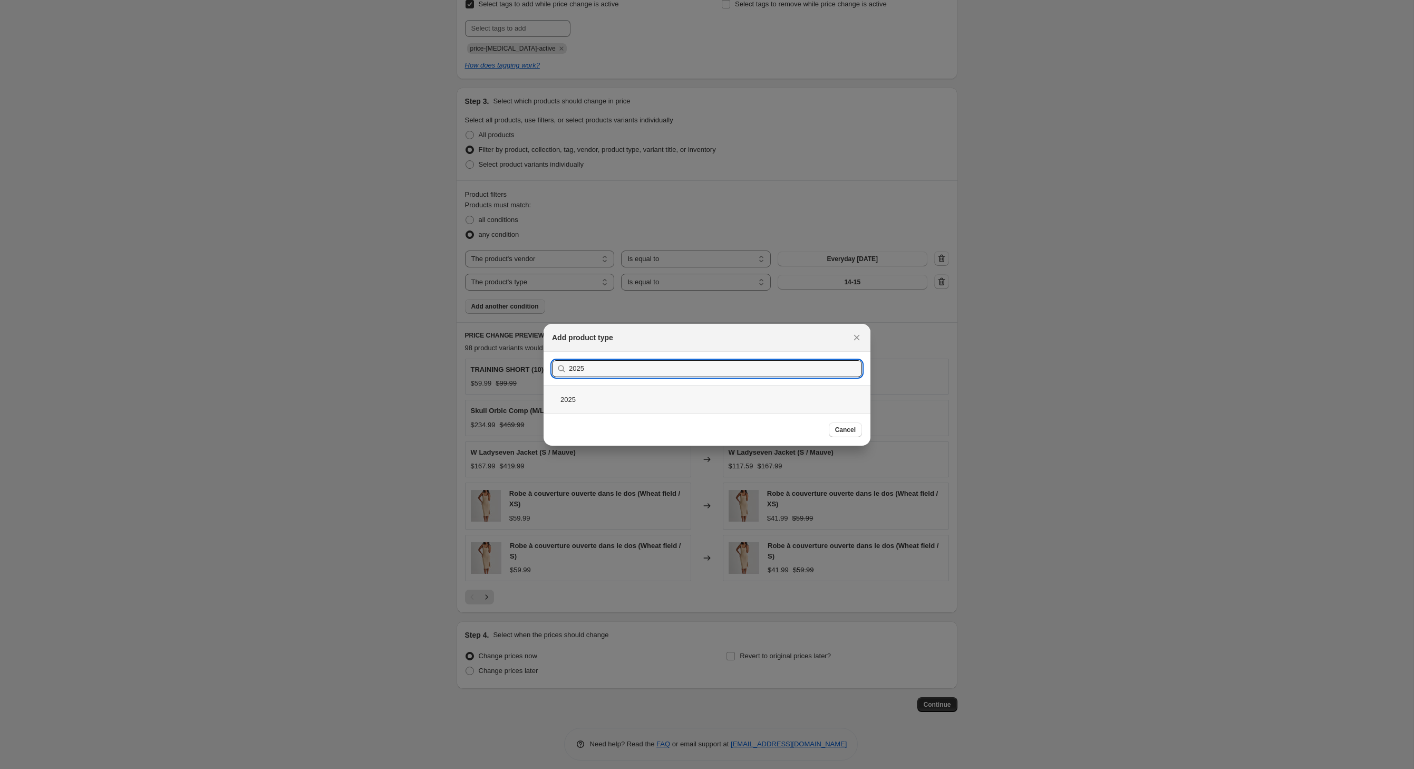
type input "2025"
click at [562, 405] on div "2025" at bounding box center [707, 399] width 327 height 28
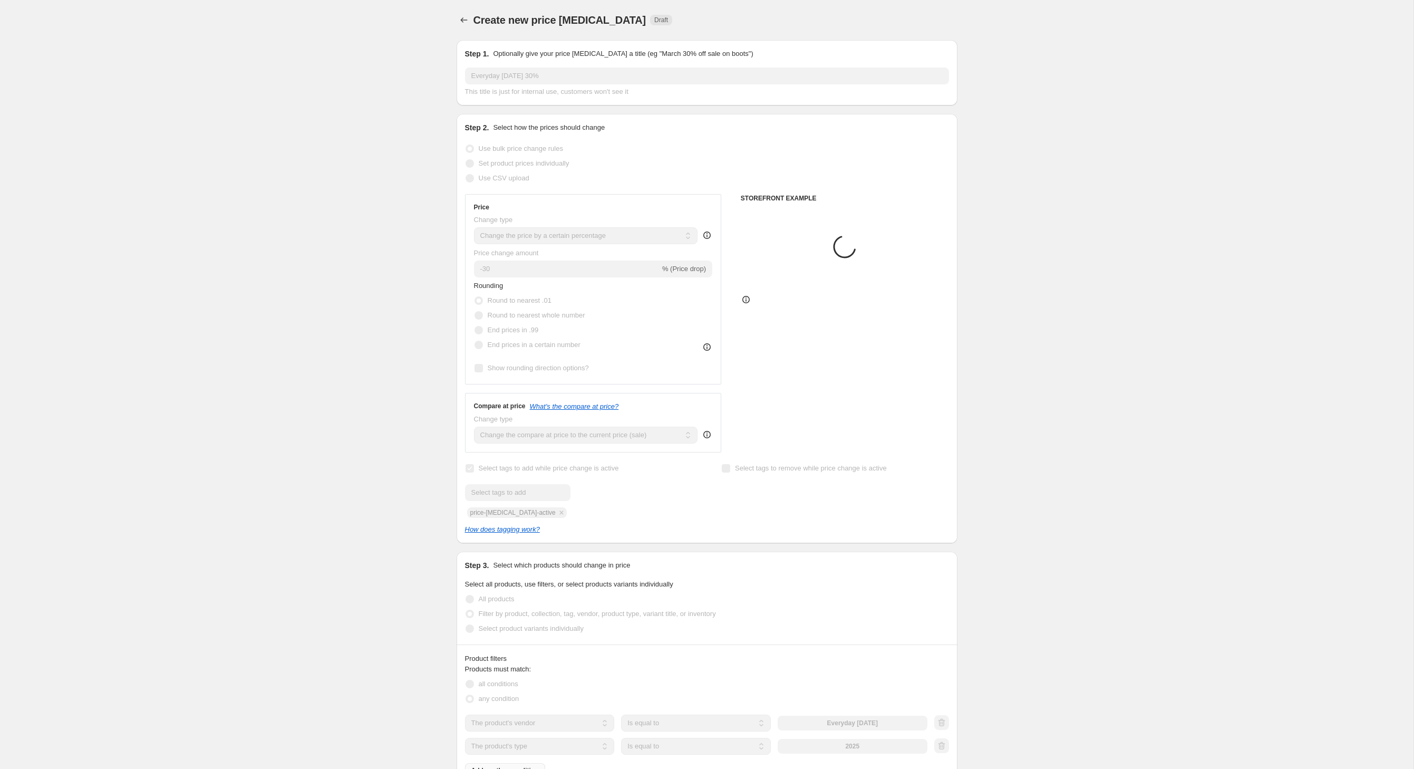
scroll to position [464, 0]
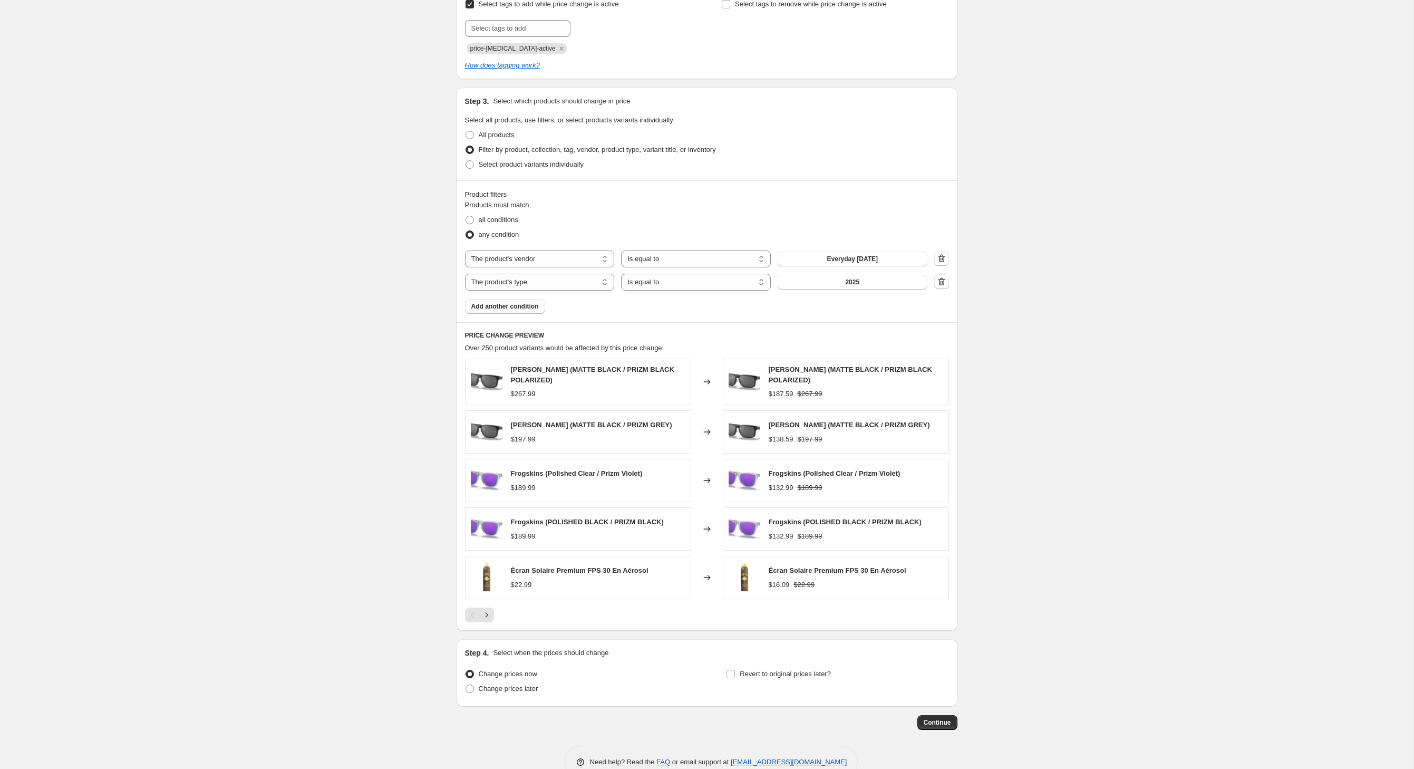
click at [511, 311] on span "Add another condition" at bounding box center [504, 306] width 67 height 8
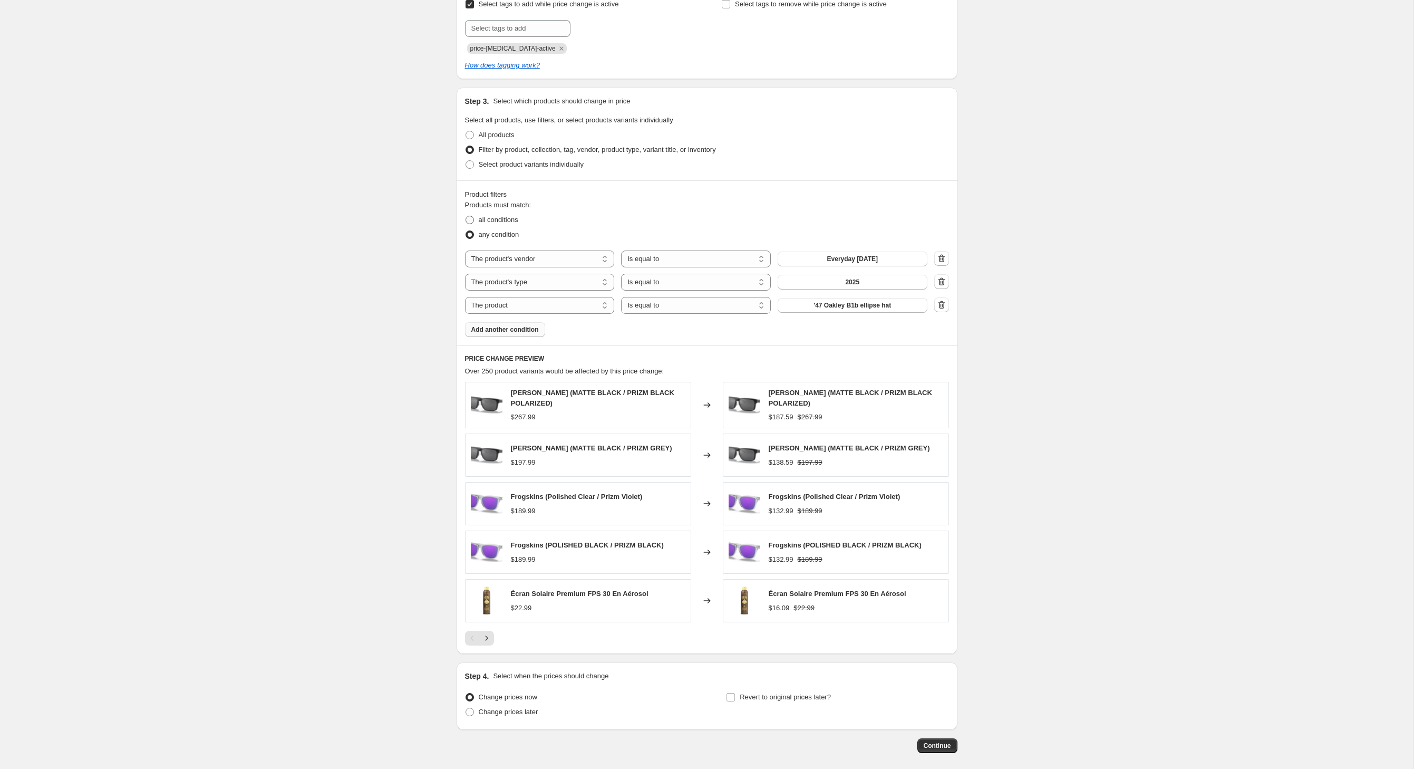
click at [483, 224] on span "all conditions" at bounding box center [499, 220] width 40 height 8
click at [466, 216] on input "all conditions" at bounding box center [466, 216] width 1 height 1
radio input "true"
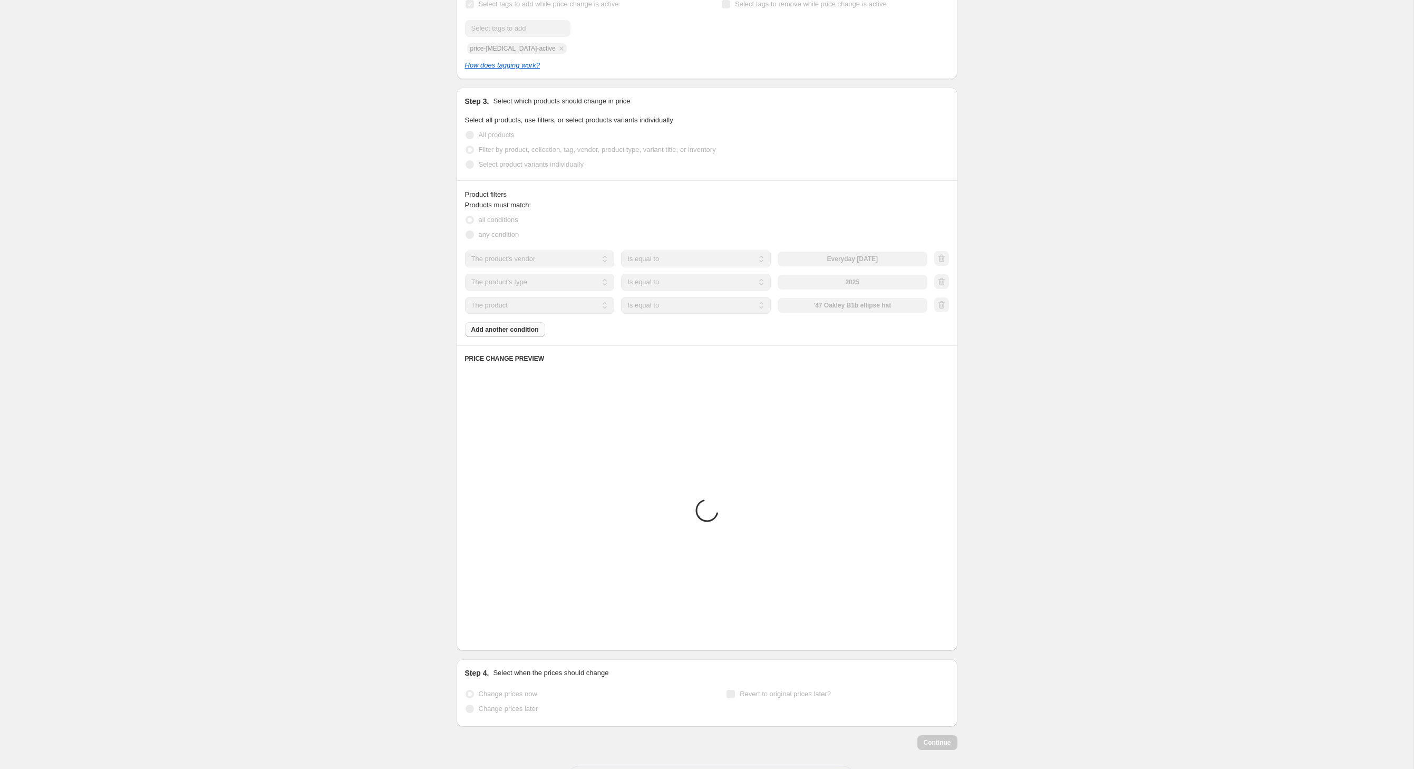
scroll to position [346, 0]
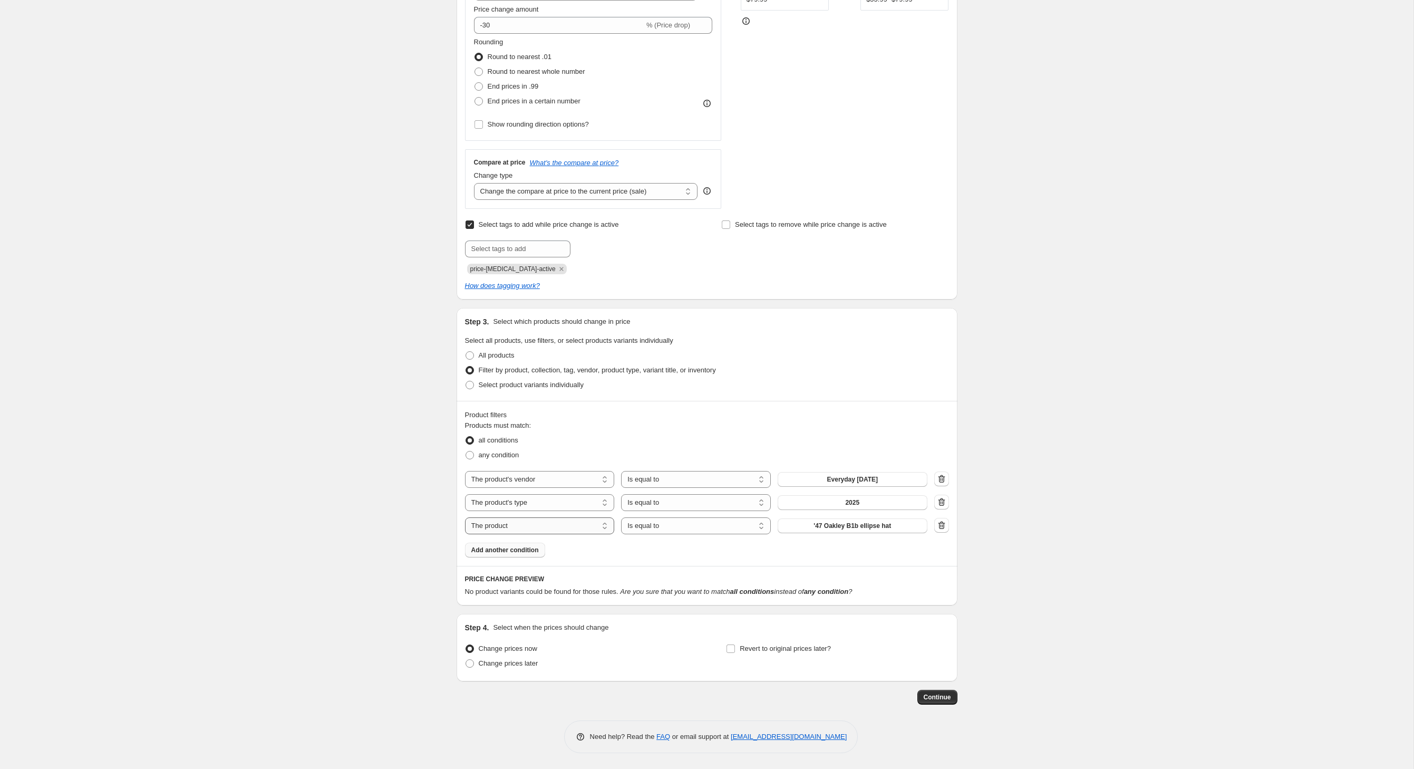
select select "inventory_quantity"
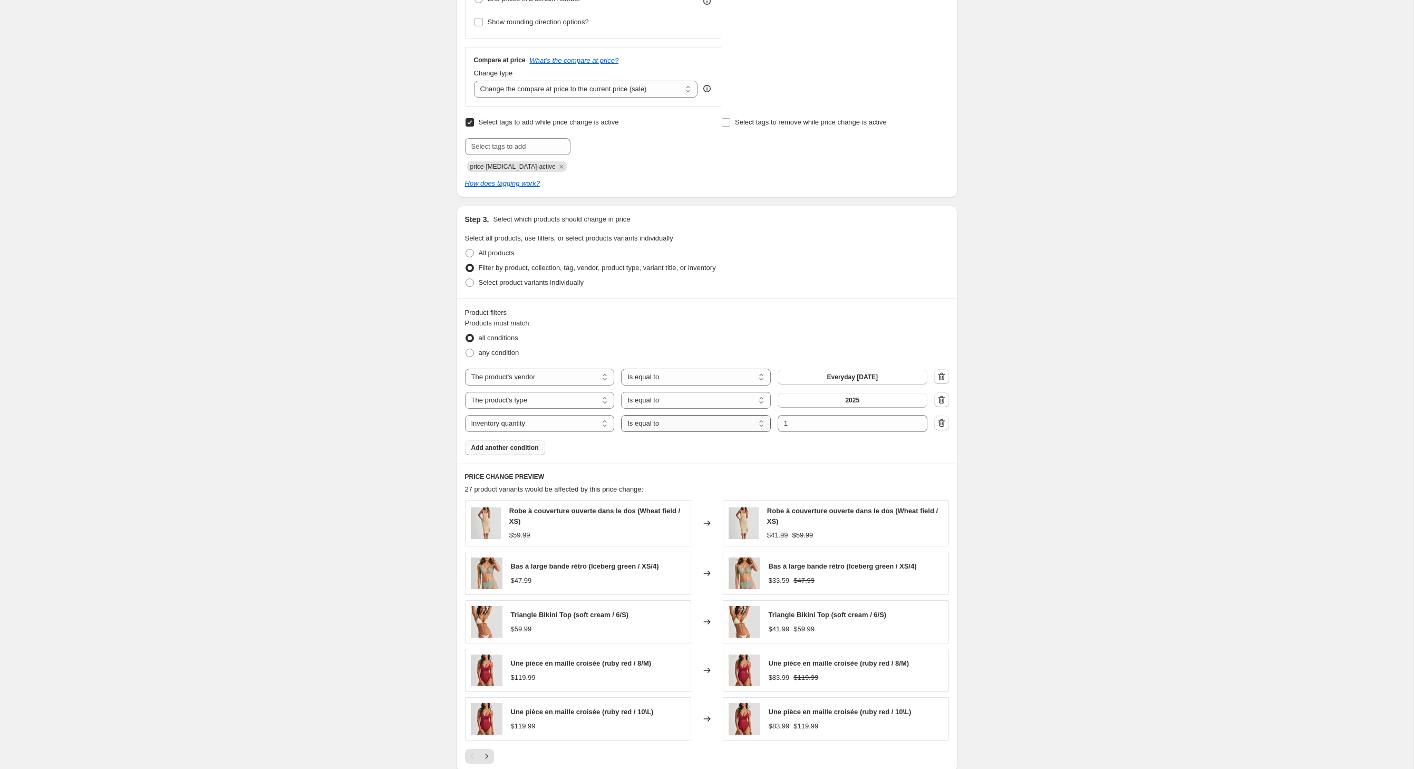
select select ">"
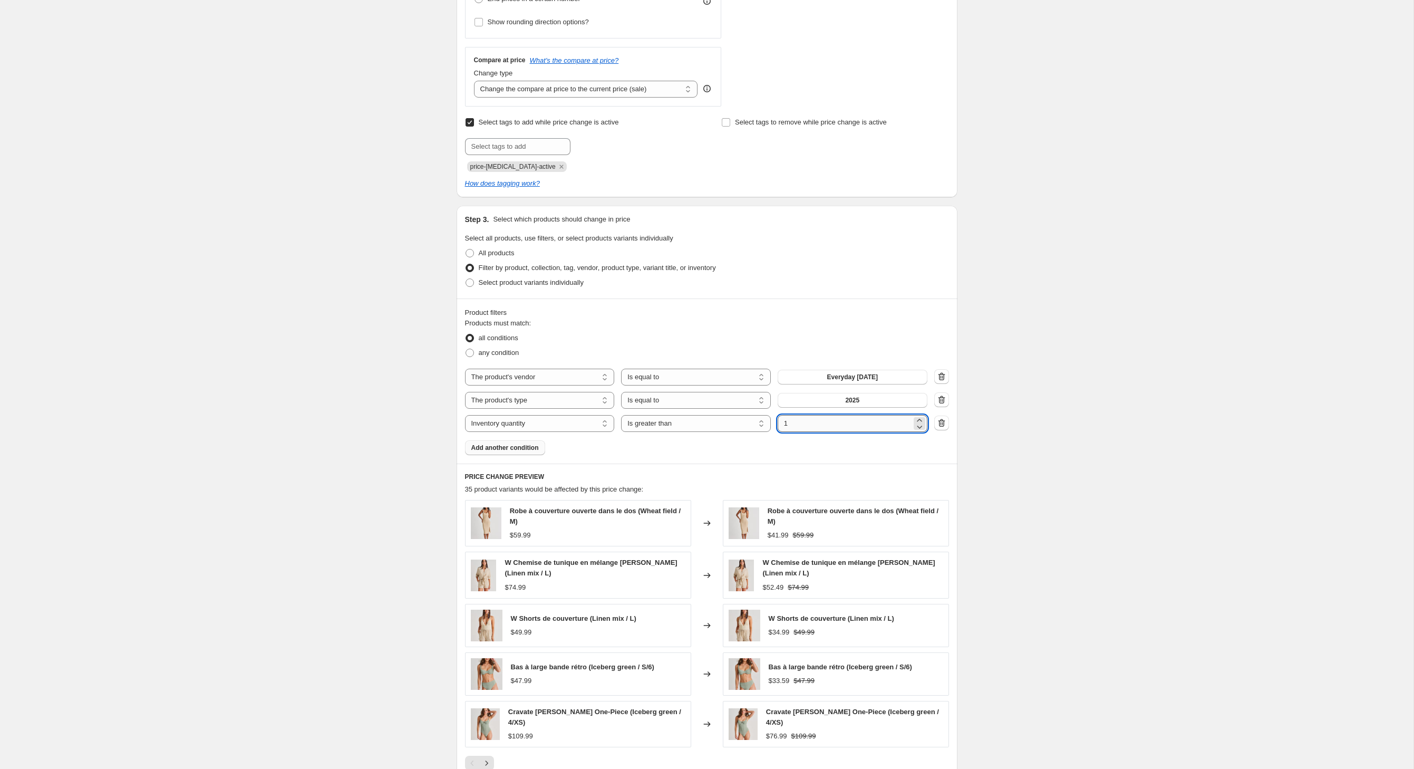
click at [844, 432] on input "1" at bounding box center [845, 423] width 134 height 17
type input "0"
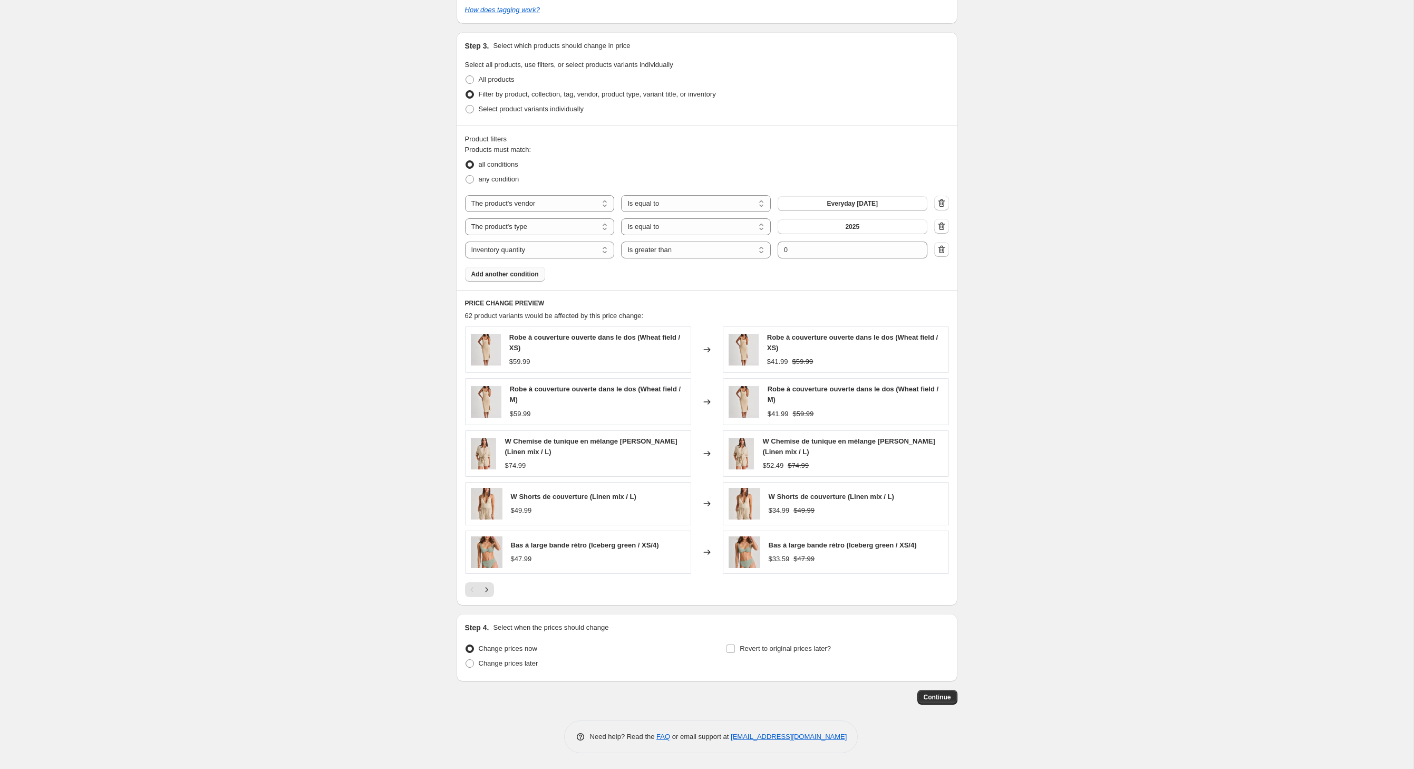
scroll to position [635, 0]
click at [734, 644] on input "Revert to original prices later?" at bounding box center [731, 648] width 8 height 8
checkbox input "true"
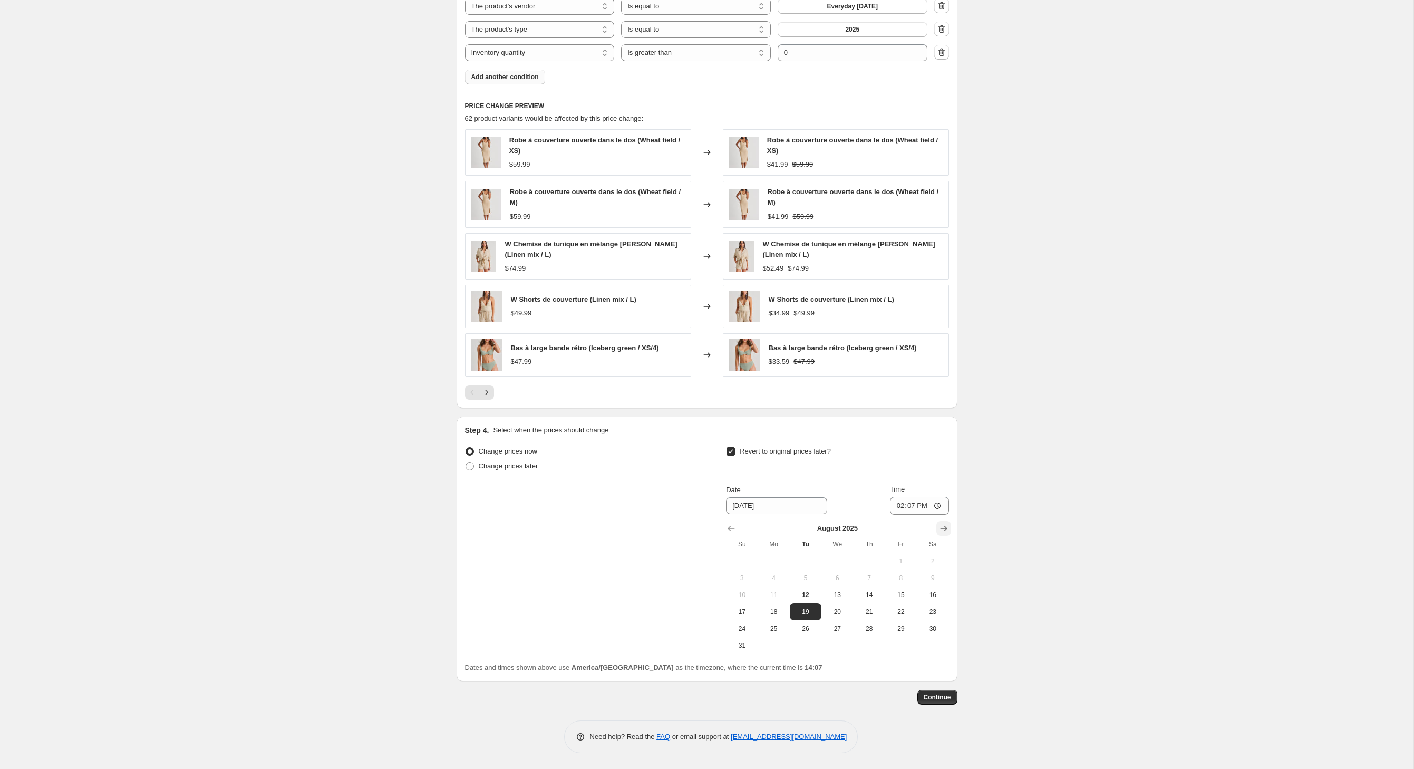
click at [949, 523] on icon "Show next month, September 2025" at bounding box center [944, 528] width 11 height 11
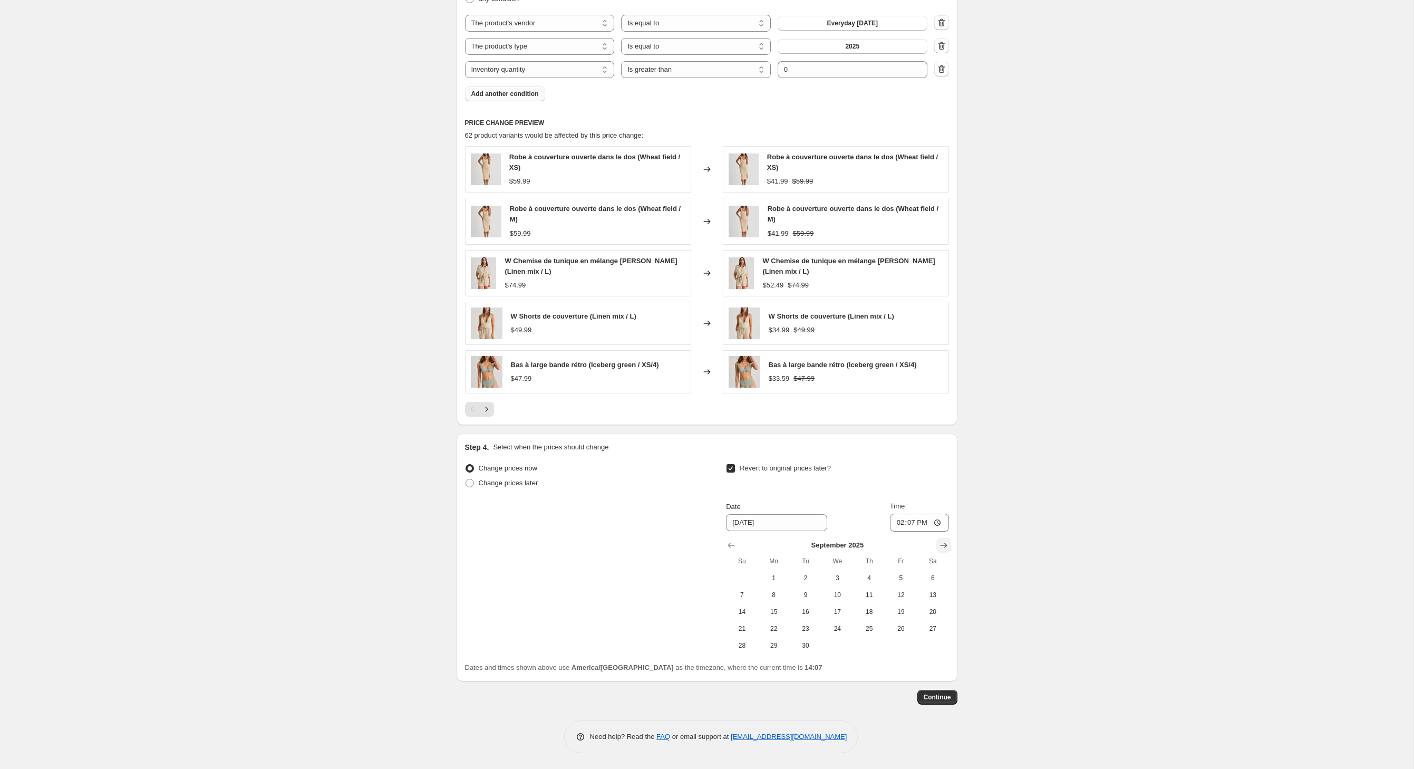
click at [947, 543] on icon "Show next month, October 2025" at bounding box center [943, 545] width 7 height 5
click at [947, 543] on icon "Show next month, November 2025" at bounding box center [943, 545] width 7 height 5
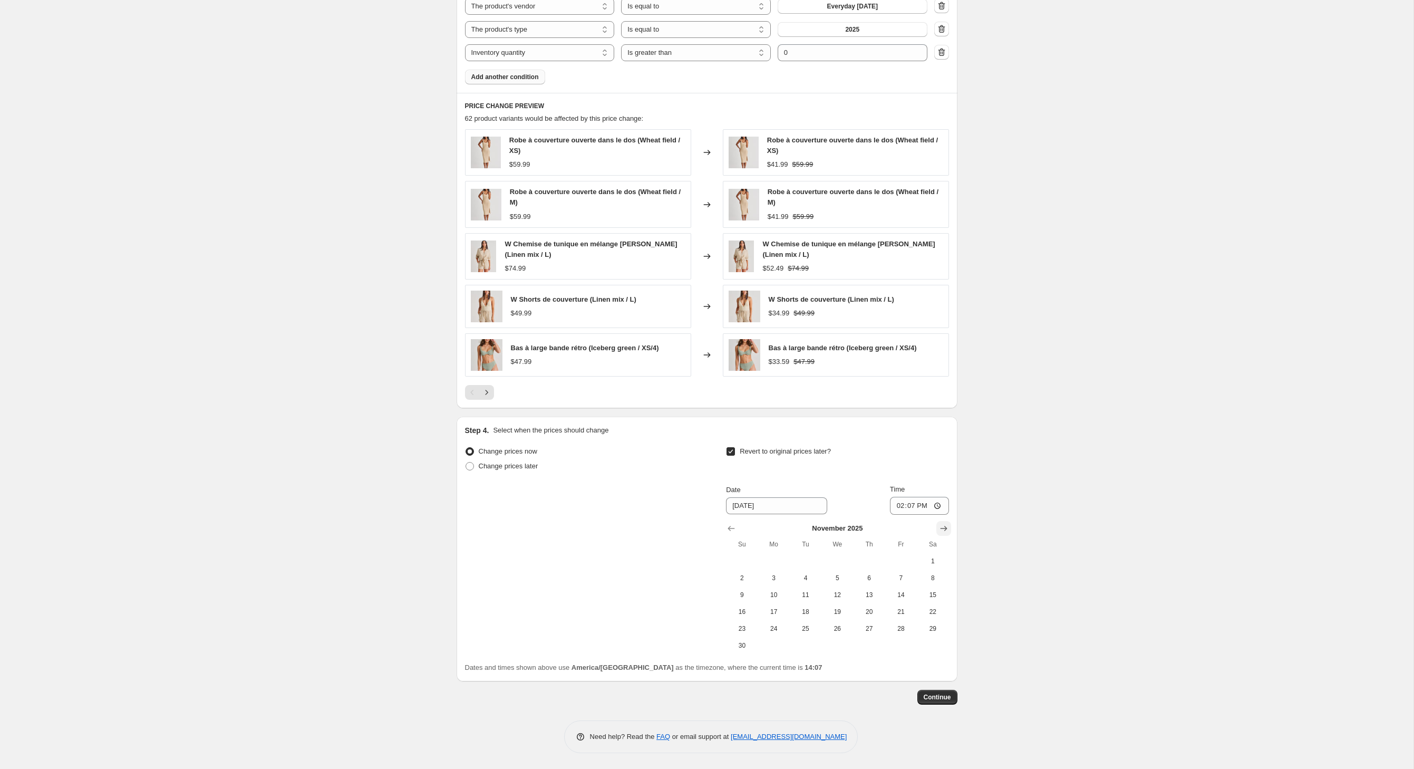
click at [947, 526] on icon "Show next month, December 2025" at bounding box center [943, 528] width 7 height 5
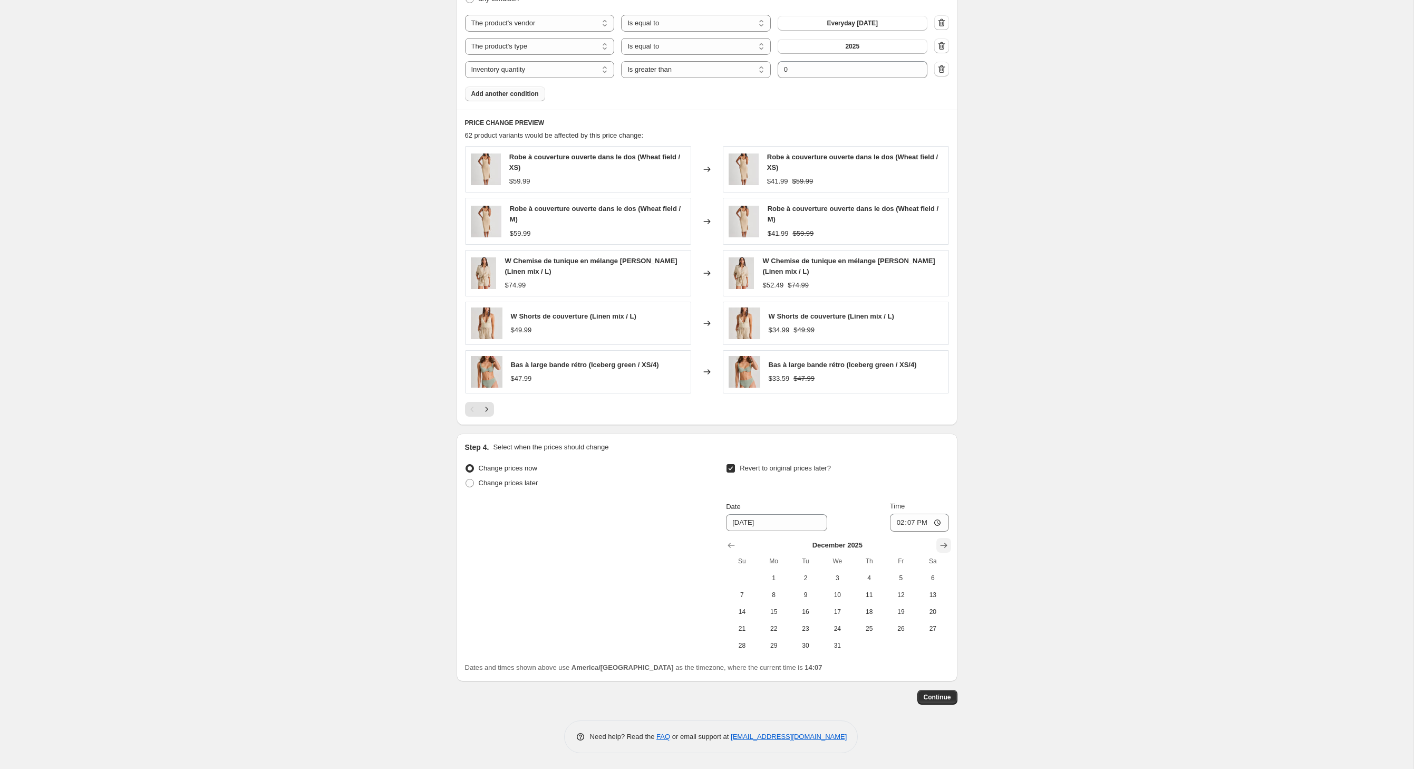
click at [947, 543] on icon "Show next month, January 2026" at bounding box center [943, 545] width 7 height 5
click at [947, 543] on icon "Show next month, February 2026" at bounding box center [943, 545] width 7 height 5
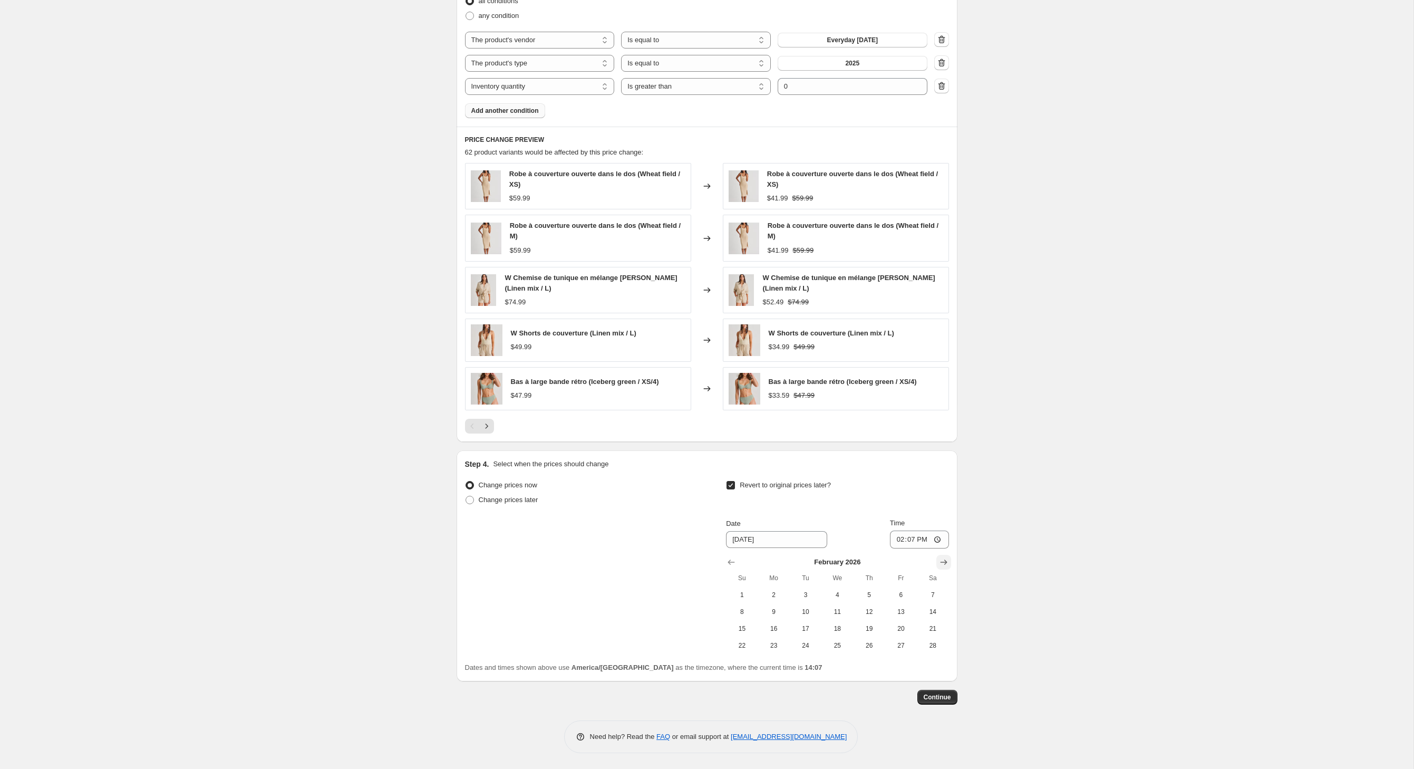
click at [949, 557] on icon "Show next month, March 2026" at bounding box center [944, 562] width 11 height 11
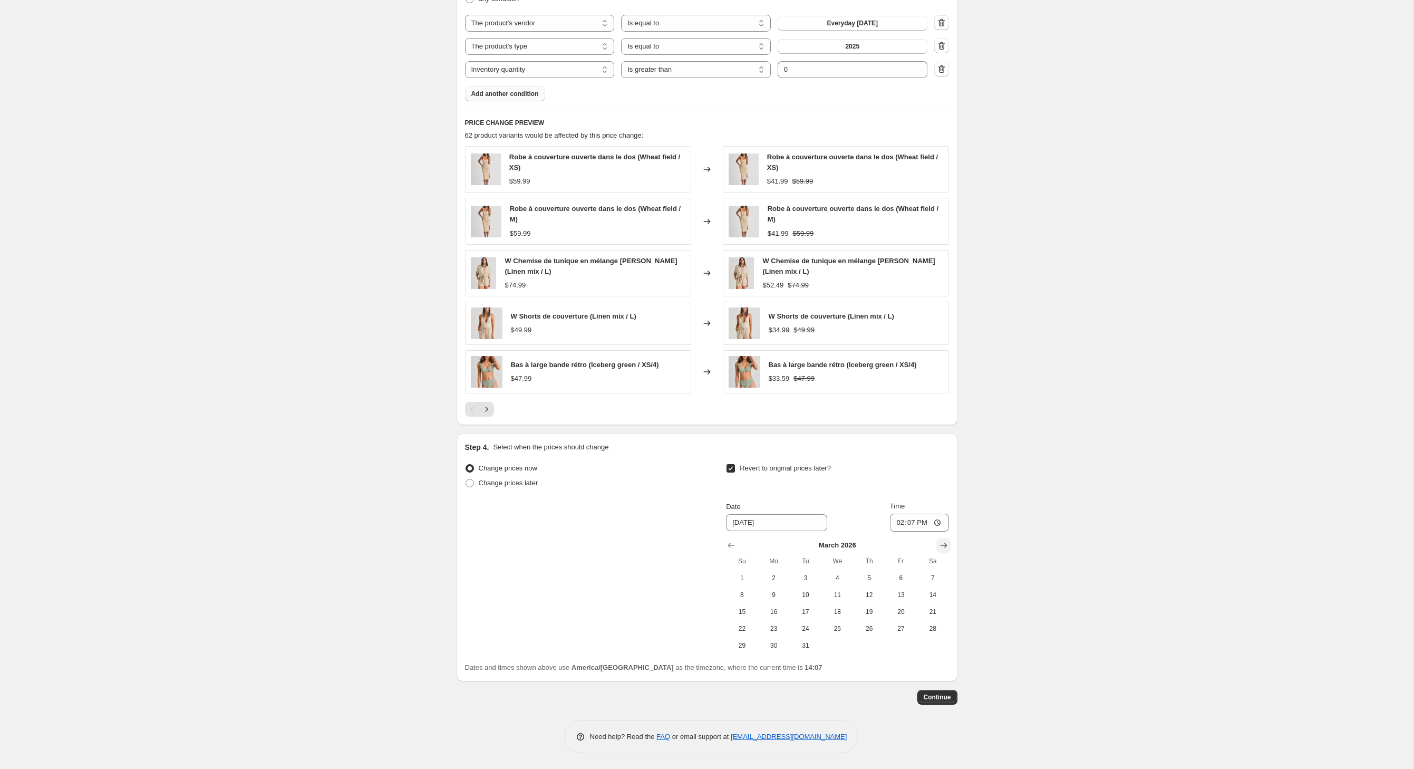
click at [949, 540] on icon "Show next month, April 2026" at bounding box center [944, 545] width 11 height 11
click at [849, 579] on span "1" at bounding box center [837, 578] width 23 height 8
type input "[DATE]"
click at [951, 701] on span "Continue" at bounding box center [937, 697] width 27 height 8
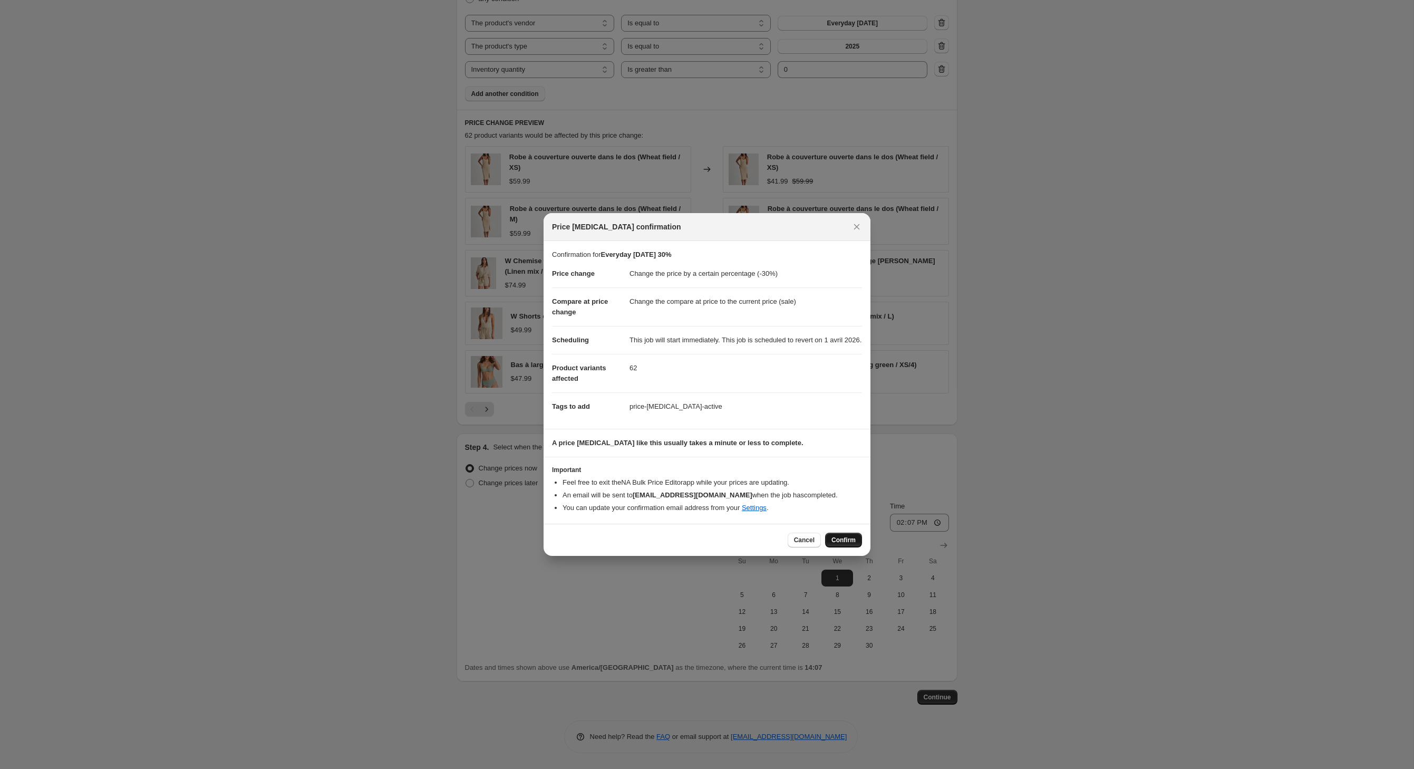
click at [855, 544] on span "Confirm" at bounding box center [844, 540] width 24 height 8
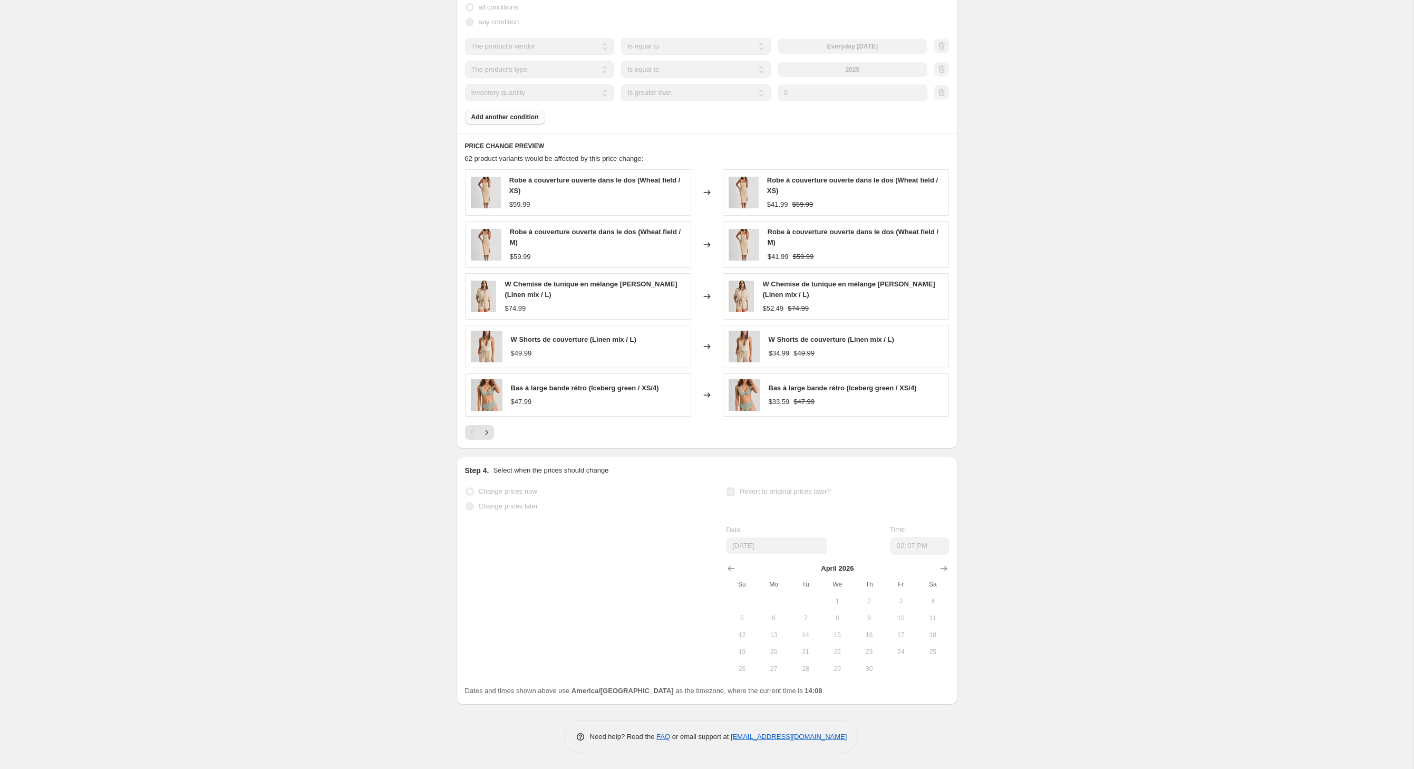
select select "percentage"
select select "vendor"
select select "product_type"
select select "inventory_quantity"
select select ">"
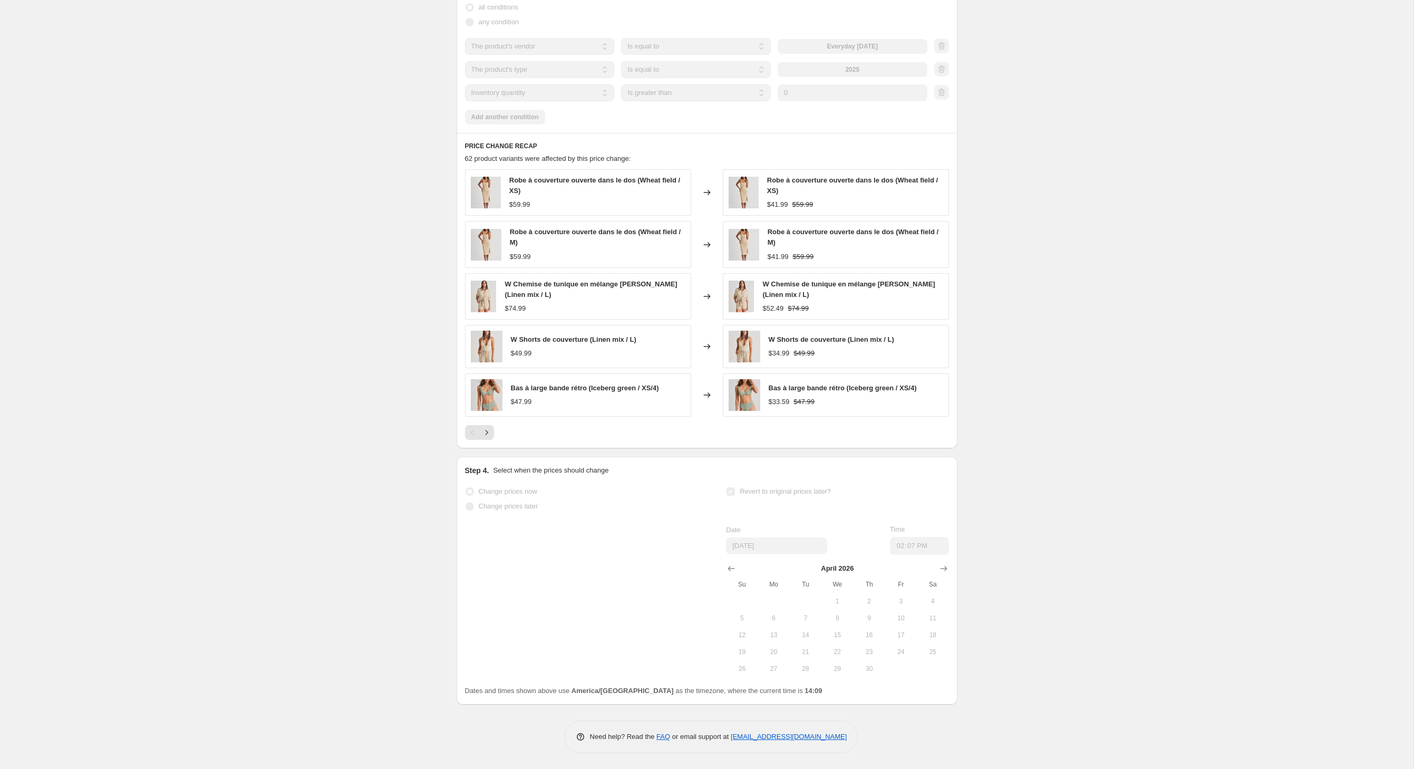
scroll to position [0, 0]
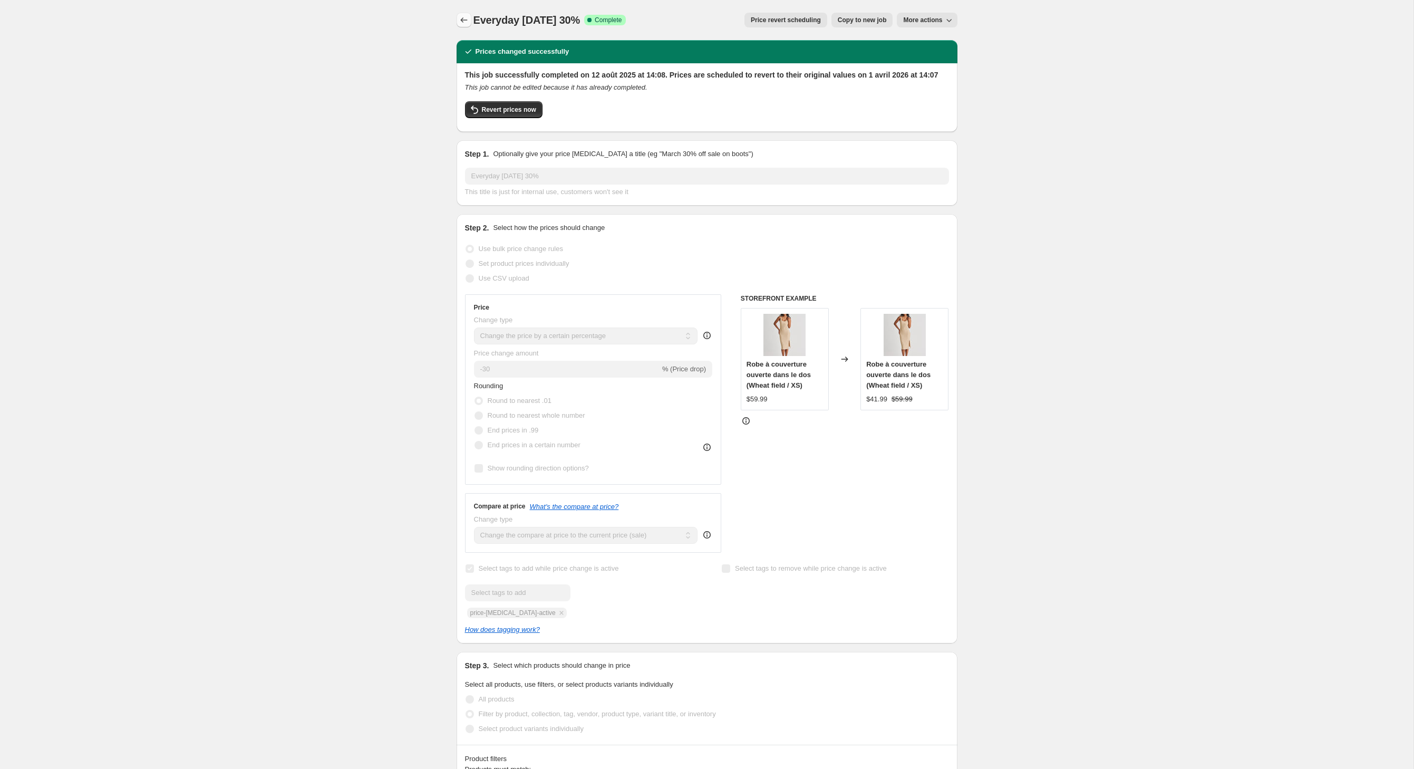
click at [457, 24] on button "Price change jobs" at bounding box center [464, 20] width 15 height 15
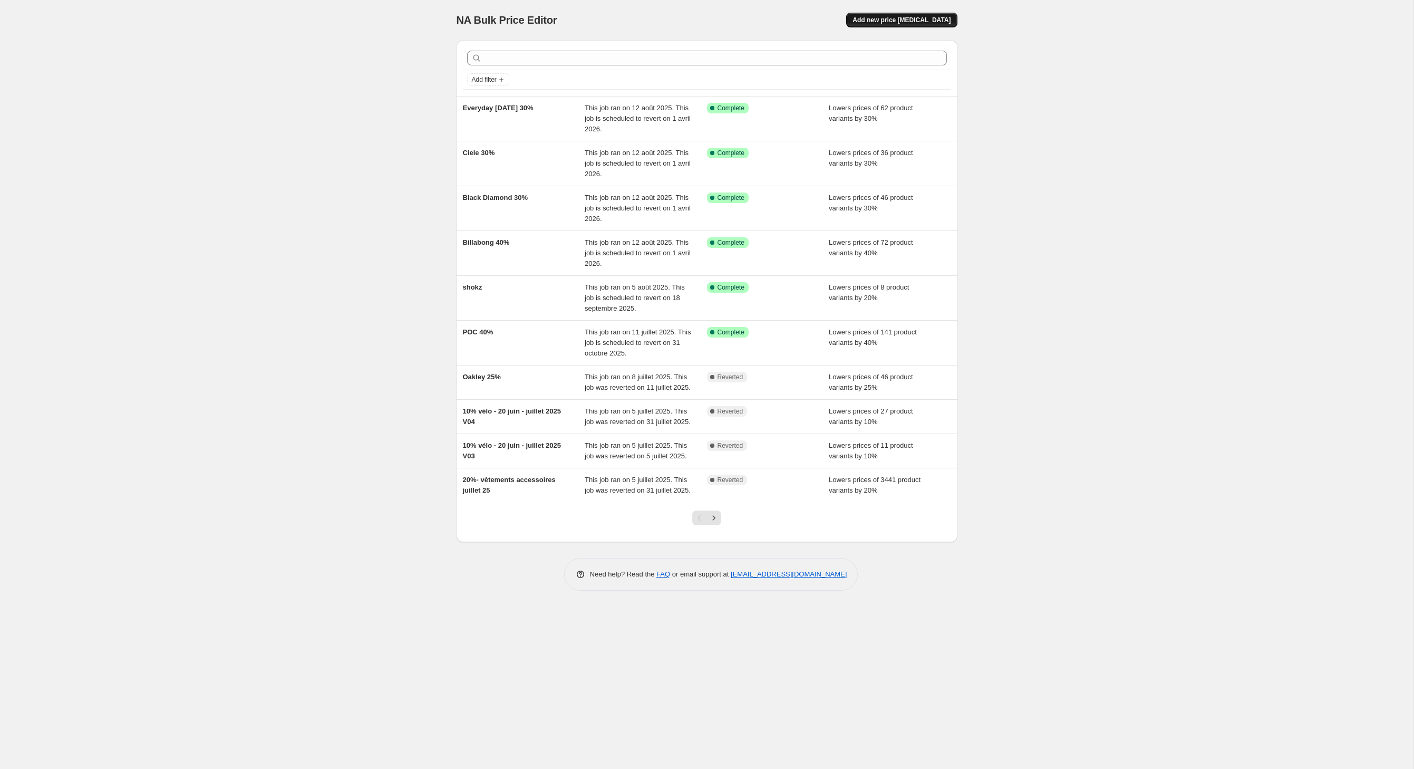
click at [874, 24] on span "Add new price [MEDICAL_DATA]" at bounding box center [902, 20] width 98 height 8
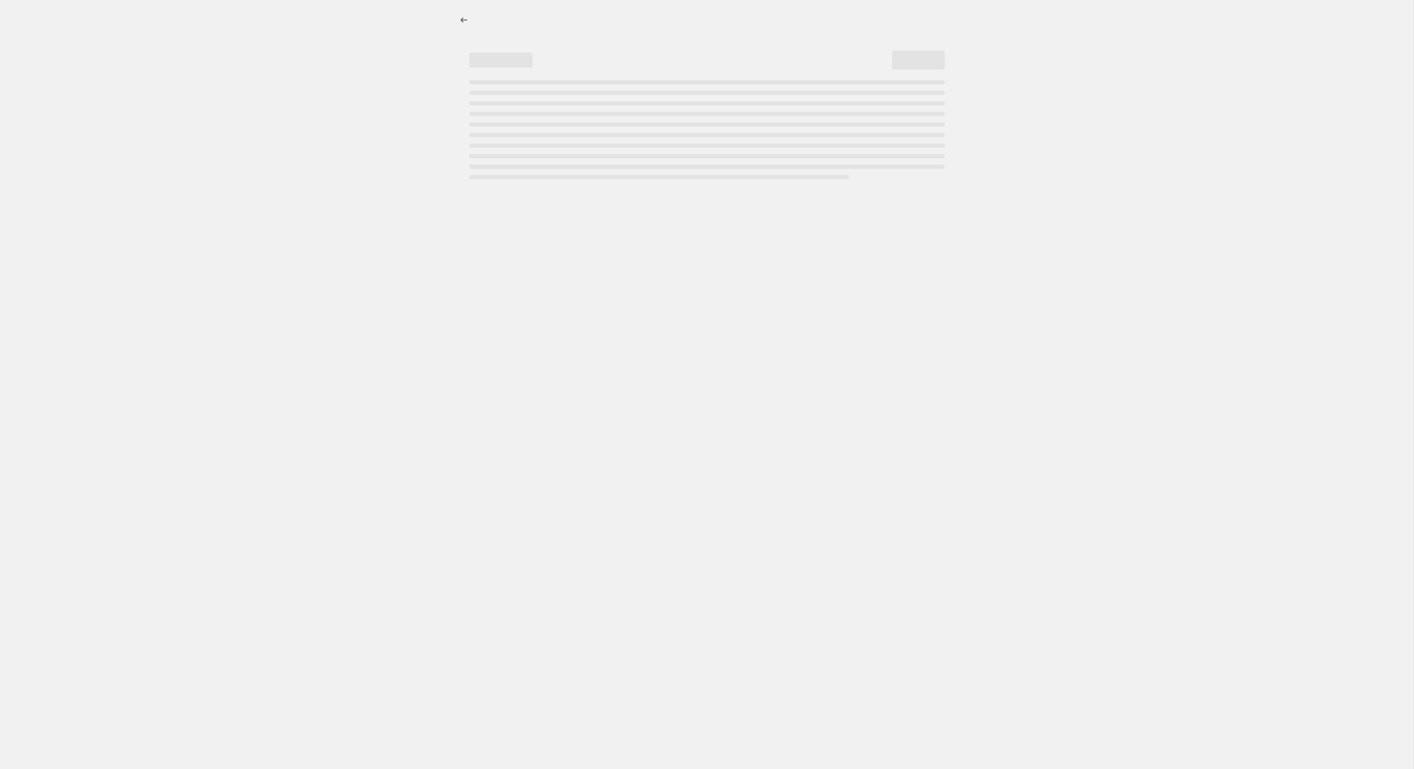
select select "percentage"
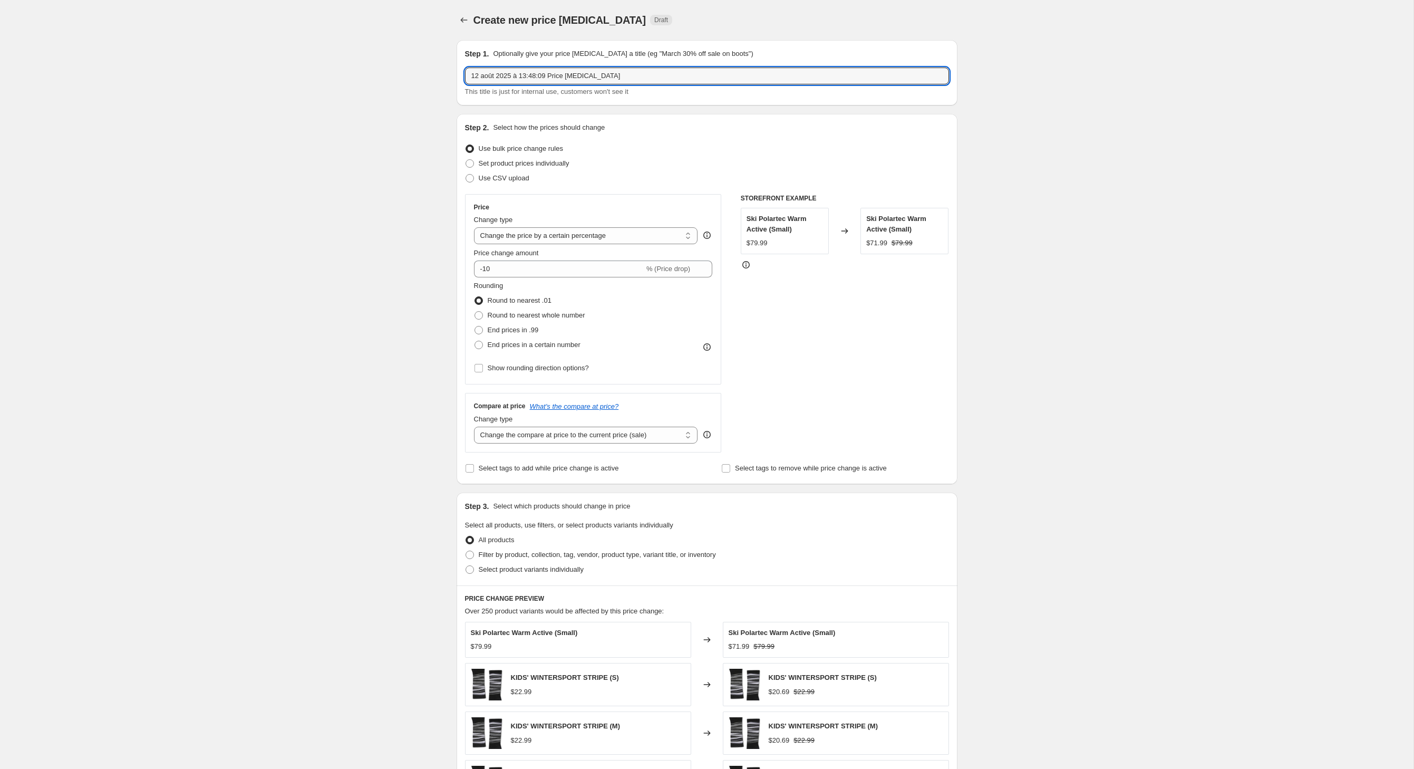
drag, startPoint x: 664, startPoint y: 88, endPoint x: 413, endPoint y: 80, distance: 251.1
click at [444, 80] on div "Create new price [MEDICAL_DATA]. This page is ready Create new price [MEDICAL_D…" at bounding box center [707, 523] width 526 height 1047
type input "Fox 30%"
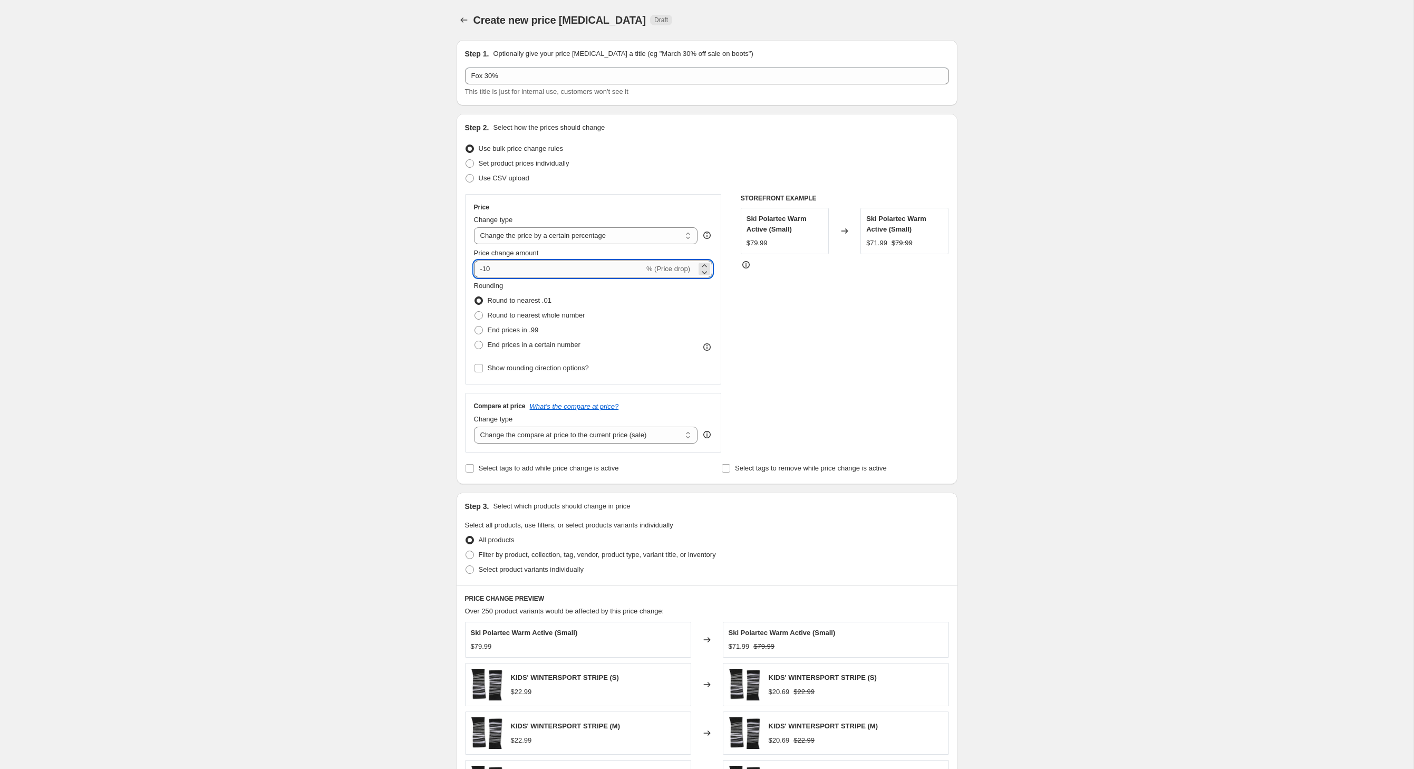
click at [491, 277] on input "-10" at bounding box center [559, 268] width 170 height 17
type input "-1"
type input "-30"
click at [373, 295] on div "Create new price [MEDICAL_DATA]. This page is ready Create new price [MEDICAL_D…" at bounding box center [707, 523] width 1414 height 1047
click at [466, 472] on input "Select tags to add while price change is active" at bounding box center [470, 468] width 8 height 8
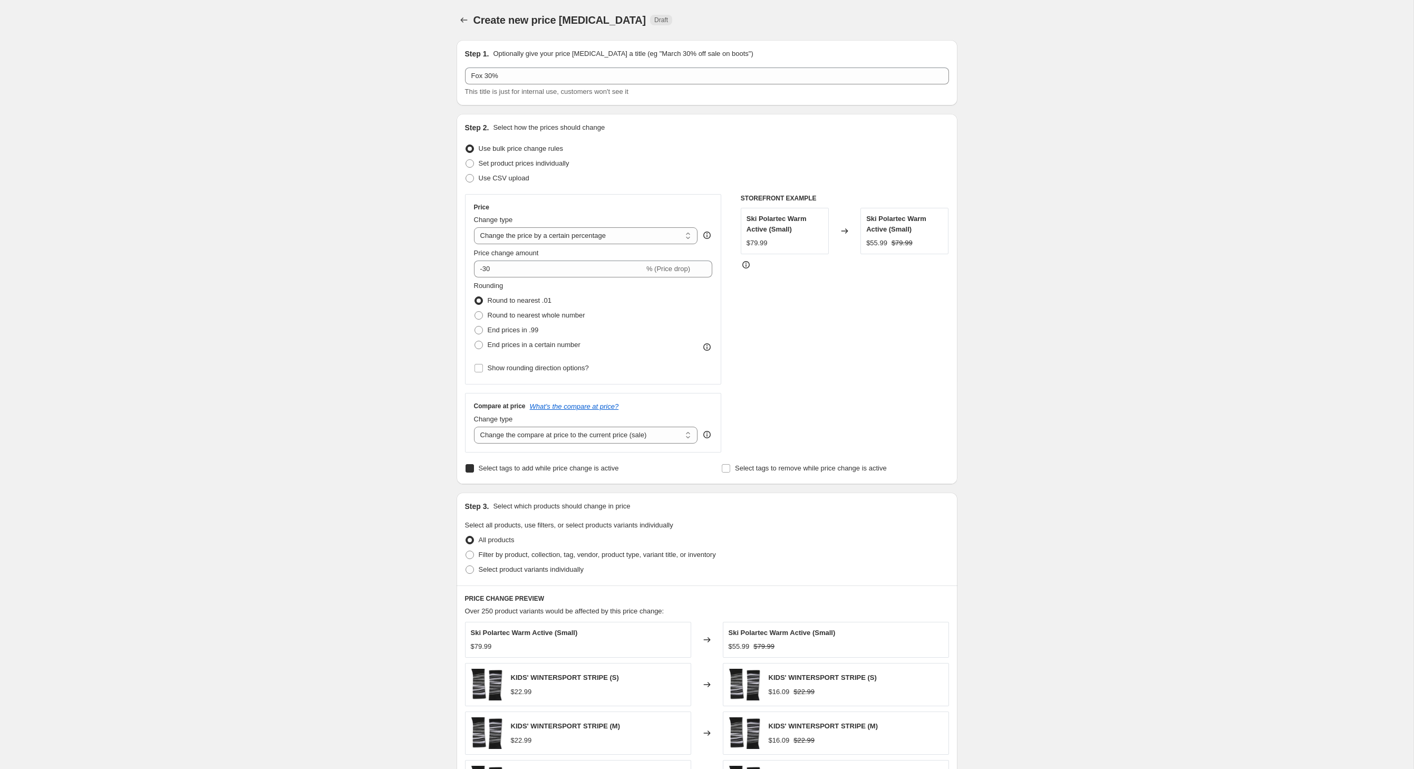
checkbox input "true"
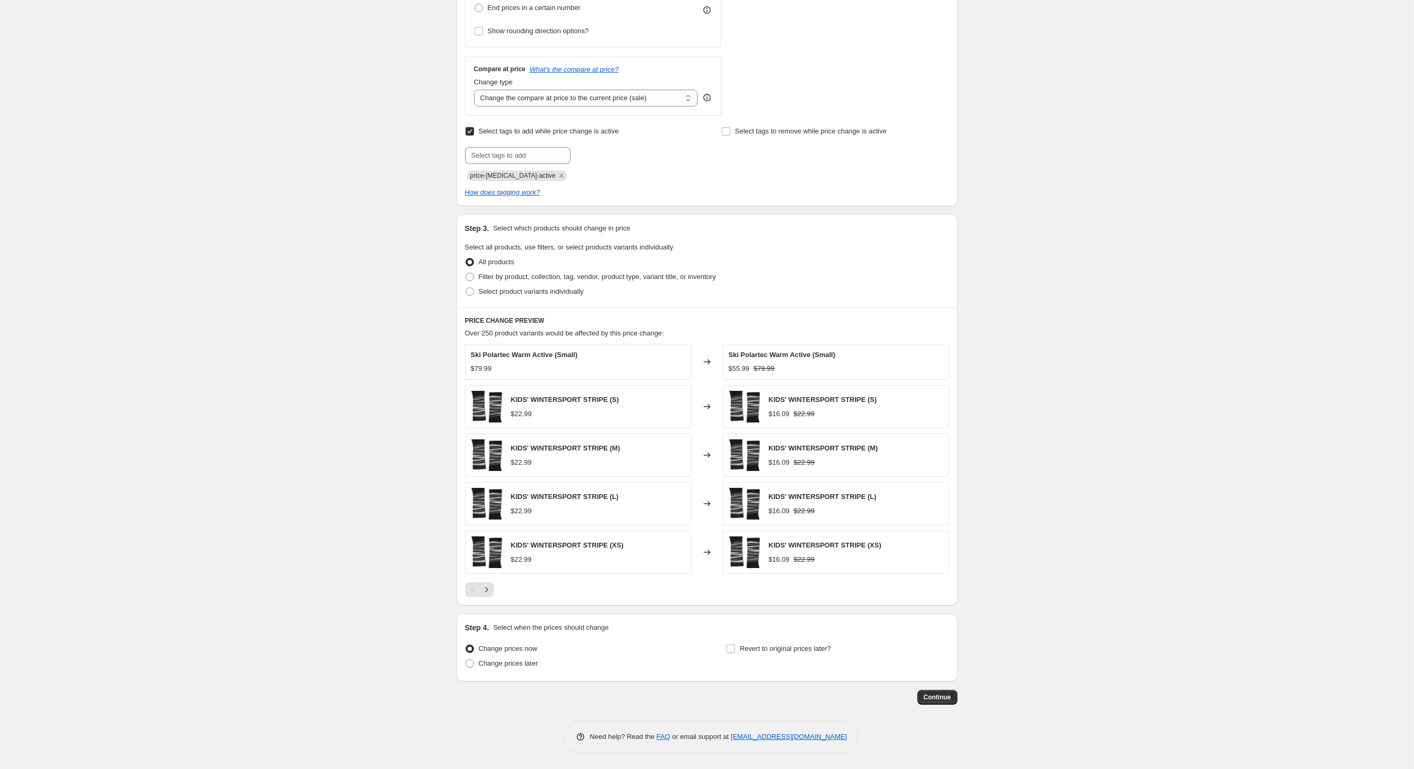
scroll to position [380, 0]
click at [479, 281] on span "Filter by product, collection, tag, vendor, product type, variant title, or inv…" at bounding box center [597, 277] width 237 height 8
click at [466, 273] on input "Filter by product, collection, tag, vendor, product type, variant title, or inv…" at bounding box center [466, 273] width 1 height 1
radio input "true"
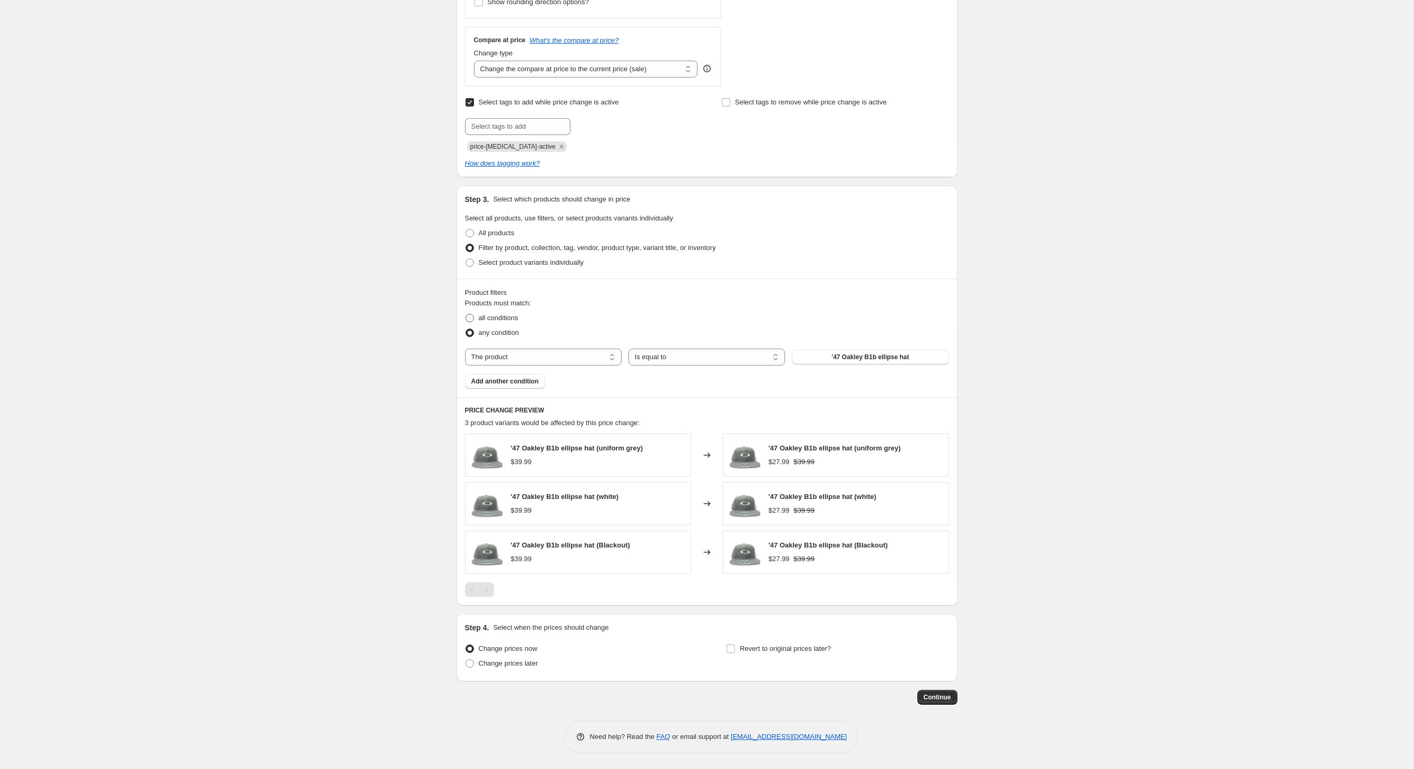
click at [479, 322] on span "all conditions" at bounding box center [499, 318] width 40 height 8
click at [466, 314] on input "all conditions" at bounding box center [466, 314] width 1 height 1
radio input "true"
select select "vendor"
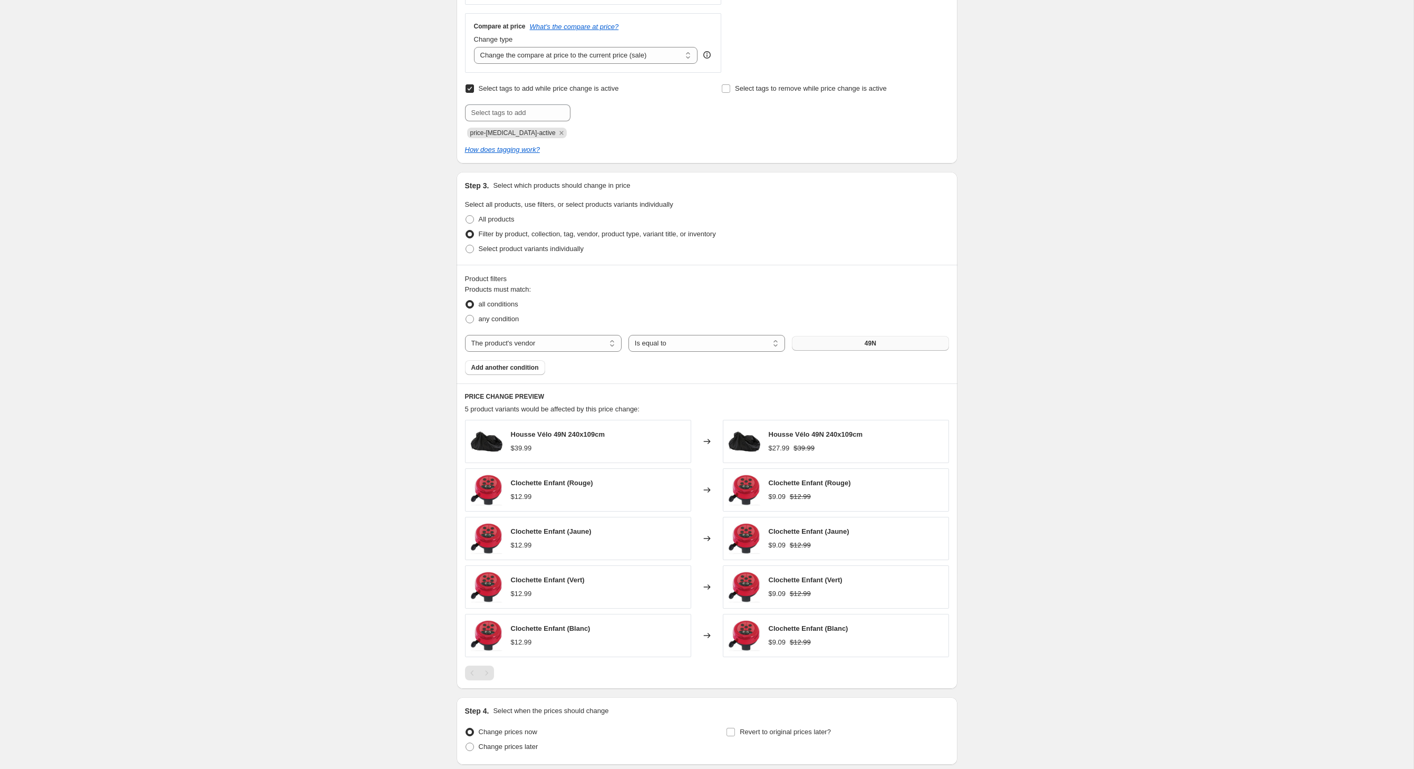
click at [846, 351] on button "49N" at bounding box center [870, 343] width 157 height 15
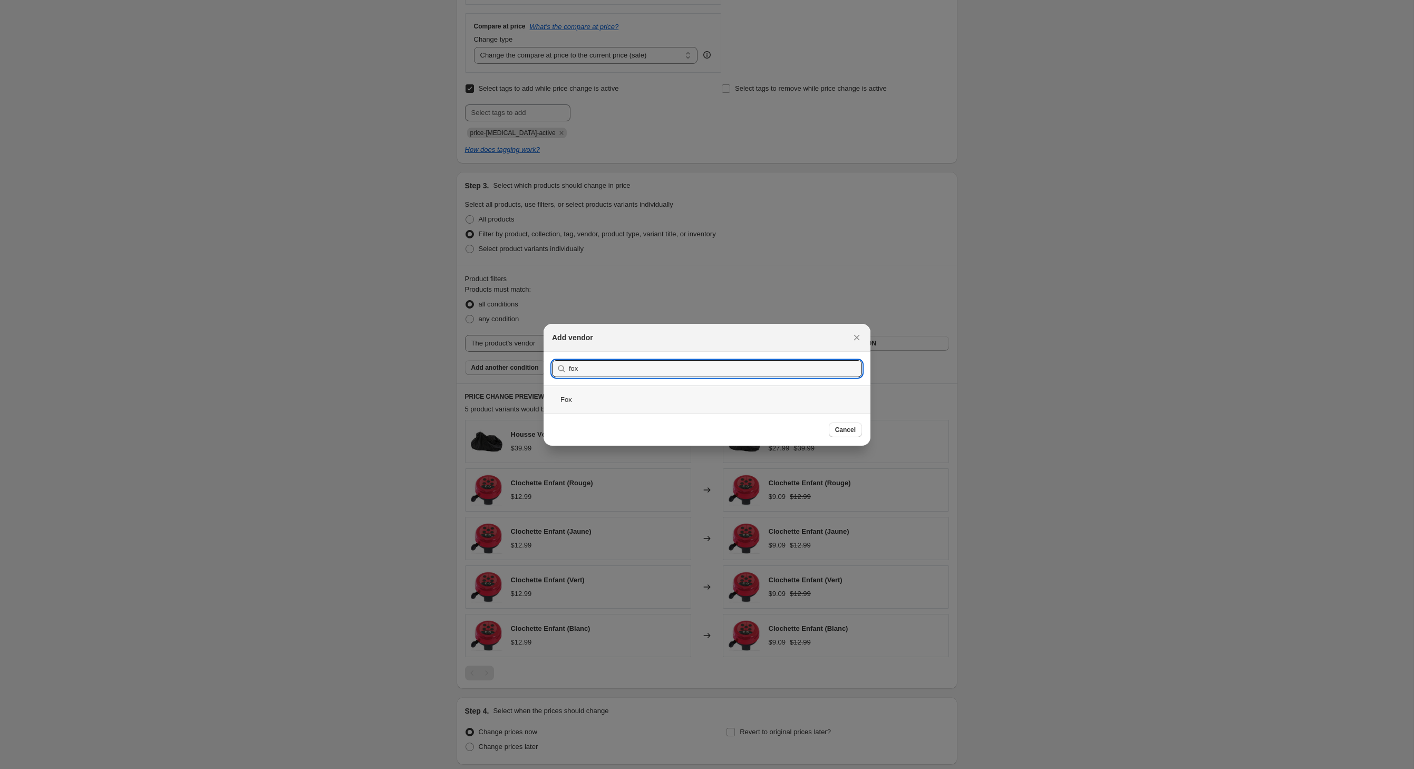
type input "fox"
click at [552, 401] on div "Fox" at bounding box center [707, 399] width 327 height 28
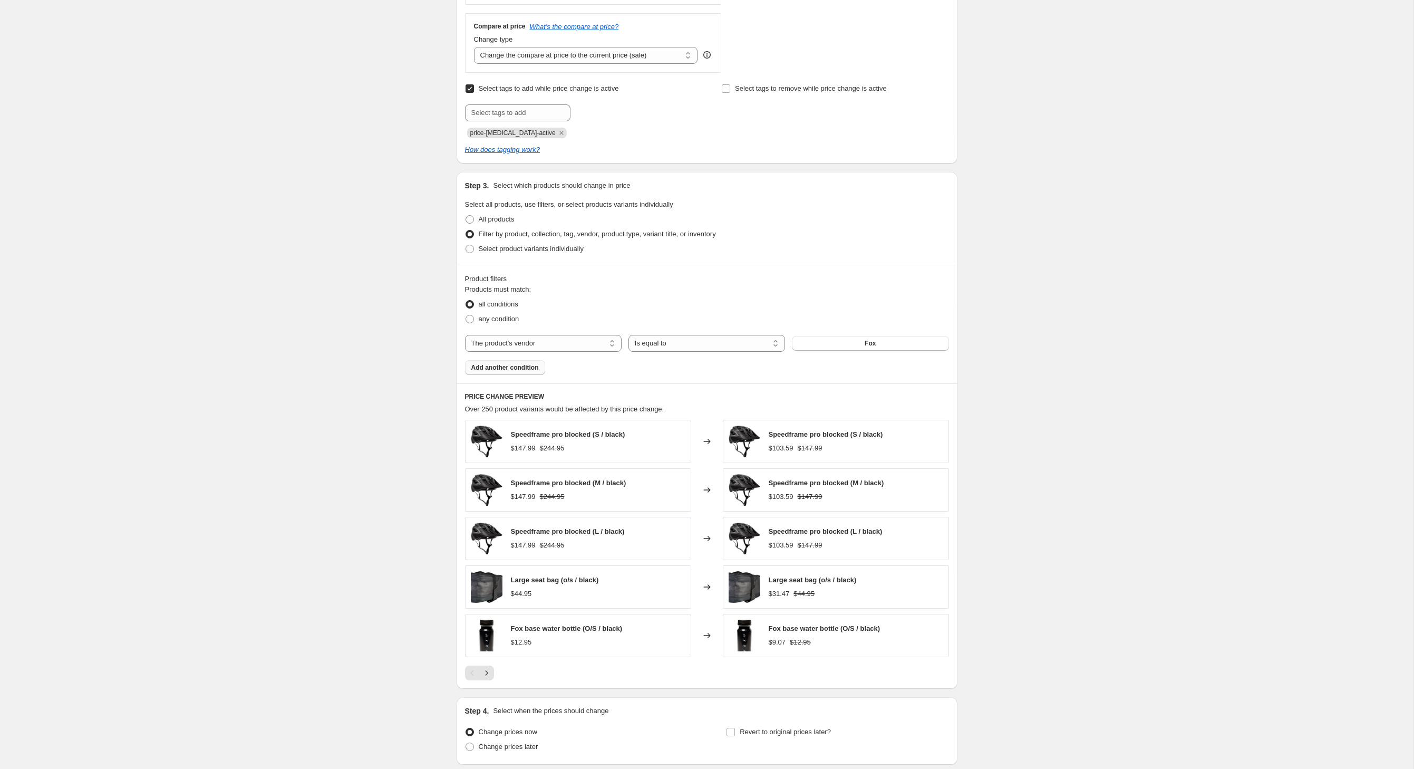
click at [498, 372] on span "Add another condition" at bounding box center [504, 367] width 67 height 8
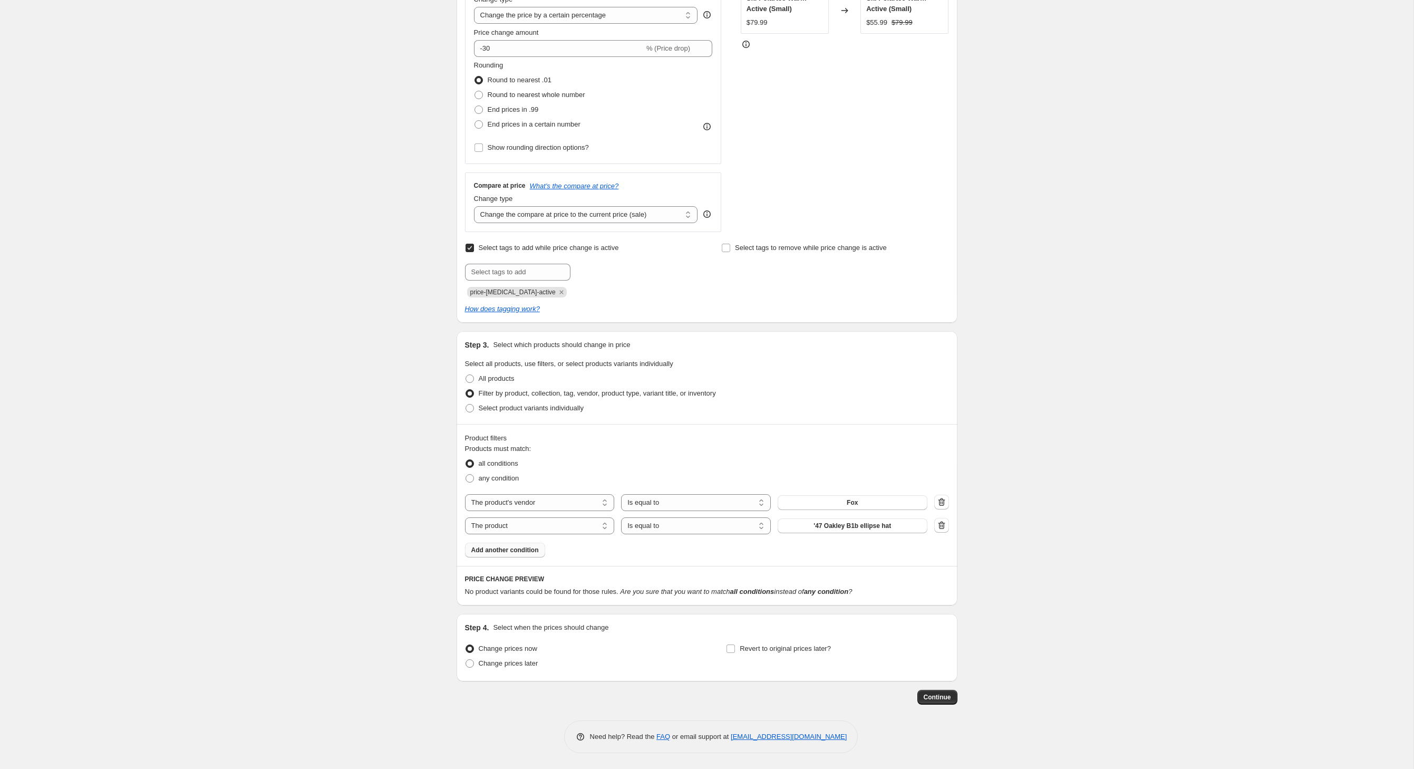
scroll to position [321, 0]
select select "product_type"
click at [844, 518] on button "14-15" at bounding box center [853, 525] width 150 height 15
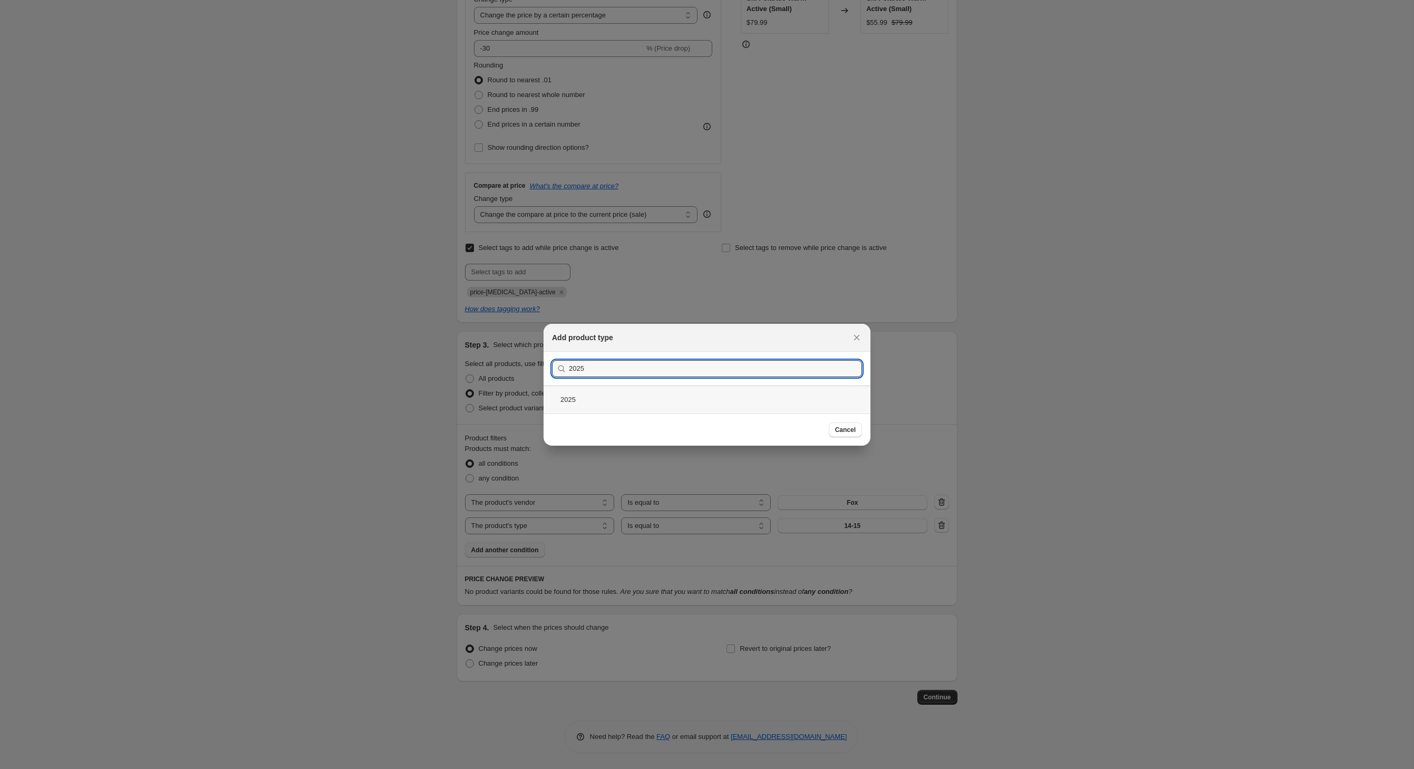
type input "2025"
click at [560, 410] on div "2025" at bounding box center [707, 399] width 327 height 28
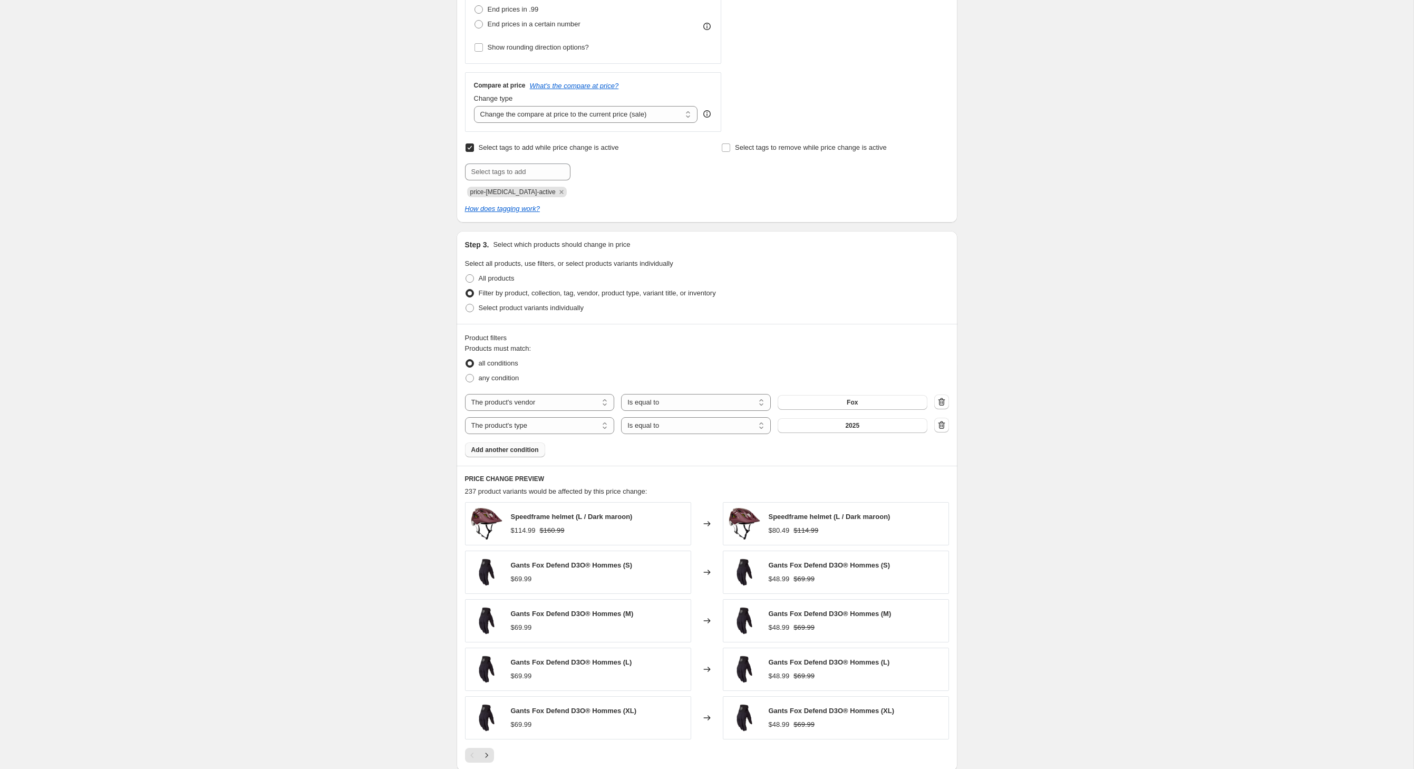
click at [524, 454] on span "Add another condition" at bounding box center [504, 450] width 67 height 8
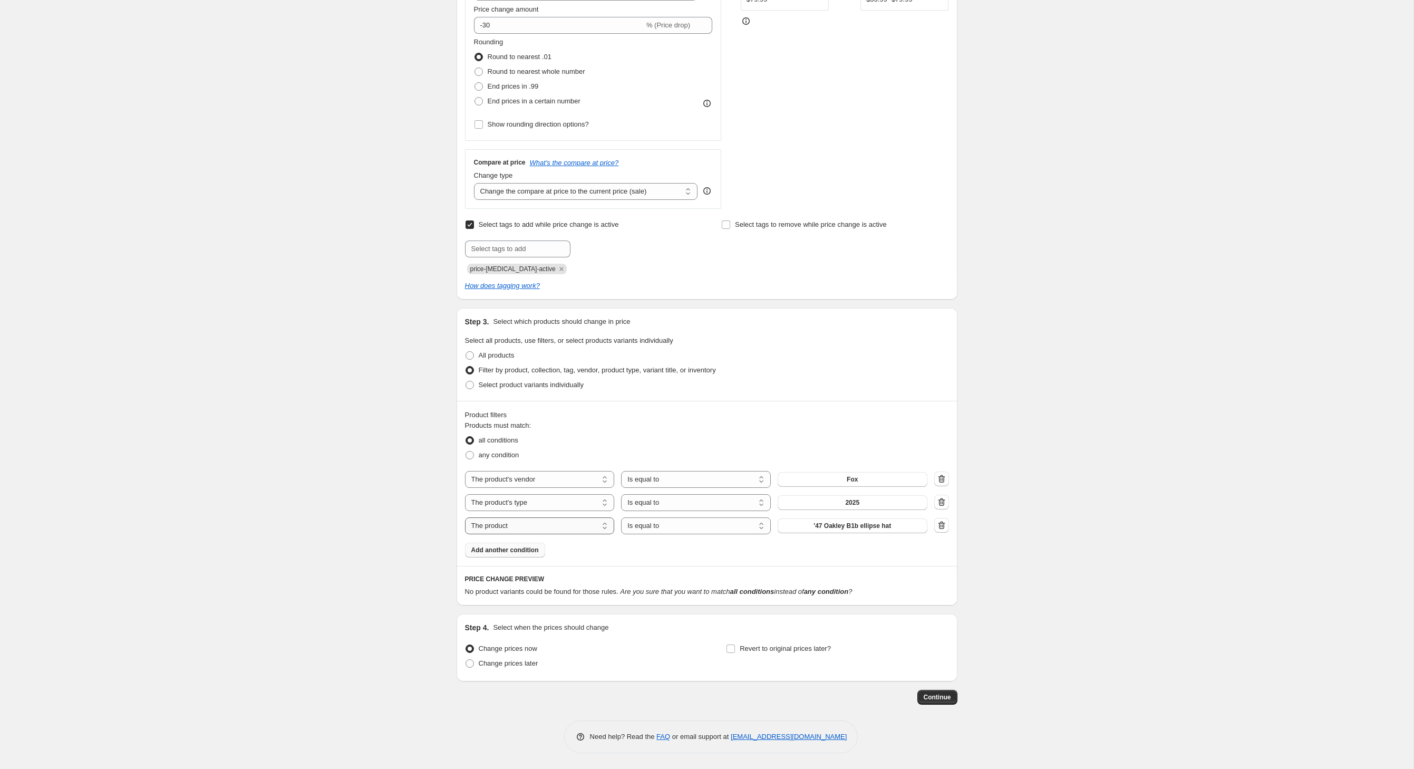
select select "inventory_quantity"
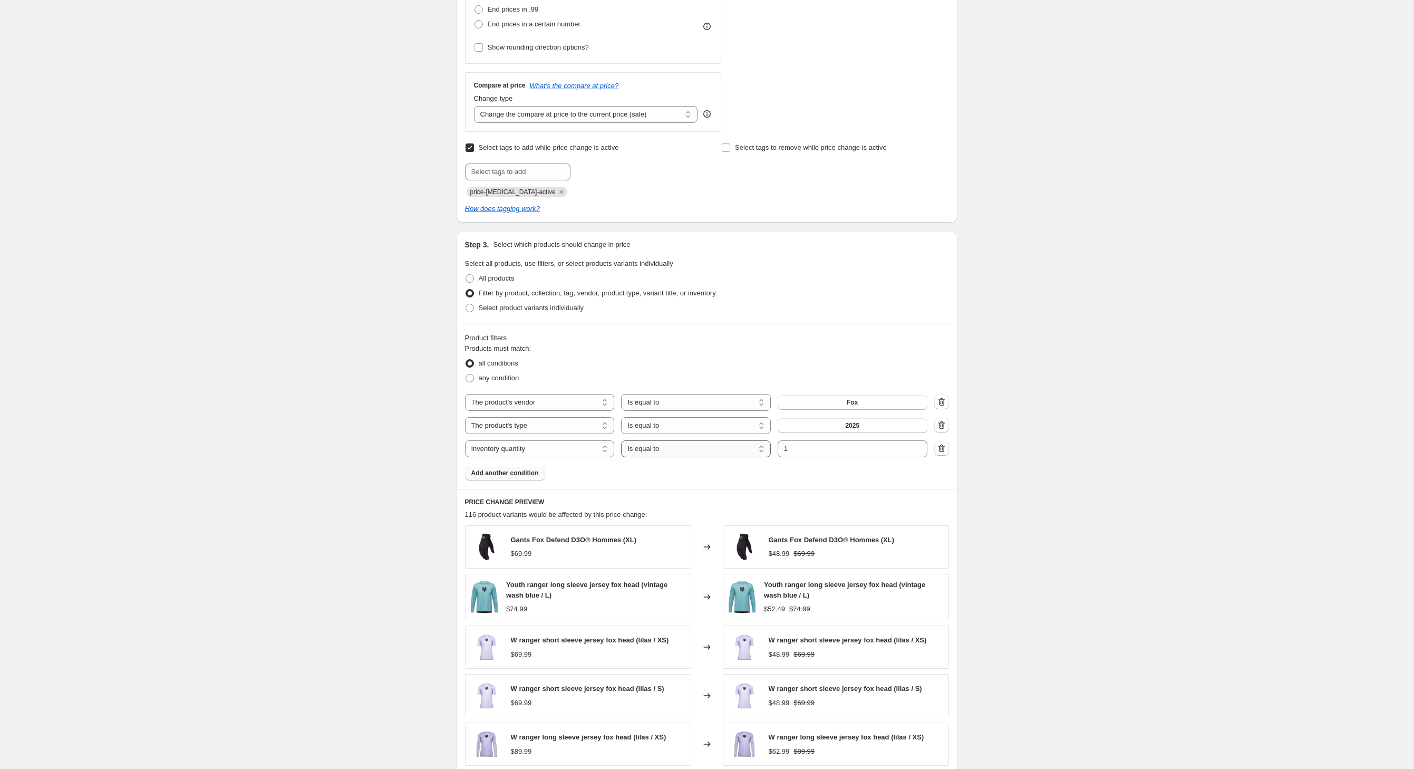
select select ">"
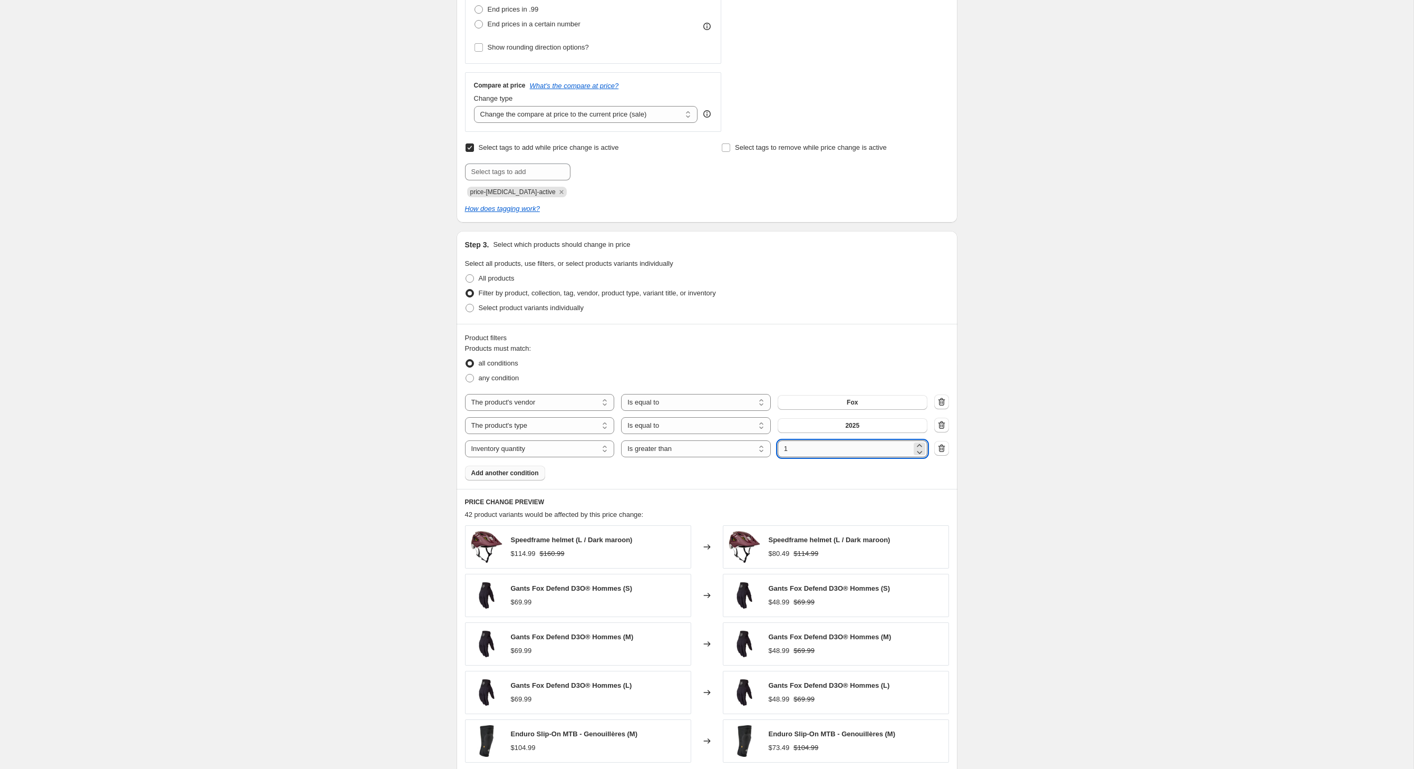
click at [839, 457] on input "1" at bounding box center [845, 448] width 134 height 17
type input "0"
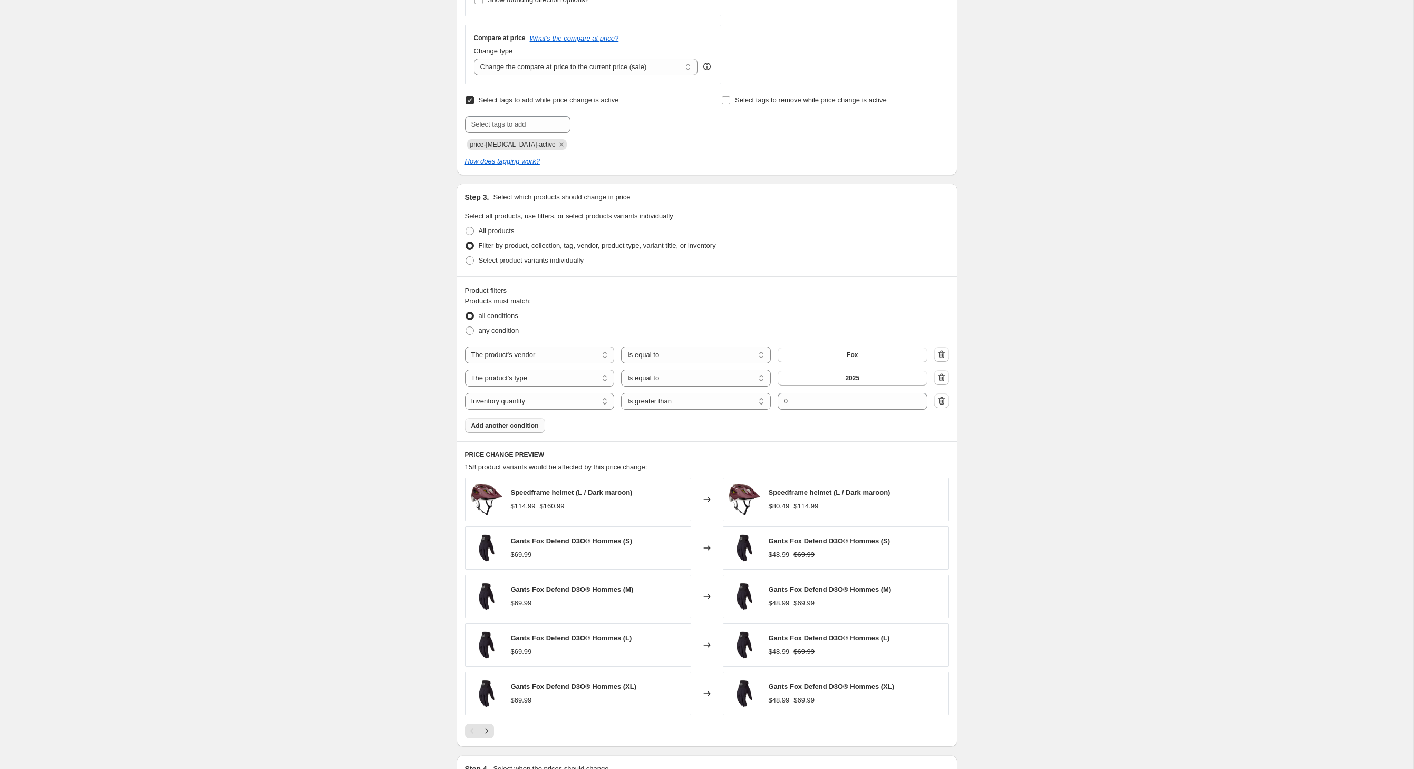
scroll to position [373, 0]
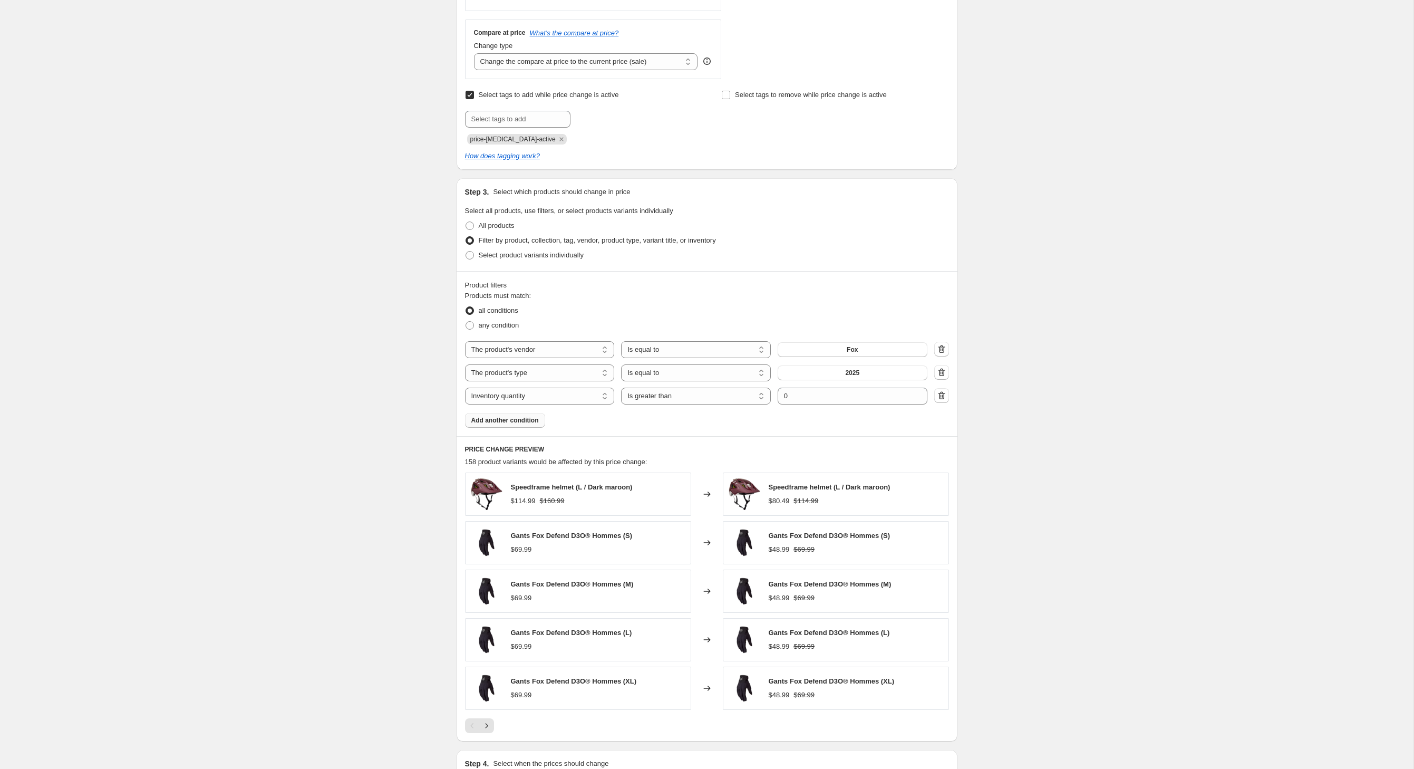
click at [820, 318] on div "all conditions" at bounding box center [707, 310] width 484 height 15
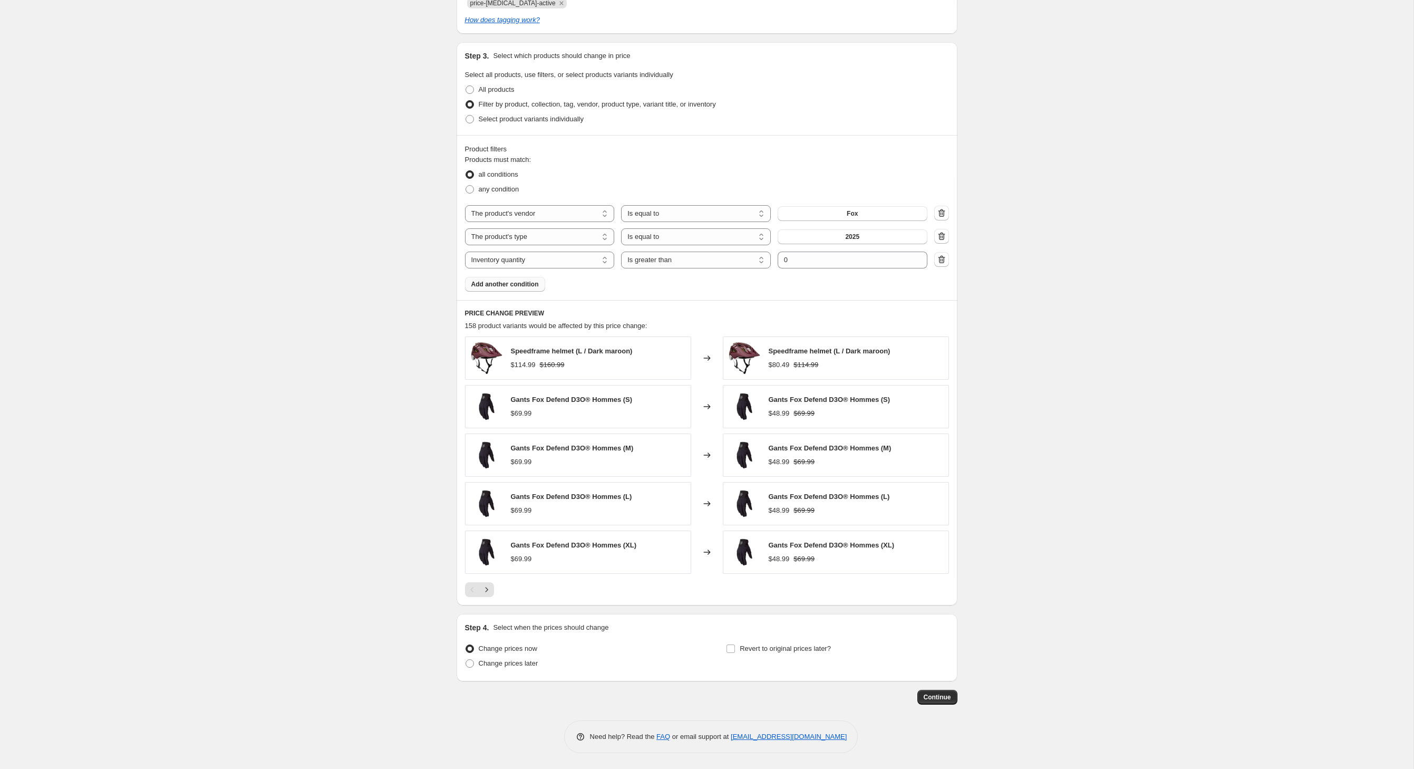
scroll to position [563, 0]
click at [481, 595] on icon "Next" at bounding box center [486, 589] width 11 height 11
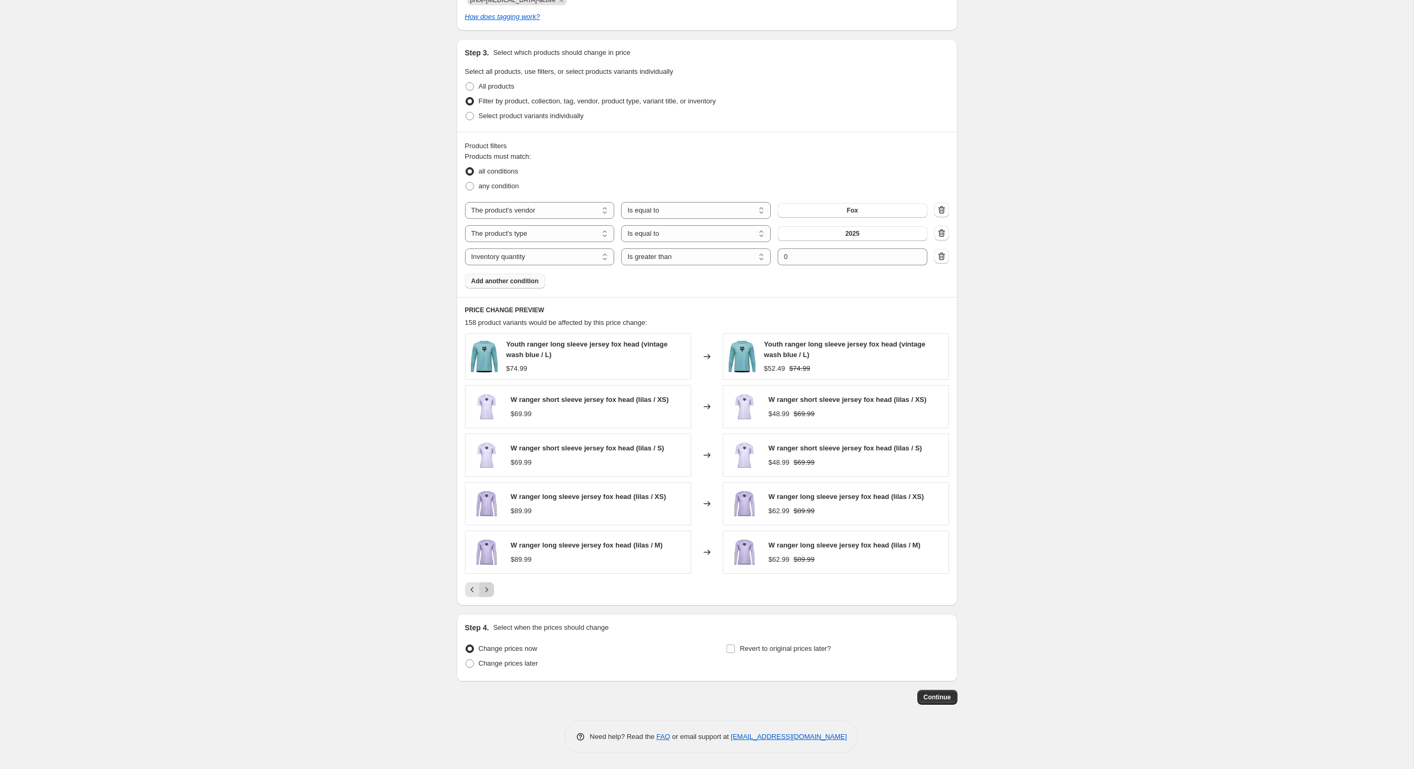
click at [481, 595] on icon "Next" at bounding box center [486, 589] width 11 height 11
click at [479, 597] on button "Next" at bounding box center [486, 589] width 15 height 15
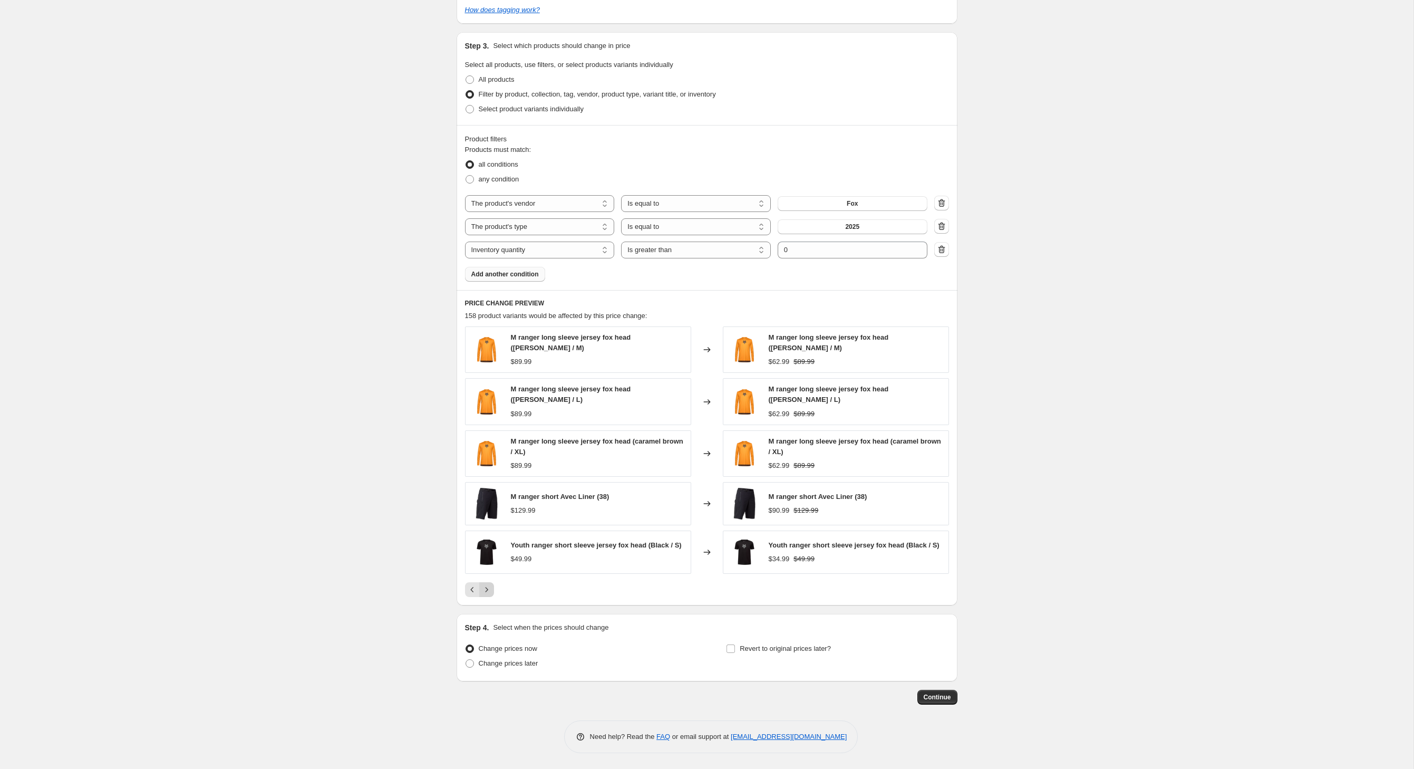
click at [481, 595] on icon "Next" at bounding box center [486, 589] width 11 height 11
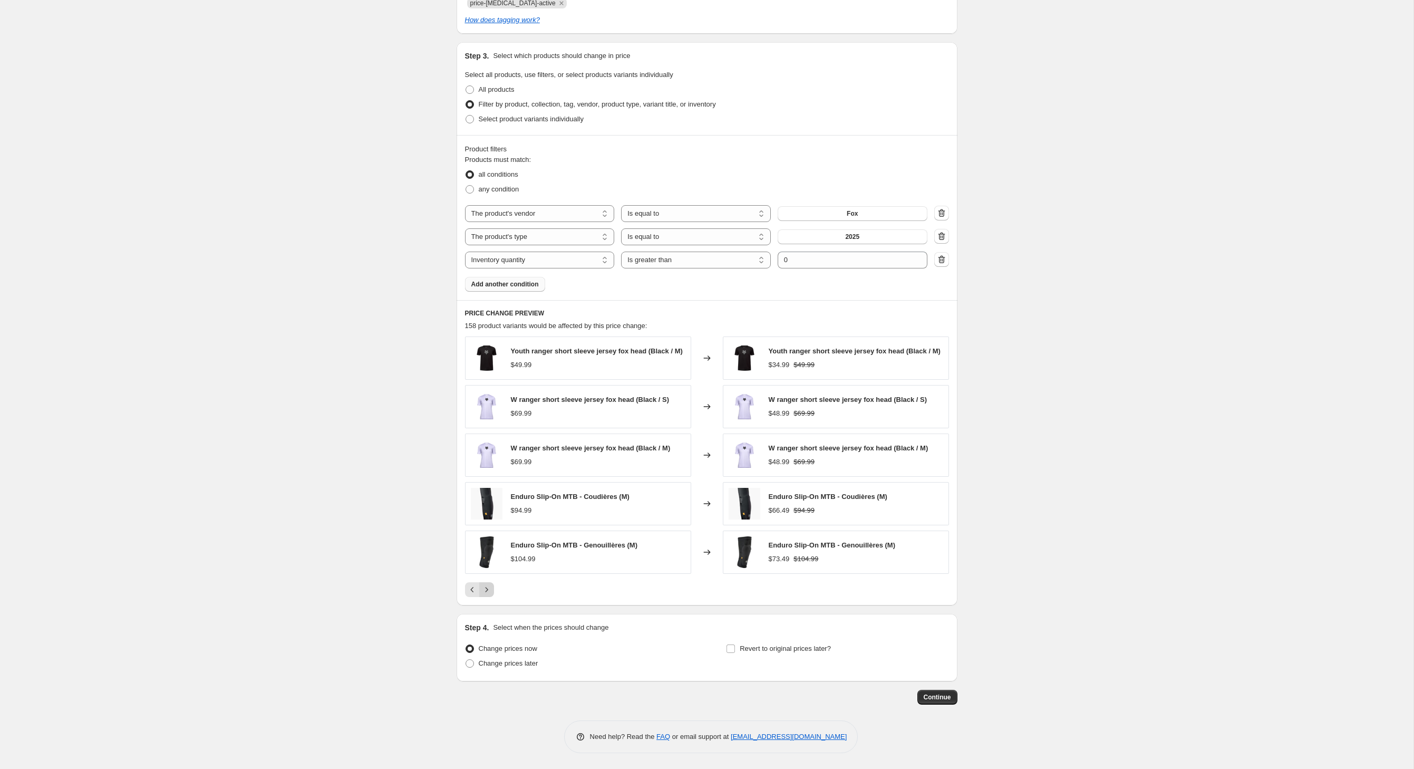
click at [481, 595] on icon "Next" at bounding box center [486, 589] width 11 height 11
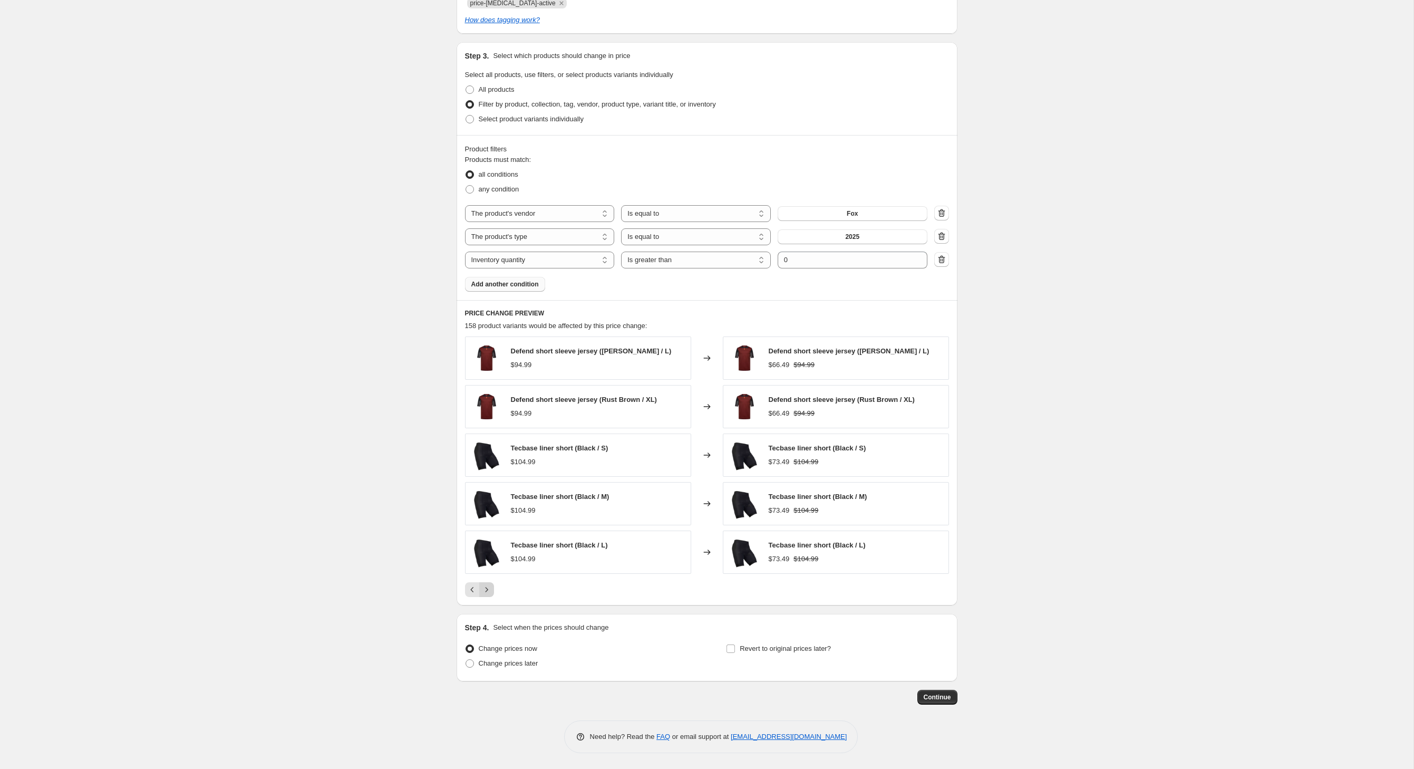
click at [479, 597] on button "Next" at bounding box center [486, 589] width 15 height 15
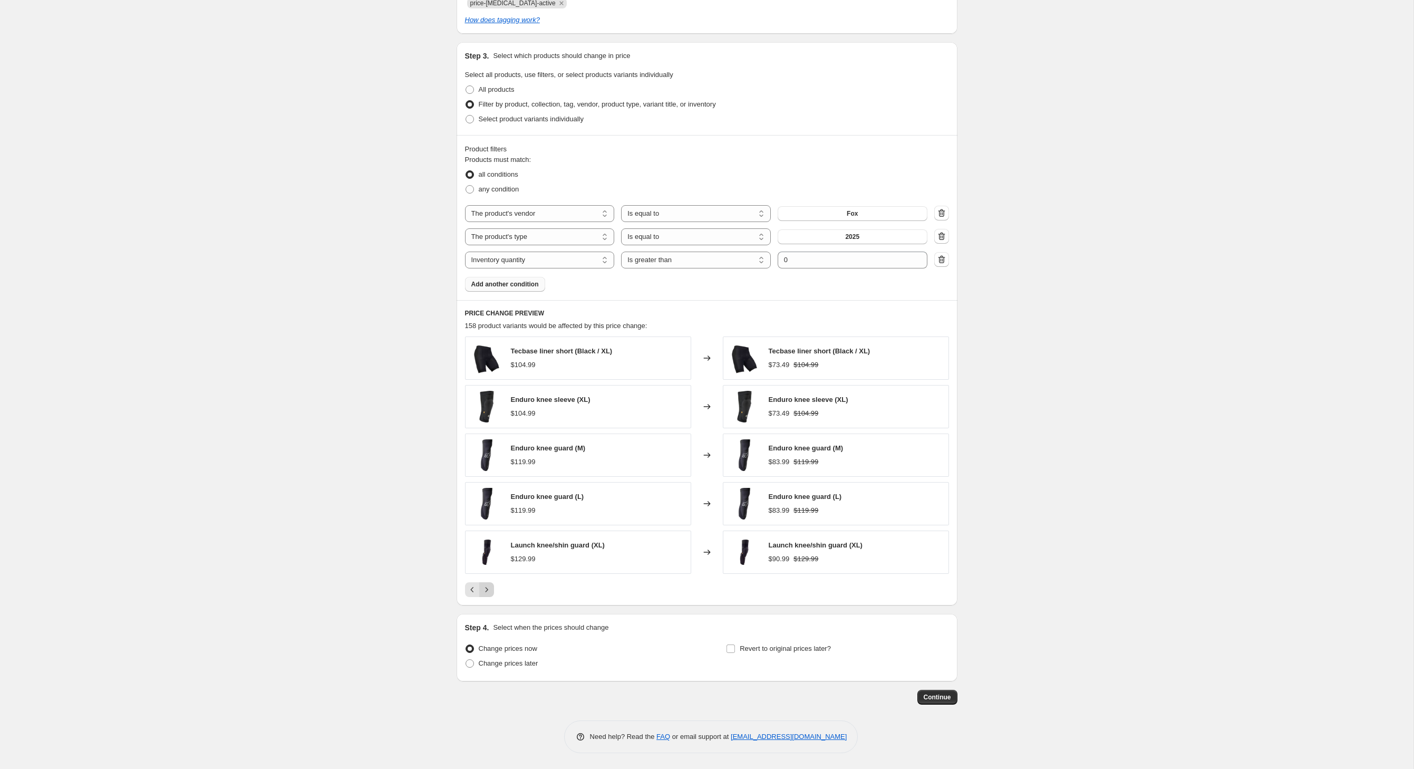
click at [481, 595] on icon "Next" at bounding box center [486, 589] width 11 height 11
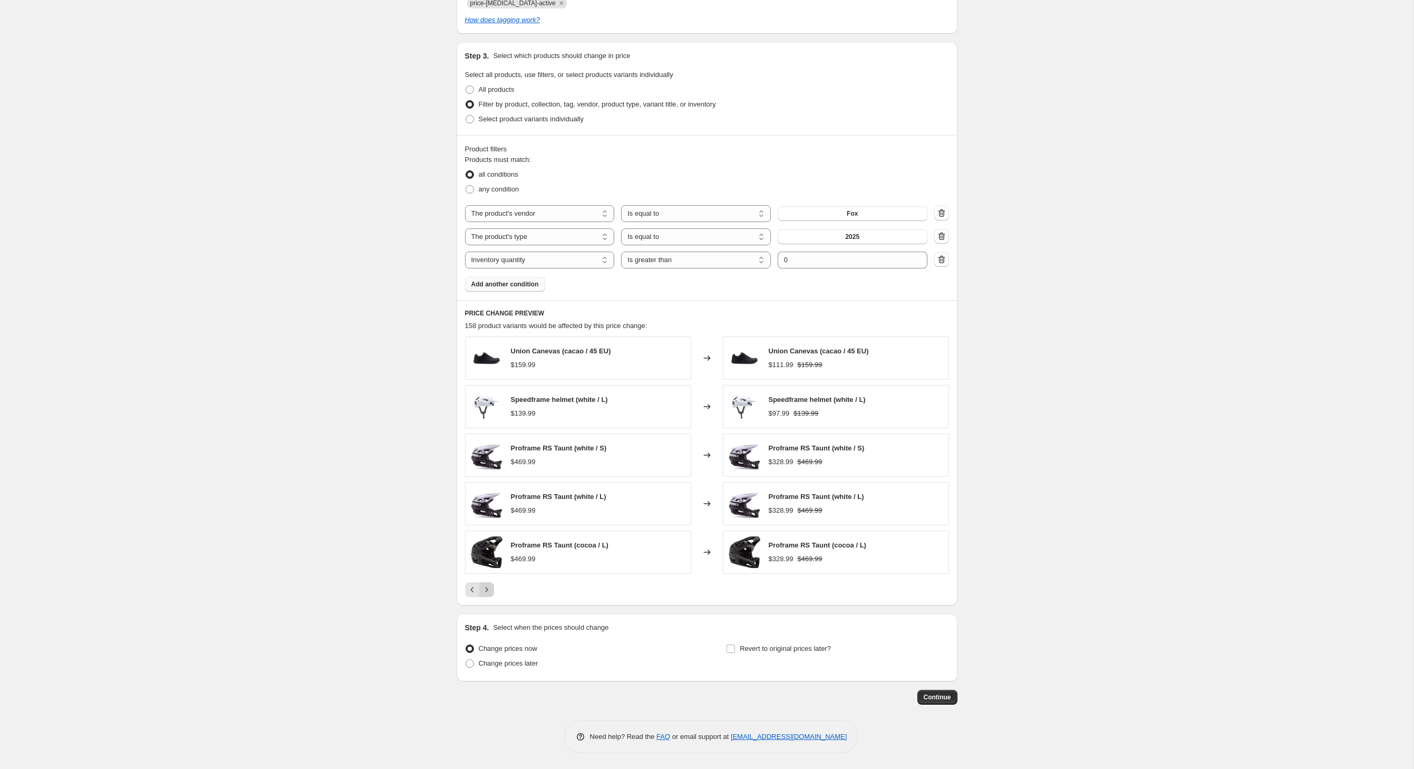
click at [481, 595] on icon "Next" at bounding box center [486, 589] width 11 height 11
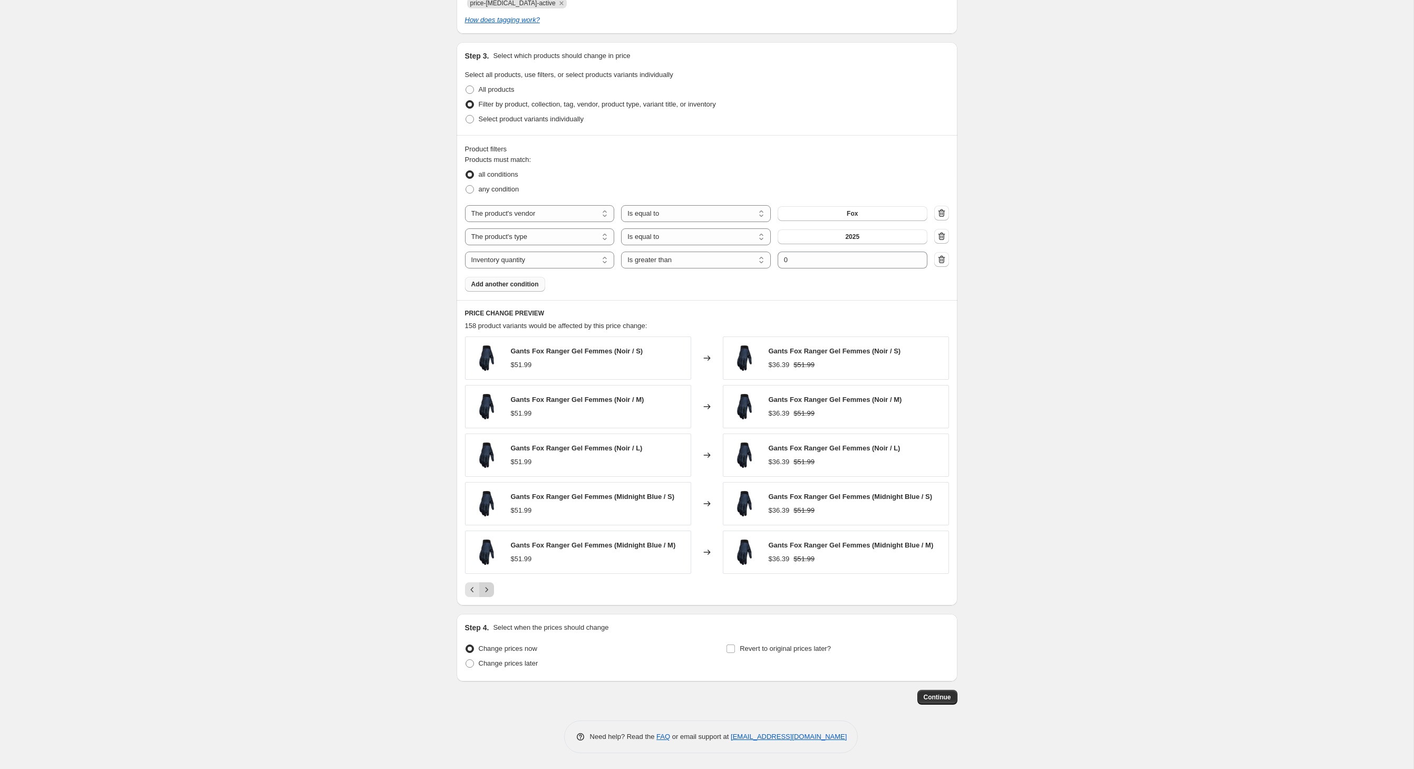
click at [481, 595] on icon "Next" at bounding box center [486, 589] width 11 height 11
click at [485, 592] on icon "Next" at bounding box center [486, 589] width 3 height 5
click at [479, 597] on button "Next" at bounding box center [486, 589] width 15 height 15
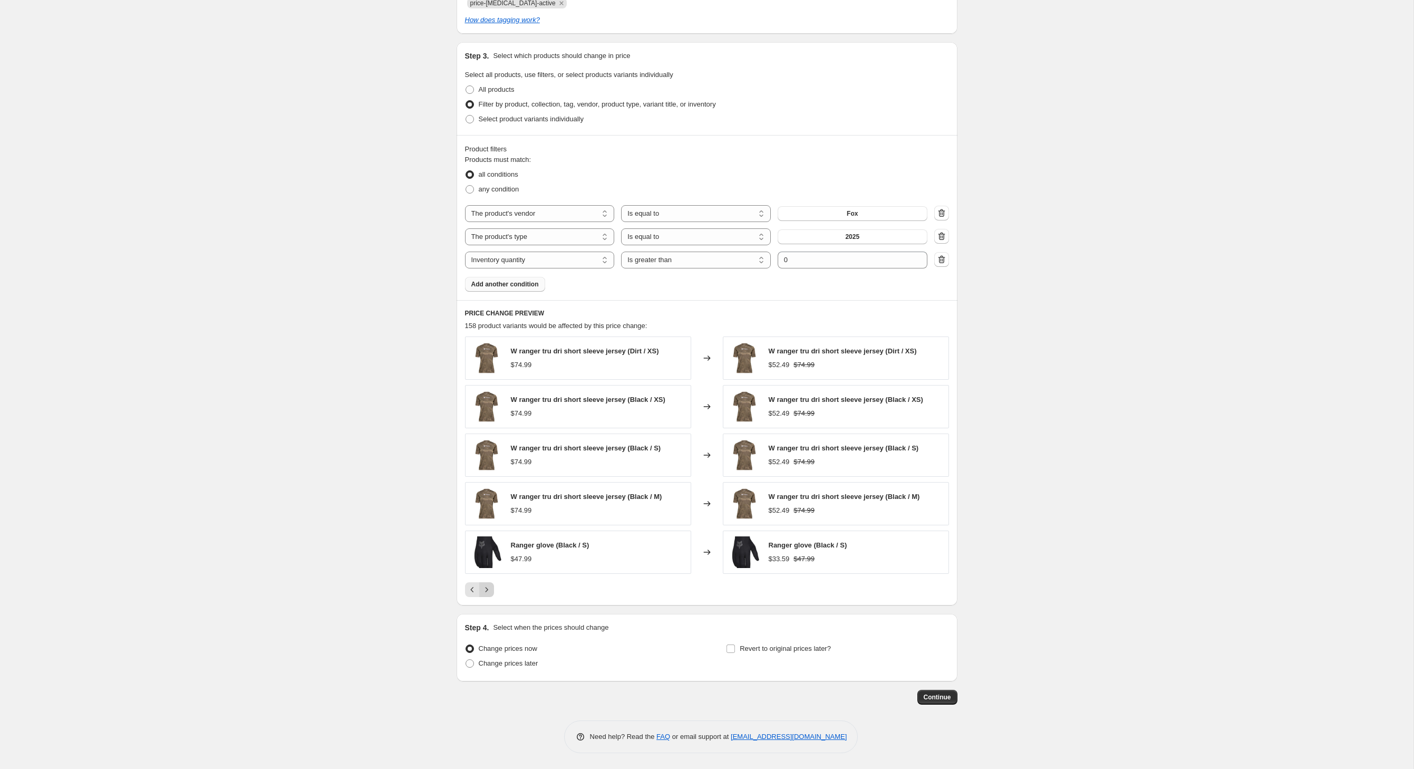
click at [465, 574] on div "Ranger glove (Black / S) $47.99" at bounding box center [578, 551] width 226 height 43
click at [465, 597] on div "W ranger tru dri short sleeve jersey (Dirt / XS) $74.99 Changed to W ranger tru…" at bounding box center [707, 466] width 484 height 260
click at [481, 595] on icon "Next" at bounding box center [486, 589] width 11 height 11
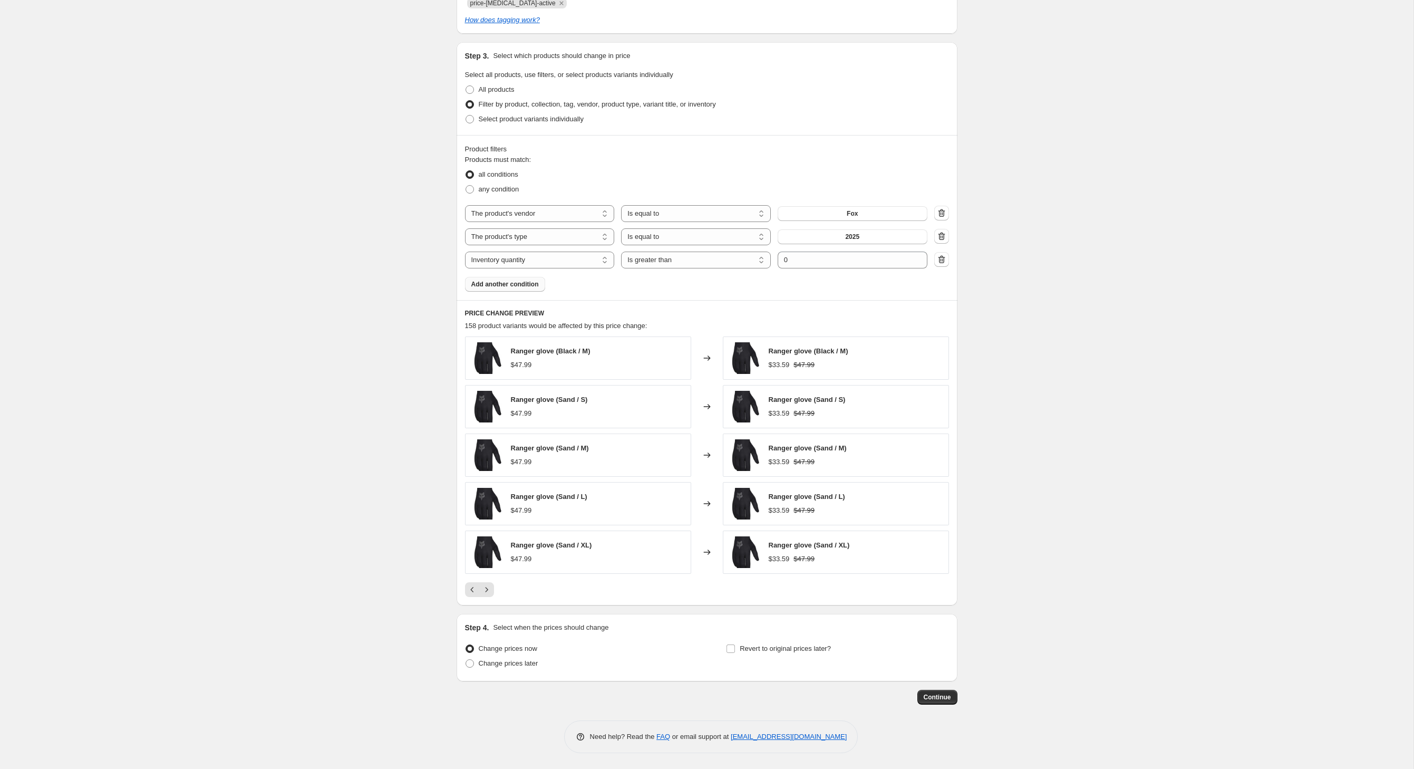
click at [459, 605] on div "PRICE CHANGE PREVIEW 158 product variants would be affected by this price chang…" at bounding box center [707, 452] width 501 height 305
click at [479, 597] on button "Next" at bounding box center [486, 589] width 15 height 15
click at [481, 595] on icon "Next" at bounding box center [486, 589] width 11 height 11
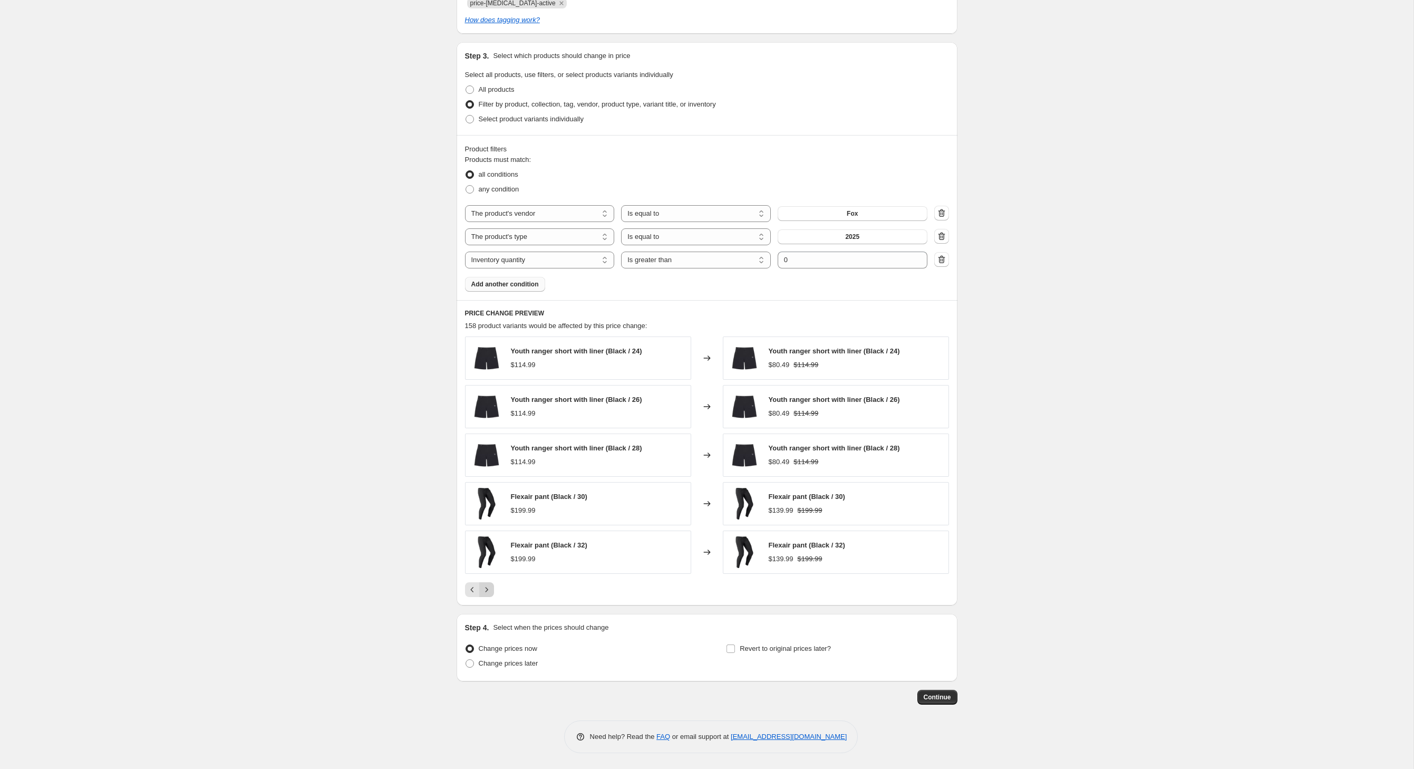
click at [481, 595] on icon "Next" at bounding box center [486, 589] width 11 height 11
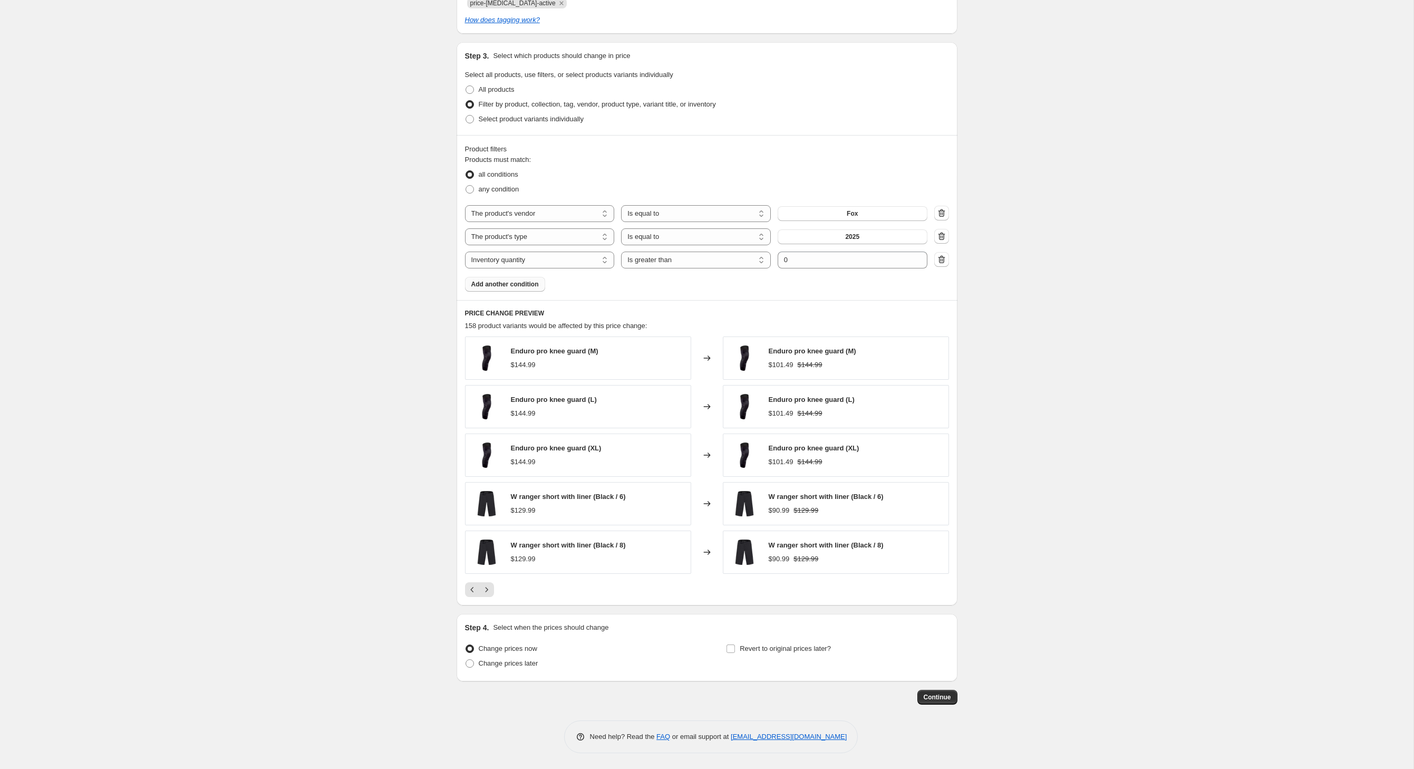
scroll to position [607, 0]
click at [945, 232] on icon "button" at bounding box center [941, 236] width 7 height 8
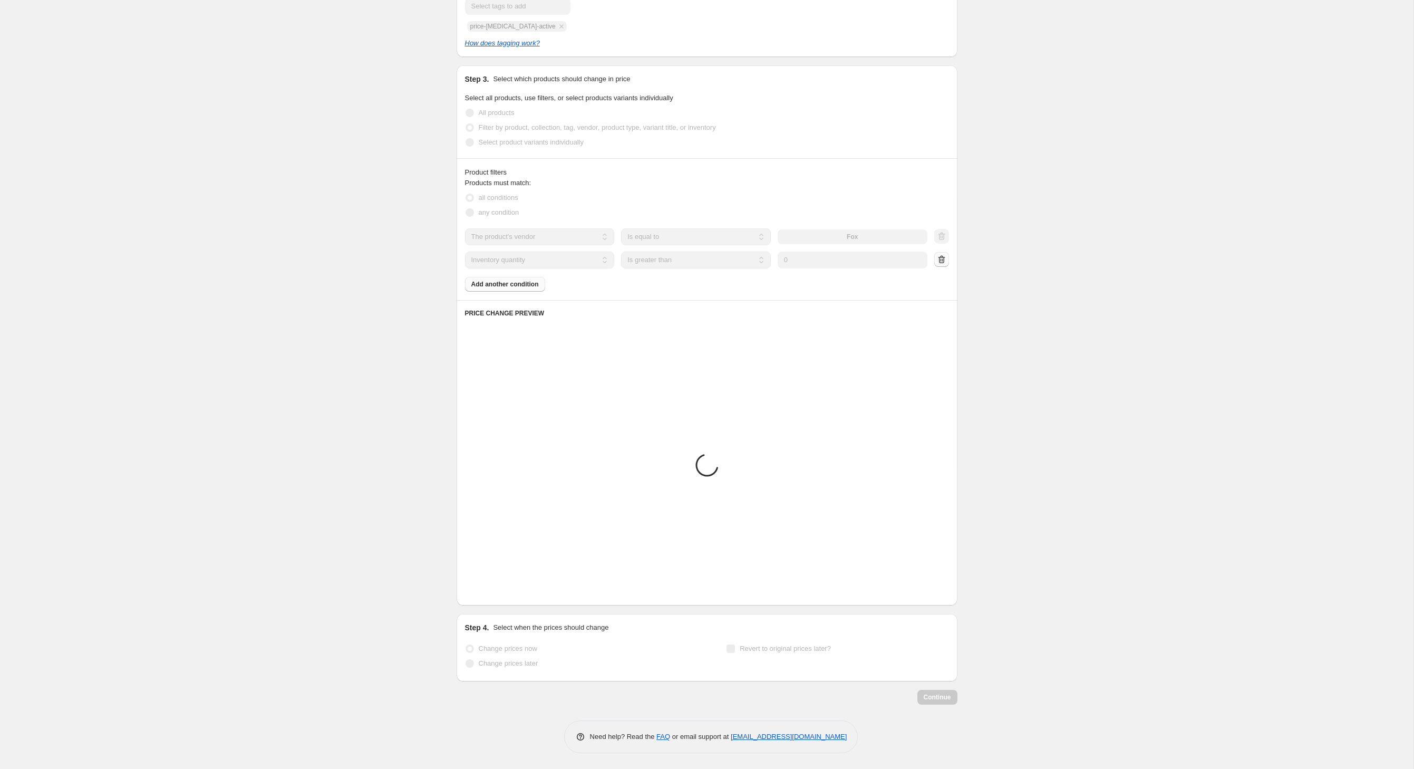
select select "inventory_quantity"
select select ">"
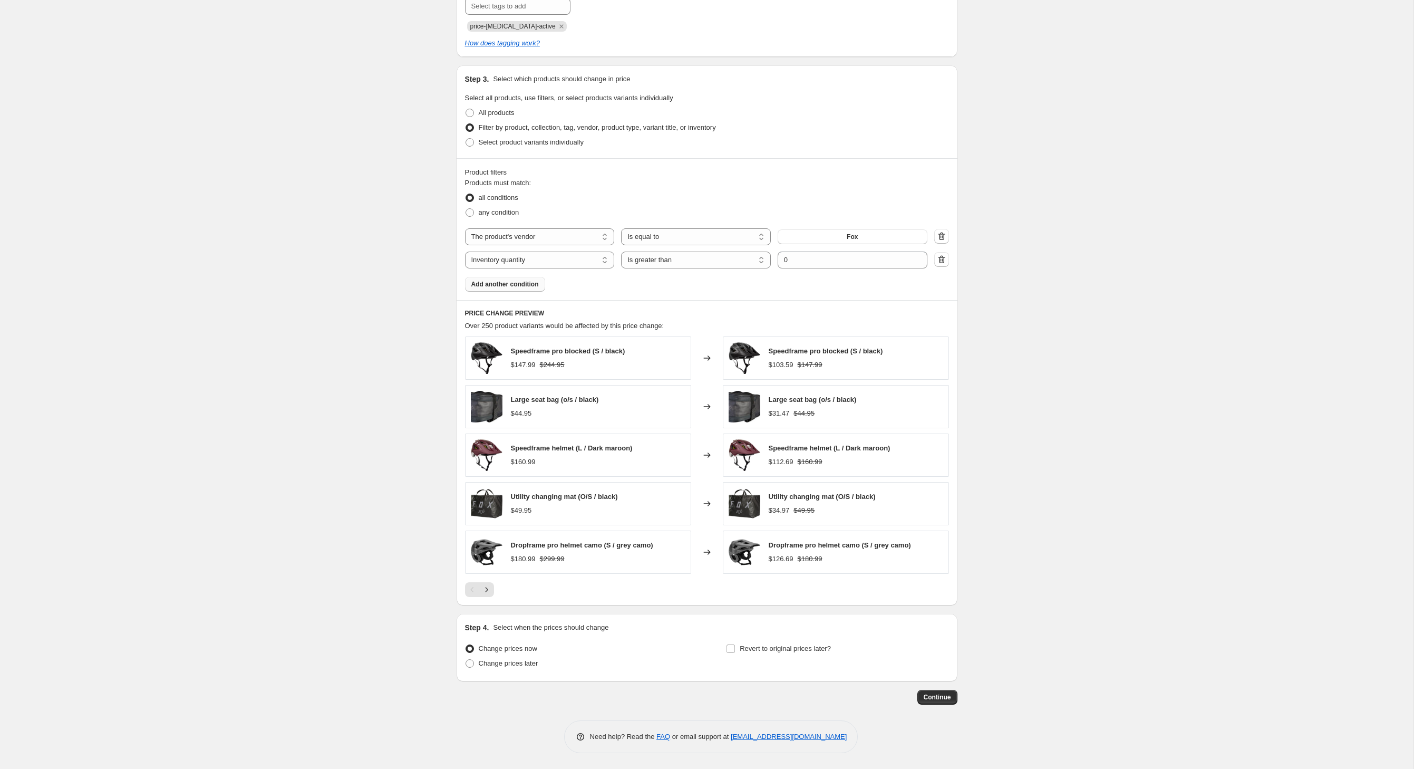
click at [519, 280] on span "Add another condition" at bounding box center [504, 284] width 67 height 8
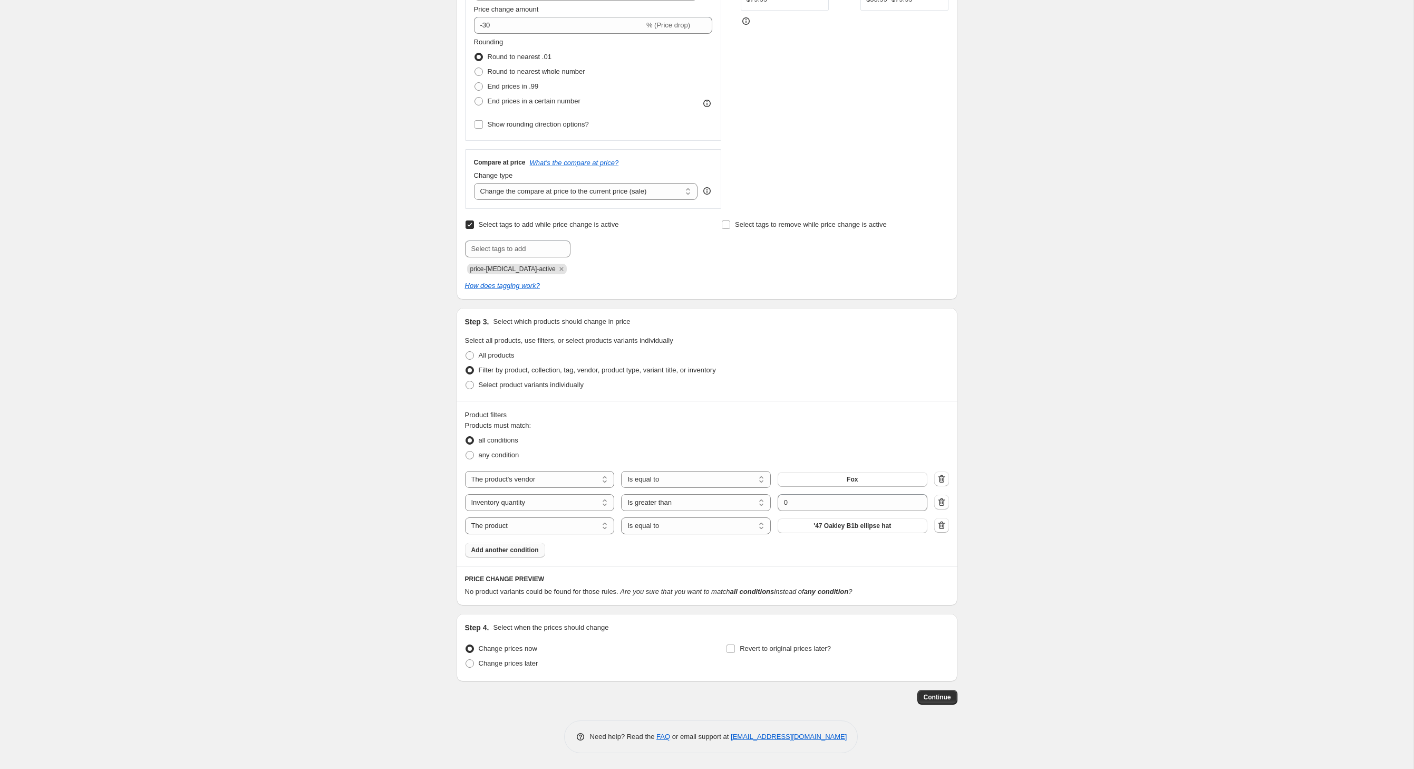
scroll to position [346, 0]
select select "product_type"
click at [843, 518] on button "14-15" at bounding box center [853, 525] width 150 height 15
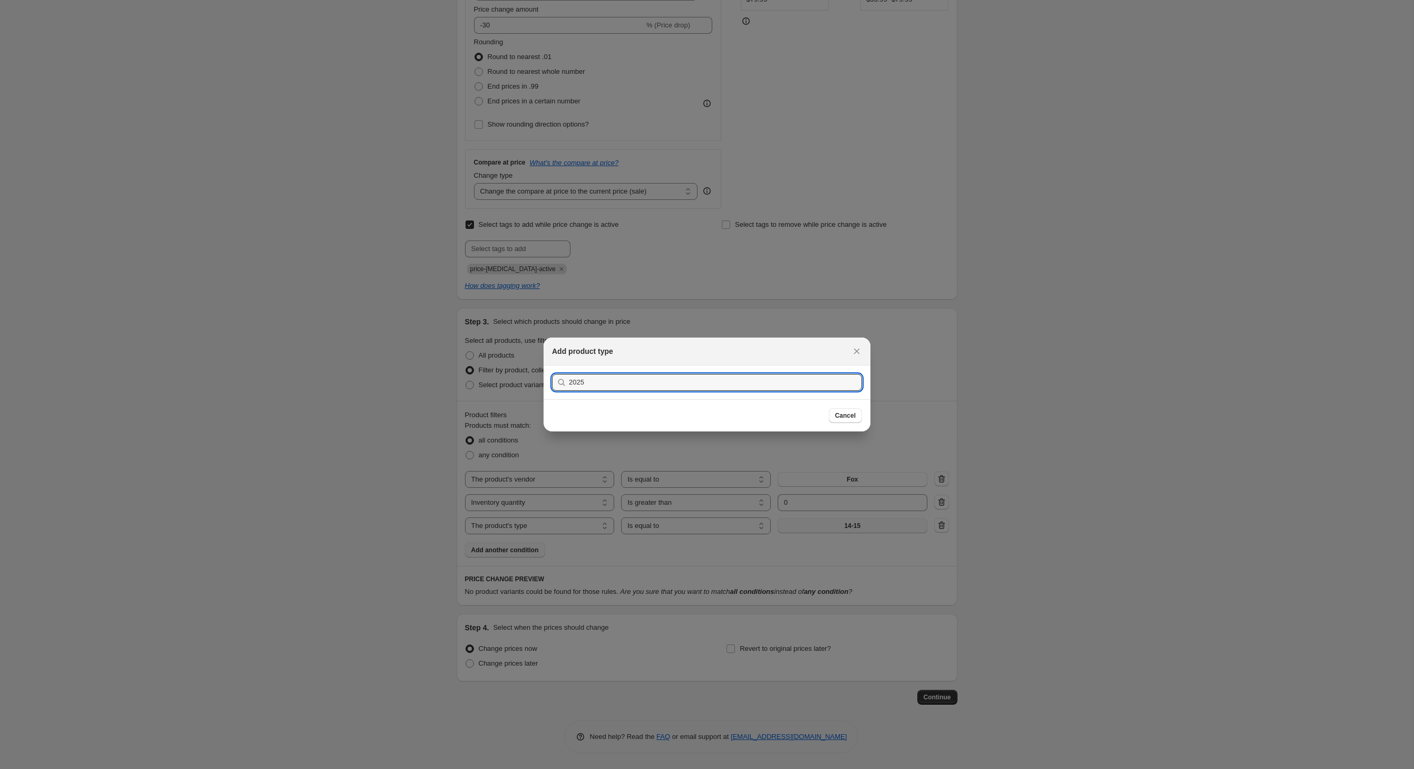
type input "2025"
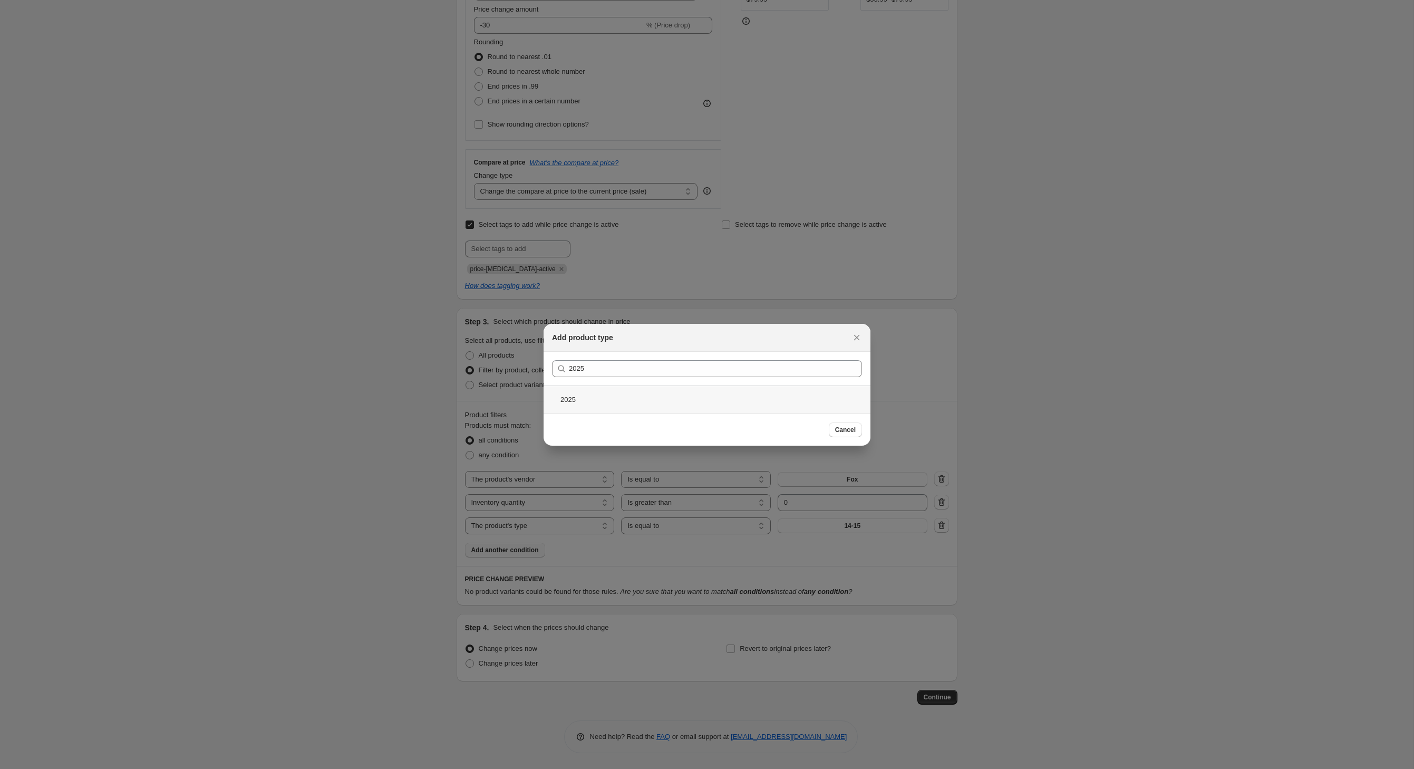
click at [558, 402] on div "2025" at bounding box center [707, 399] width 327 height 28
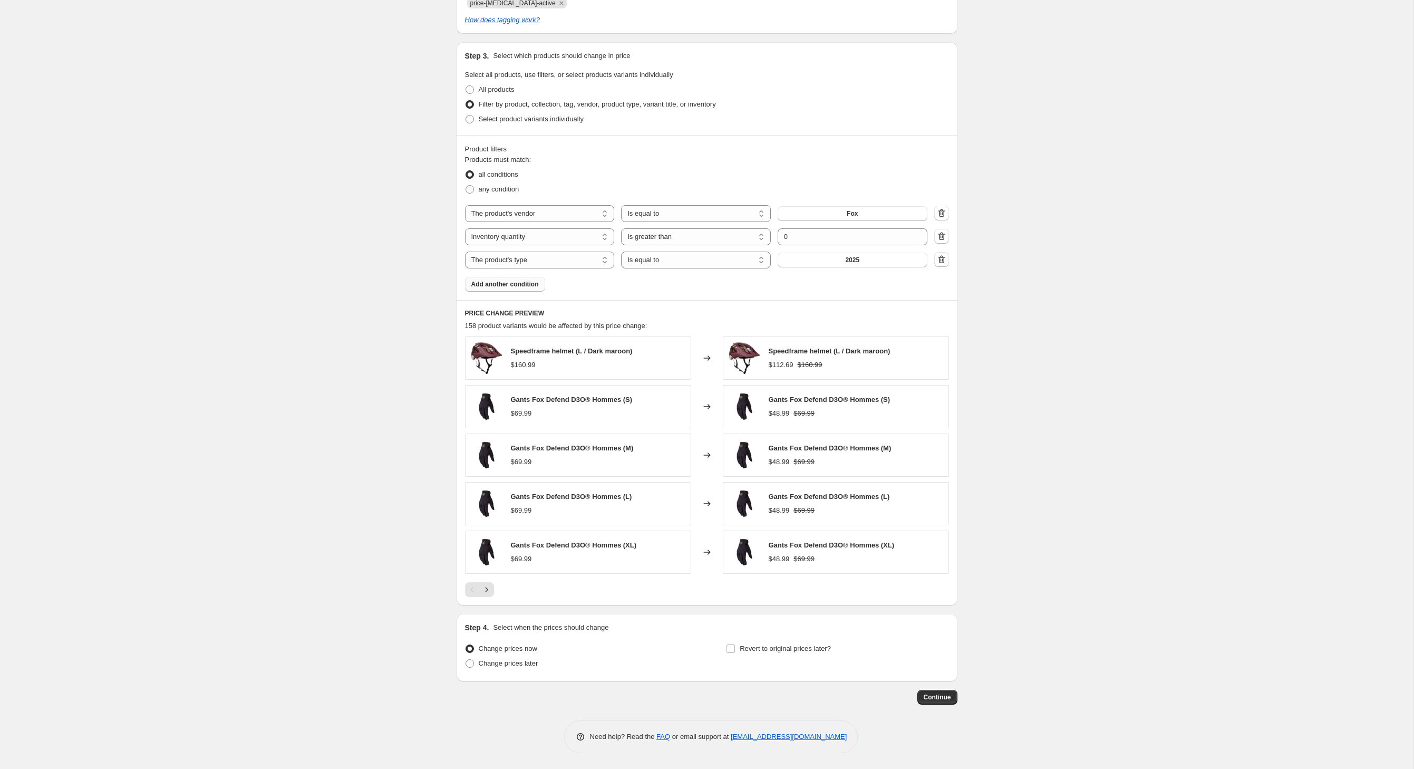
scroll to position [607, 0]
click at [735, 644] on input "Revert to original prices later?" at bounding box center [731, 648] width 8 height 8
checkbox input "true"
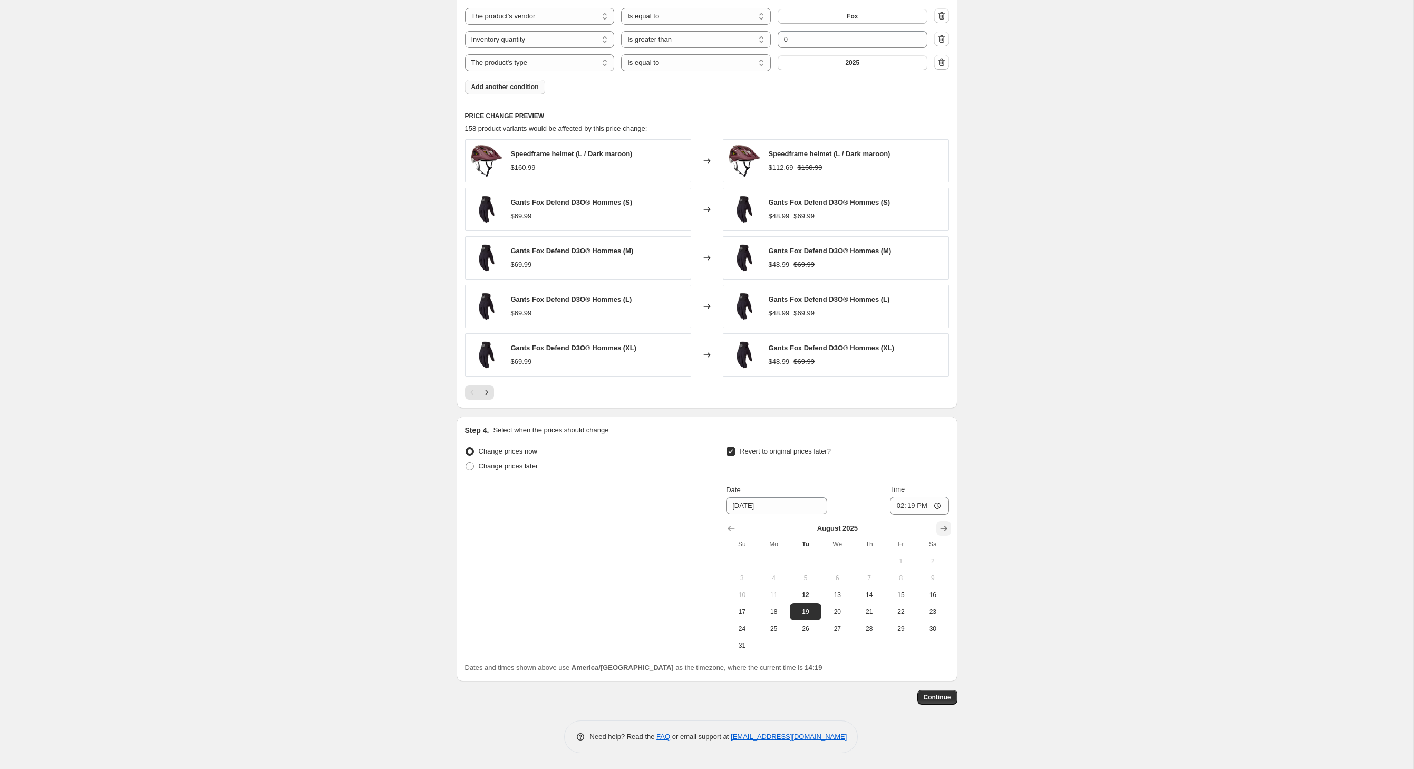
click at [947, 526] on icon "Show next month, September 2025" at bounding box center [943, 528] width 7 height 5
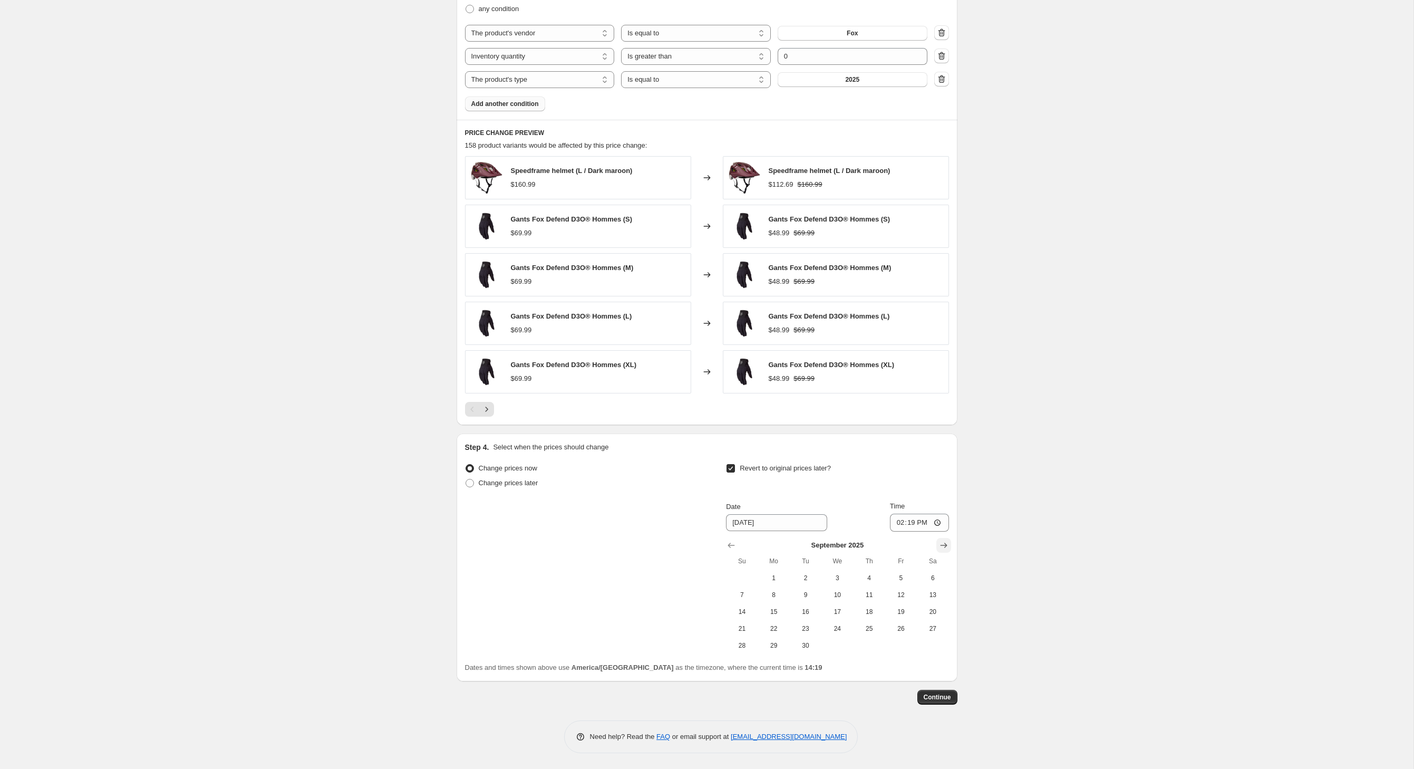
scroll to position [806, 0]
click at [947, 543] on icon "Show next month, October 2025" at bounding box center [943, 545] width 7 height 5
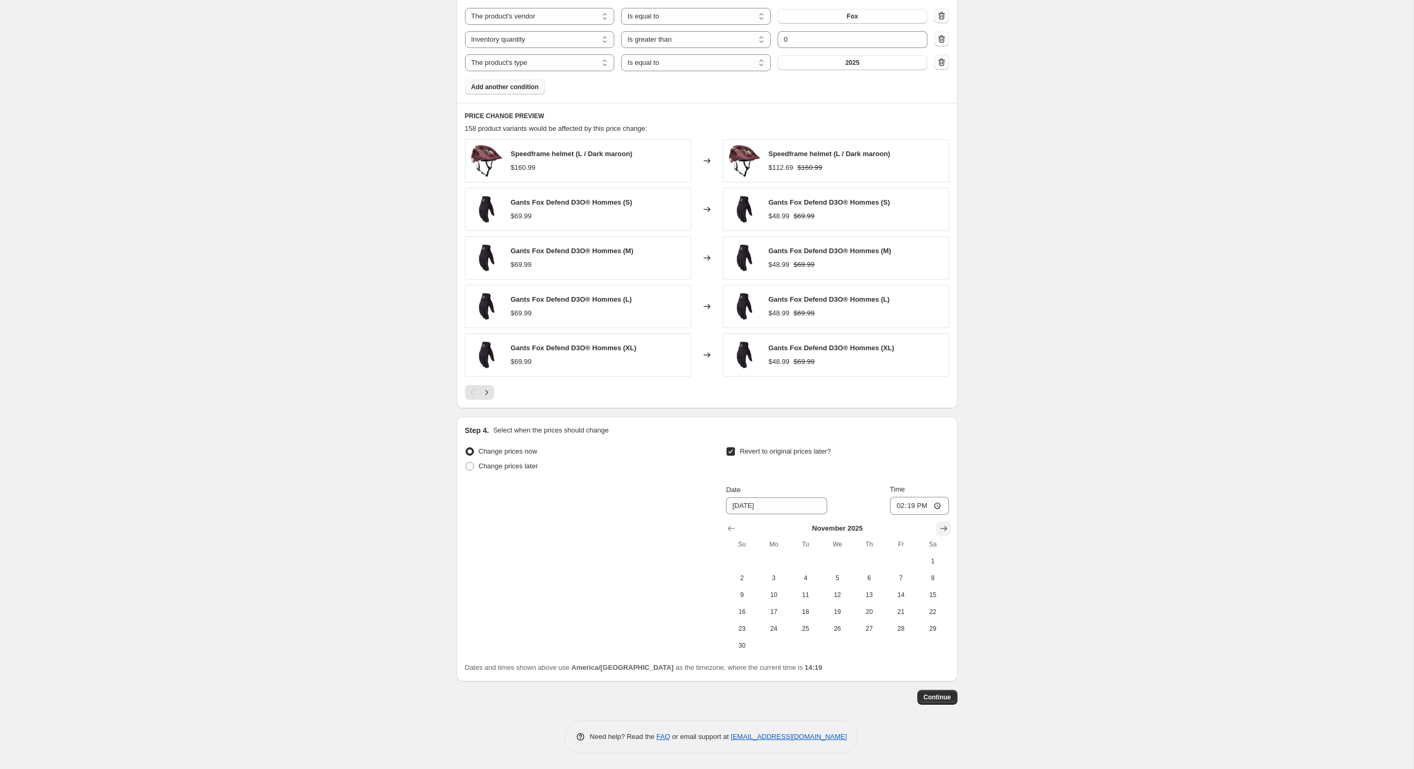
click at [947, 526] on icon "Show next month, December 2025" at bounding box center [943, 528] width 7 height 5
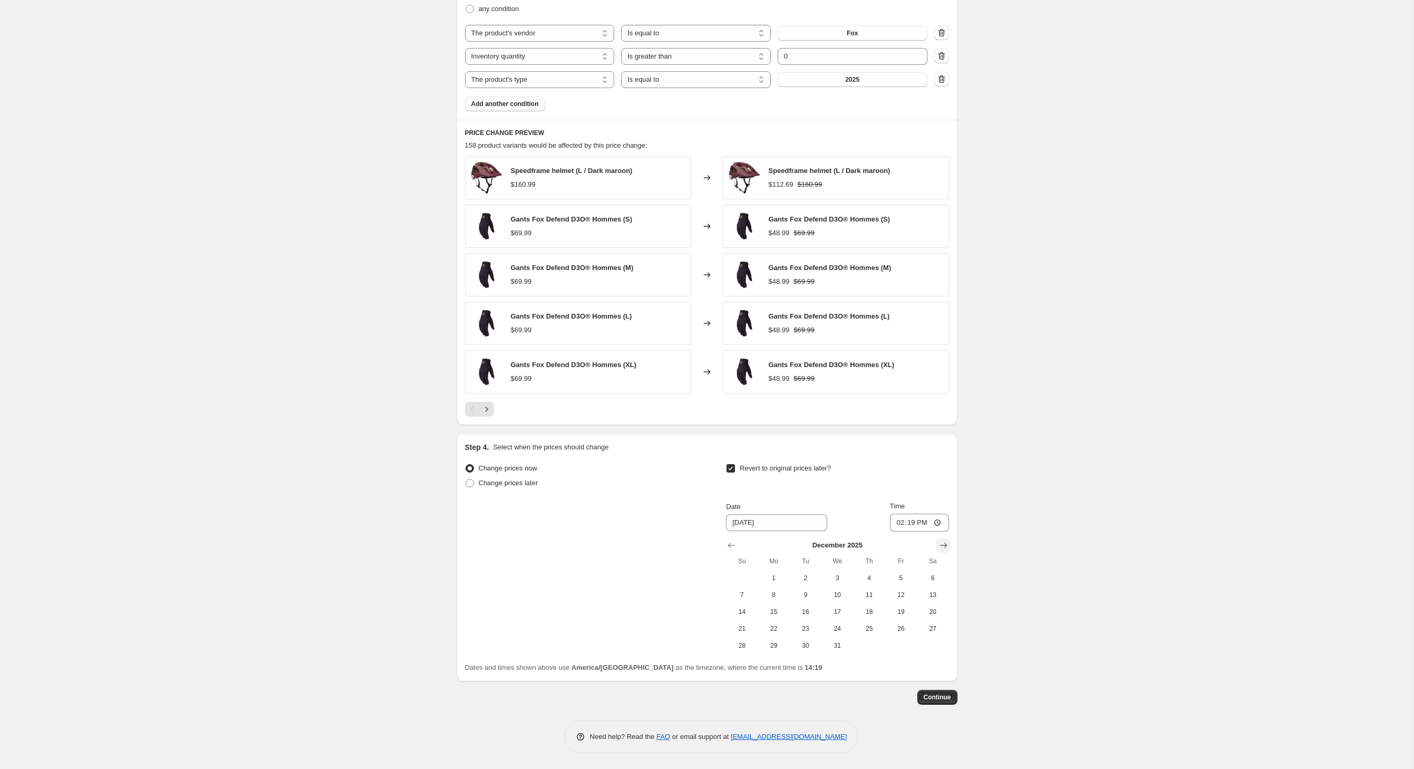
click at [947, 543] on icon "Show next month, January 2026" at bounding box center [943, 545] width 7 height 5
click at [947, 543] on icon "Show next month, February 2026" at bounding box center [943, 545] width 7 height 5
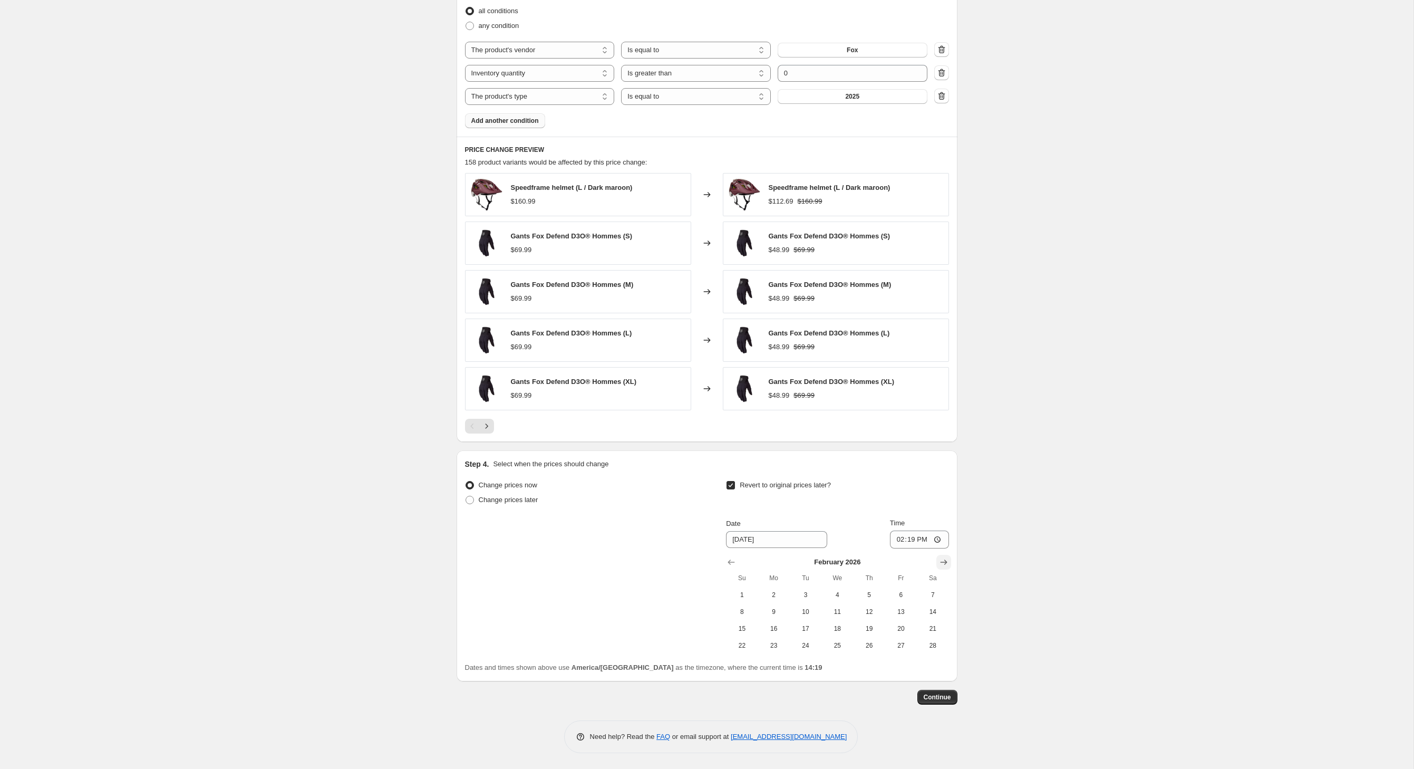
scroll to position [787, 0]
click at [949, 557] on icon "Show next month, March 2026" at bounding box center [944, 562] width 11 height 11
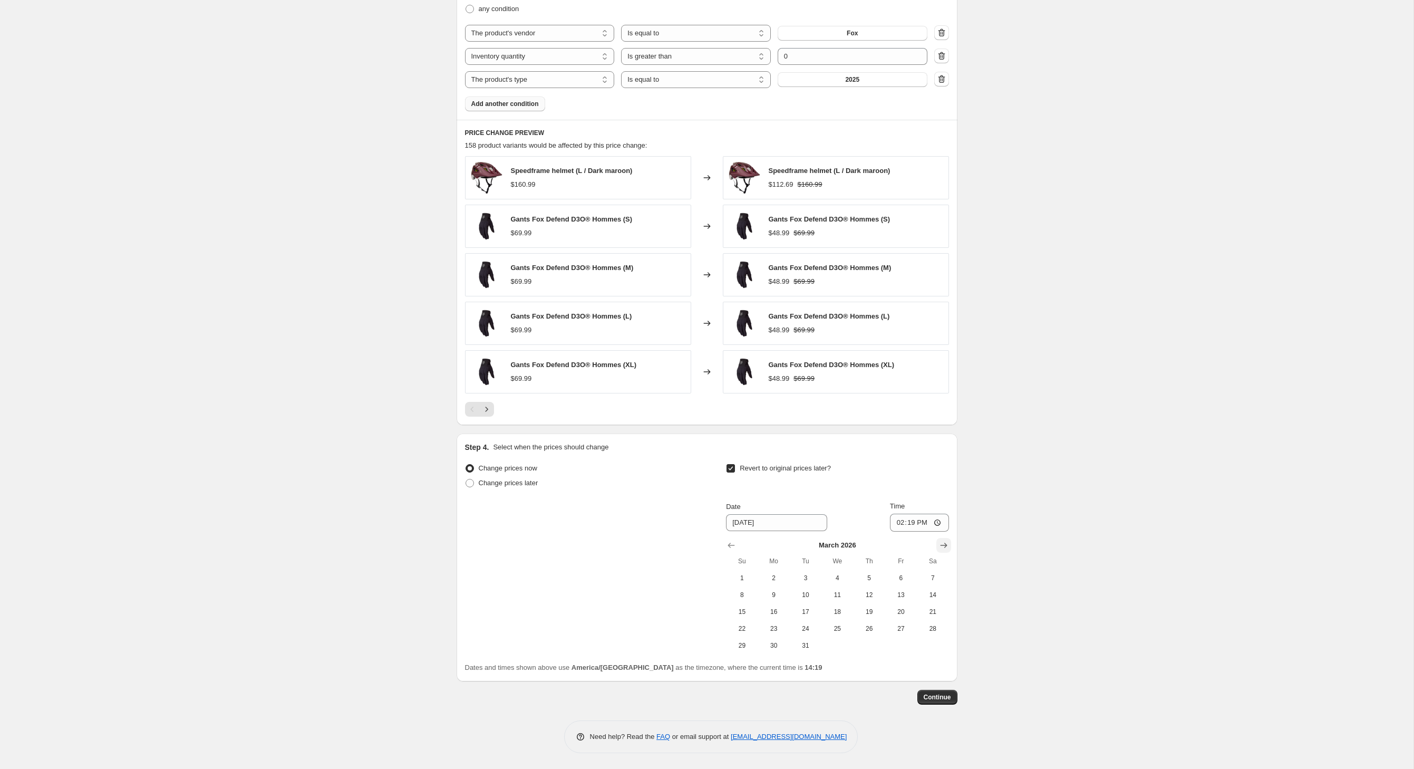
click at [949, 545] on icon "Show next month, April 2026" at bounding box center [944, 545] width 11 height 11
click at [849, 581] on span "1" at bounding box center [837, 578] width 23 height 8
type input "[DATE]"
click at [951, 701] on span "Continue" at bounding box center [937, 697] width 27 height 8
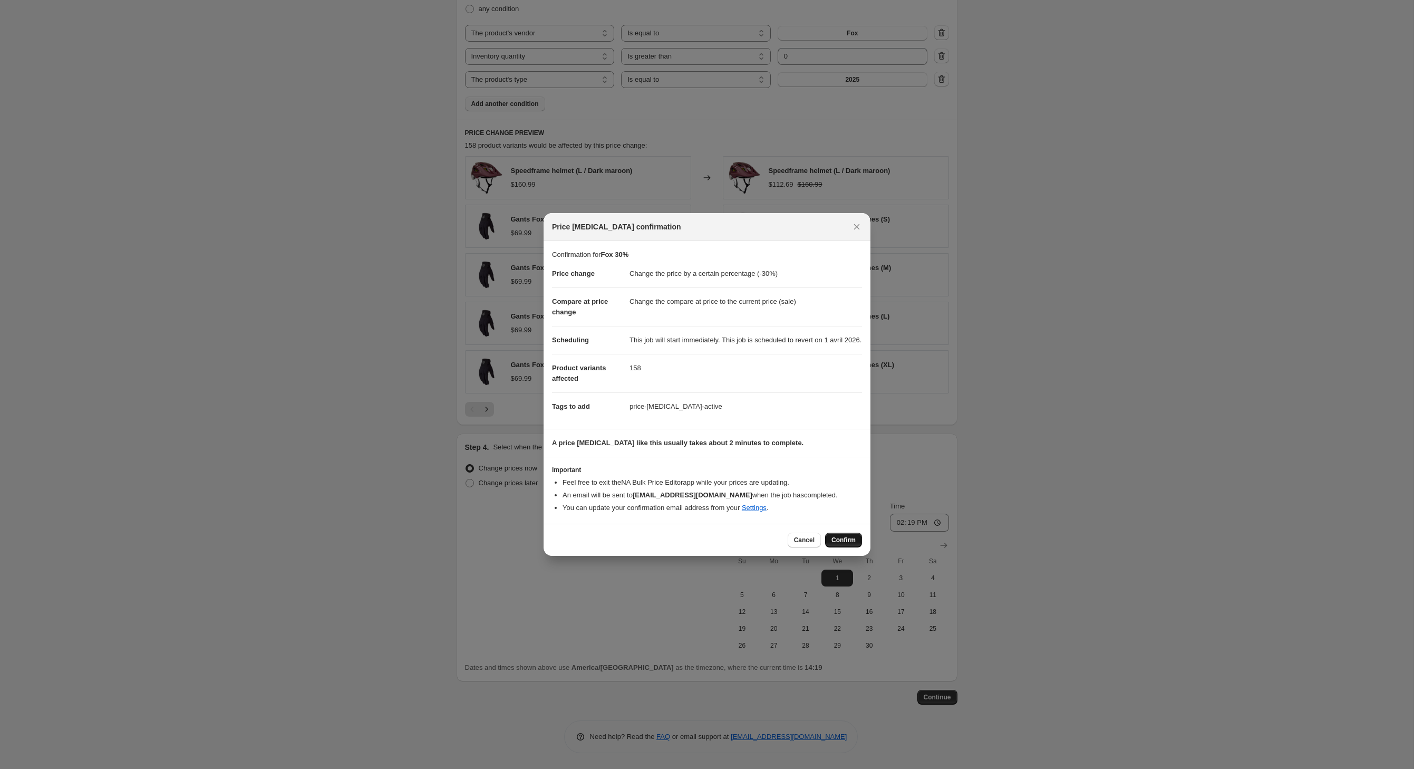
click at [856, 544] on span "Confirm" at bounding box center [844, 540] width 24 height 8
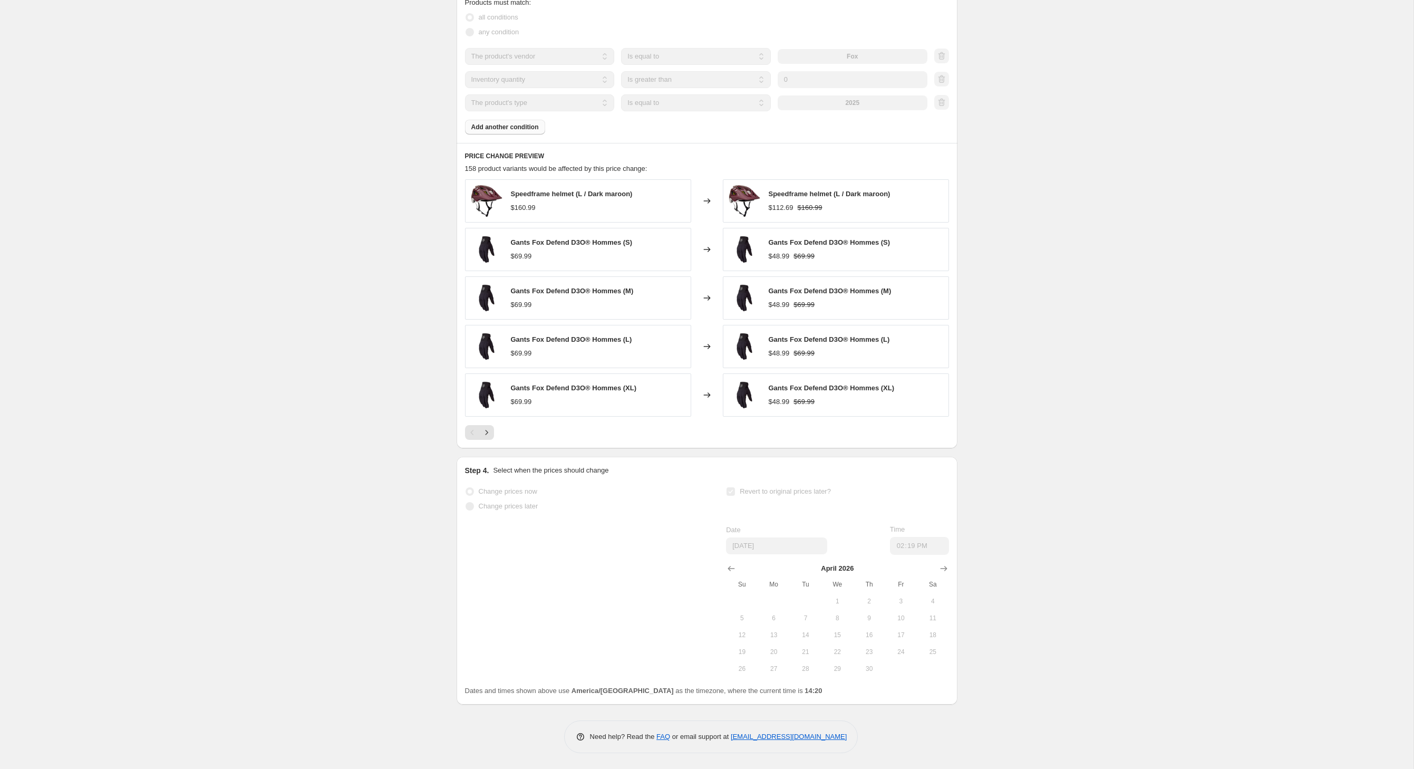
select select "percentage"
select select "vendor"
select select "inventory_quantity"
select select ">"
select select "product_type"
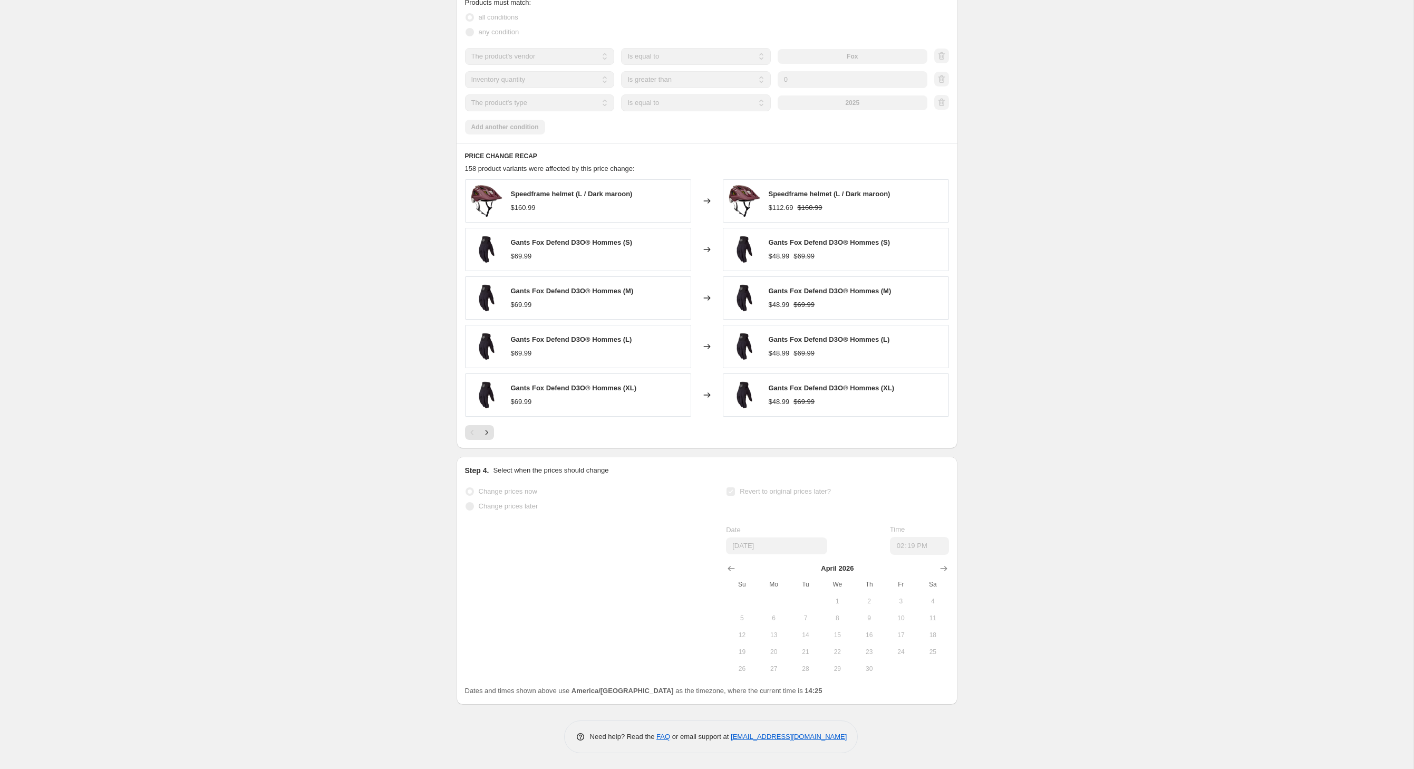
scroll to position [0, 0]
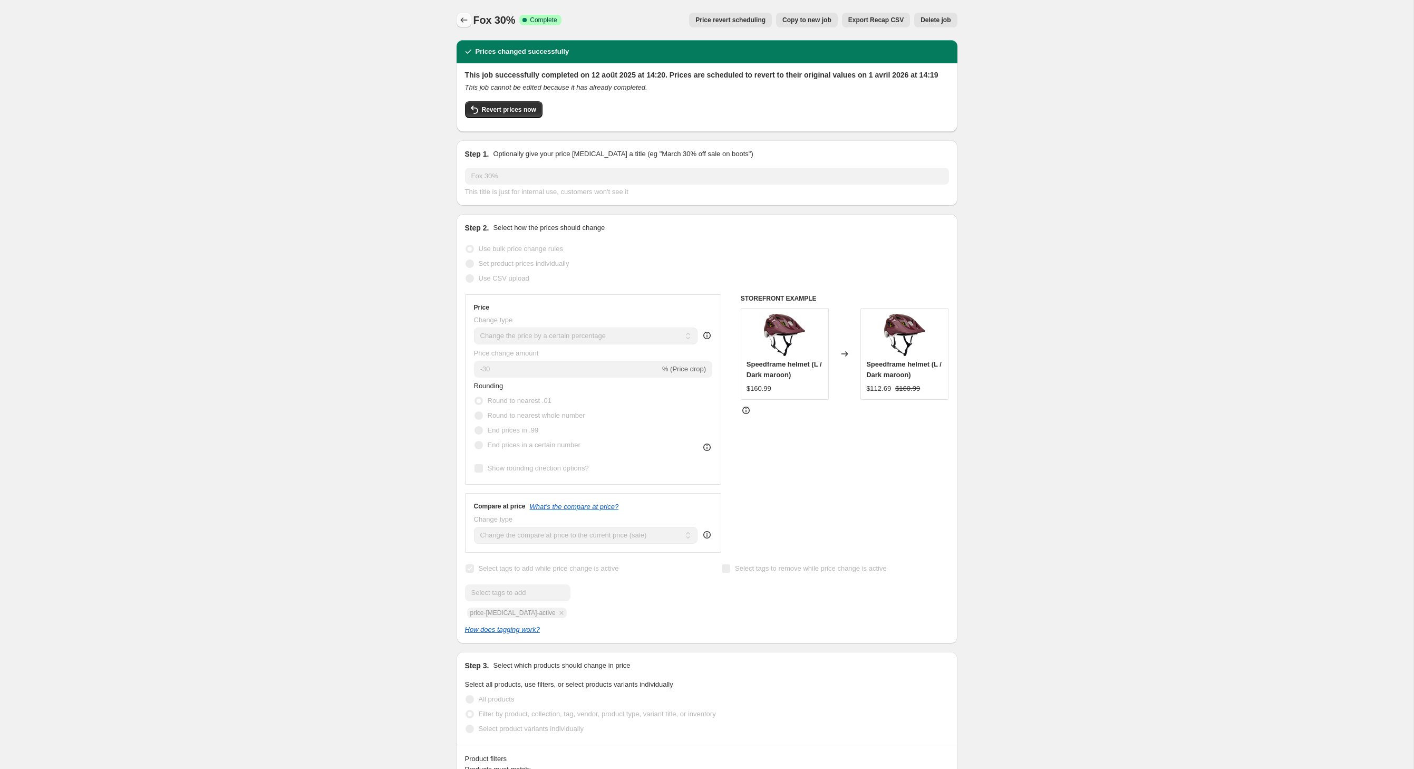
click at [459, 24] on icon "Price change jobs" at bounding box center [464, 20] width 11 height 11
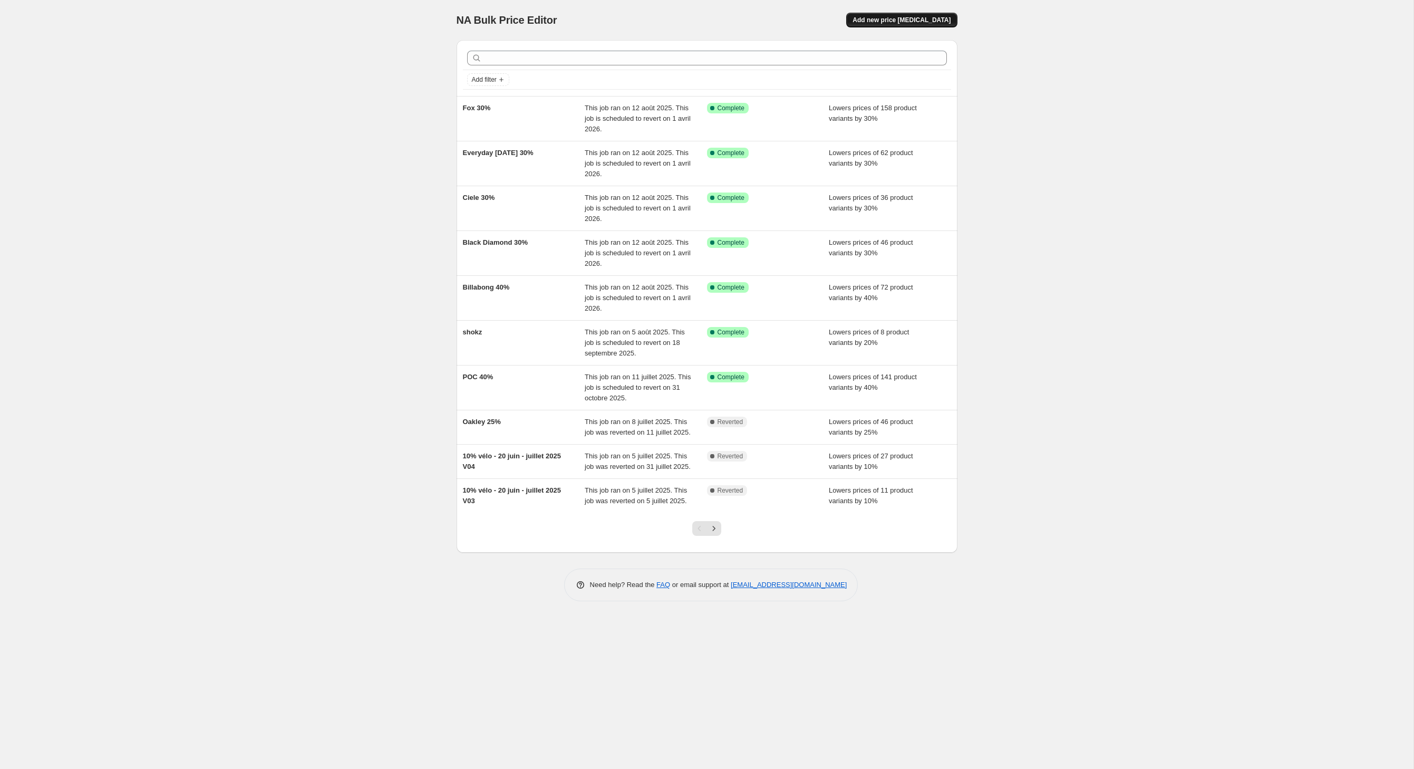
click at [943, 21] on span "Add new price [MEDICAL_DATA]" at bounding box center [902, 20] width 98 height 8
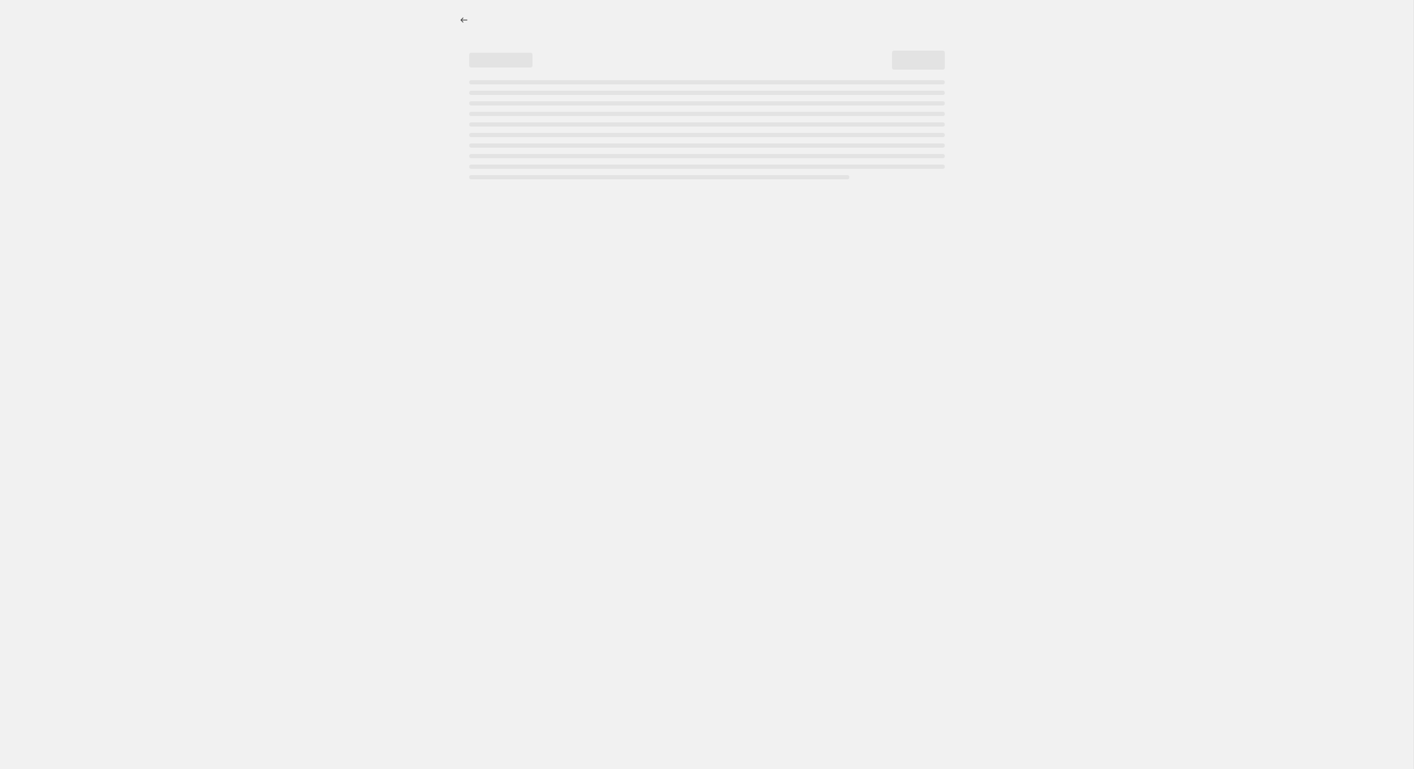
select select "percentage"
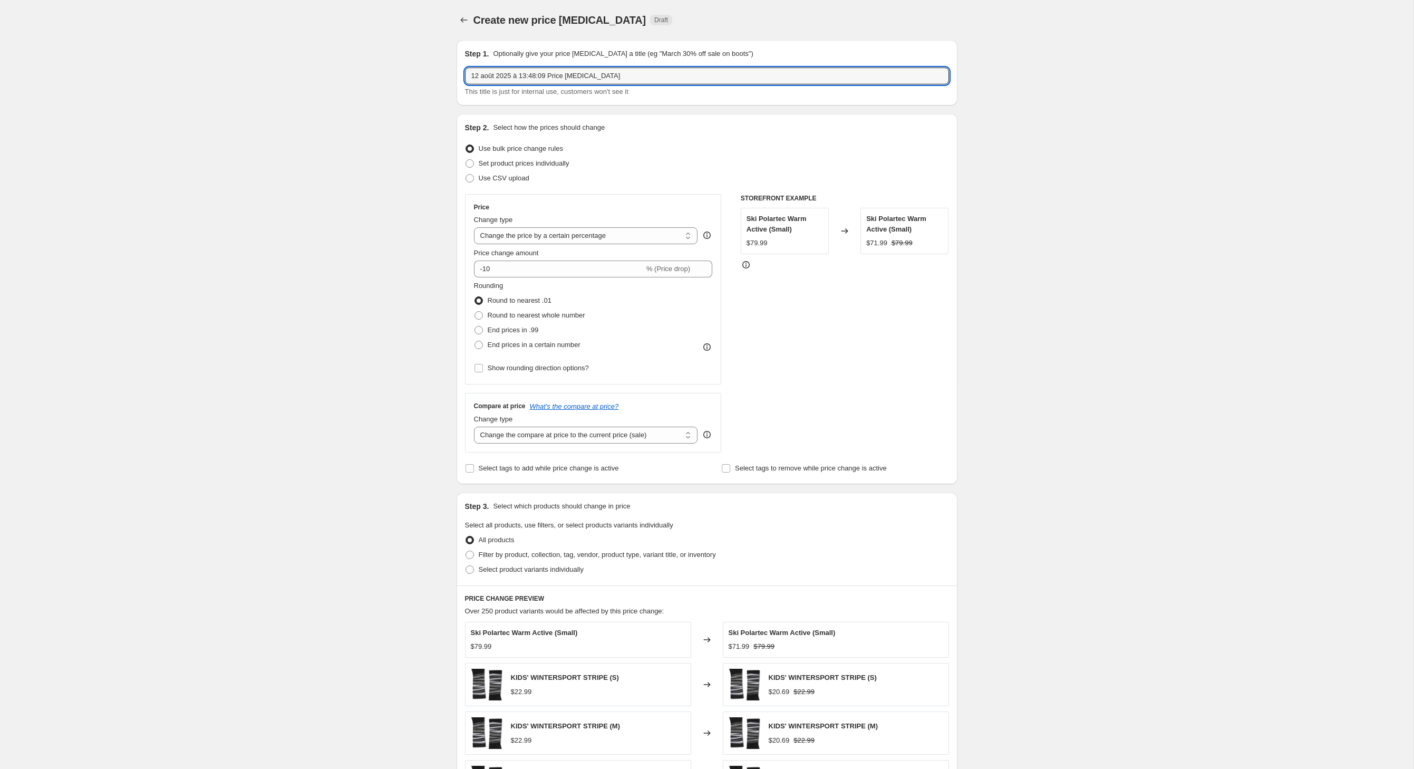
drag, startPoint x: 652, startPoint y: 82, endPoint x: 381, endPoint y: 82, distance: 271.0
click at [381, 82] on div "Create new price [MEDICAL_DATA]. This page is ready Create new price [MEDICAL_D…" at bounding box center [707, 523] width 1414 height 1047
type input "Leatt 30%"
click at [534, 277] on input "-10" at bounding box center [559, 268] width 170 height 17
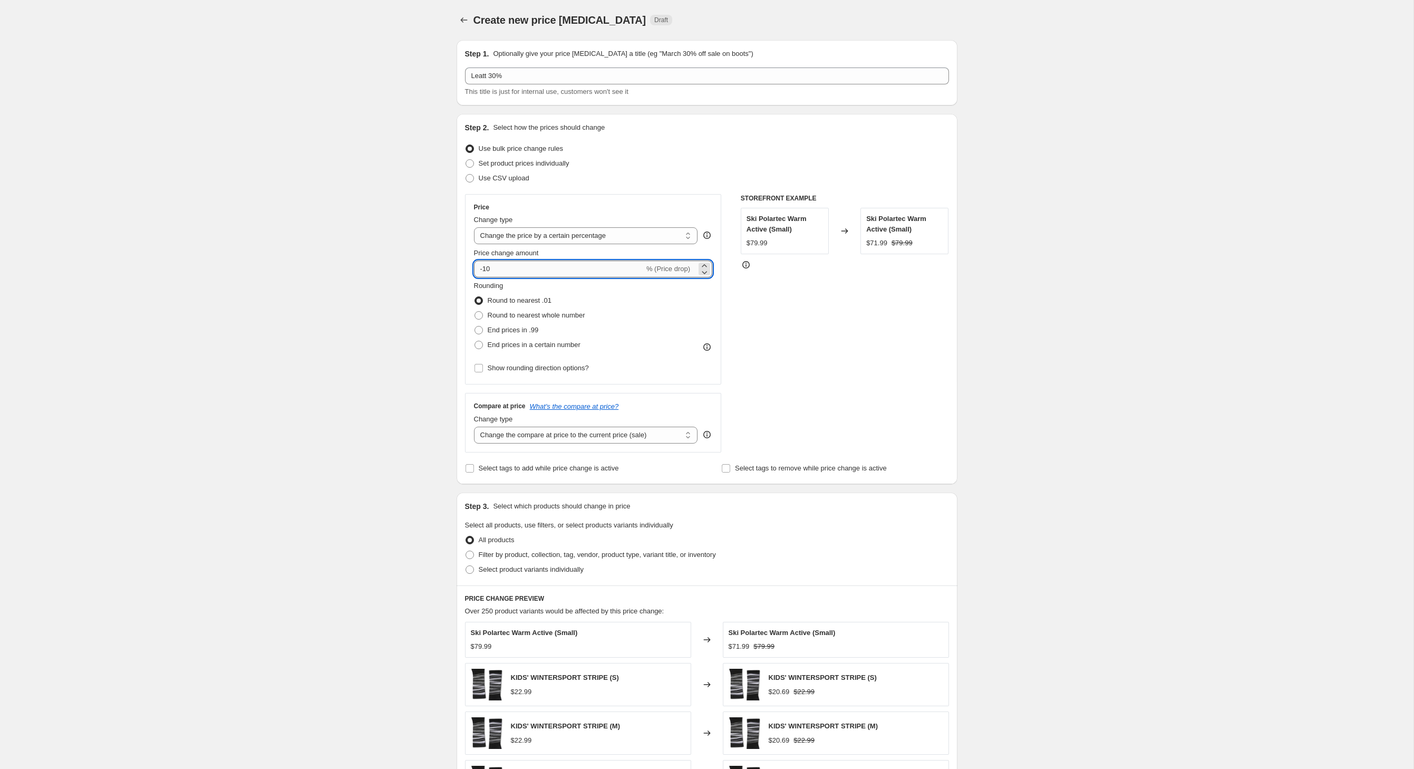
type input "-1"
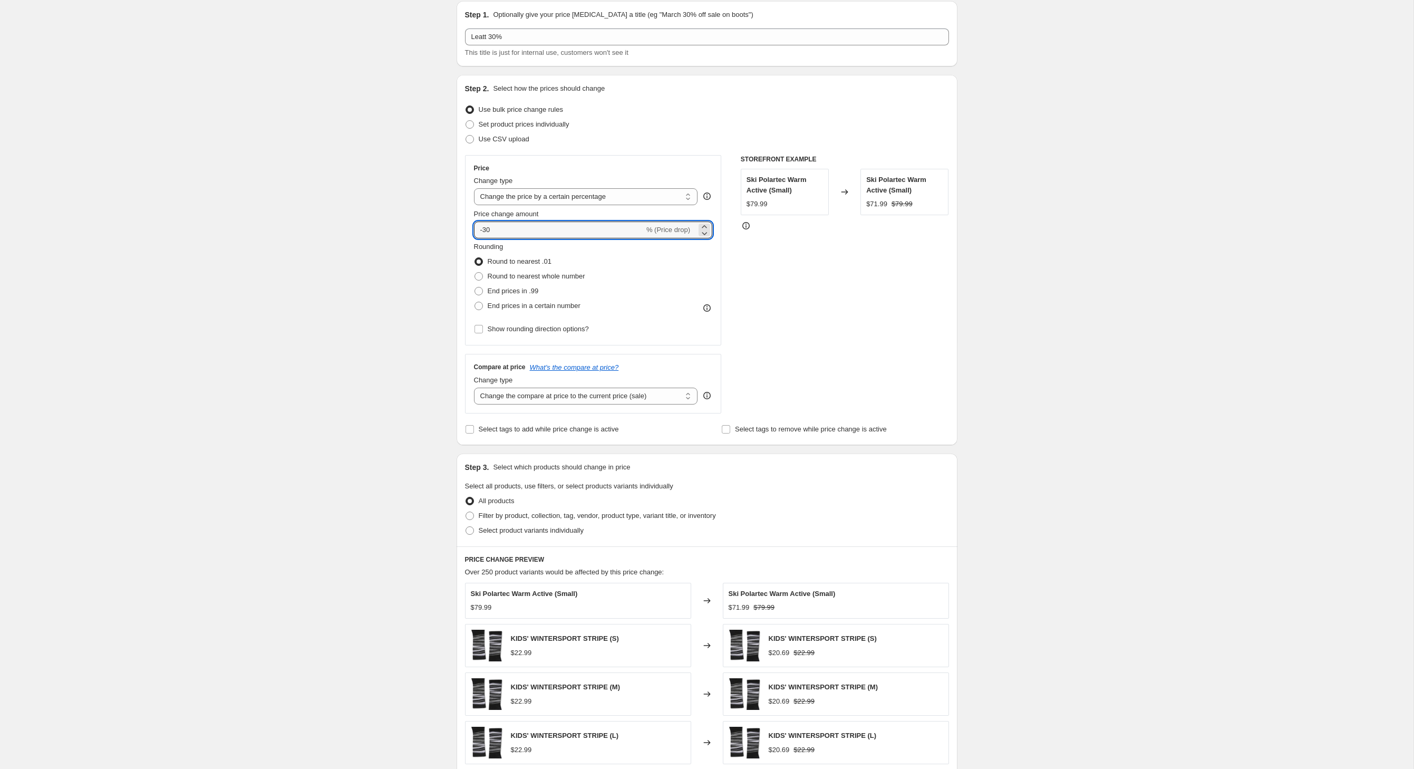
scroll to position [54, 0]
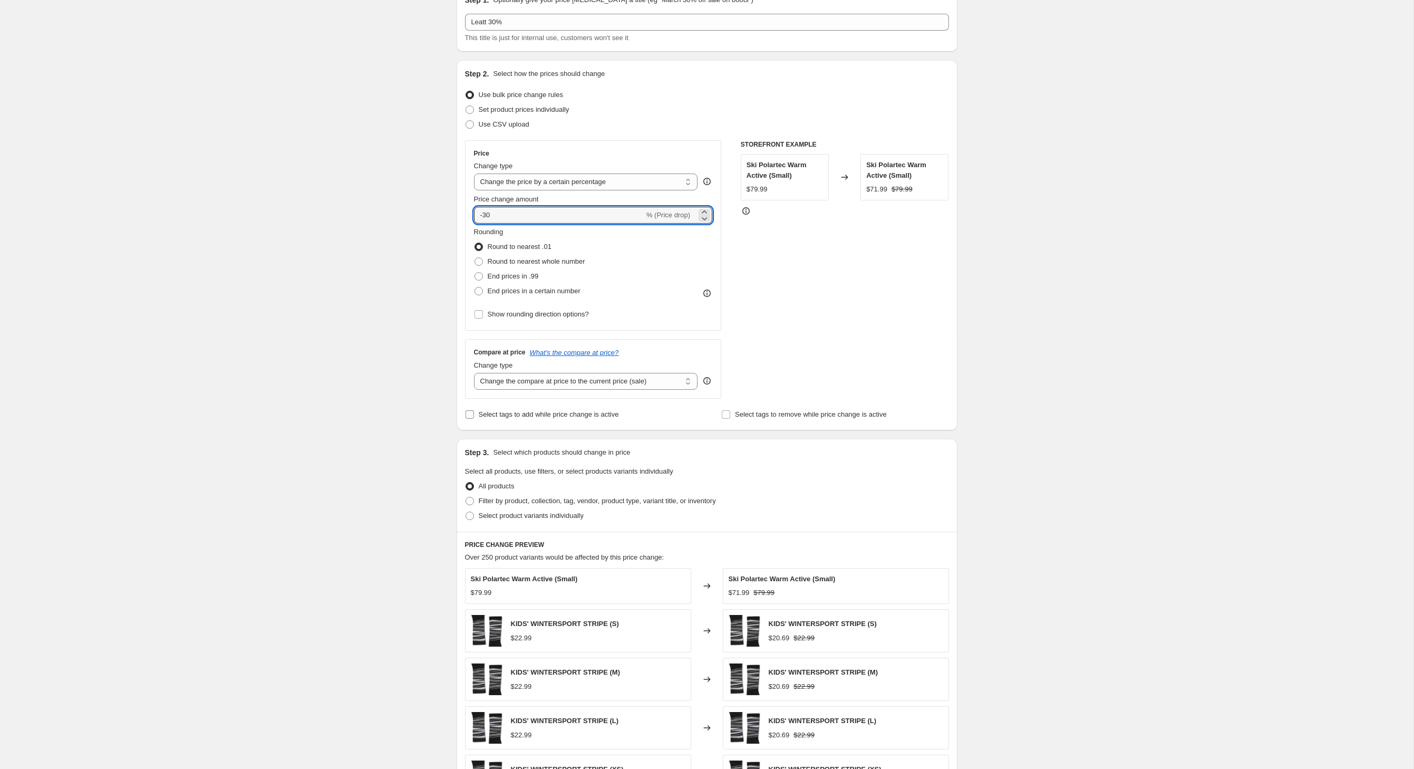
type input "-30"
click at [466, 419] on input "Select tags to add while price change is active" at bounding box center [470, 414] width 8 height 8
checkbox input "true"
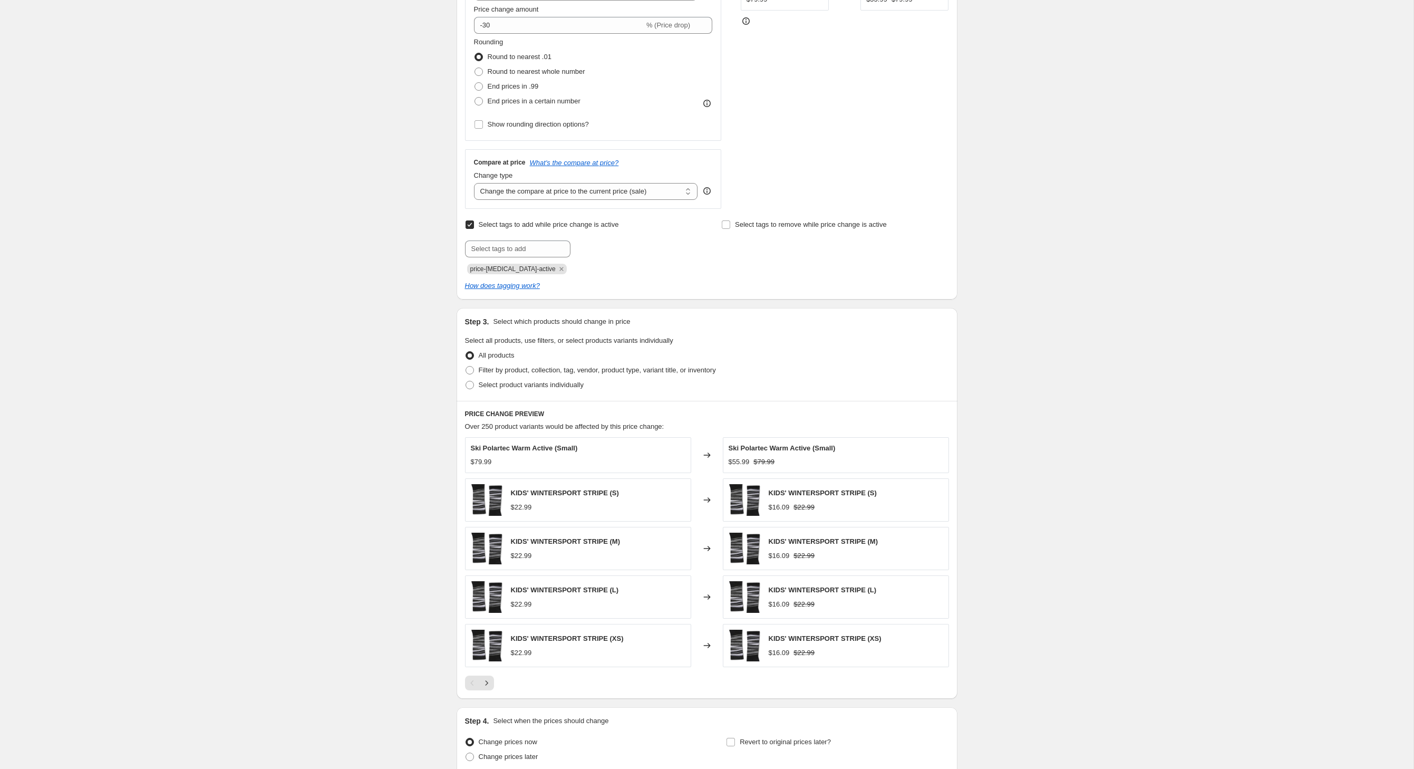
scroll to position [245, 0]
click at [466, 373] on span at bounding box center [470, 369] width 8 height 8
click at [466, 365] on input "Filter by product, collection, tag, vendor, product type, variant title, or inv…" at bounding box center [466, 365] width 1 height 1
radio input "true"
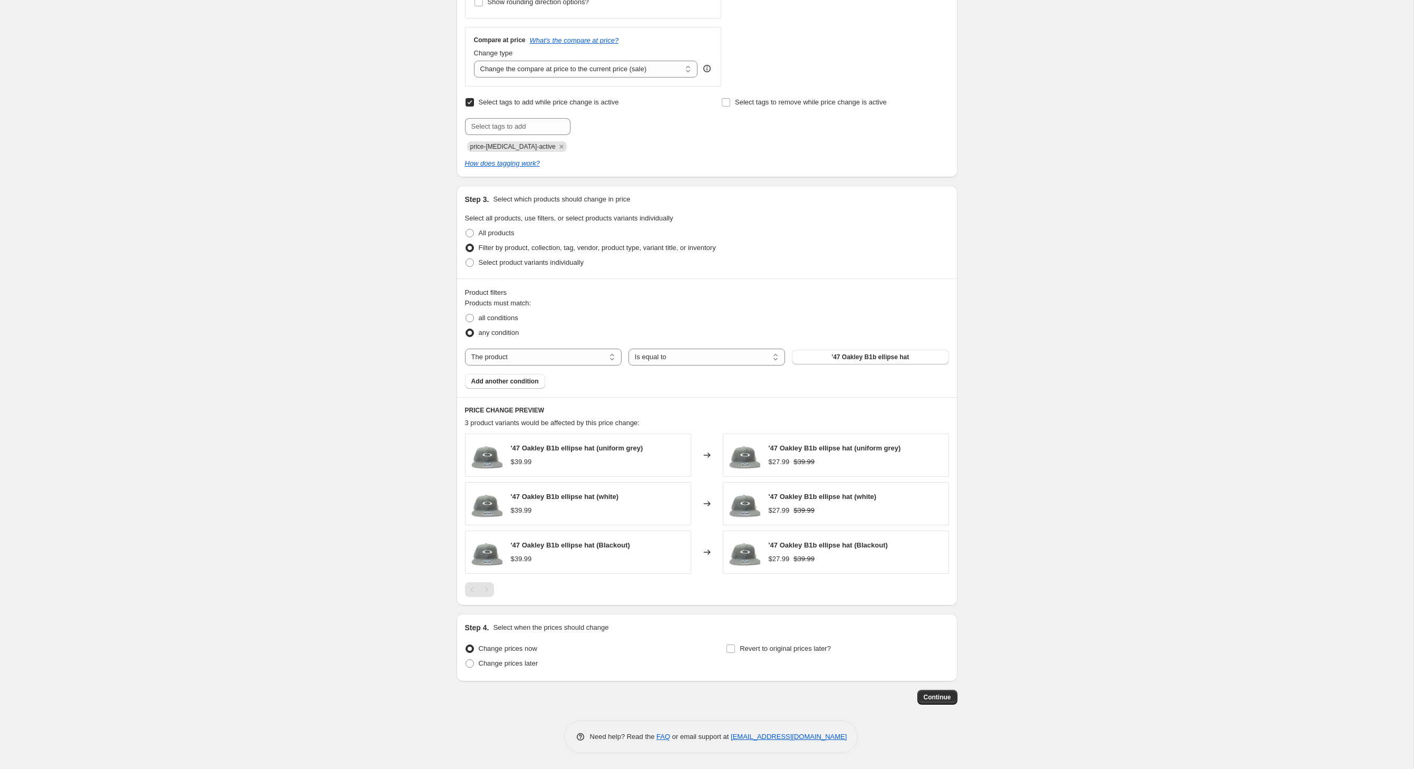
scroll to position [373, 0]
click at [466, 322] on span at bounding box center [470, 318] width 8 height 8
click at [466, 314] on input "all conditions" at bounding box center [466, 314] width 1 height 1
radio input "true"
select select "vendor"
